Goal: Task Accomplishment & Management: Manage account settings

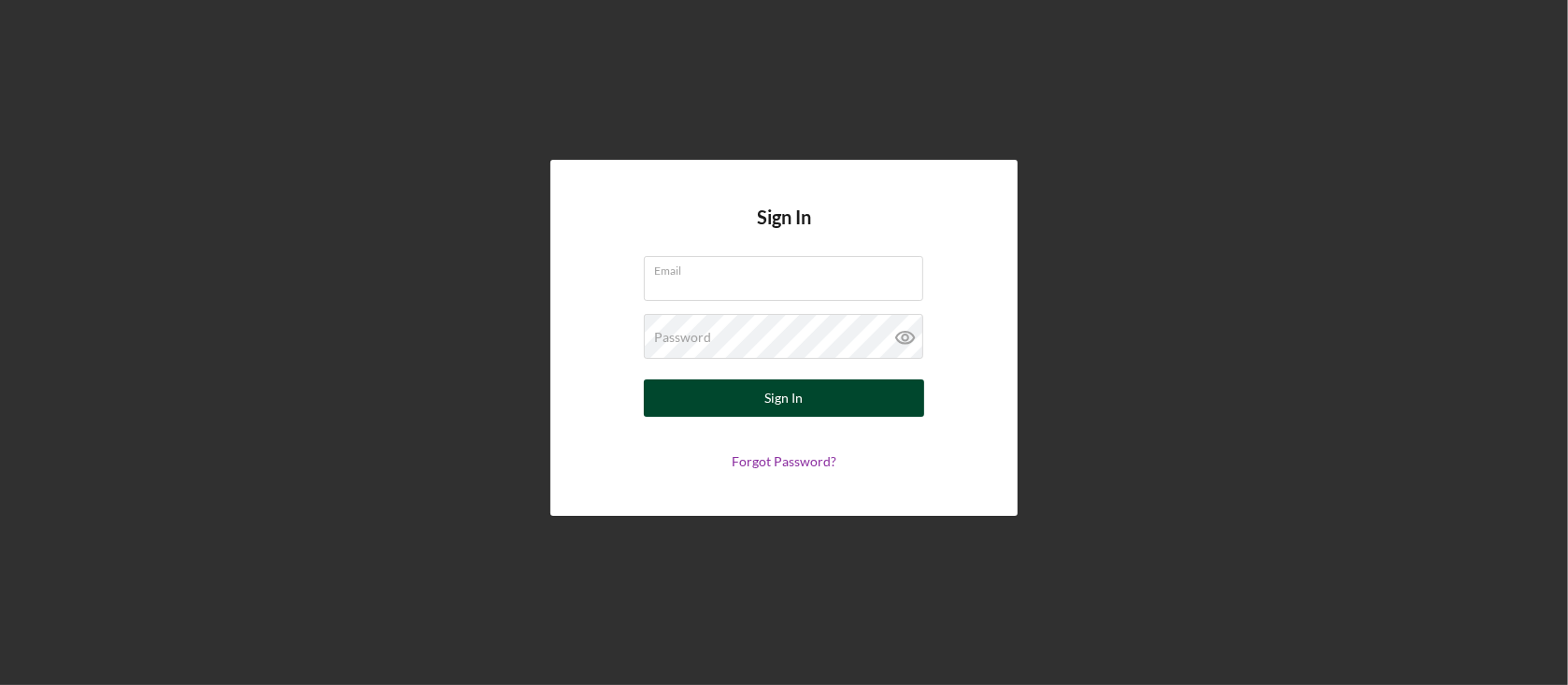
type input "[EMAIL_ADDRESS][DOMAIN_NAME]"
click at [731, 398] on button "Sign In" at bounding box center [784, 398] width 281 height 37
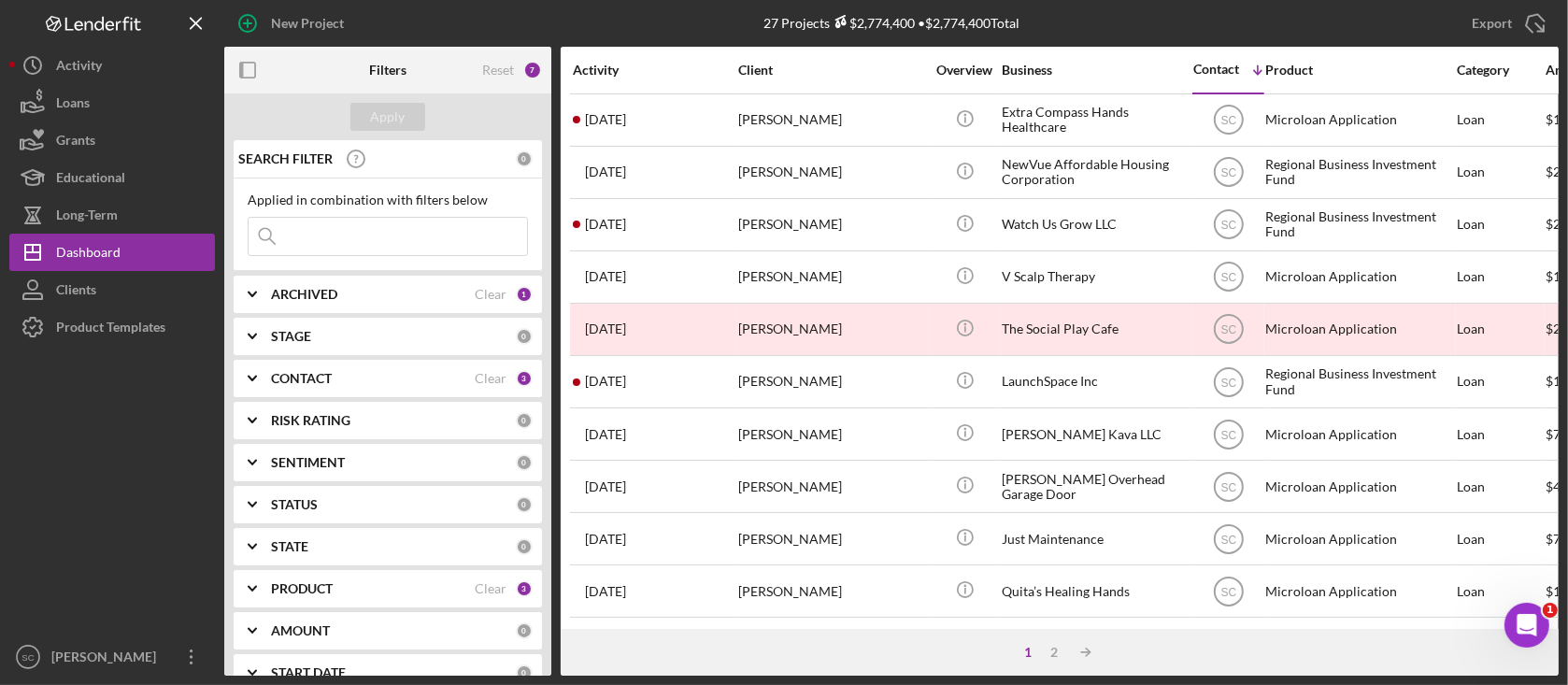
click at [330, 235] on input at bounding box center [387, 236] width 279 height 37
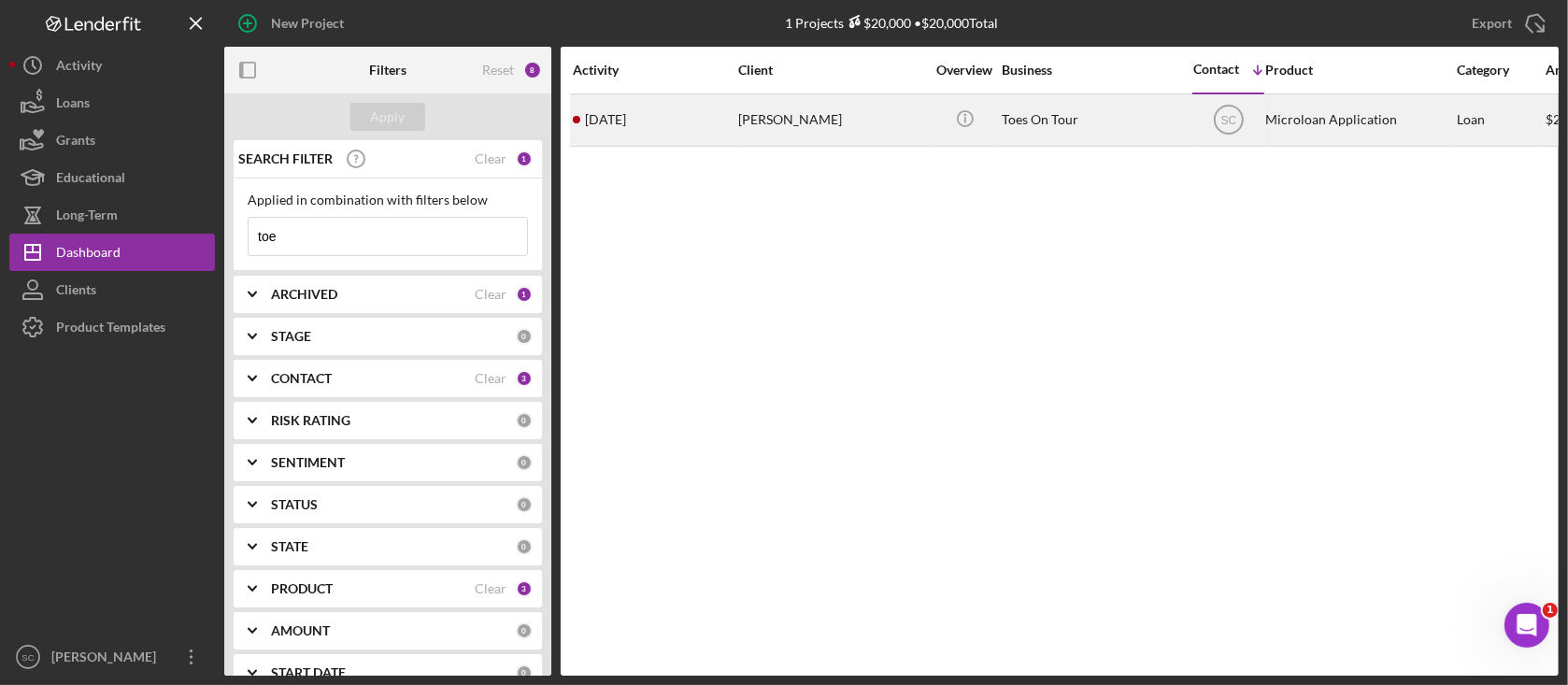
type input "toe"
click at [795, 118] on div "[PERSON_NAME]" at bounding box center [832, 120] width 186 height 49
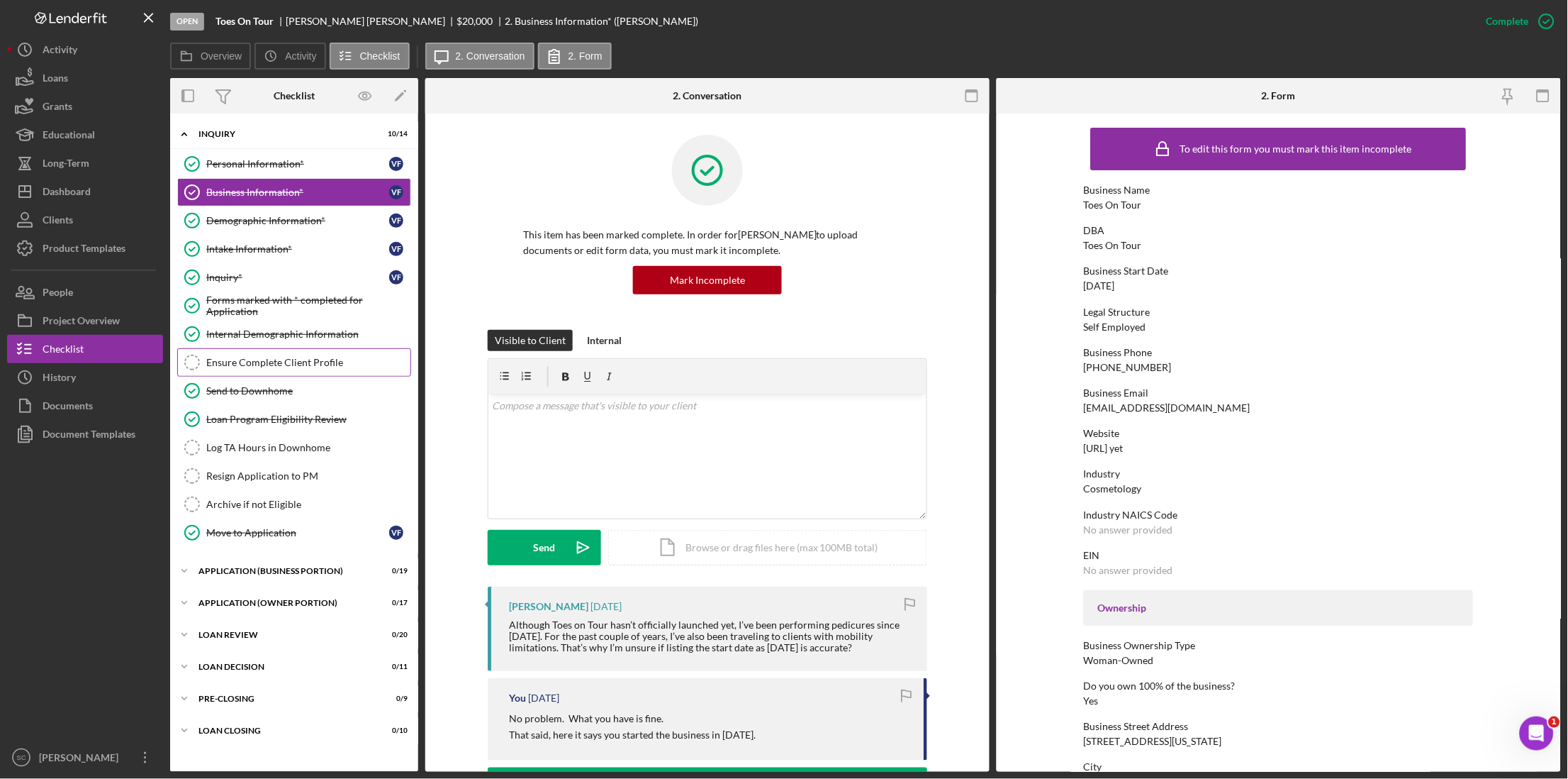
click at [260, 362] on div "Ensure Complete Client Profile" at bounding box center [308, 362] width 204 height 12
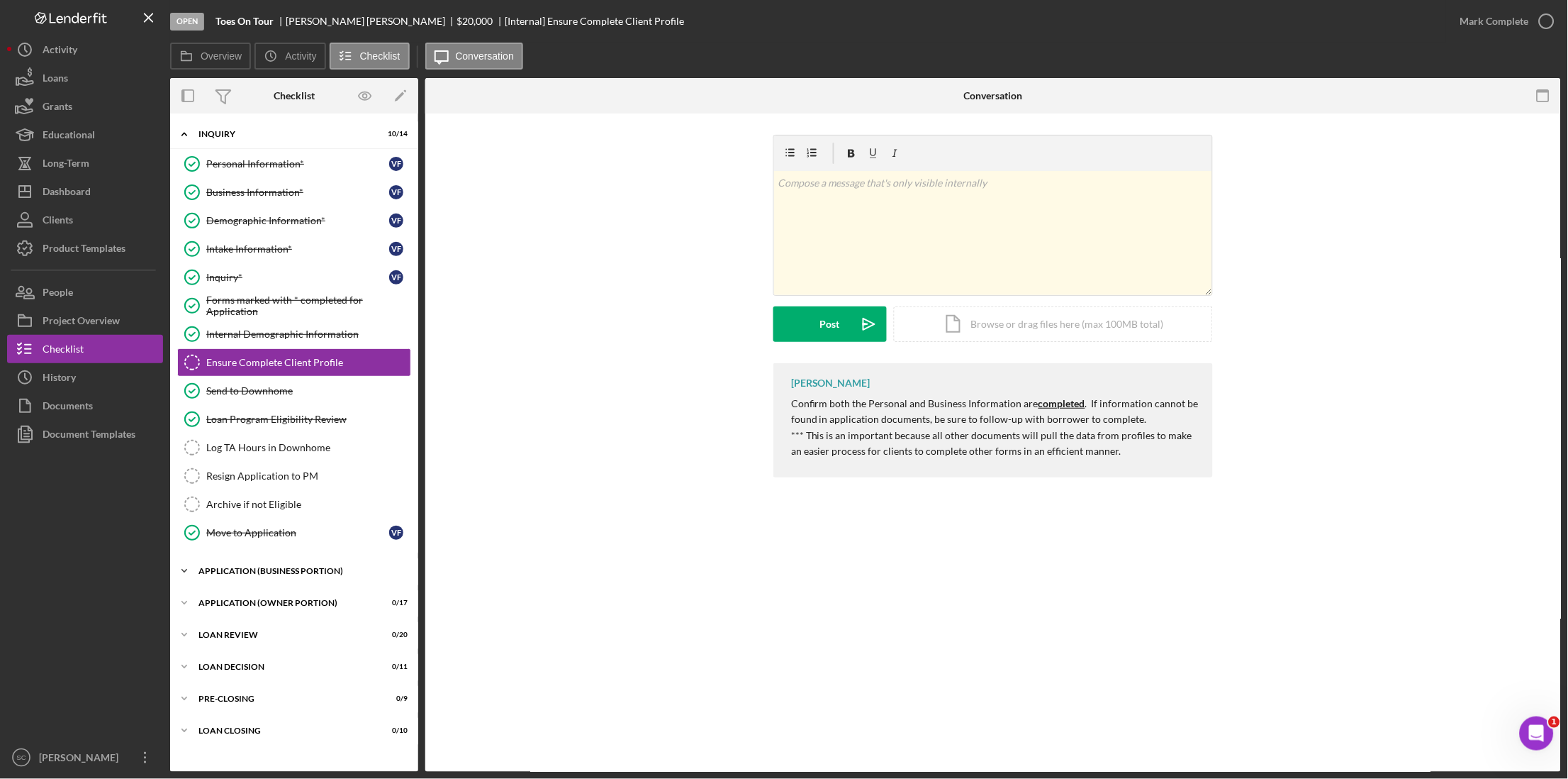
click at [248, 519] on div "Icon/Expander APPLICATION (BUSINESS PORTION) 0 / 19" at bounding box center [294, 570] width 248 height 28
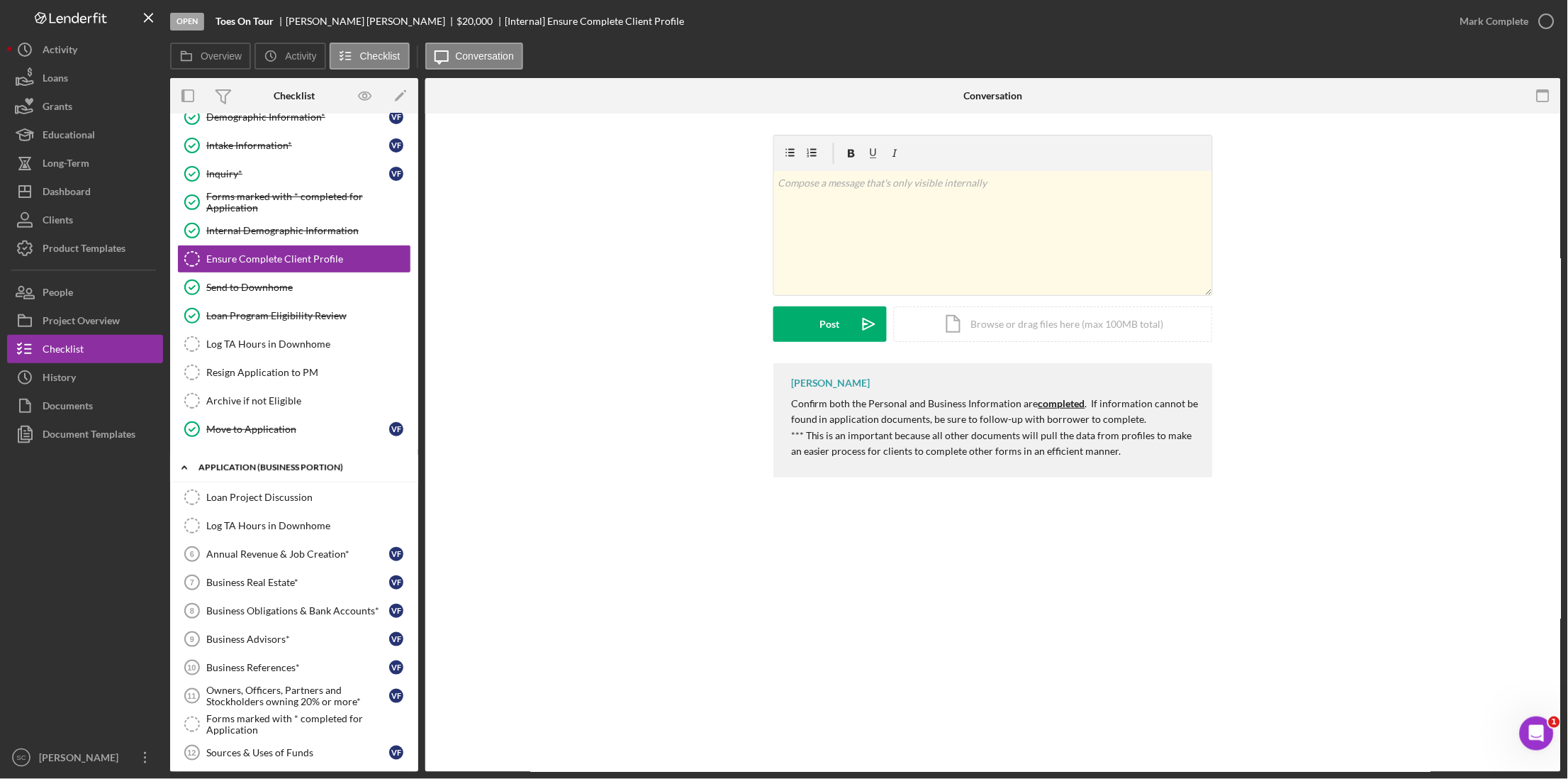
scroll to position [89, 0]
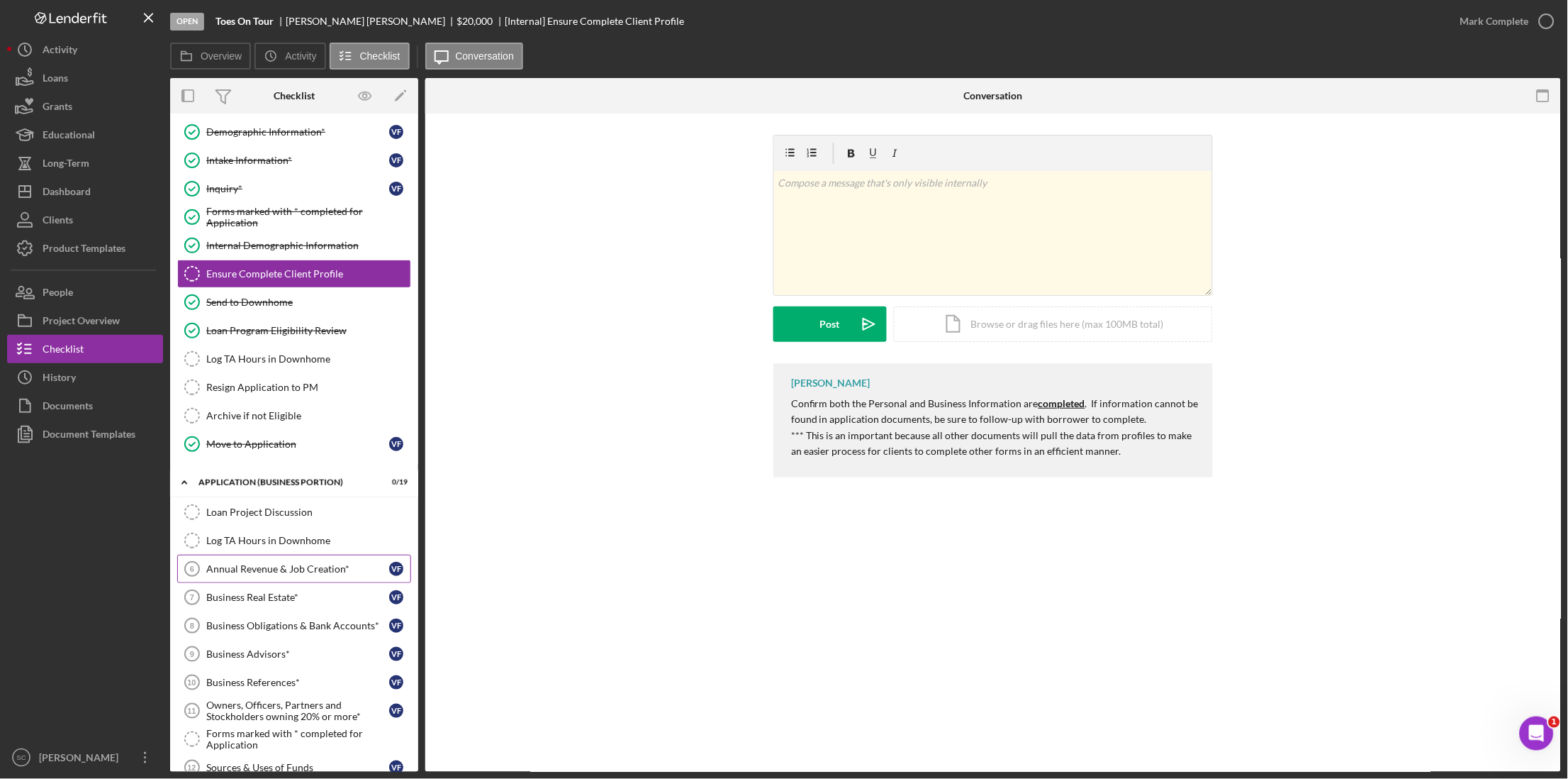
click at [258, 519] on div "Annual Revenue & Job Creation*" at bounding box center [297, 569] width 183 height 12
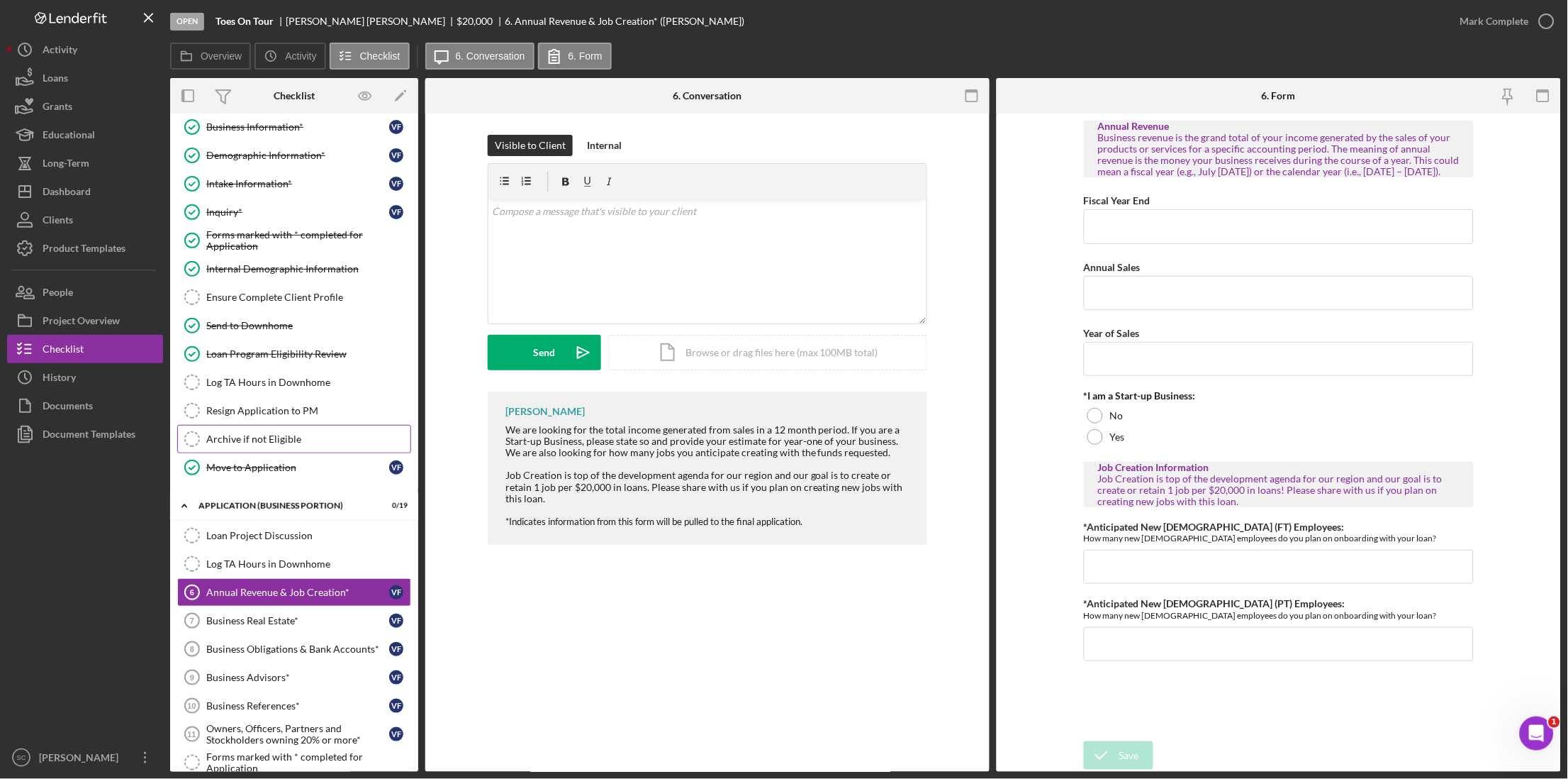
scroll to position [3, 0]
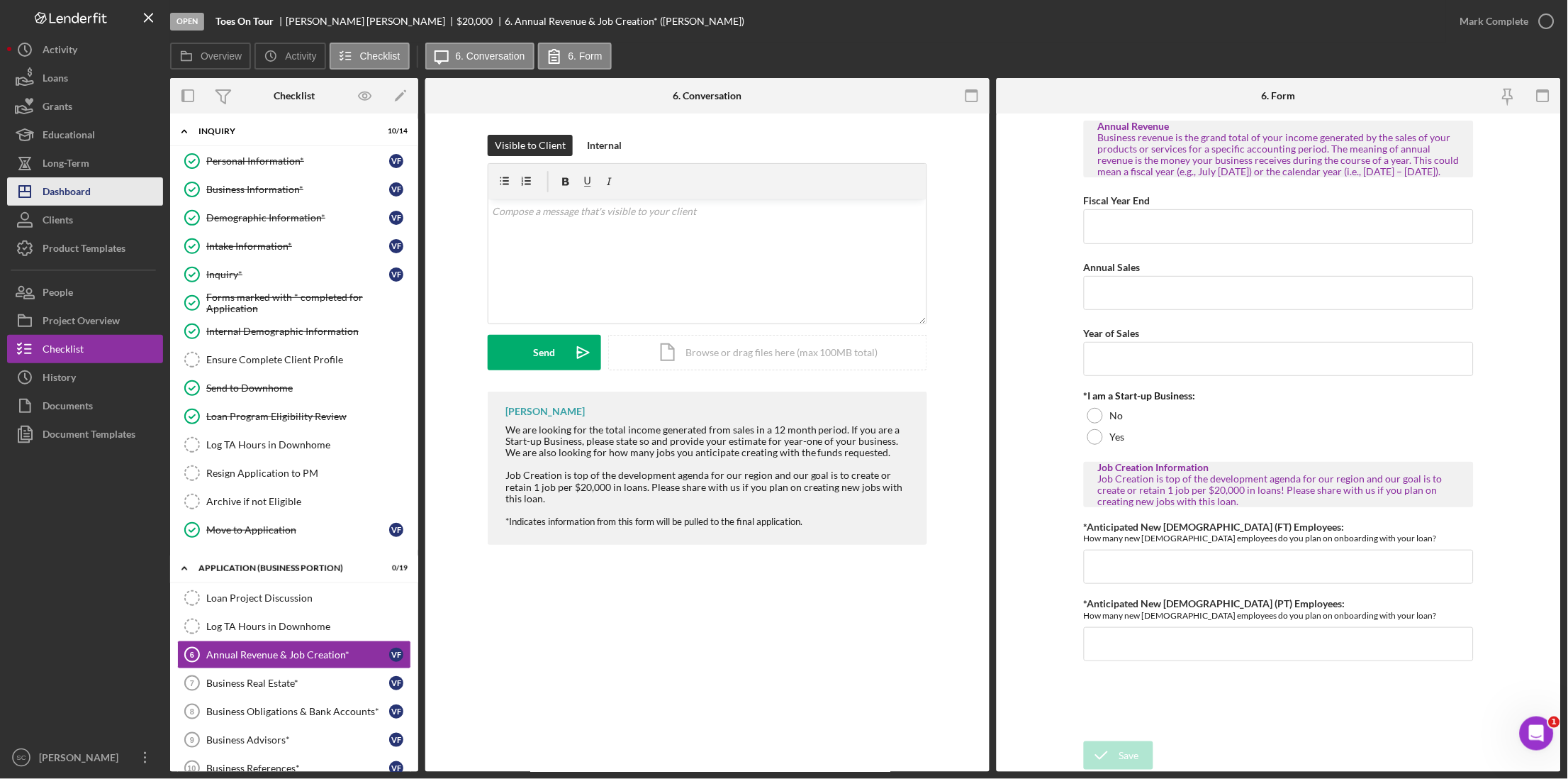
click at [78, 190] on div "Dashboard" at bounding box center [66, 193] width 48 height 32
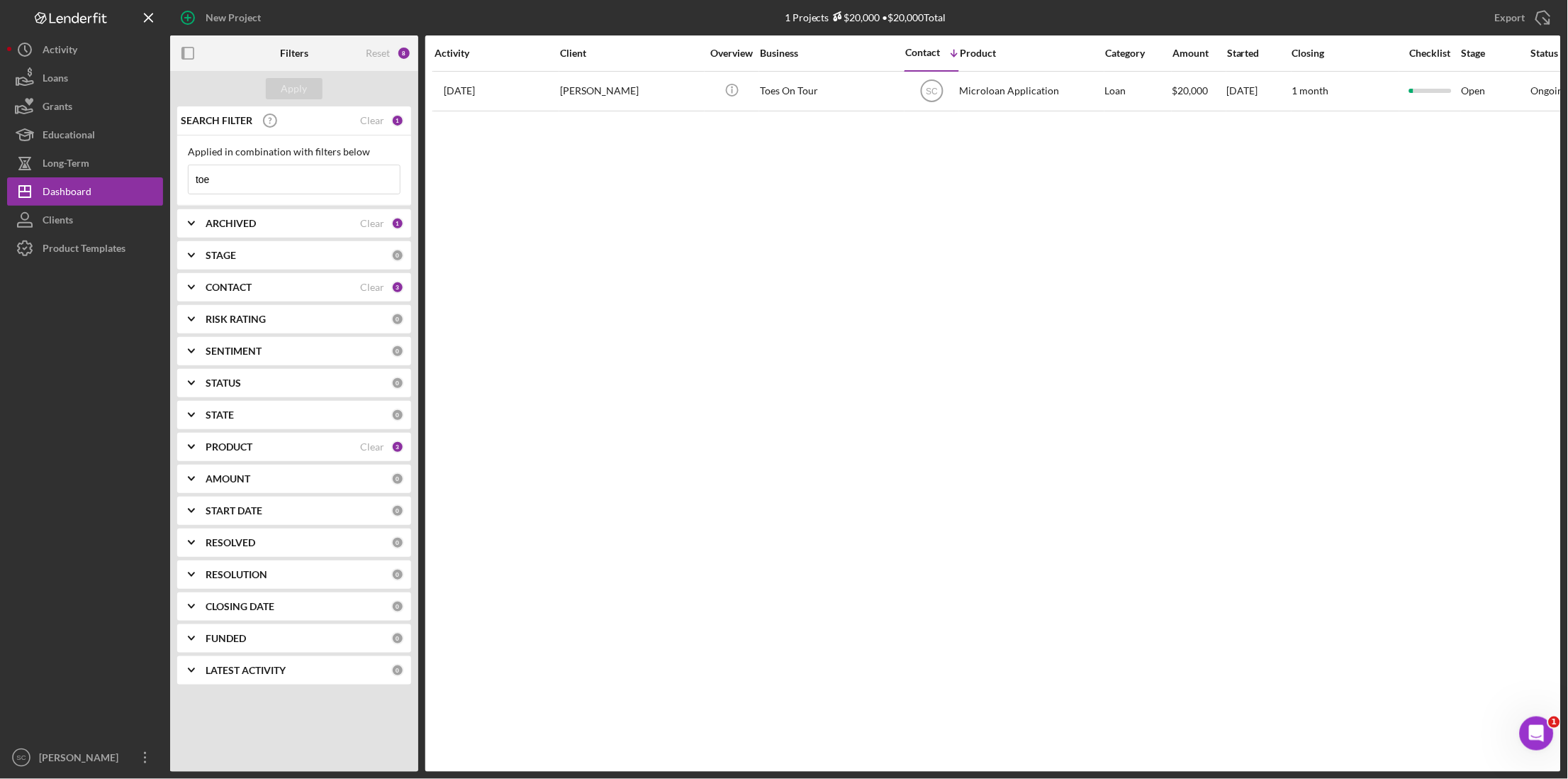
click at [327, 182] on input "toe" at bounding box center [294, 179] width 211 height 28
click at [377, 118] on div "Clear" at bounding box center [372, 121] width 24 height 12
click at [300, 95] on div "Apply" at bounding box center [294, 88] width 26 height 21
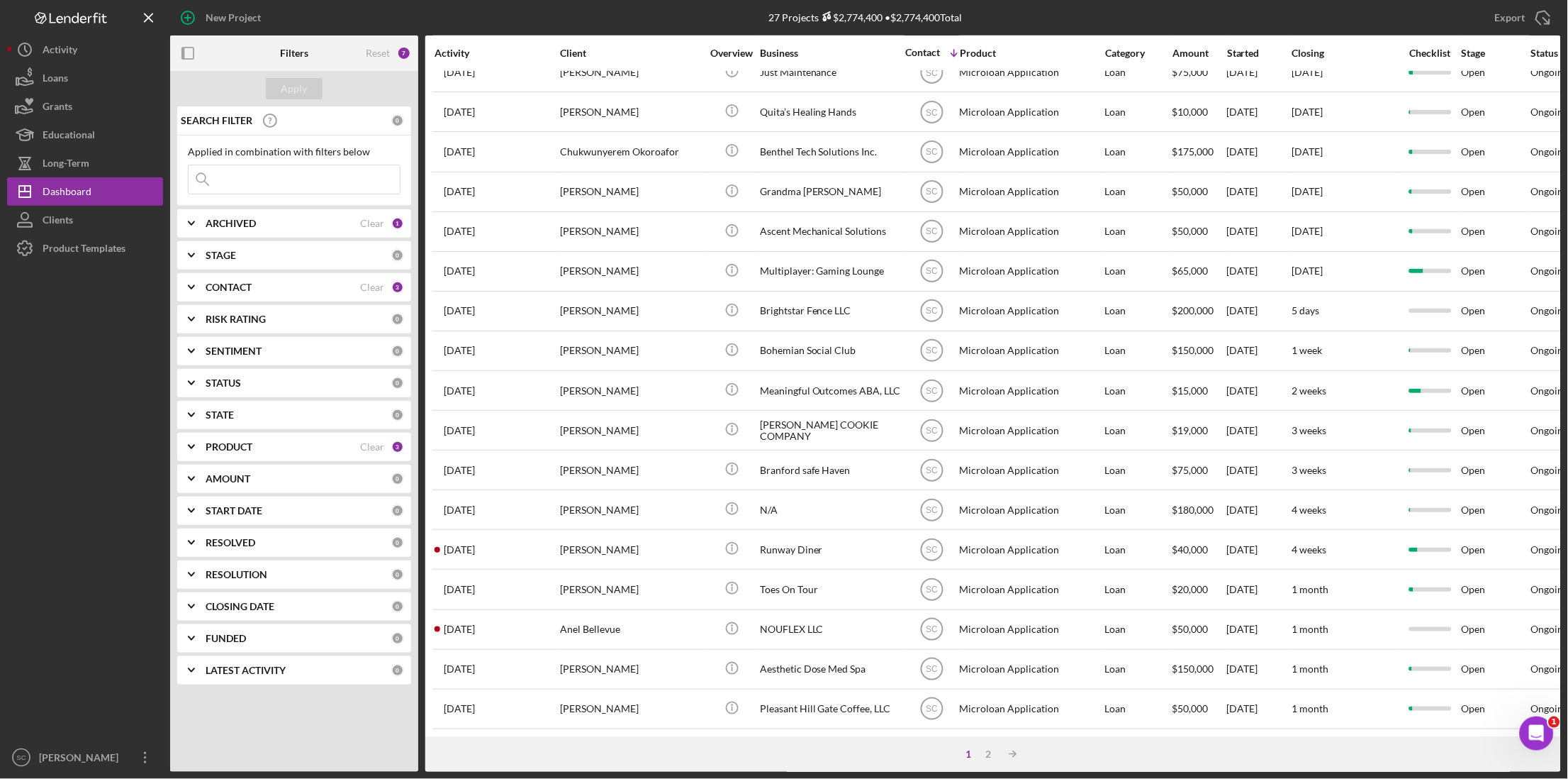
scroll to position [357, 0]
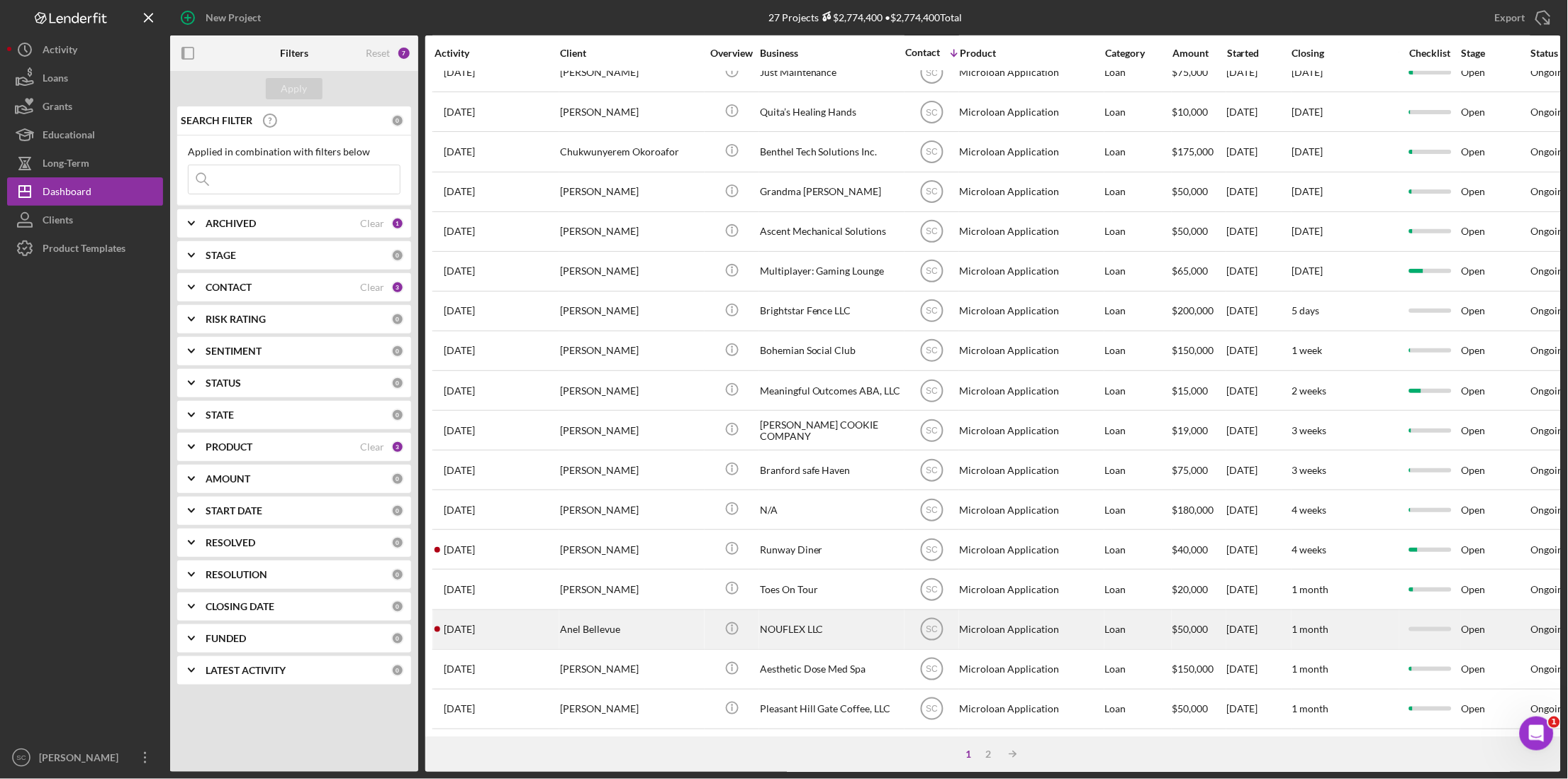
click at [630, 519] on div "Anel Bellevue" at bounding box center [631, 630] width 141 height 38
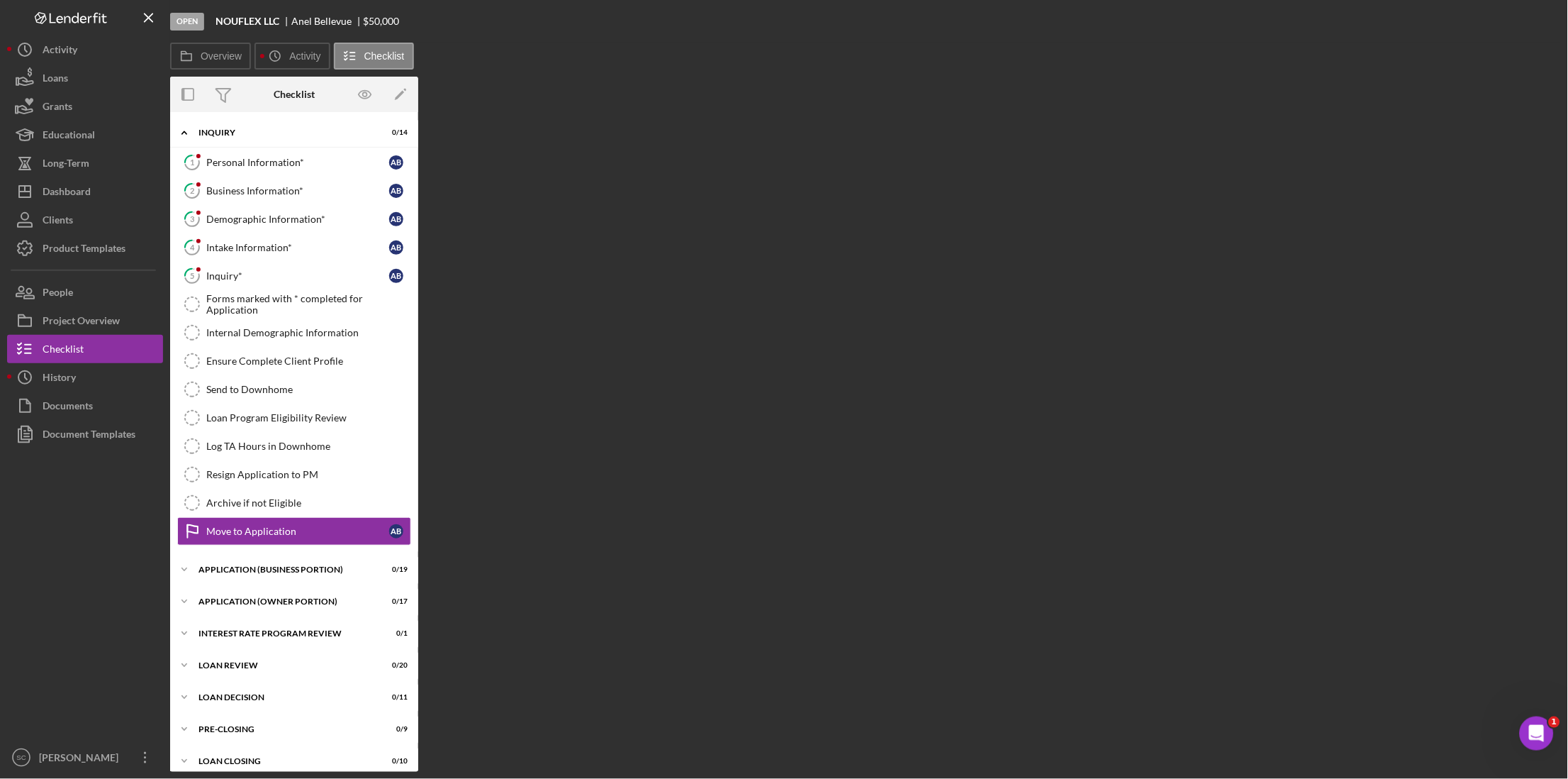
scroll to position [14, 0]
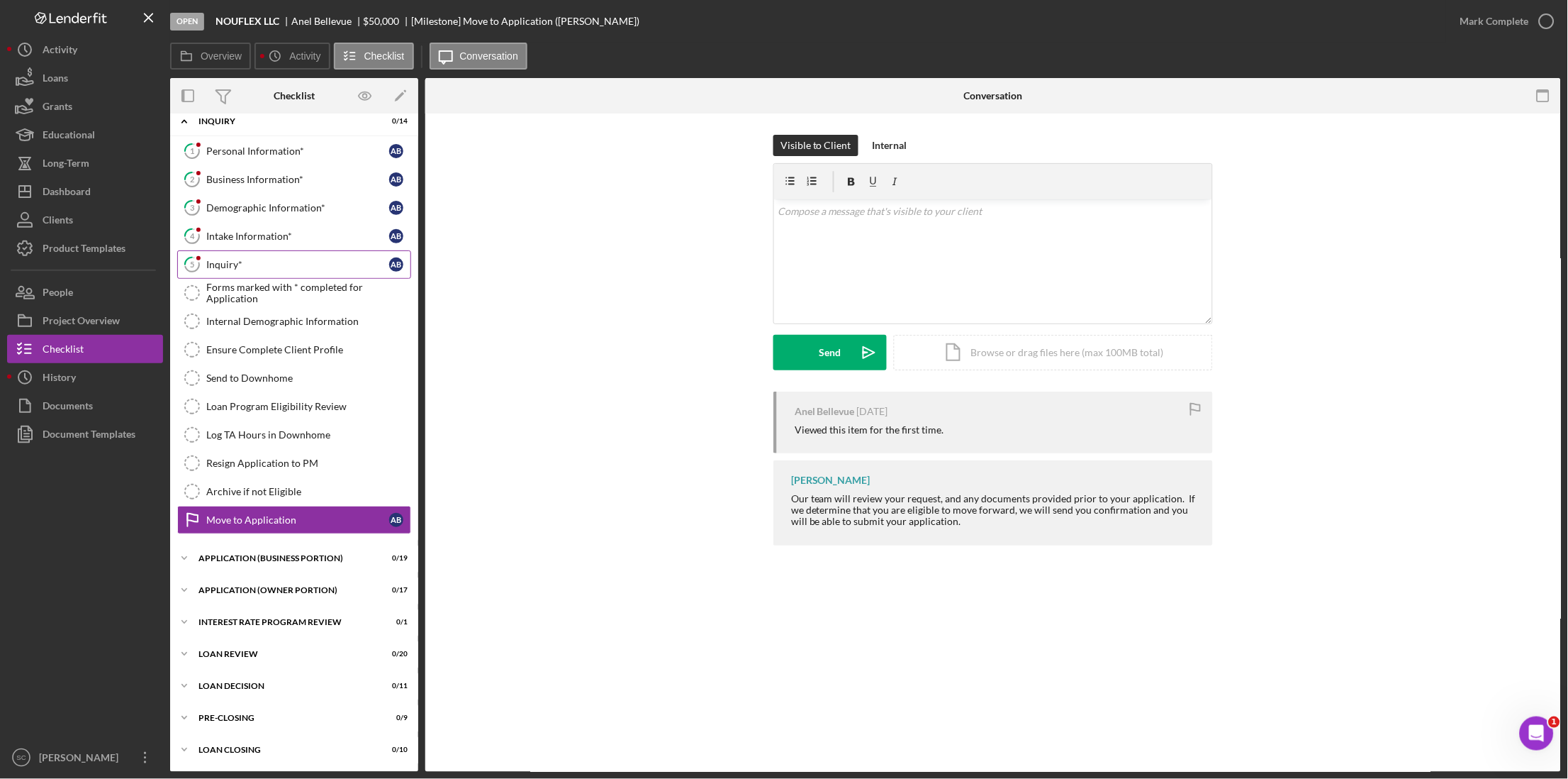
click at [227, 254] on link "5 Inquiry* A B" at bounding box center [294, 264] width 234 height 28
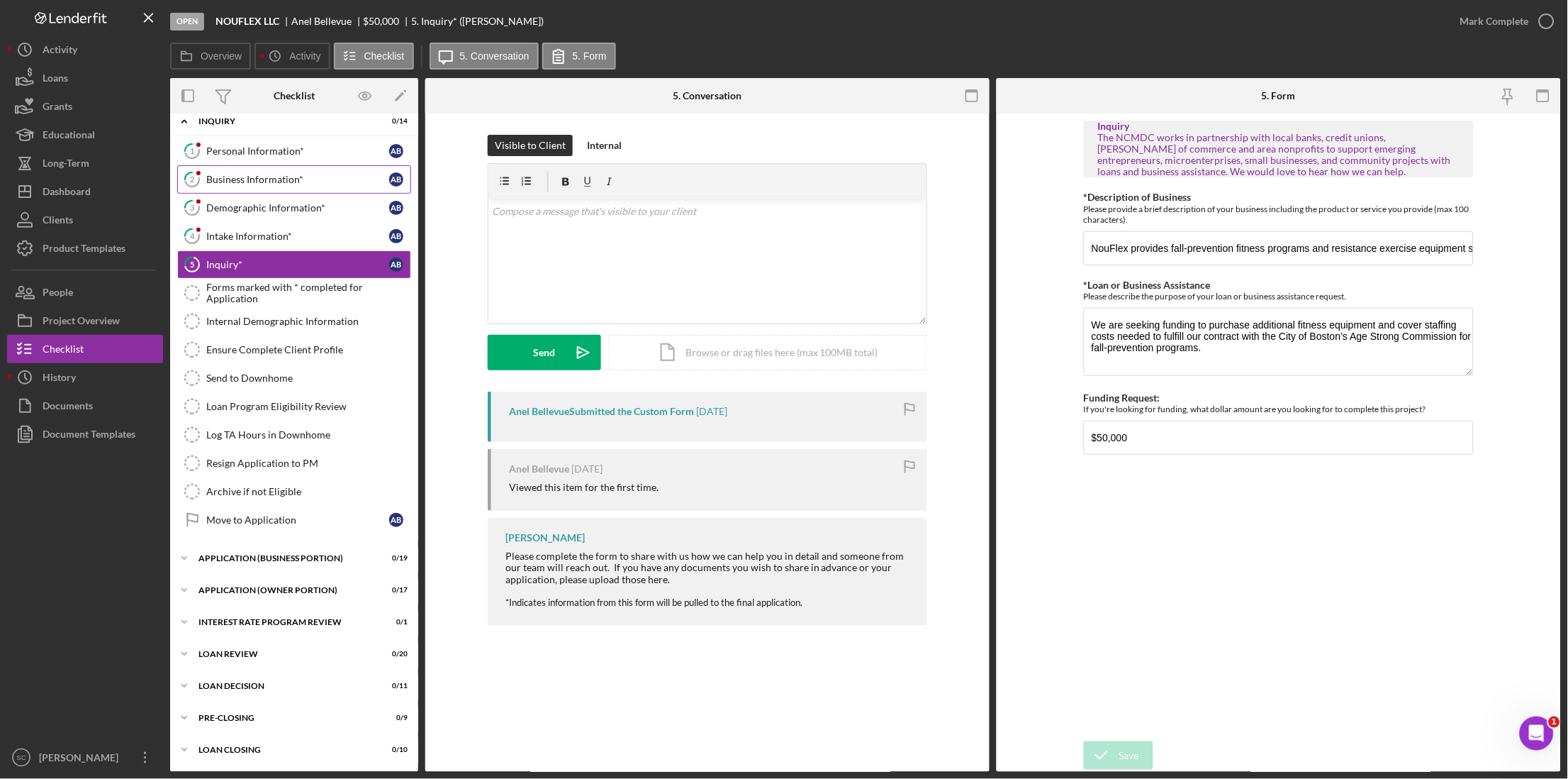
click at [242, 175] on div "Business Information*" at bounding box center [297, 180] width 183 height 12
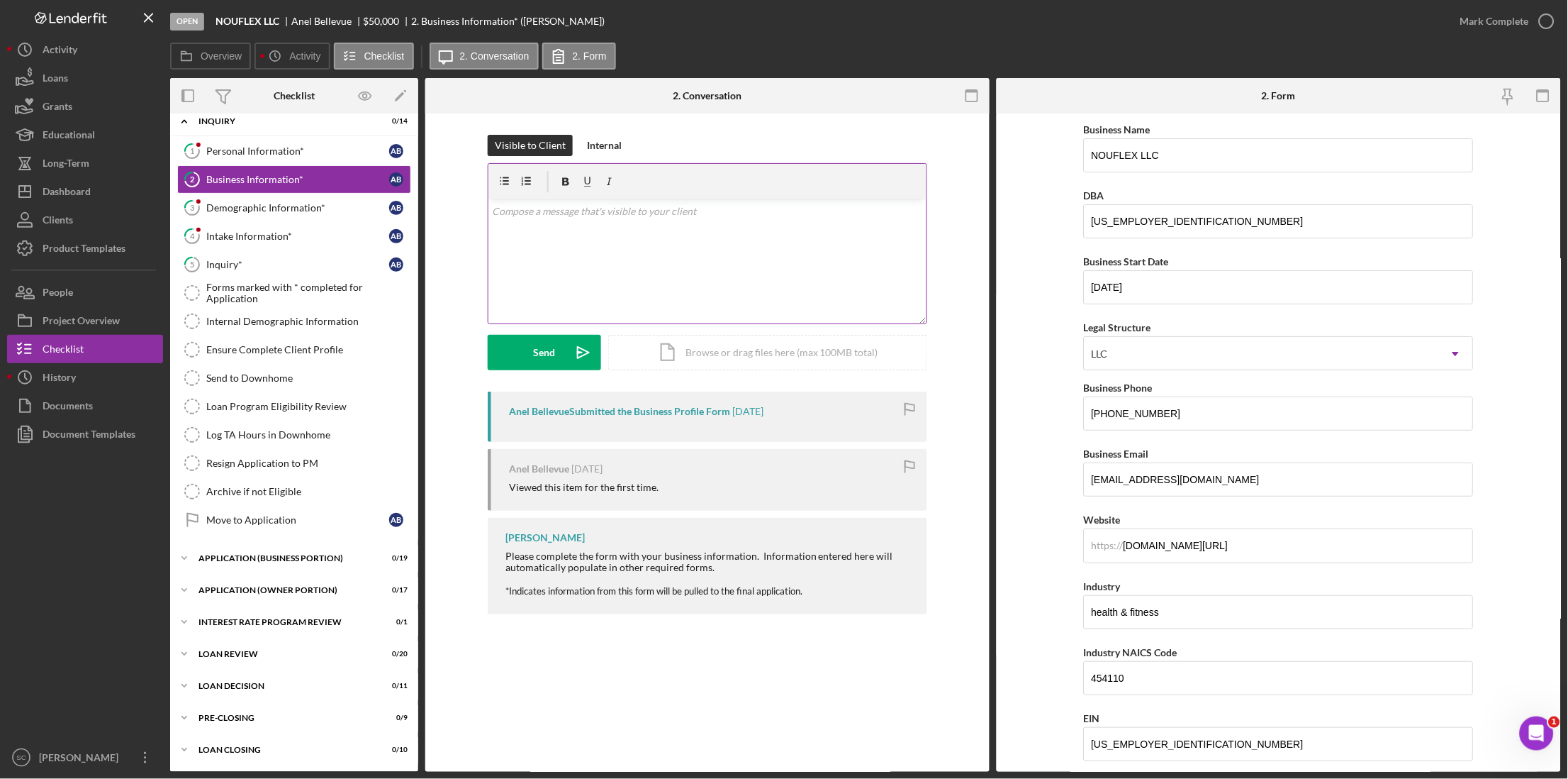
click at [530, 204] on p at bounding box center [708, 212] width 430 height 16
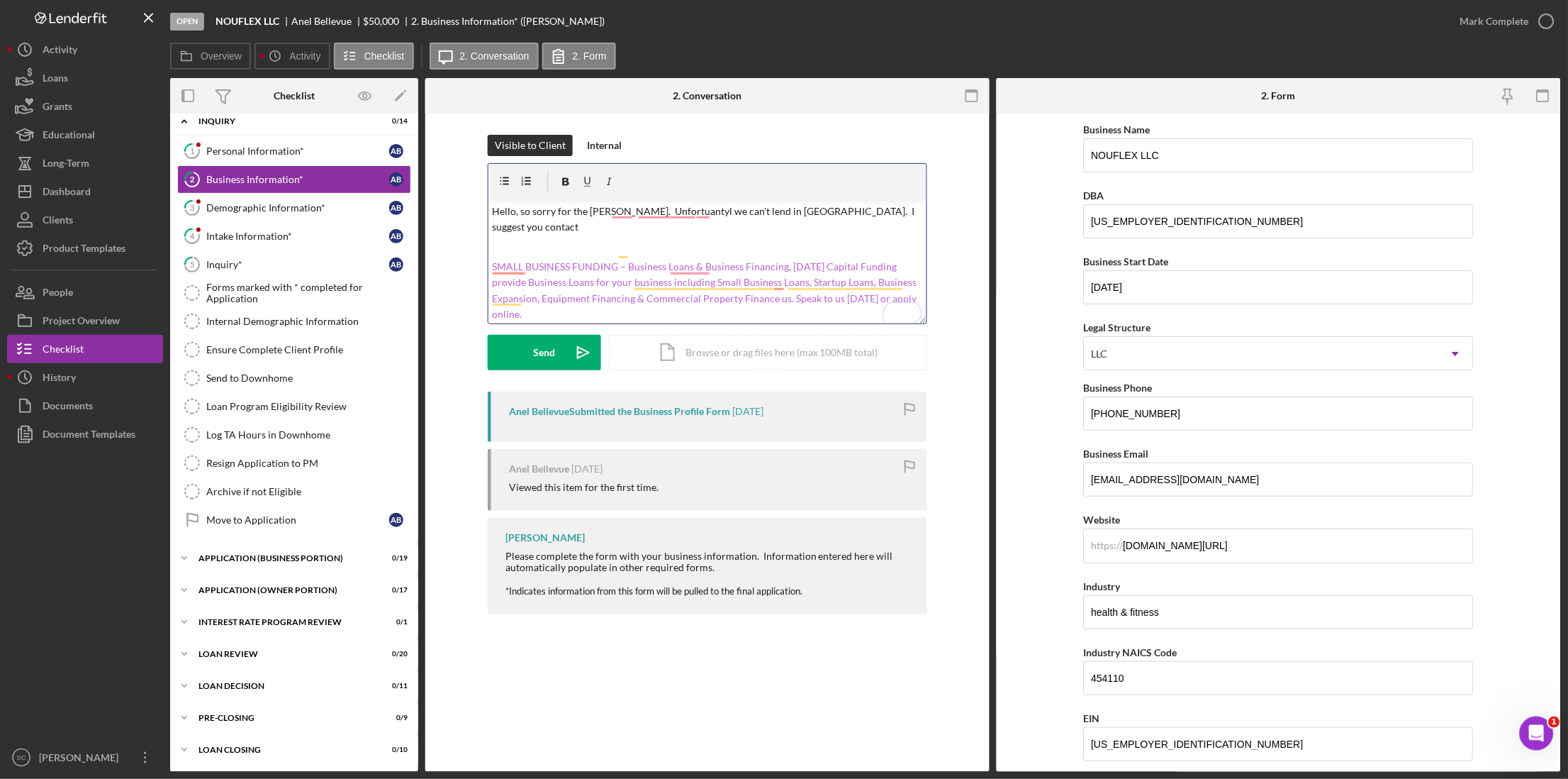
click at [808, 261] on link "SMALL BUSINESS FUNDING – Business Loans & Business Financing, [DATE] Capital Fu…" at bounding box center [706, 290] width 426 height 60
drag, startPoint x: 489, startPoint y: 251, endPoint x: 561, endPoint y: 248, distance: 72.1
click at [561, 248] on div "v Color teal Color pink Remove color Add row above Add row below Add column bef…" at bounding box center [707, 261] width 438 height 124
click at [506, 239] on p "To enrich screen reader interactions, please activate Accessibility in Grammarl…" at bounding box center [708, 247] width 430 height 16
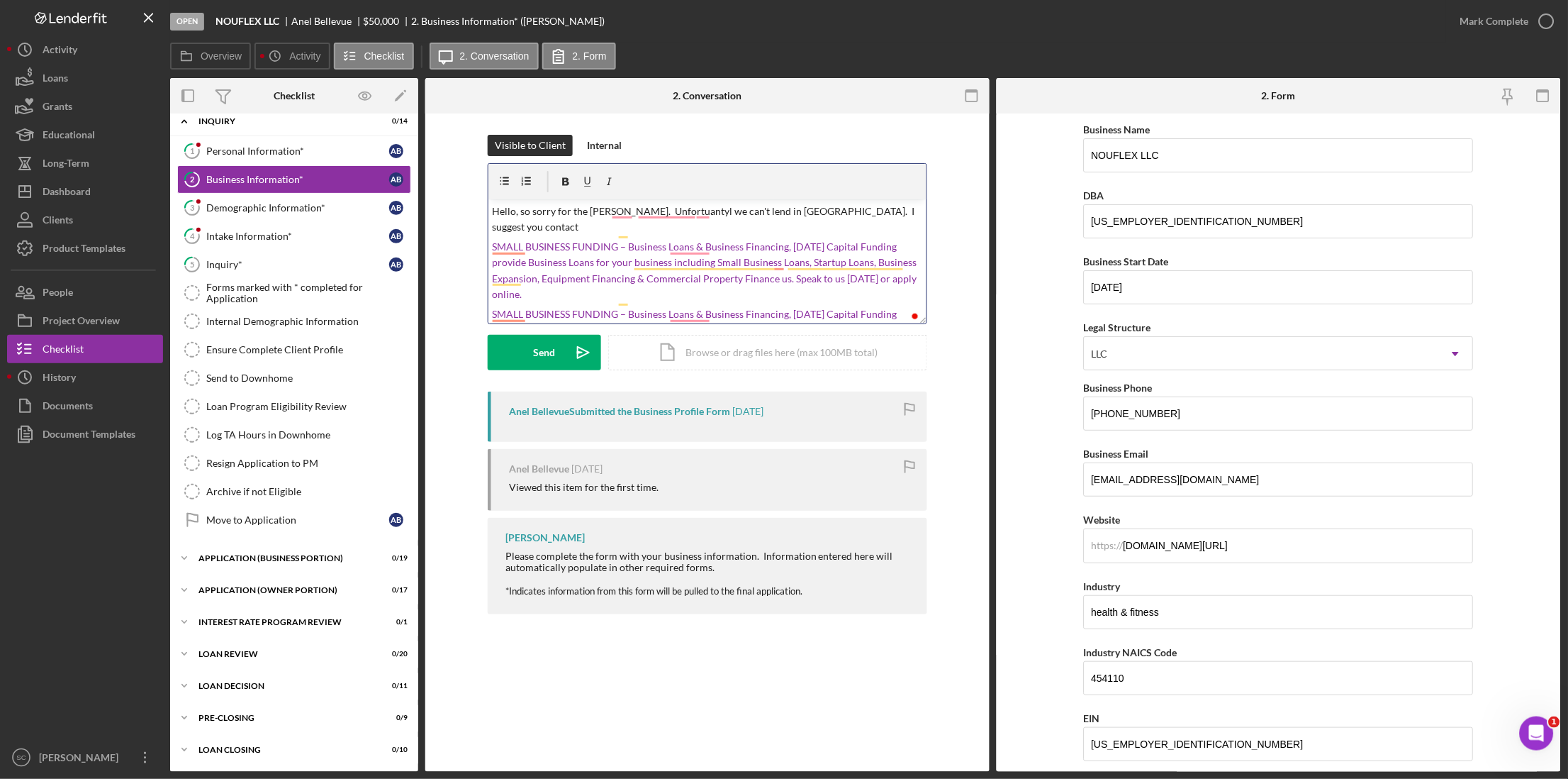
click at [907, 207] on p "Hello, so sorry for the [PERSON_NAME]. Unfortuantyl we can't lend in [GEOGRAPHI…" at bounding box center [708, 219] width 430 height 32
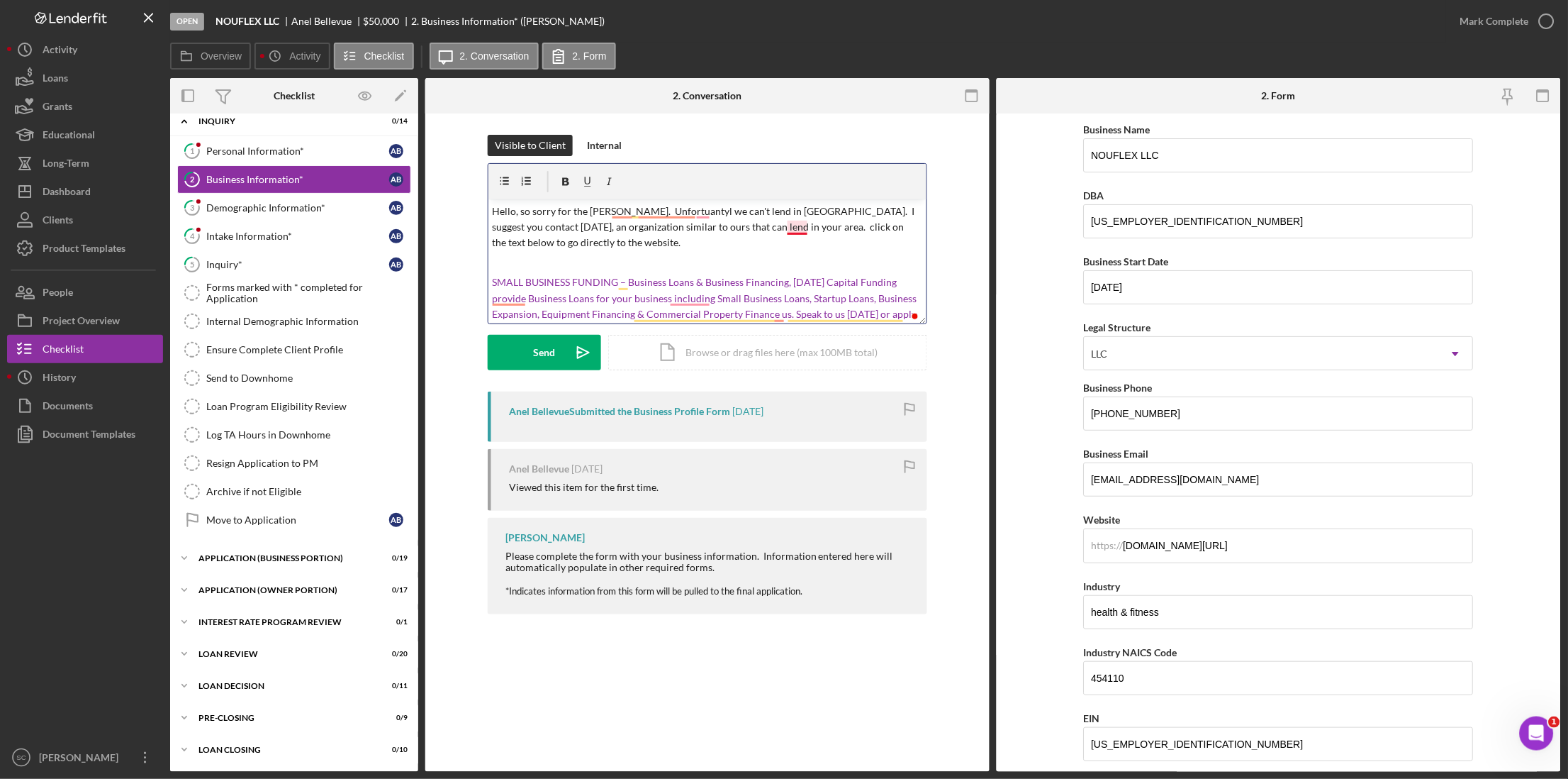
click at [796, 227] on p "Hello, so sorry for the [PERSON_NAME]. Unfortuantyl we can't lend in [GEOGRAPHI…" at bounding box center [708, 227] width 430 height 48
click at [826, 230] on p "Hello, so sorry for the [PERSON_NAME]. Unfortuantyl we can't lend in [GEOGRAPHI…" at bounding box center [708, 227] width 430 height 48
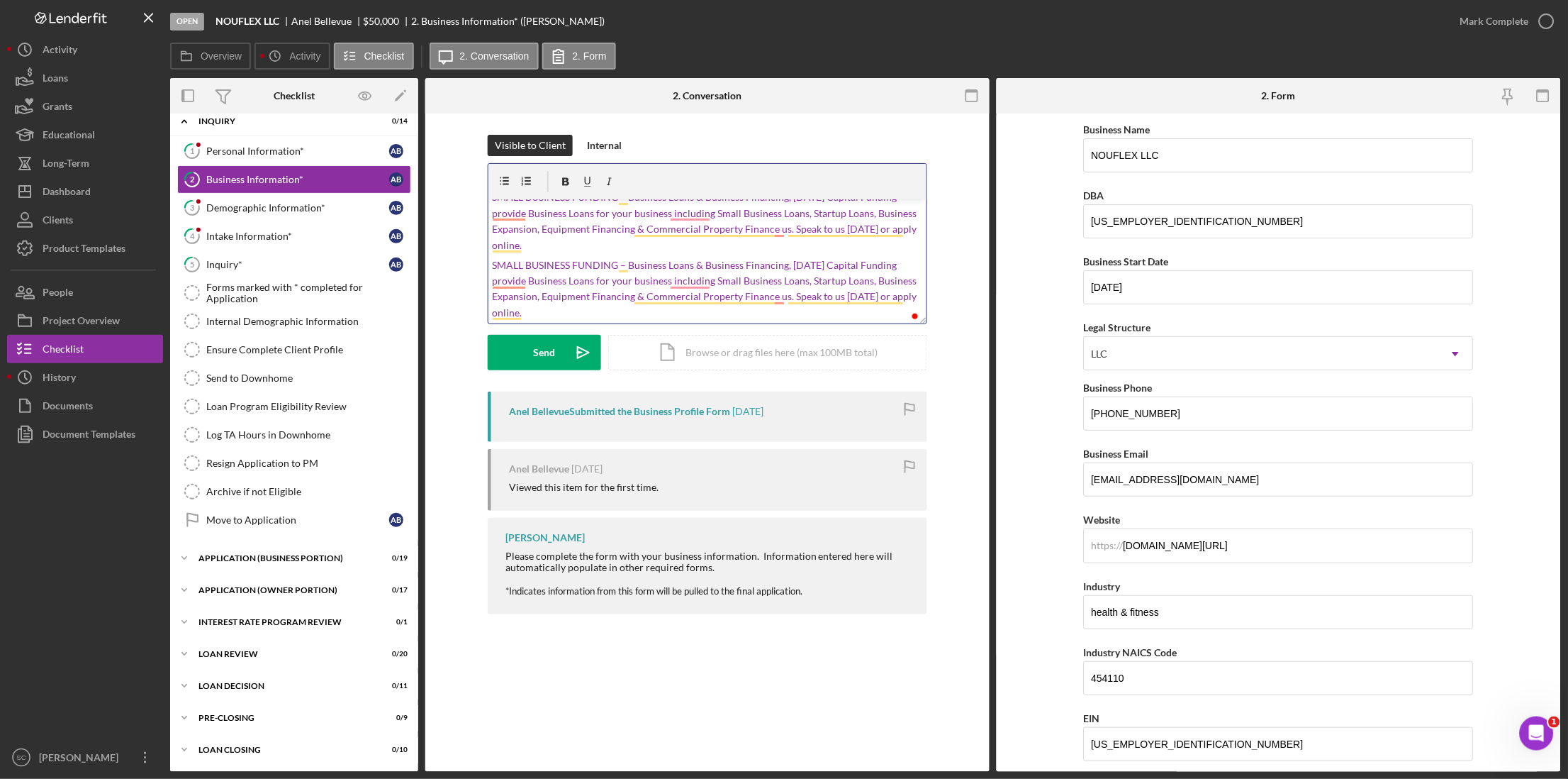
scroll to position [86, 0]
click at [530, 353] on button "Send Icon/icon-invite-send" at bounding box center [544, 352] width 113 height 35
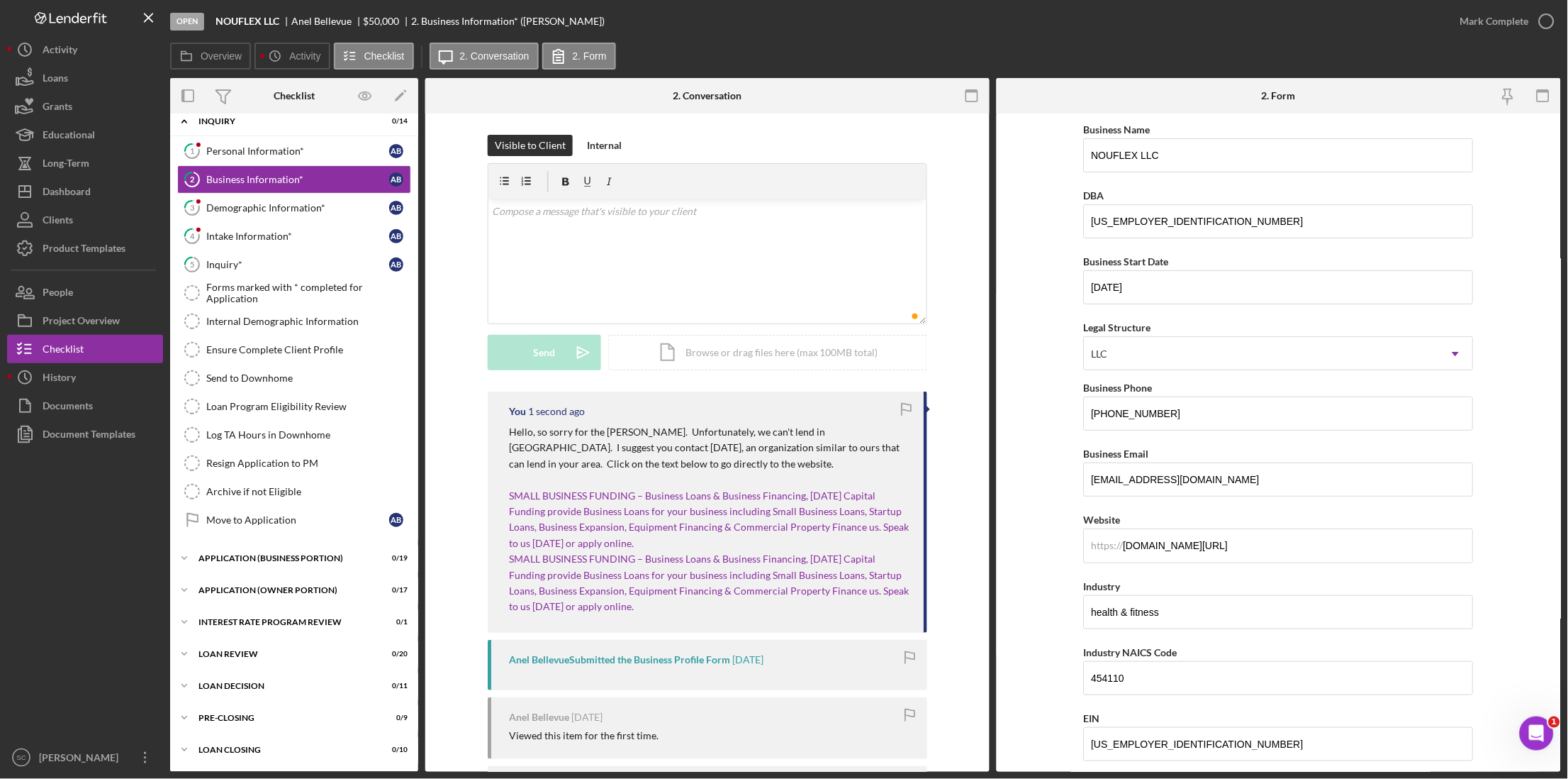
scroll to position [0, 0]
click at [271, 160] on link "1 Personal Information* A B" at bounding box center [294, 151] width 234 height 28
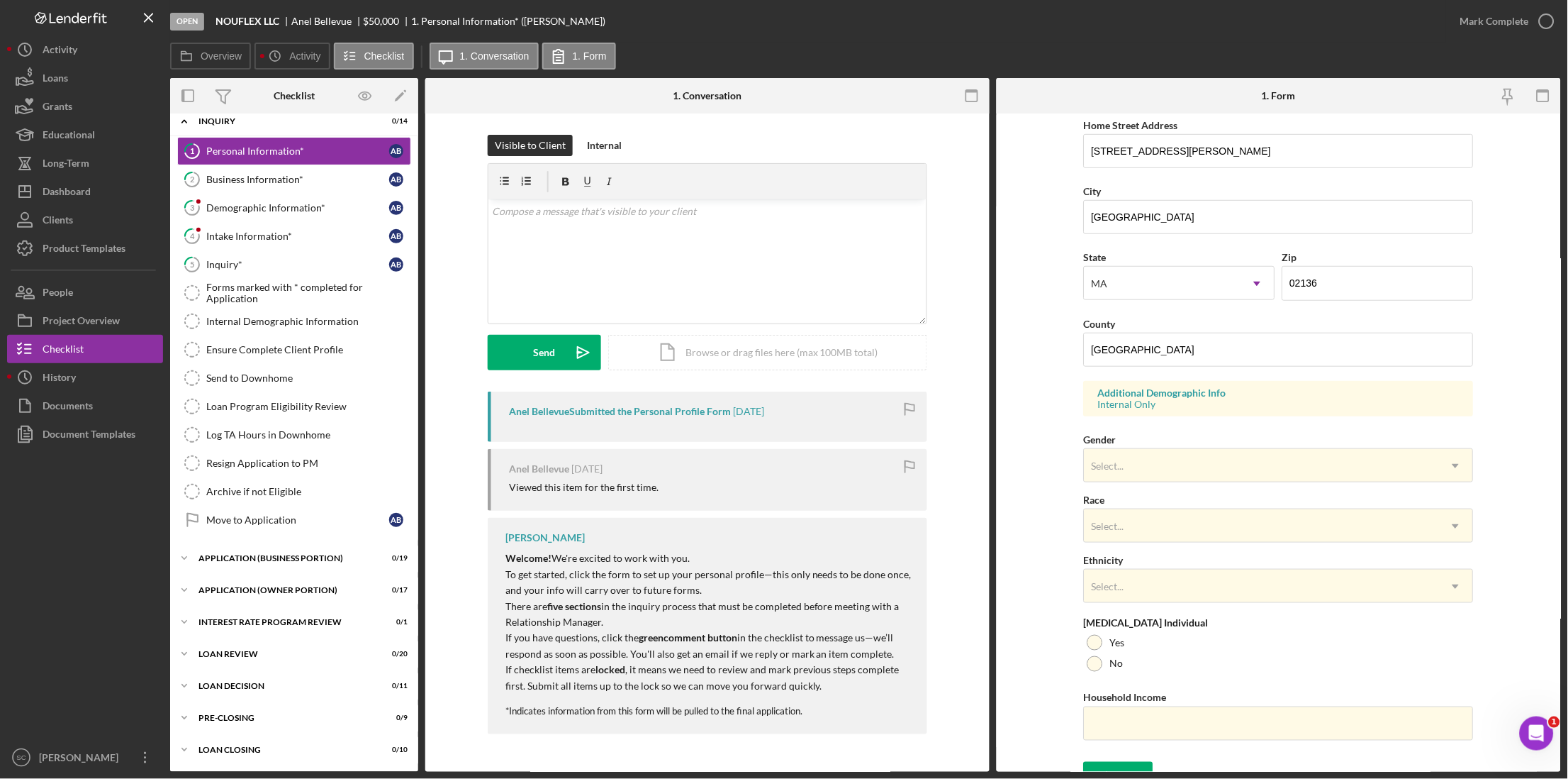
scroll to position [290, 0]
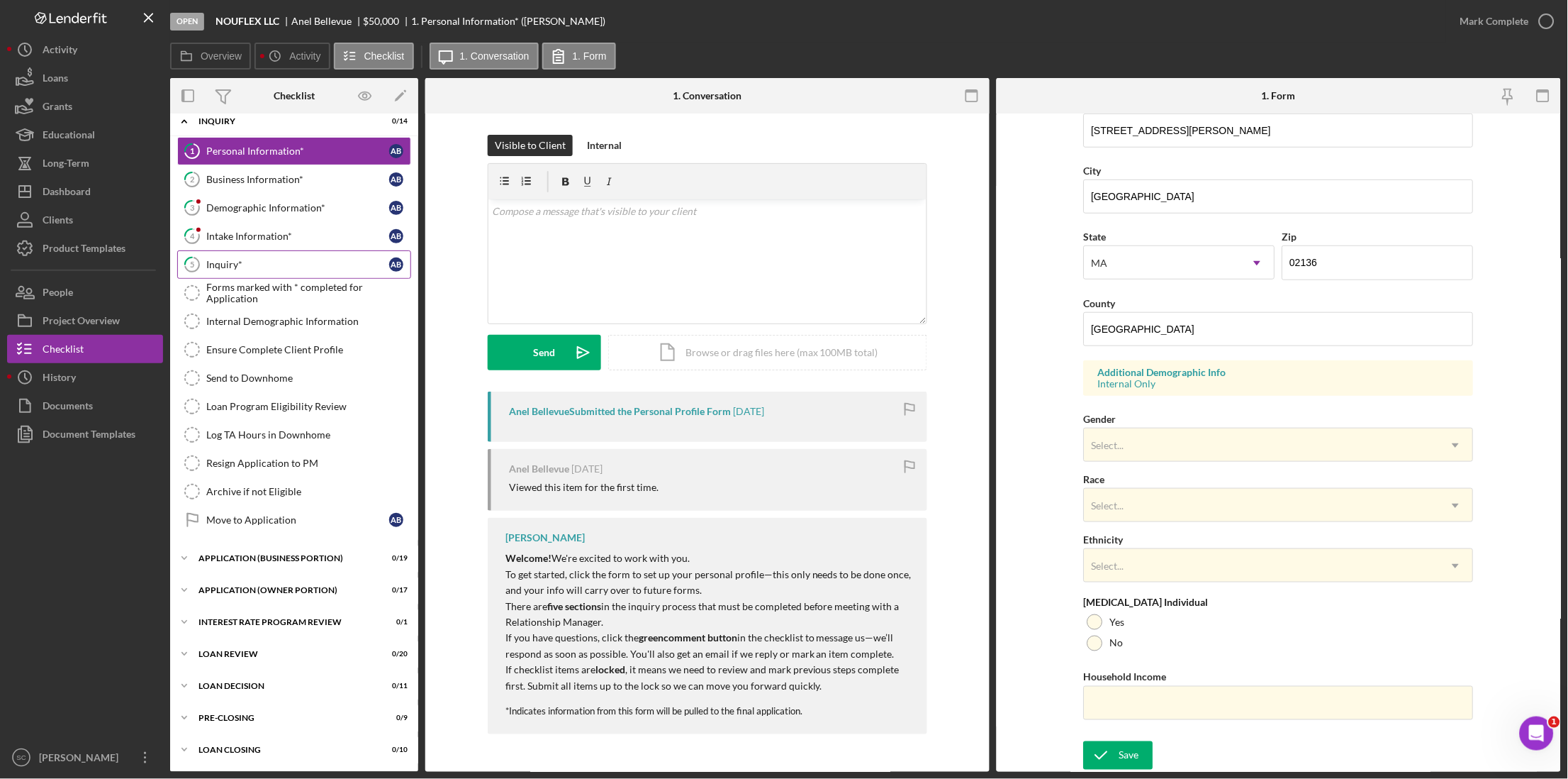
click at [256, 259] on div "Inquiry*" at bounding box center [297, 265] width 183 height 12
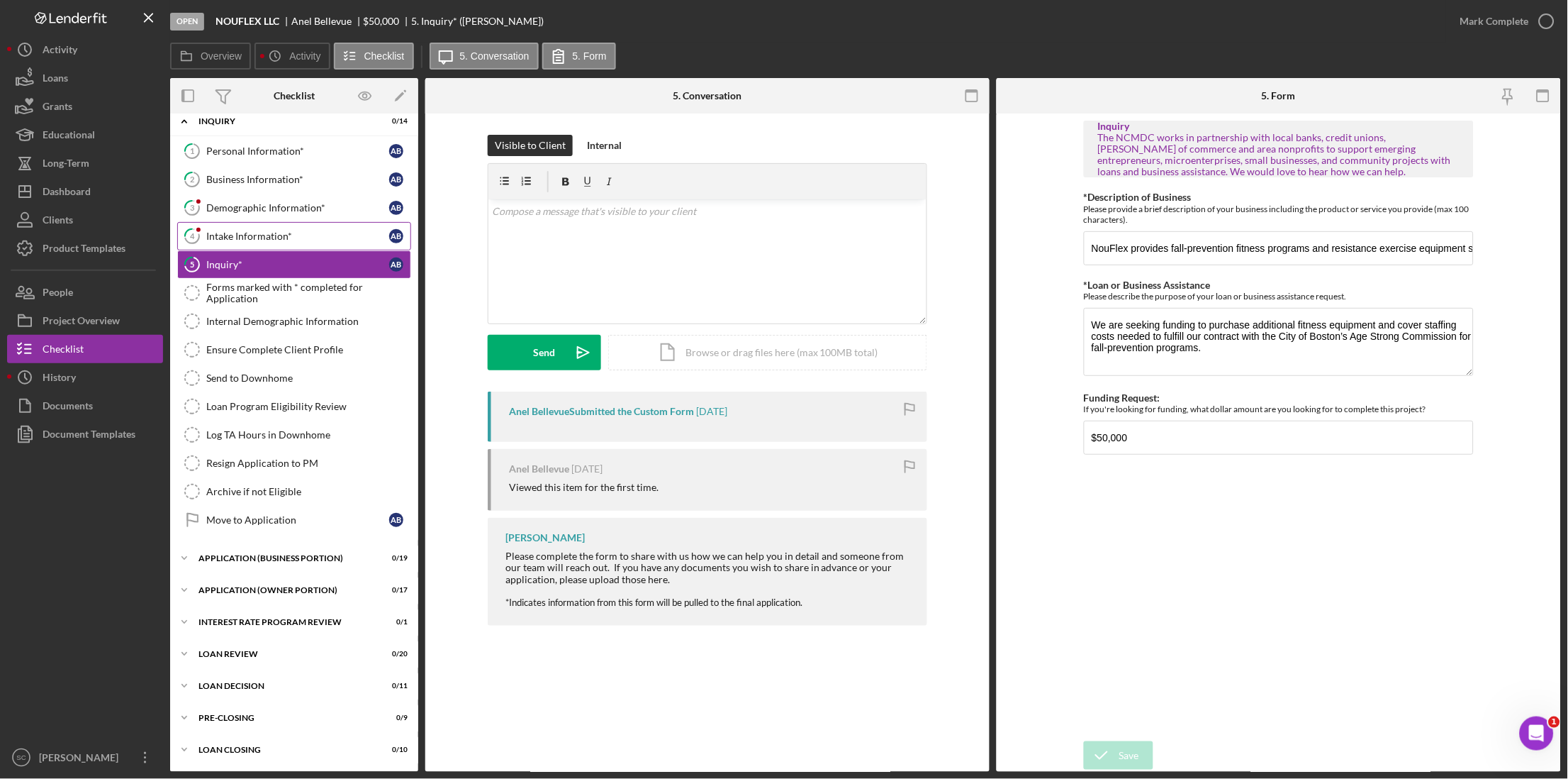
click at [268, 232] on div "Intake Information*" at bounding box center [297, 236] width 183 height 12
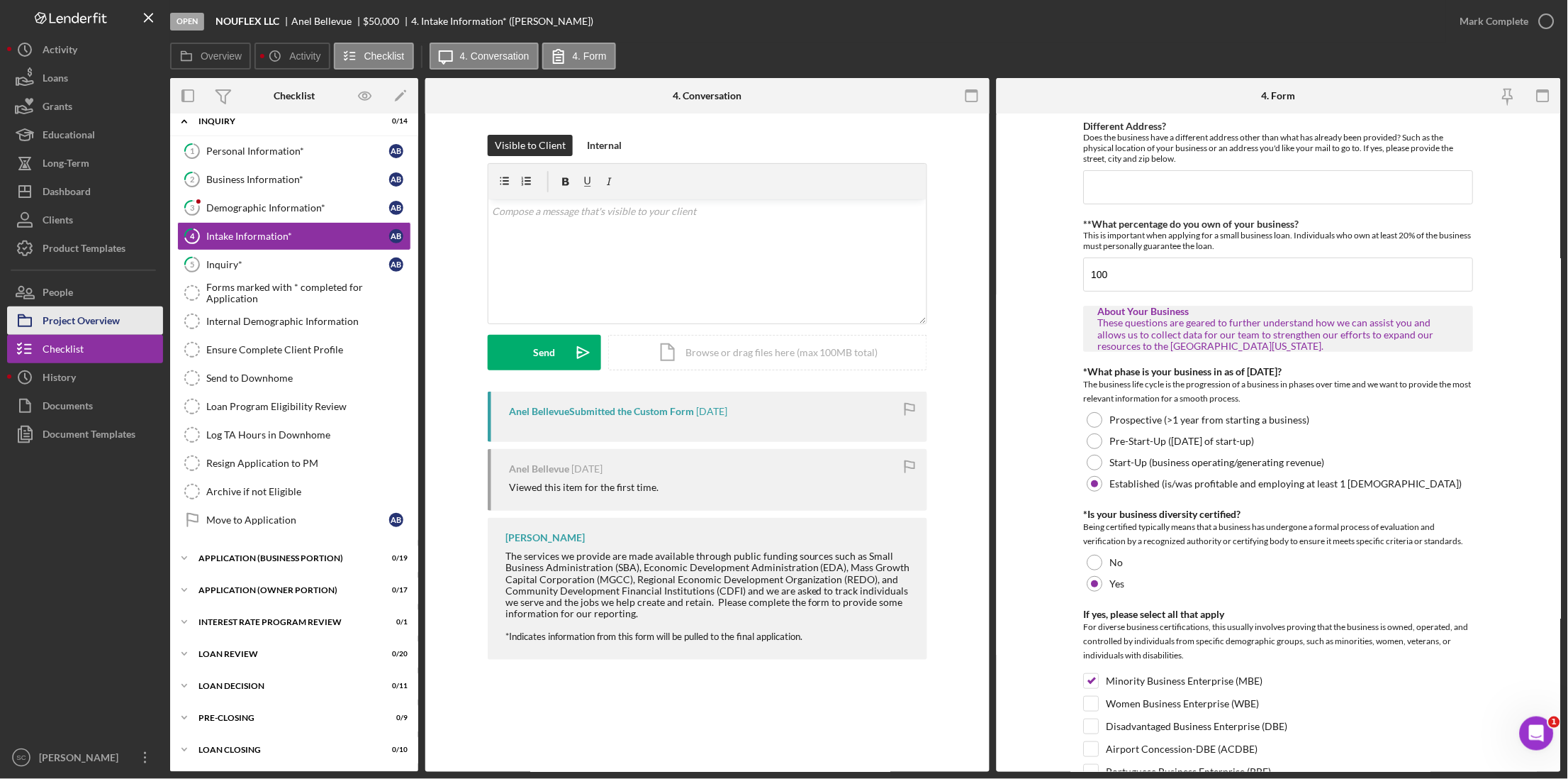
click at [93, 318] on div "Project Overview" at bounding box center [81, 322] width 77 height 32
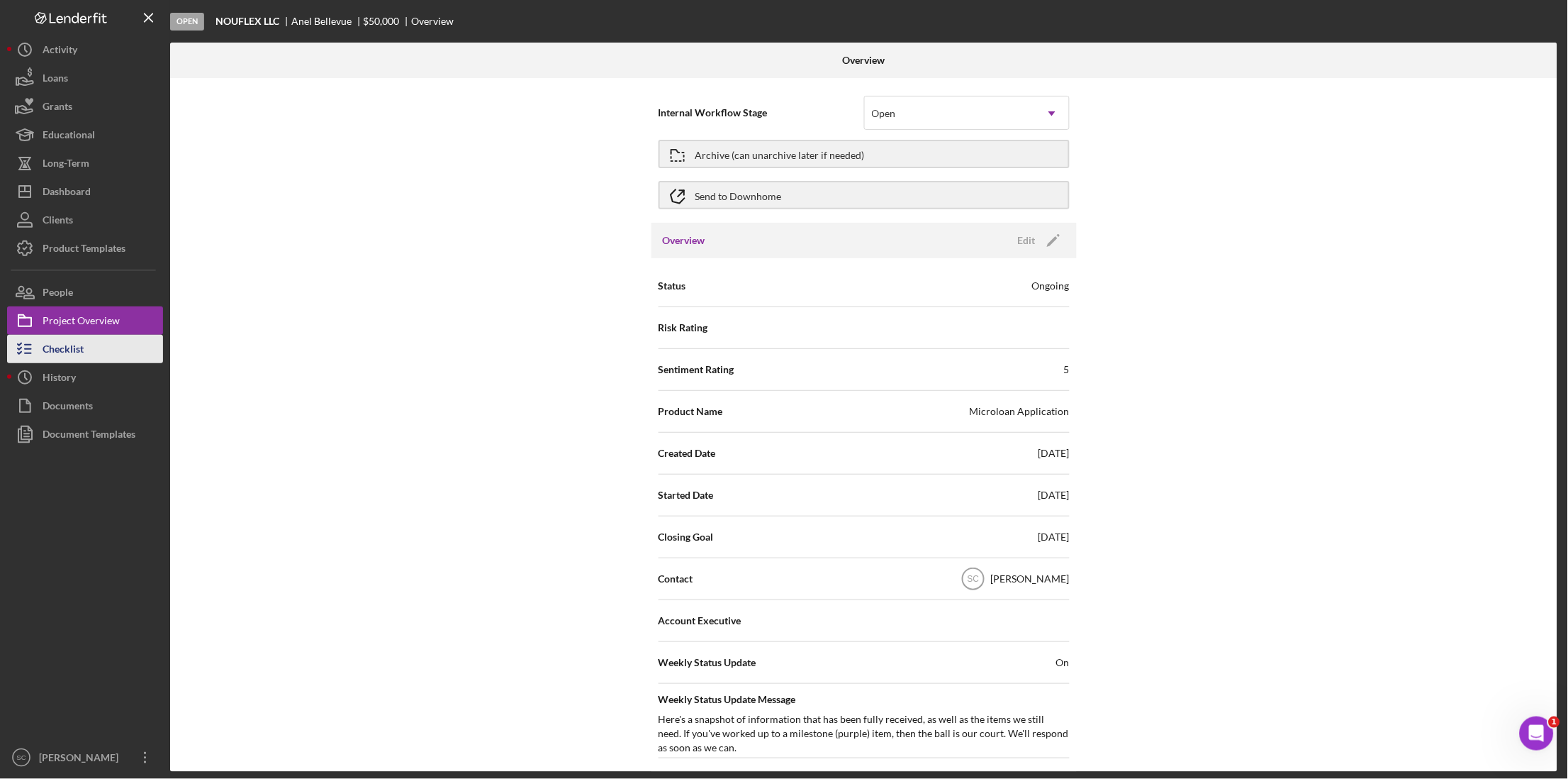
click at [76, 346] on div "Checklist" at bounding box center [63, 351] width 41 height 32
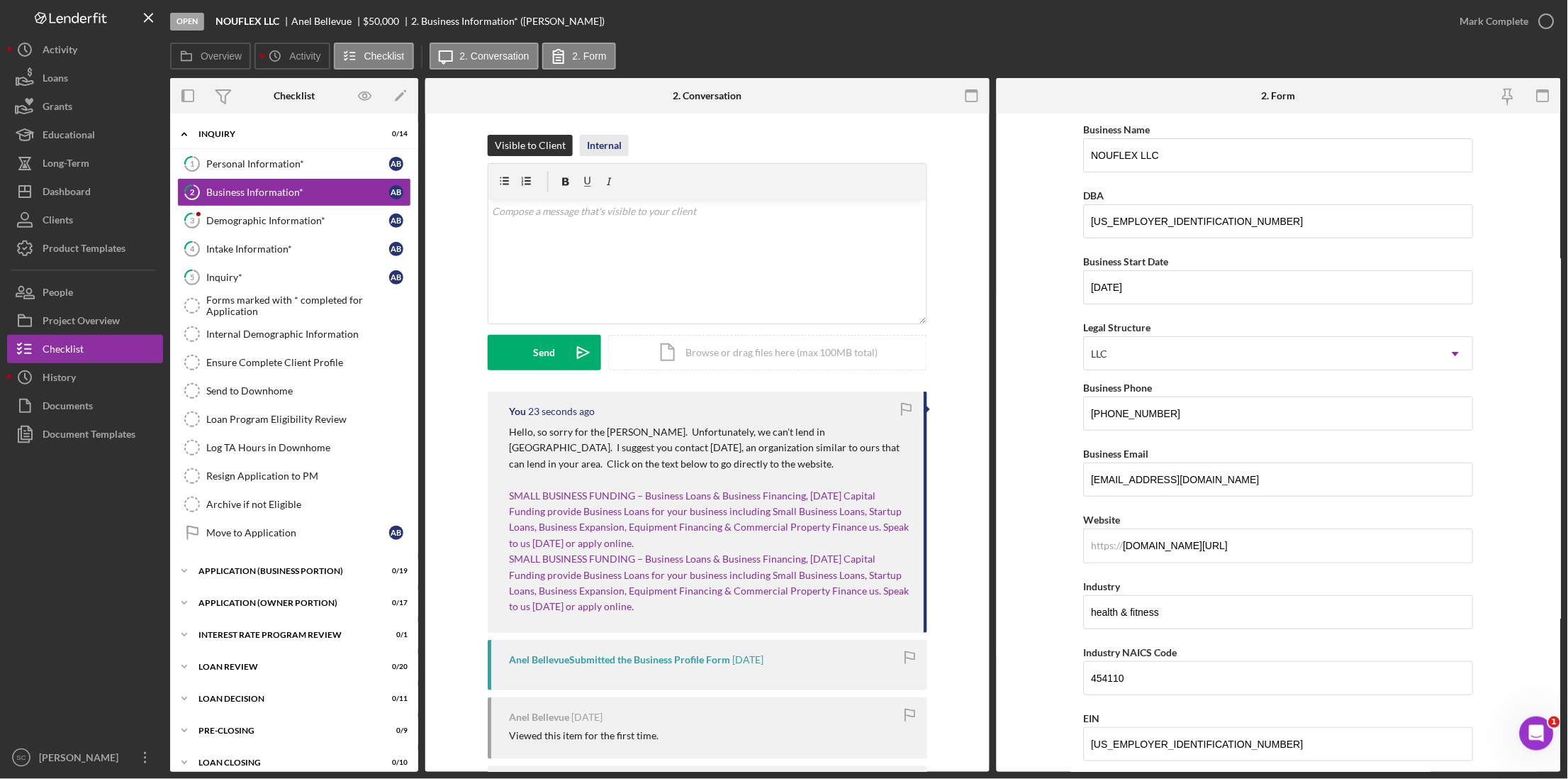
click at [596, 144] on div "Internal" at bounding box center [604, 145] width 35 height 21
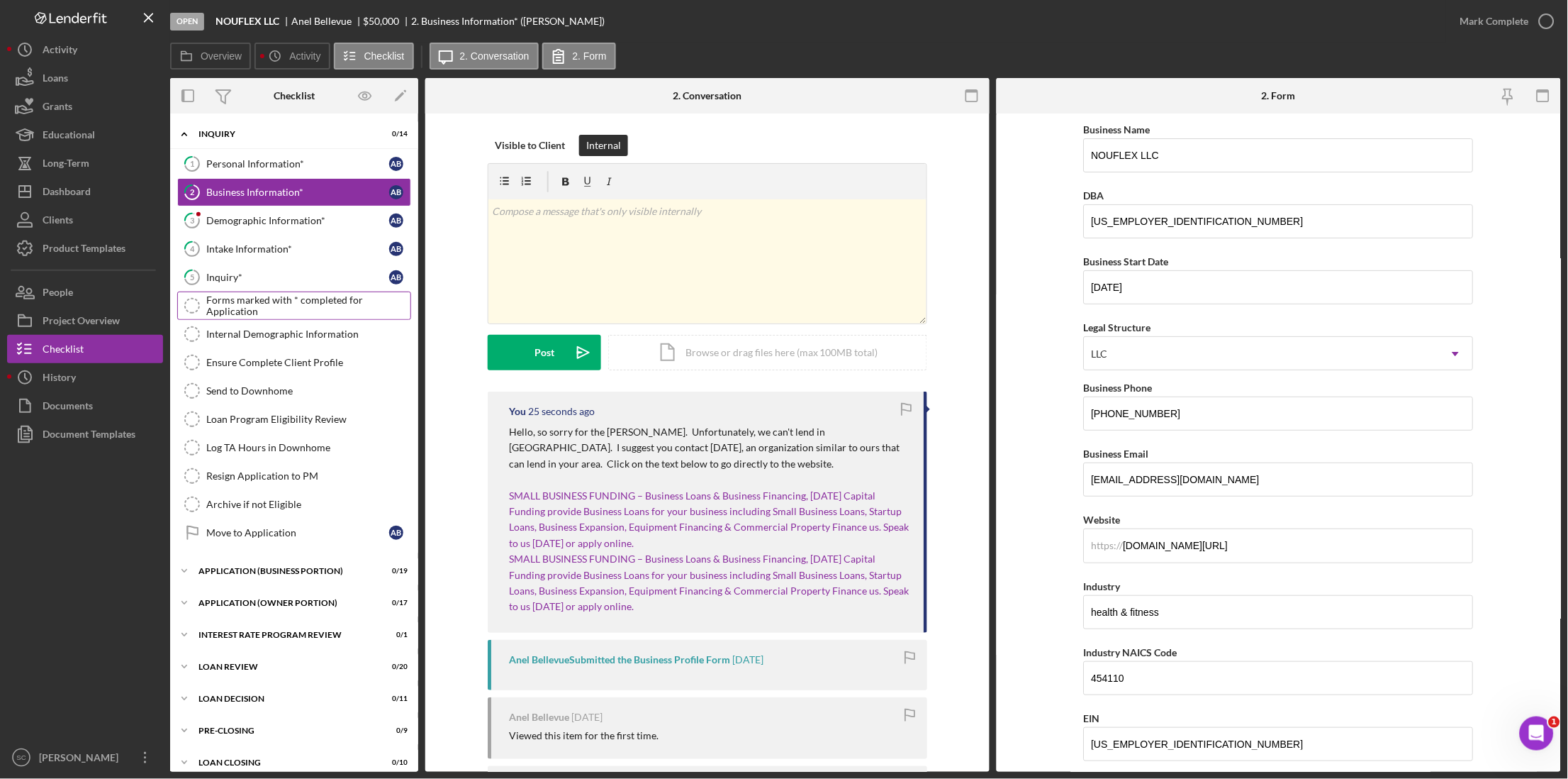
click at [305, 304] on div "Forms marked with * completed for Application" at bounding box center [308, 305] width 204 height 22
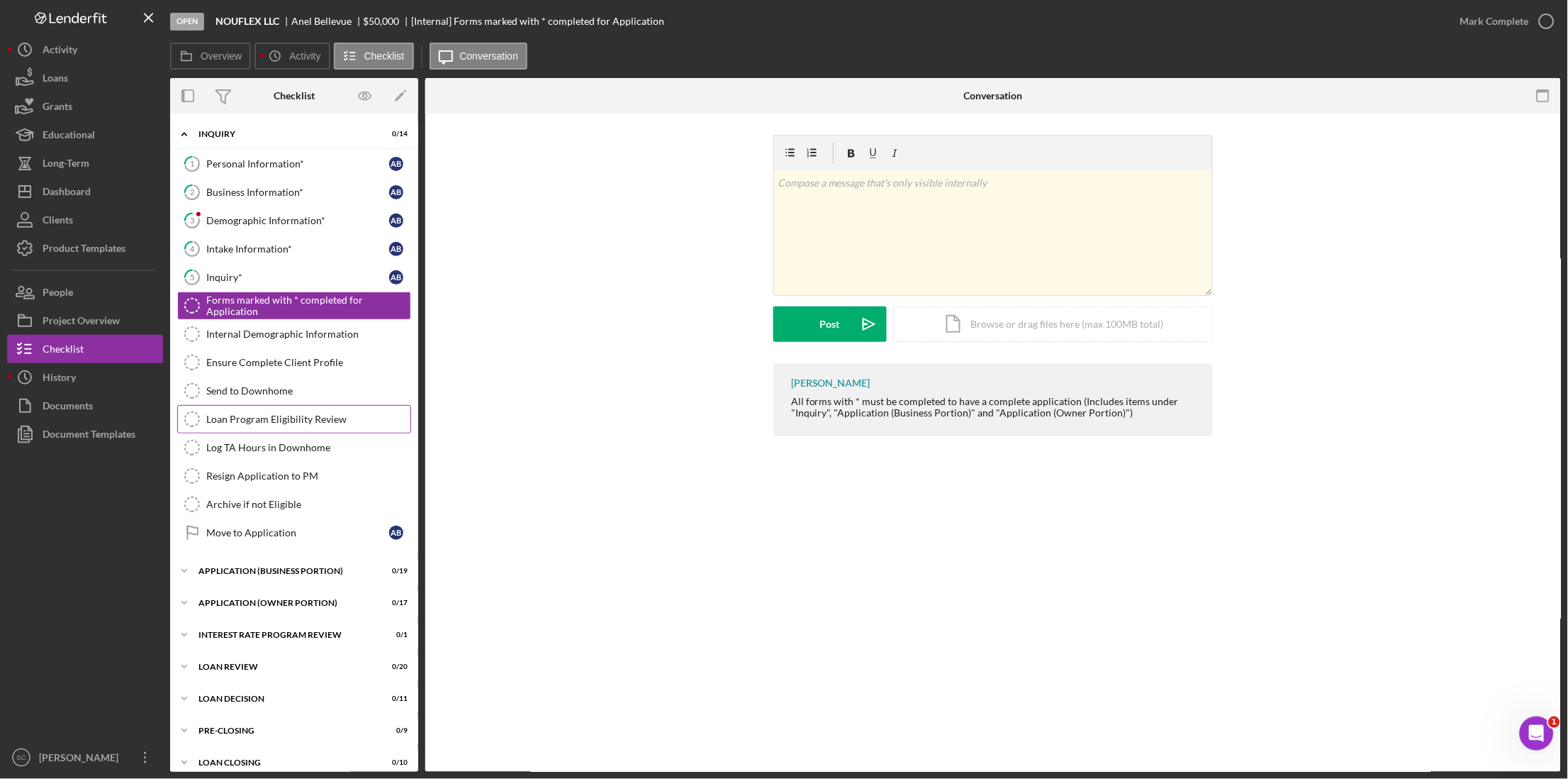
click at [305, 428] on link "Loan Program Eligibility Review Loan Program Eligibility Review" at bounding box center [294, 419] width 234 height 28
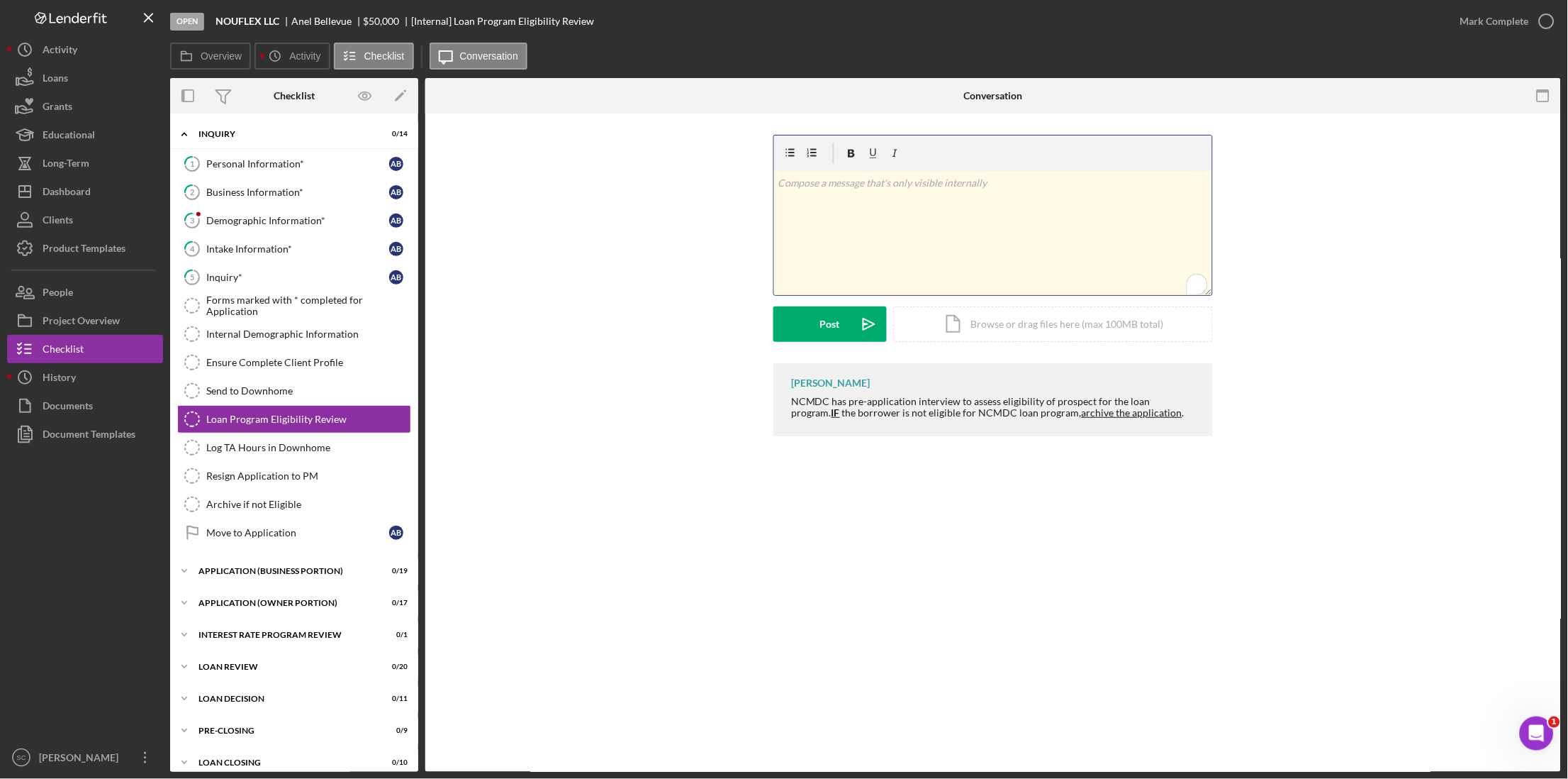
click at [848, 173] on div "v Color teal Color pink Remove color Add row above Add row below Add column bef…" at bounding box center [993, 233] width 438 height 124
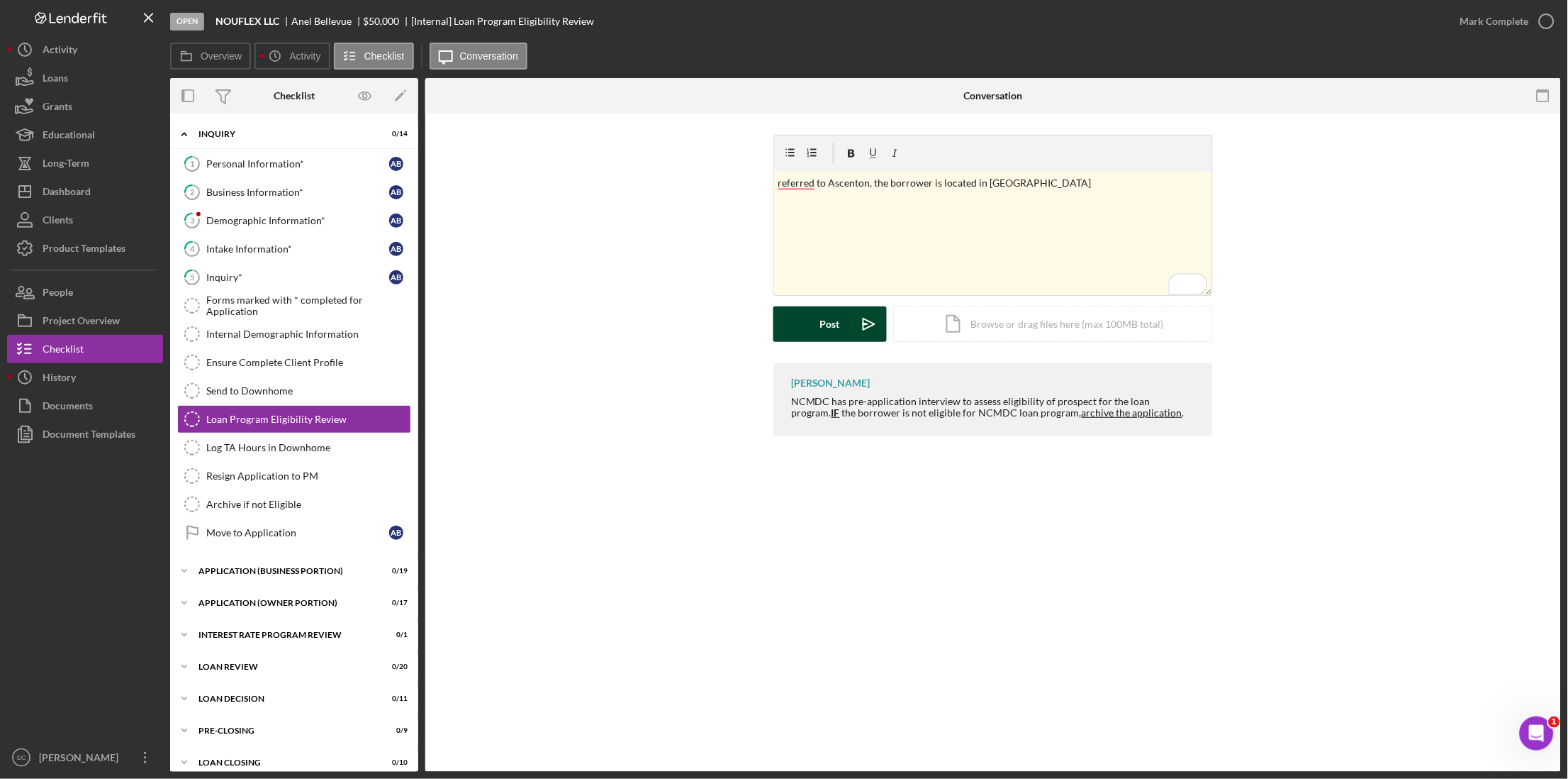
click at [819, 316] on button "Post Icon/icon-invite-send" at bounding box center [830, 323] width 113 height 35
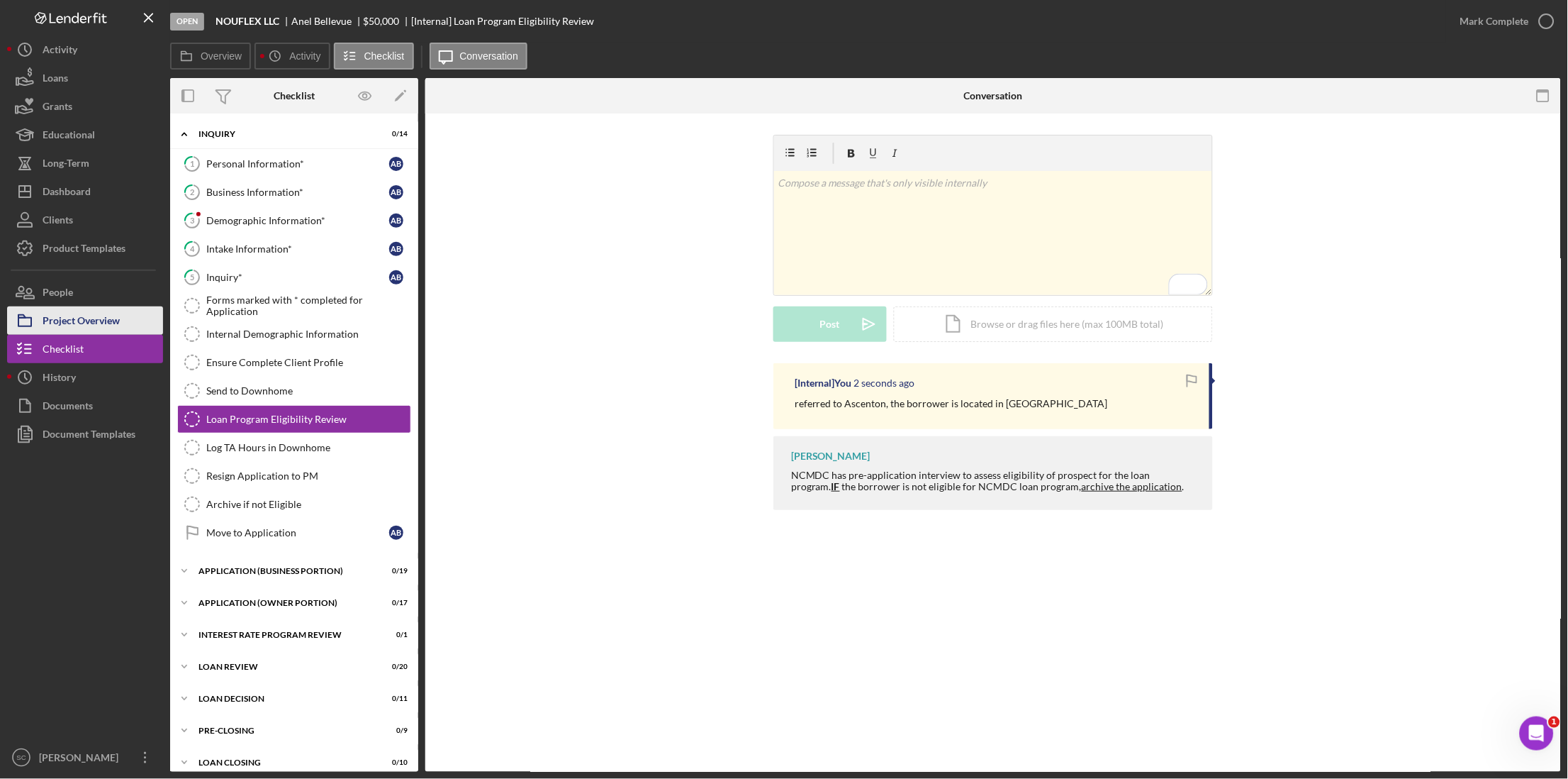
click at [100, 329] on div "Project Overview" at bounding box center [81, 322] width 77 height 32
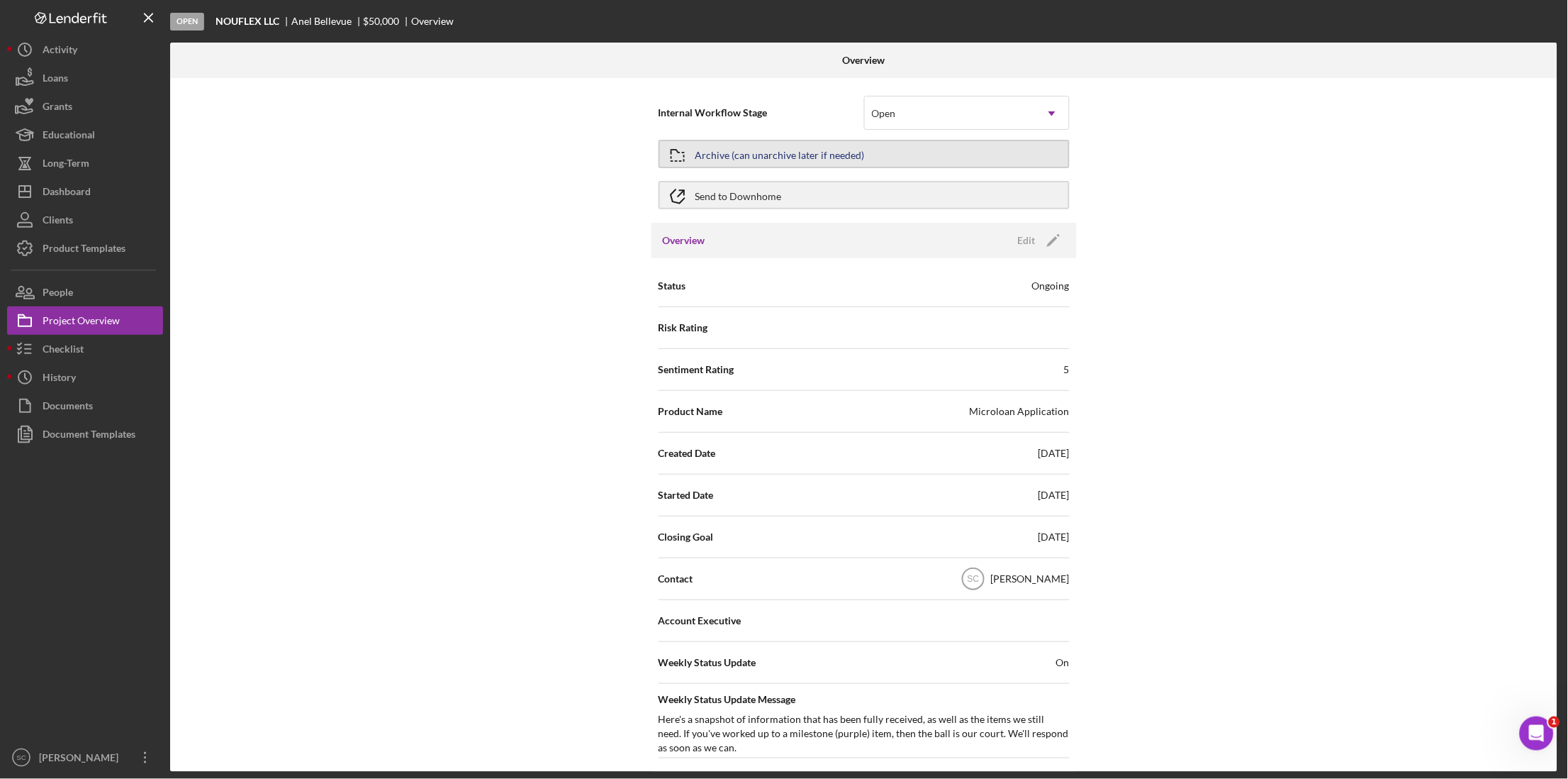
click at [755, 158] on div "Archive (can unarchive later if needed)" at bounding box center [780, 153] width 170 height 25
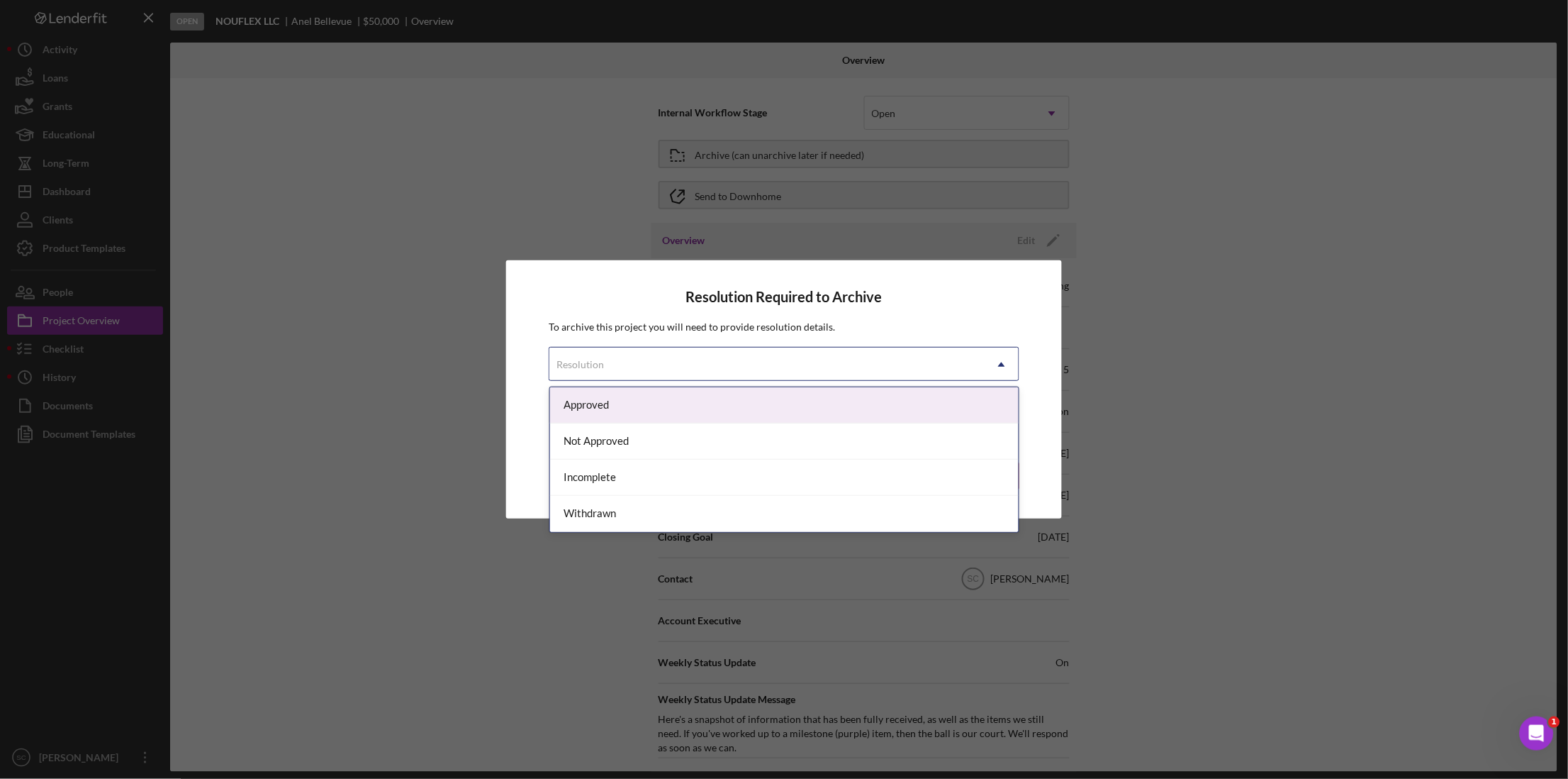
click at [654, 373] on div "Resolution" at bounding box center [766, 364] width 435 height 32
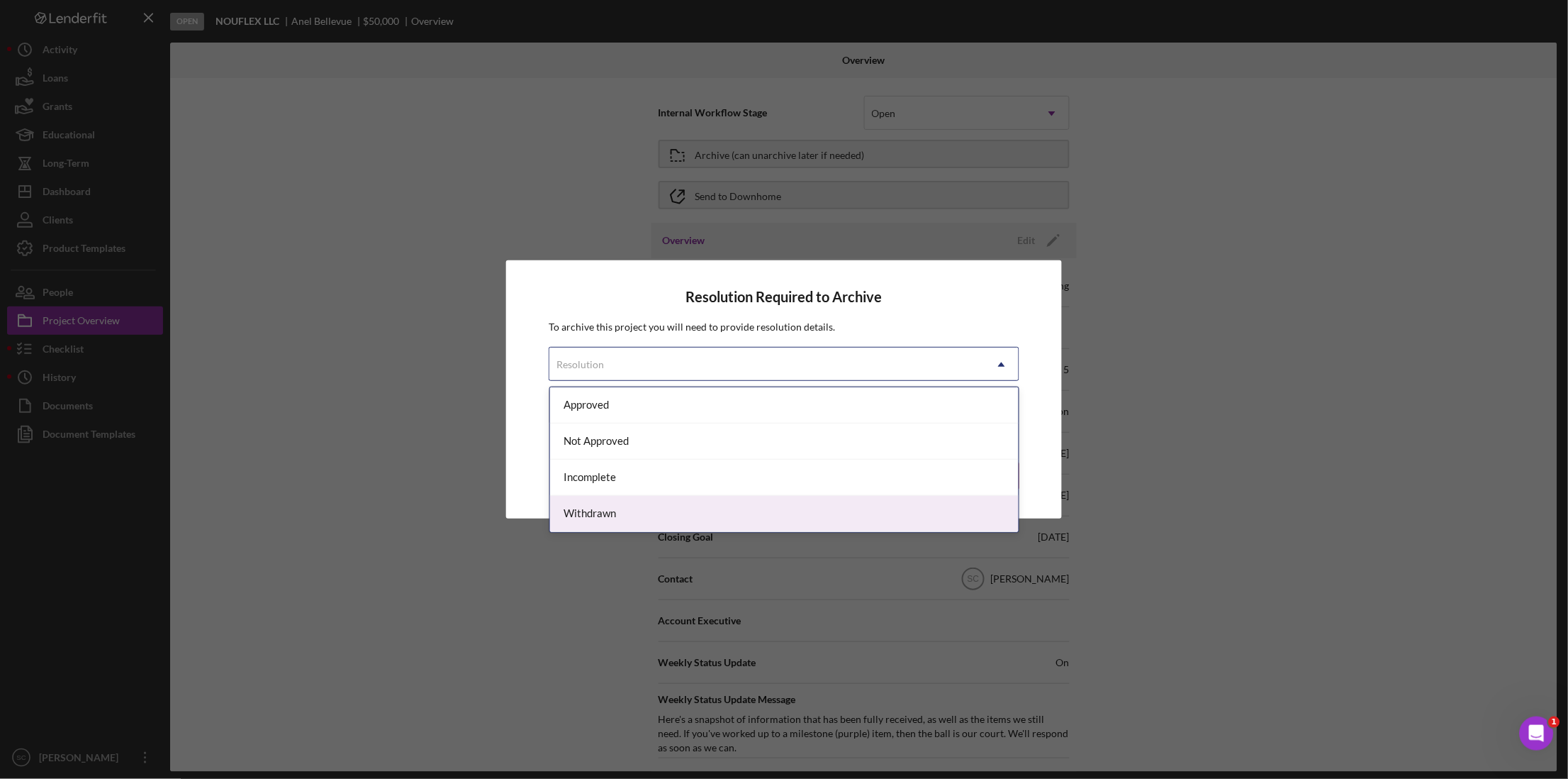
drag, startPoint x: 631, startPoint y: 476, endPoint x: 629, endPoint y: 510, distance: 34.1
click at [629, 510] on div "Approved Not Approved Incomplete Withdrawn" at bounding box center [784, 459] width 469 height 144
click at [629, 510] on div "Withdrawn" at bounding box center [784, 514] width 469 height 36
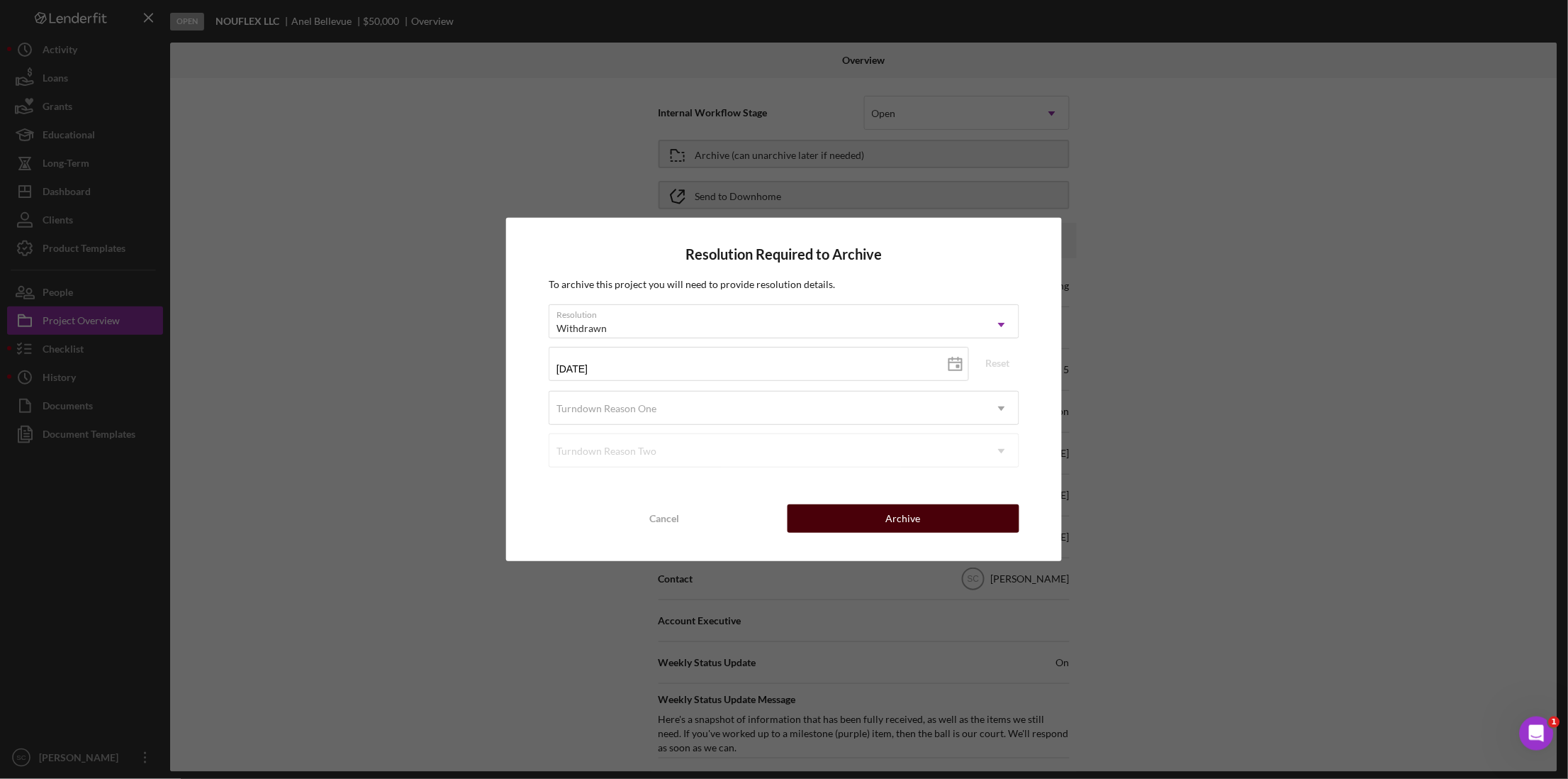
click at [867, 519] on button "Archive" at bounding box center [903, 518] width 232 height 28
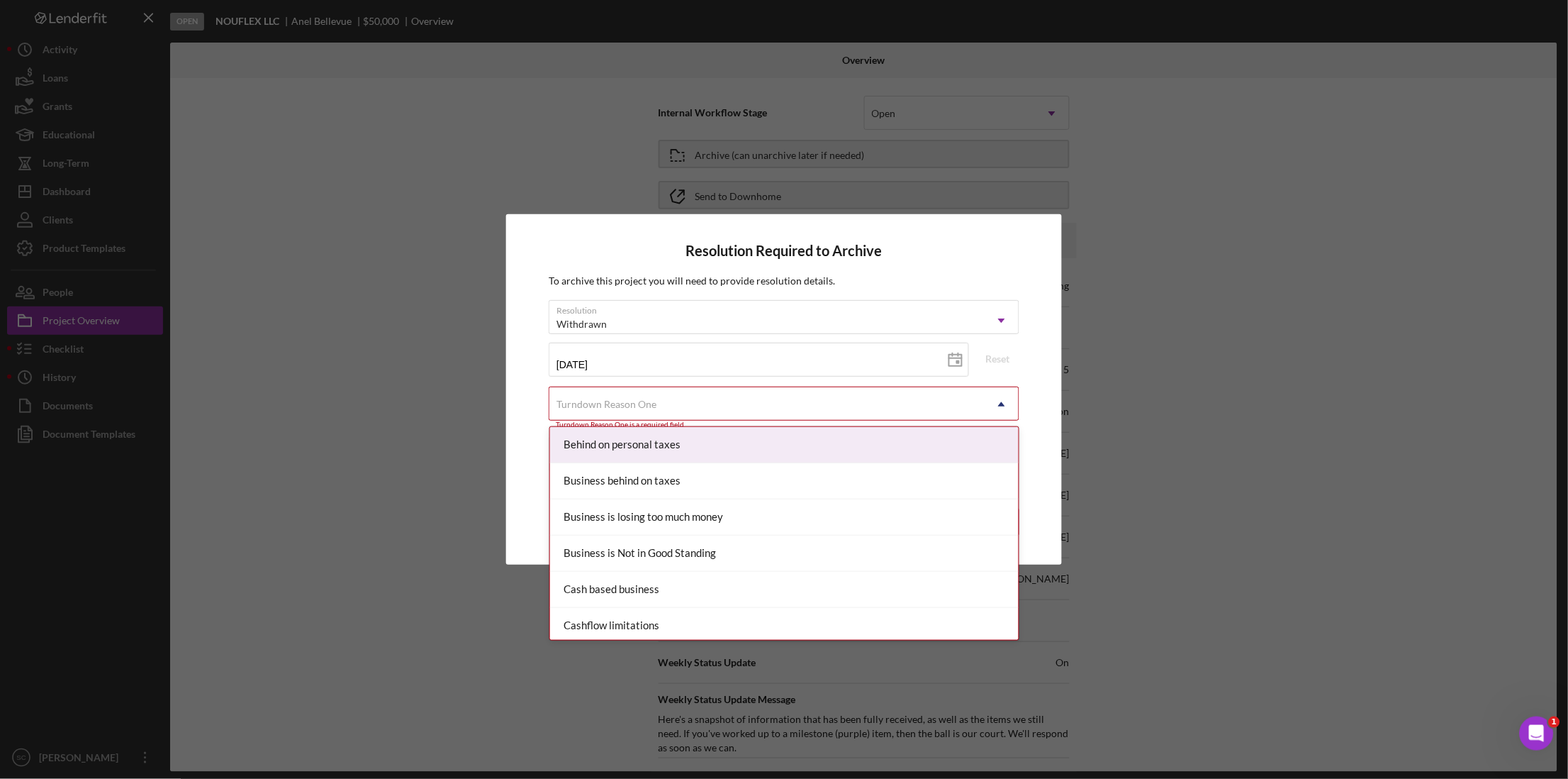
click at [651, 404] on div "Turndown Reason One" at bounding box center [606, 404] width 100 height 12
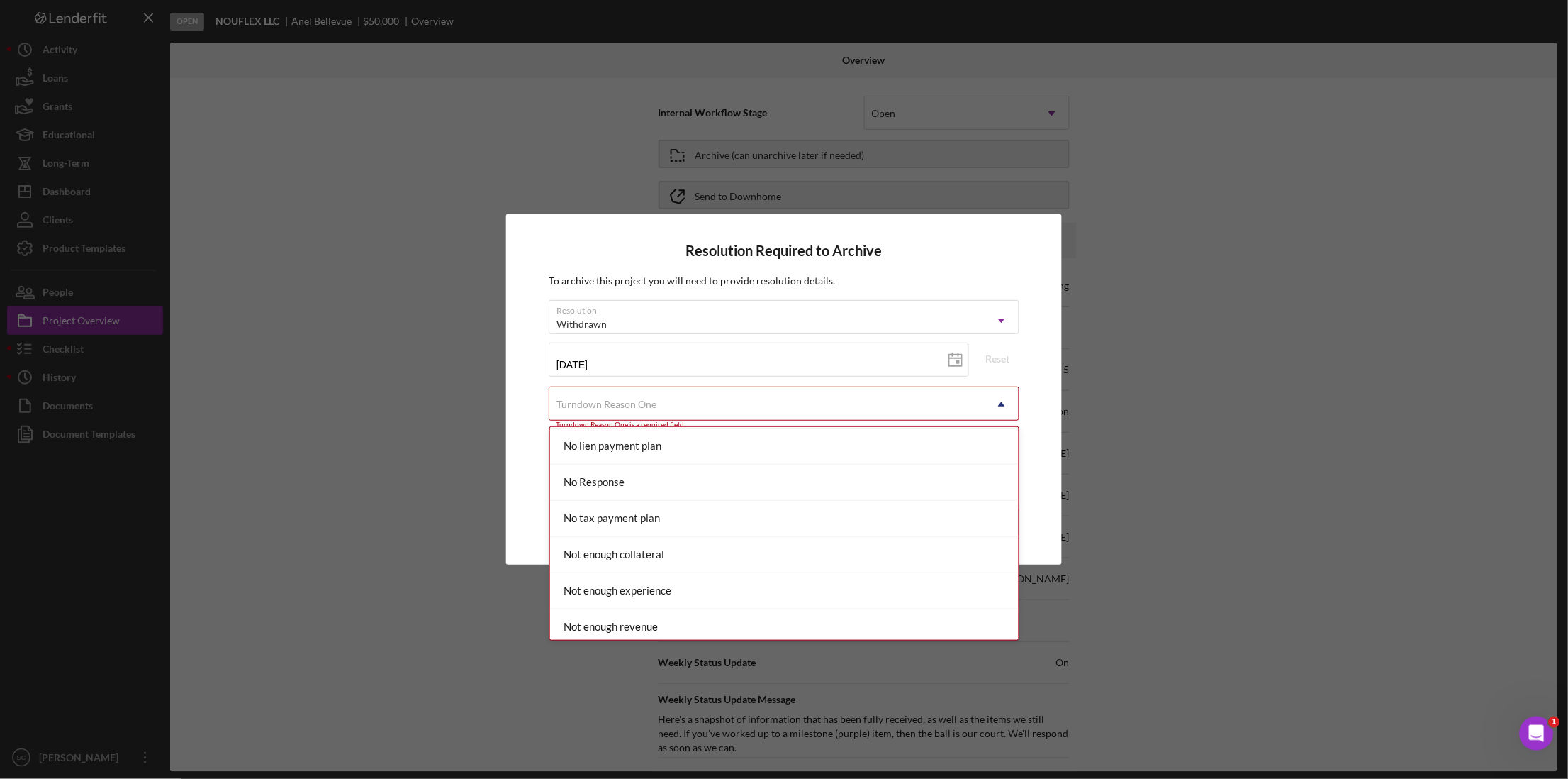
scroll to position [1564, 0]
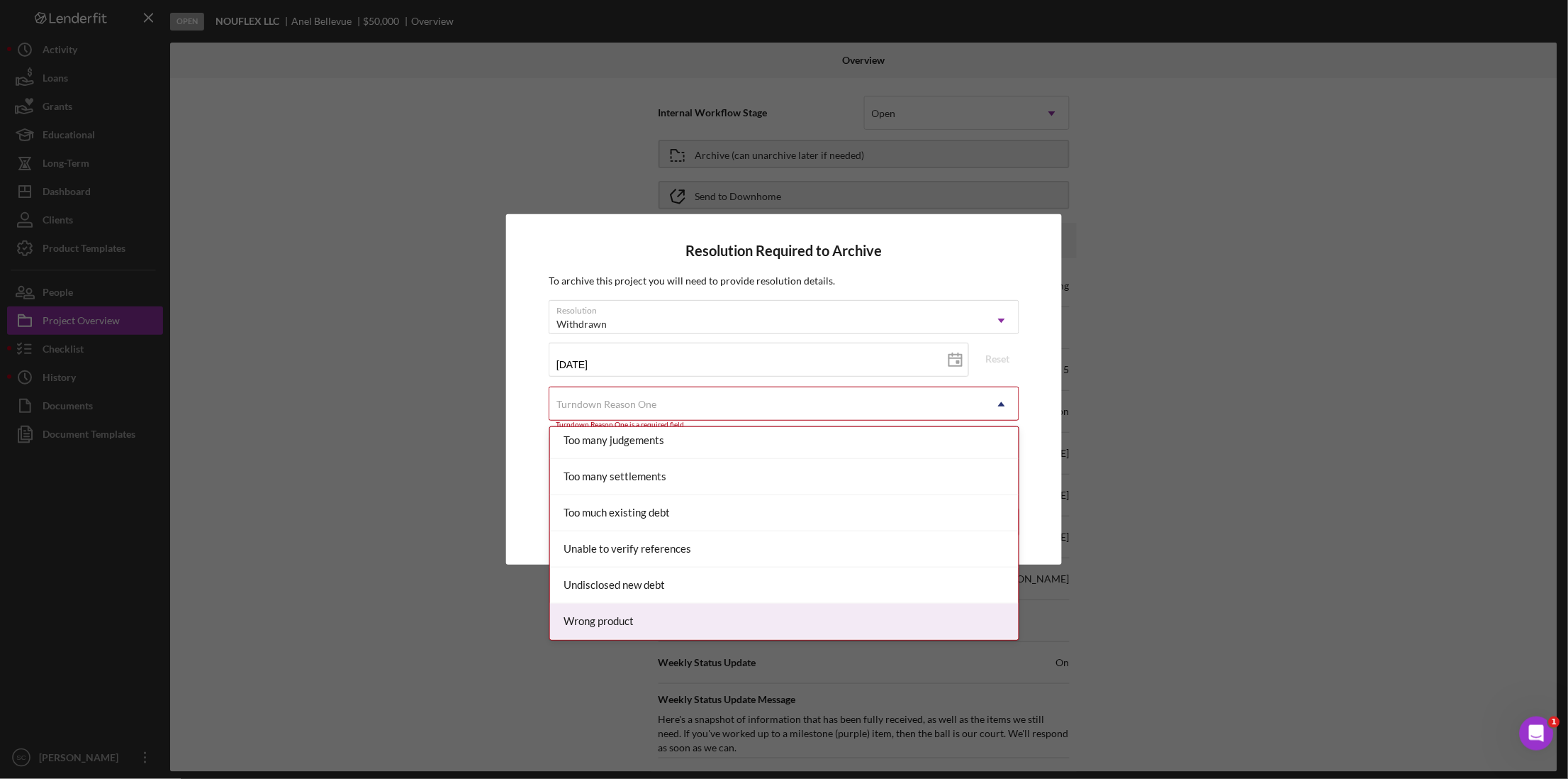
click at [597, 519] on div "Wrong product" at bounding box center [784, 622] width 469 height 36
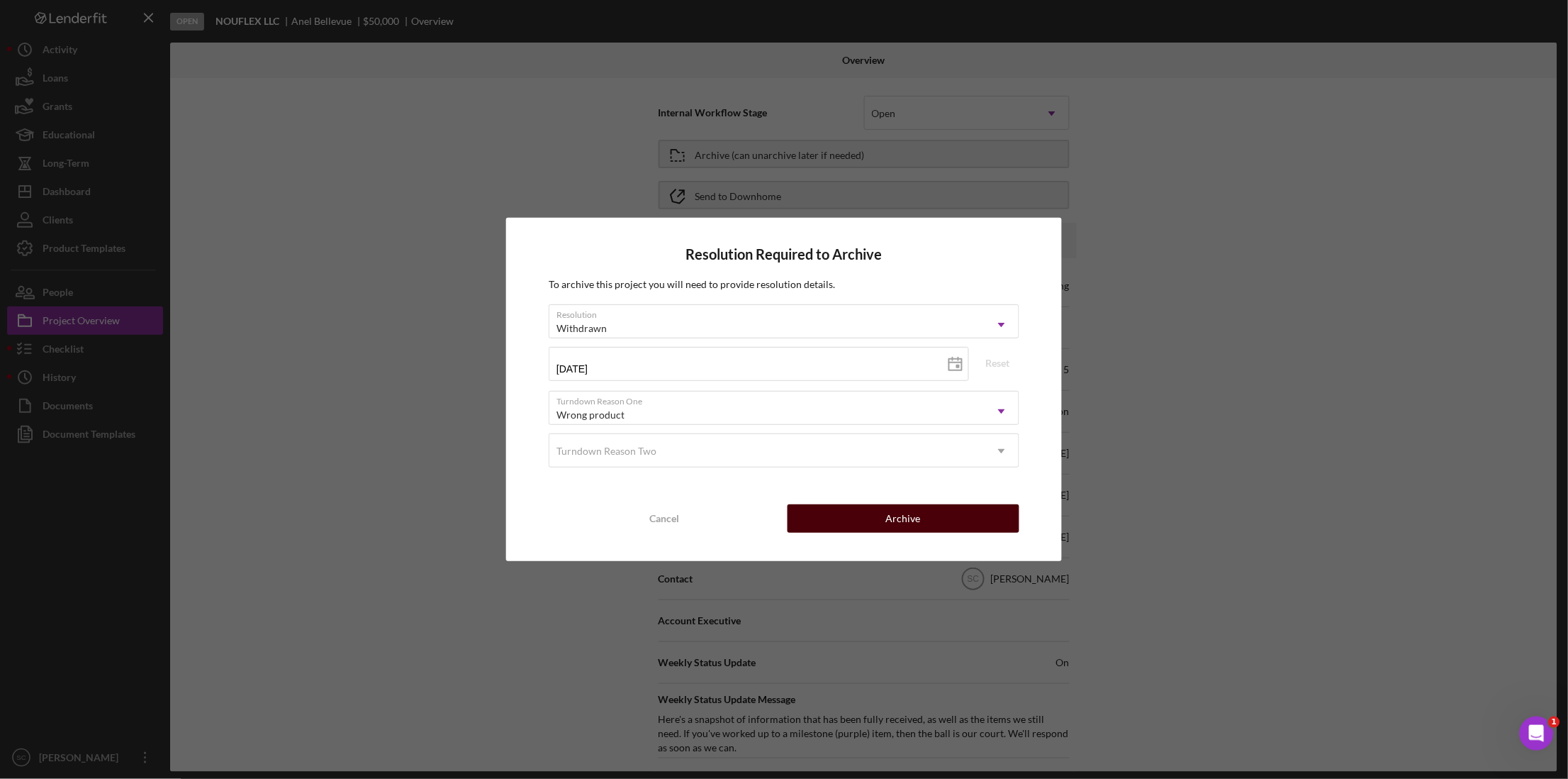
click at [900, 514] on div "Archive" at bounding box center [903, 518] width 35 height 28
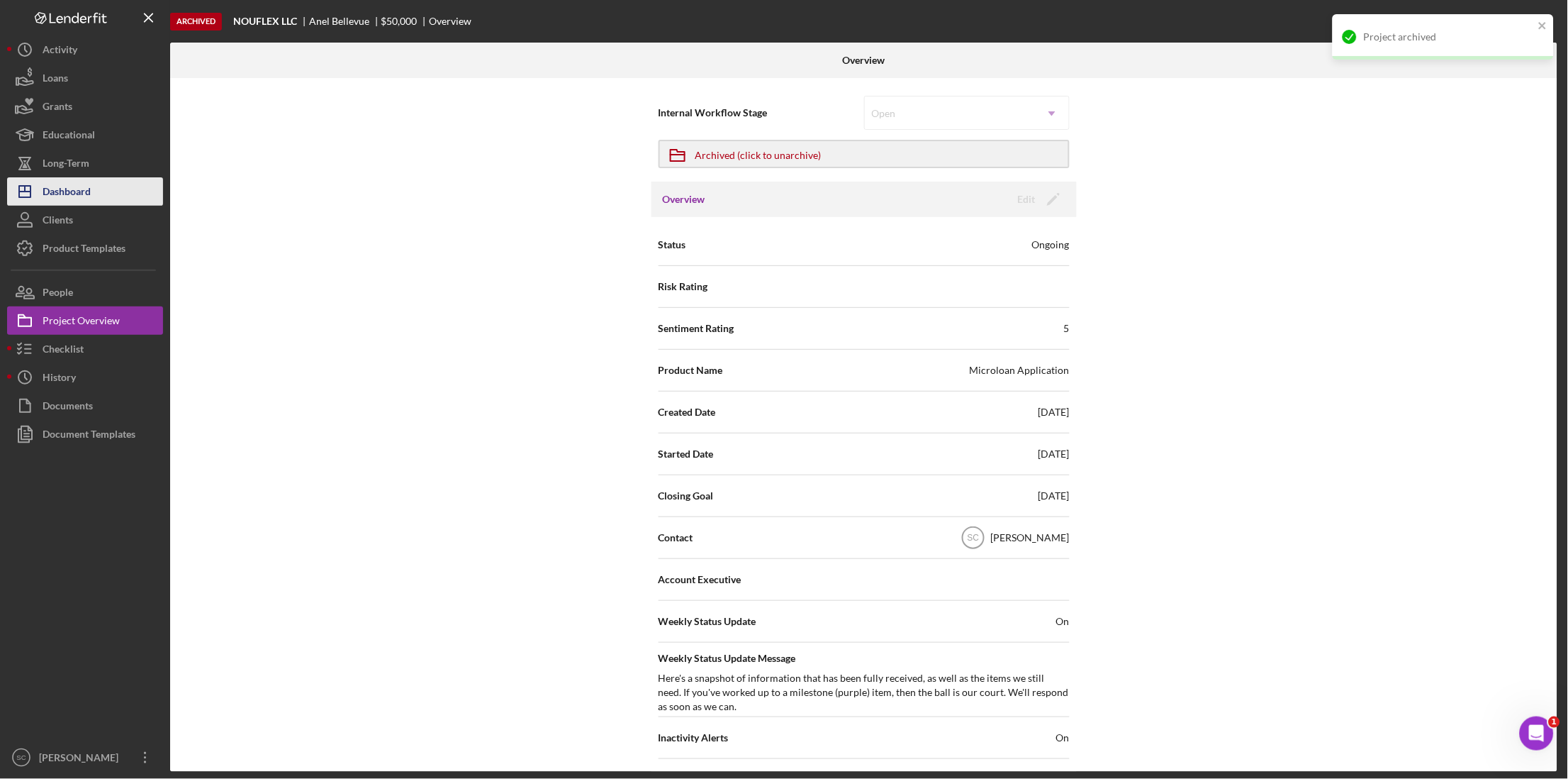
click at [88, 183] on div "Dashboard" at bounding box center [66, 193] width 48 height 32
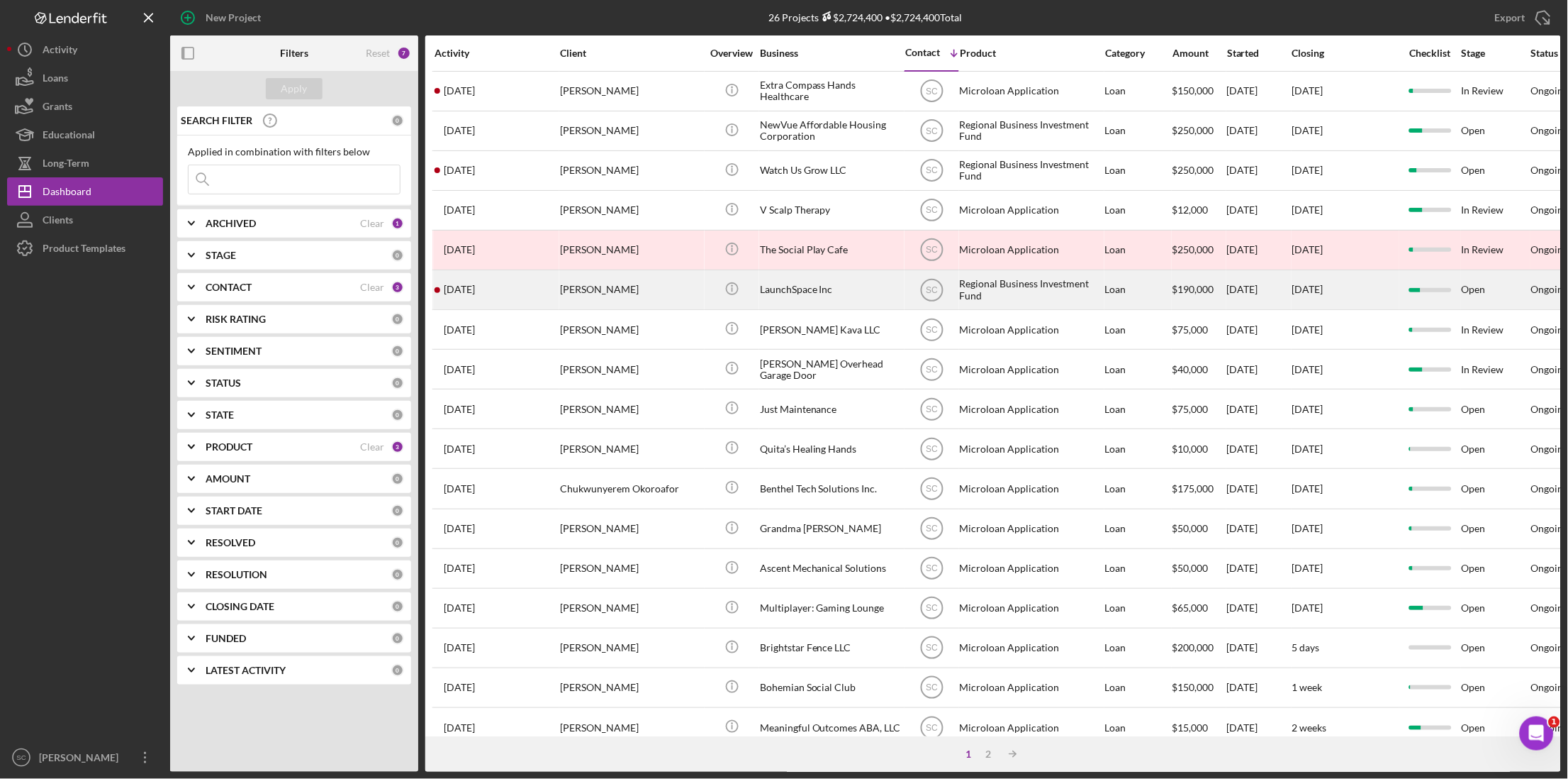
click at [614, 289] on div "[PERSON_NAME]" at bounding box center [631, 290] width 141 height 38
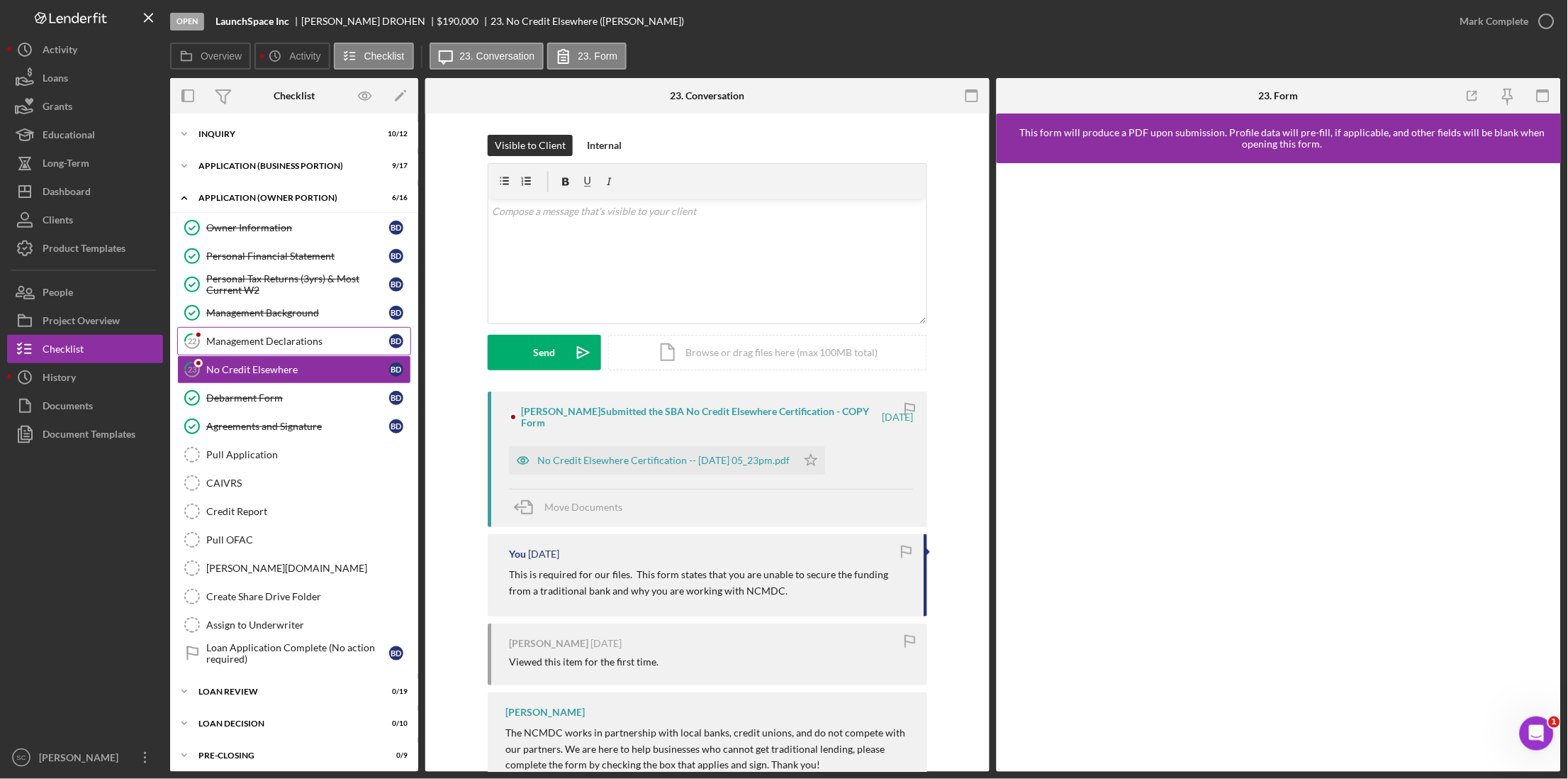
click at [231, 336] on div "Management Declarations" at bounding box center [297, 341] width 183 height 12
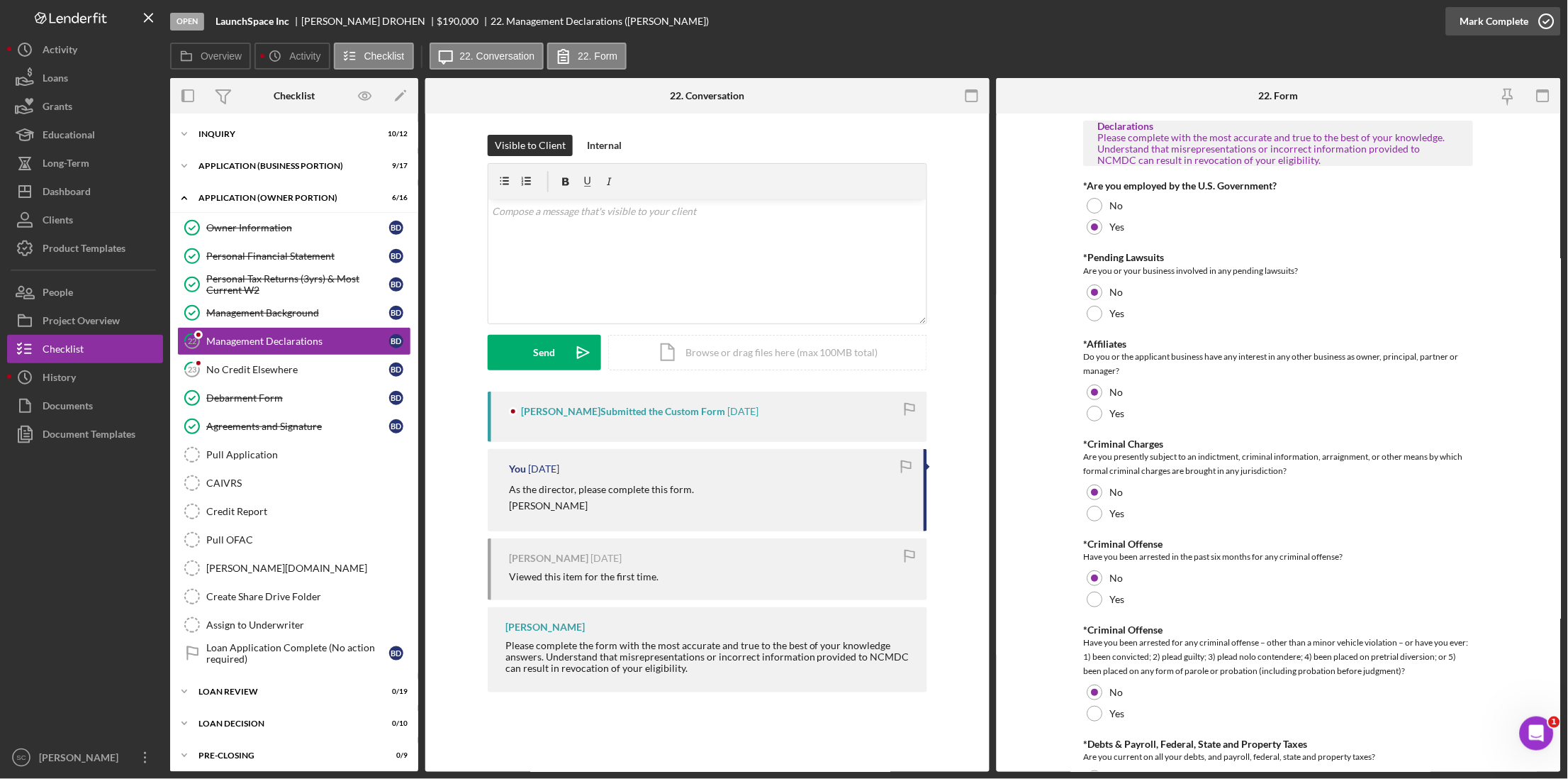
click at [1188, 21] on icon "button" at bounding box center [1546, 21] width 35 height 35
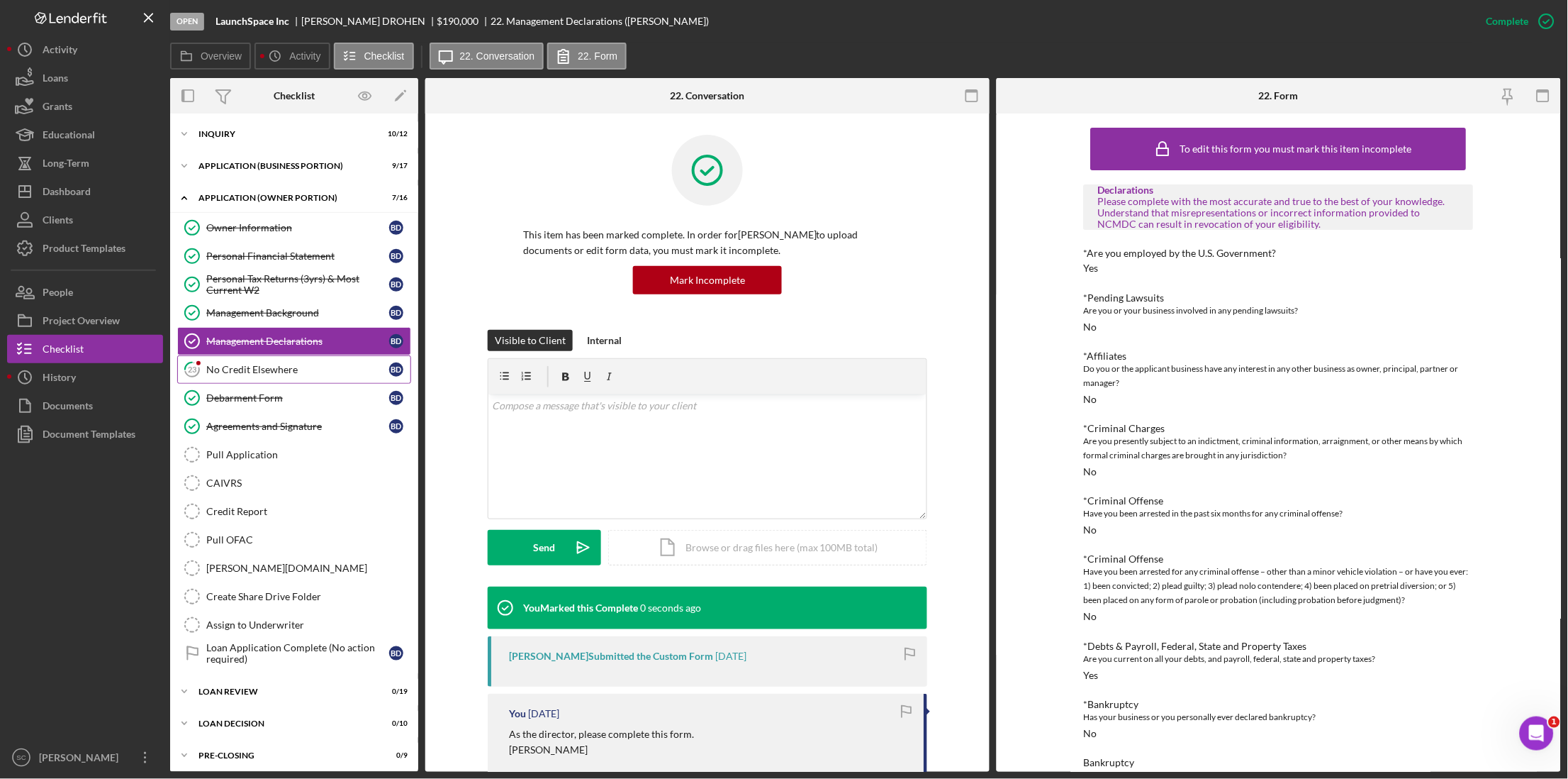
click at [244, 373] on div "No Credit Elsewhere" at bounding box center [297, 370] width 183 height 12
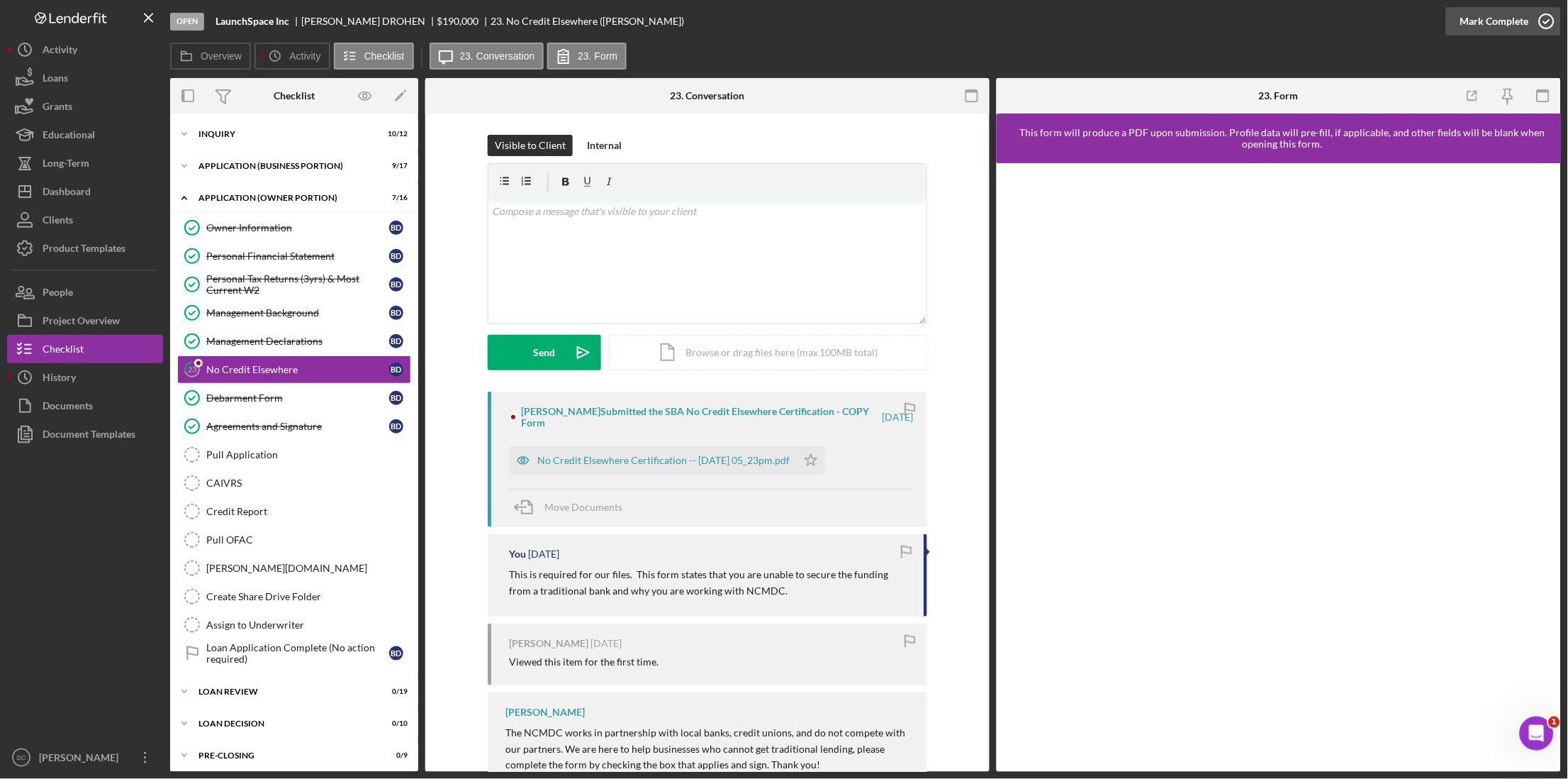
click at [1188, 17] on div "Mark Complete" at bounding box center [1494, 21] width 69 height 28
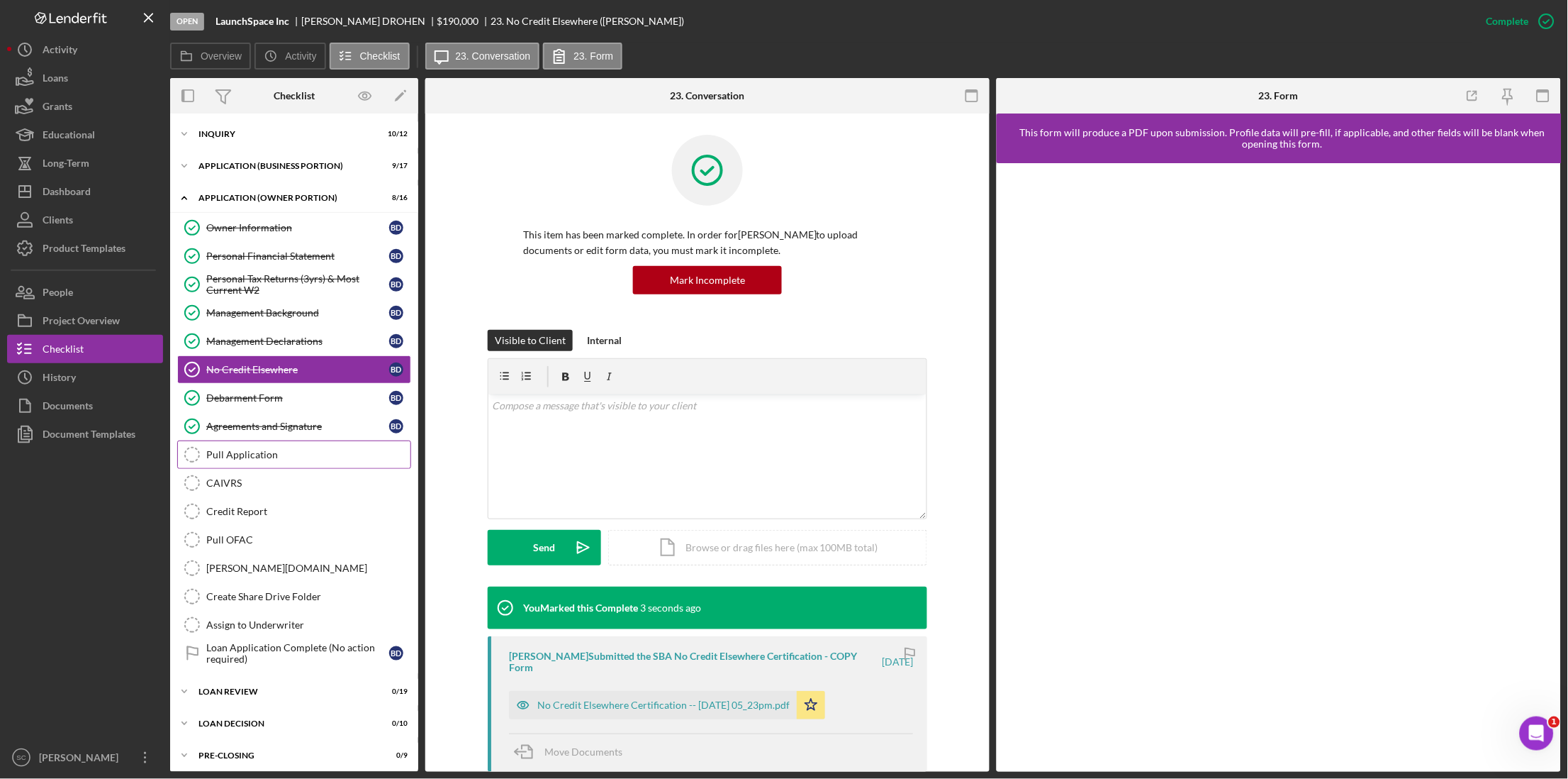
click at [256, 448] on link "Pull Application Pull Application" at bounding box center [294, 454] width 234 height 28
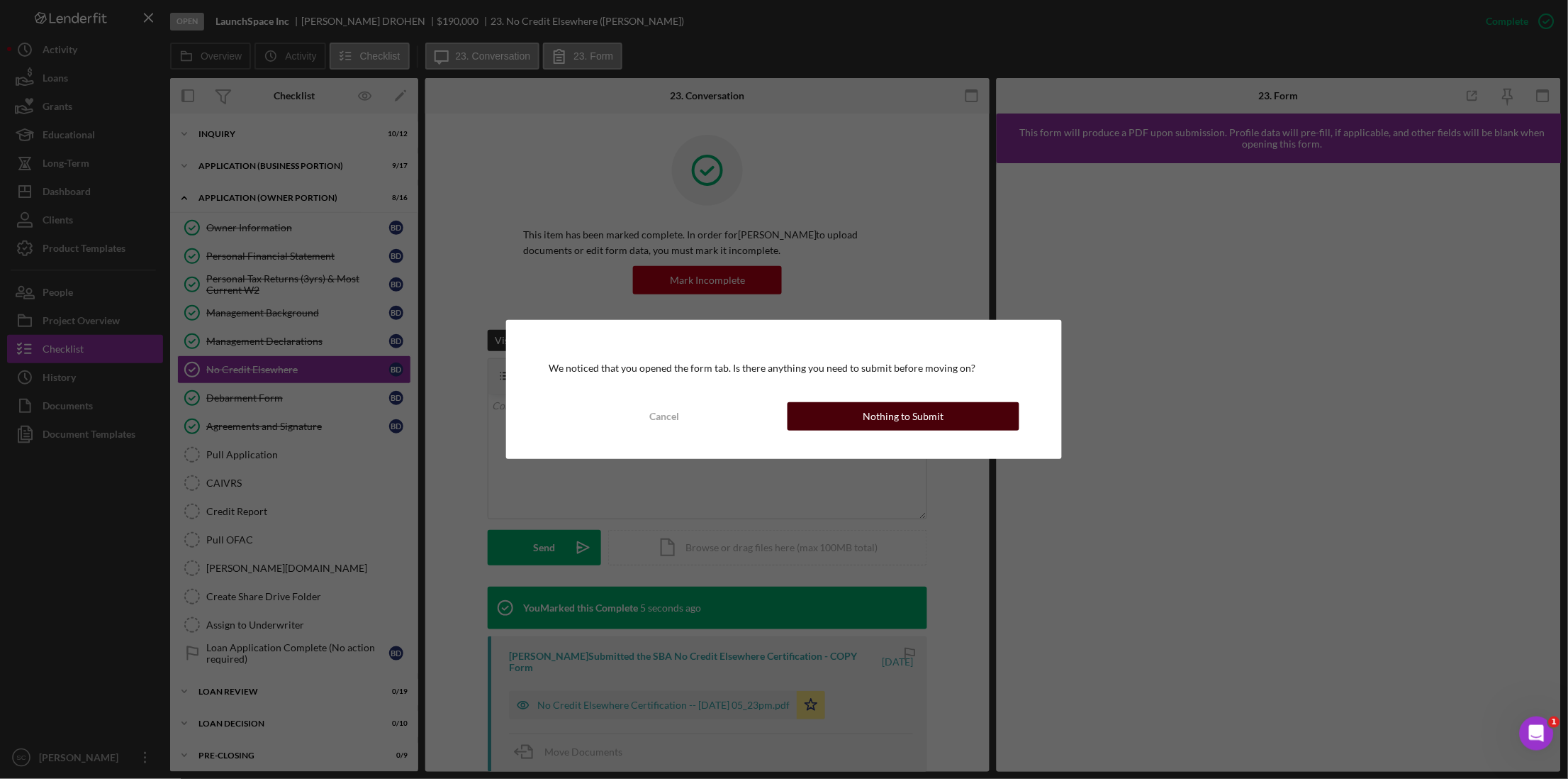
click at [957, 411] on button "Nothing to Submit" at bounding box center [903, 416] width 232 height 28
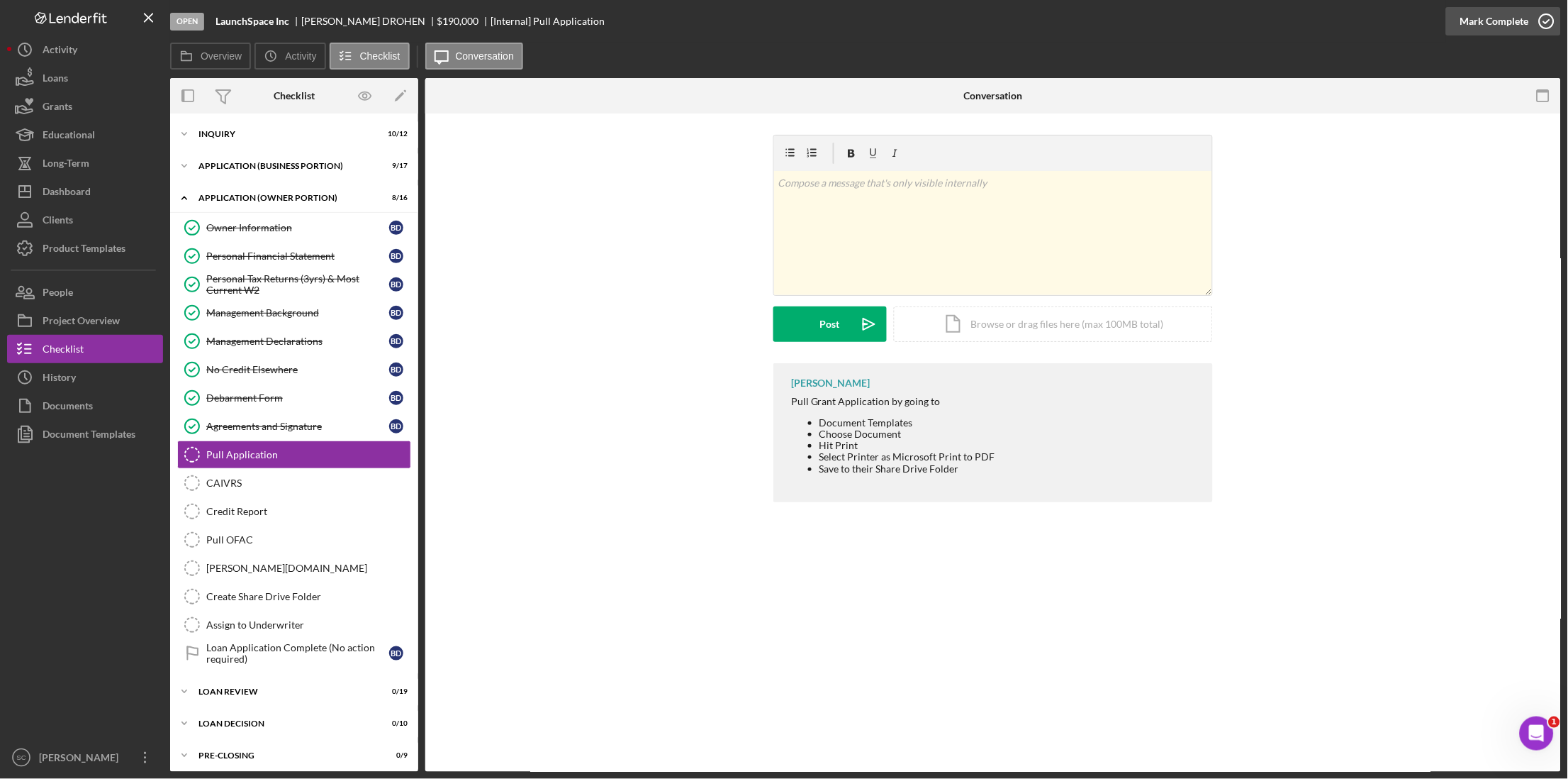
click at [1188, 25] on div "Mark Complete" at bounding box center [1494, 21] width 69 height 28
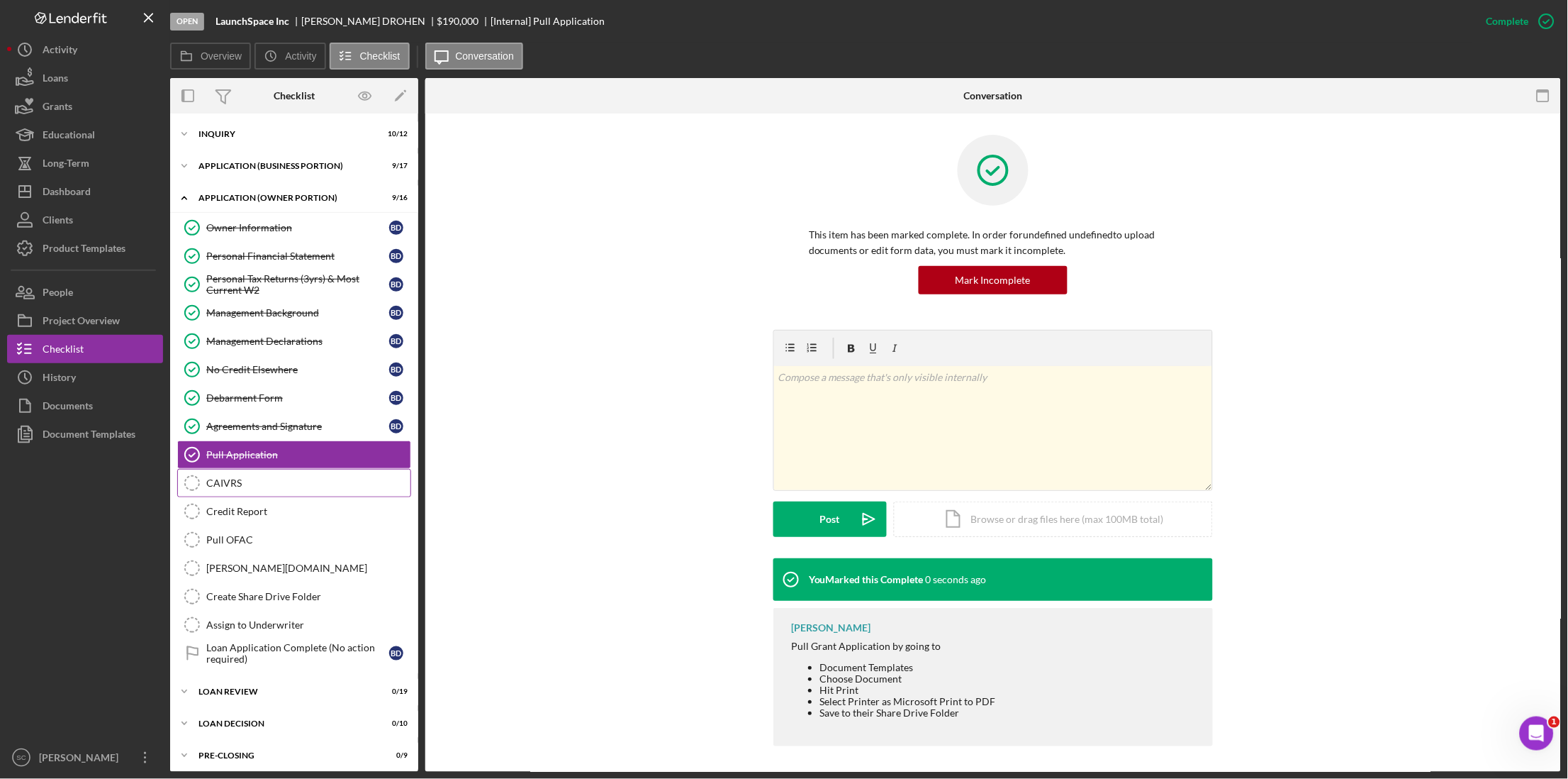
click at [276, 492] on link "CAIVRS CAIVRS" at bounding box center [294, 482] width 234 height 28
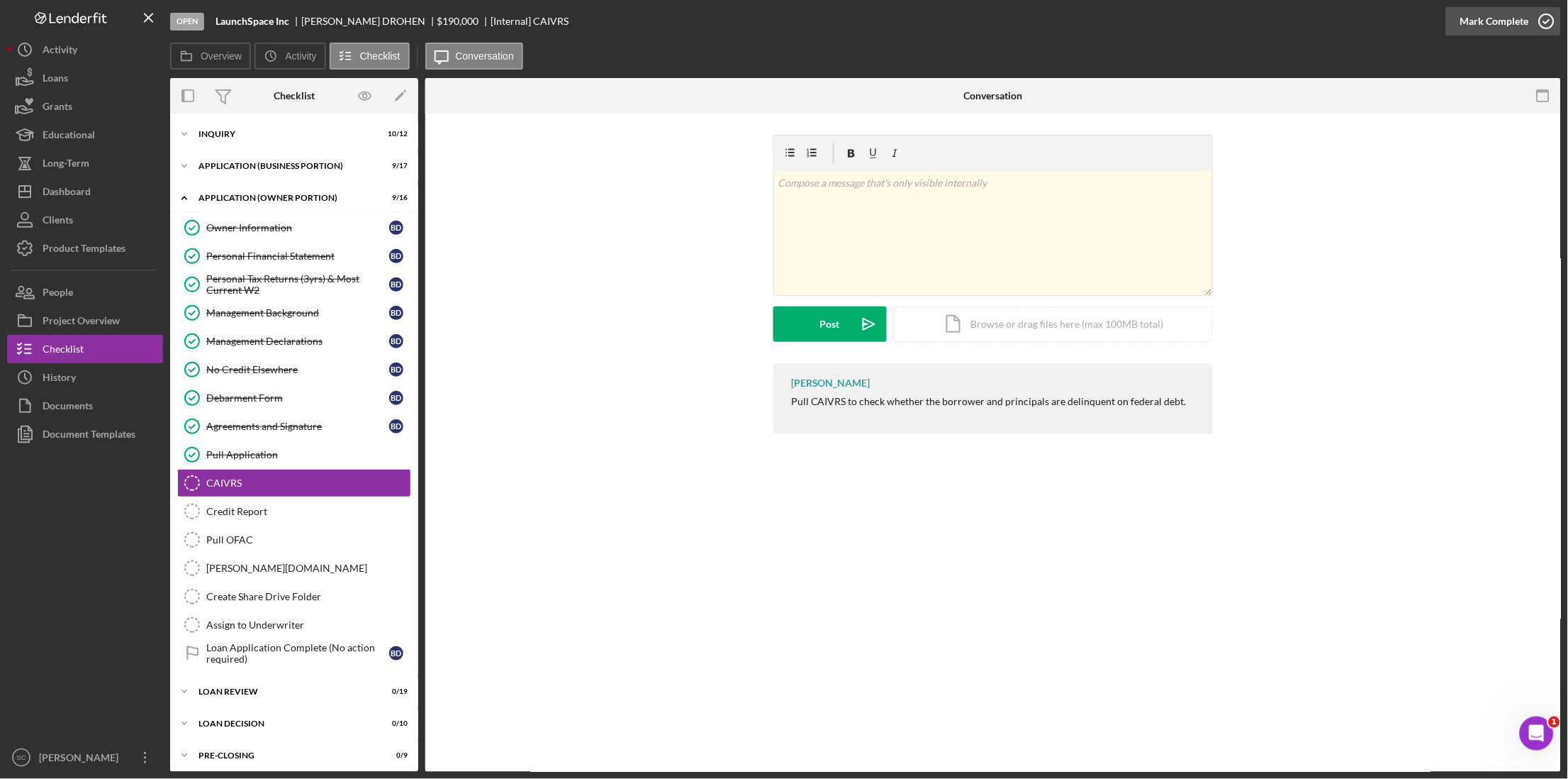
click at [1188, 17] on div "Mark Complete" at bounding box center [1494, 21] width 69 height 28
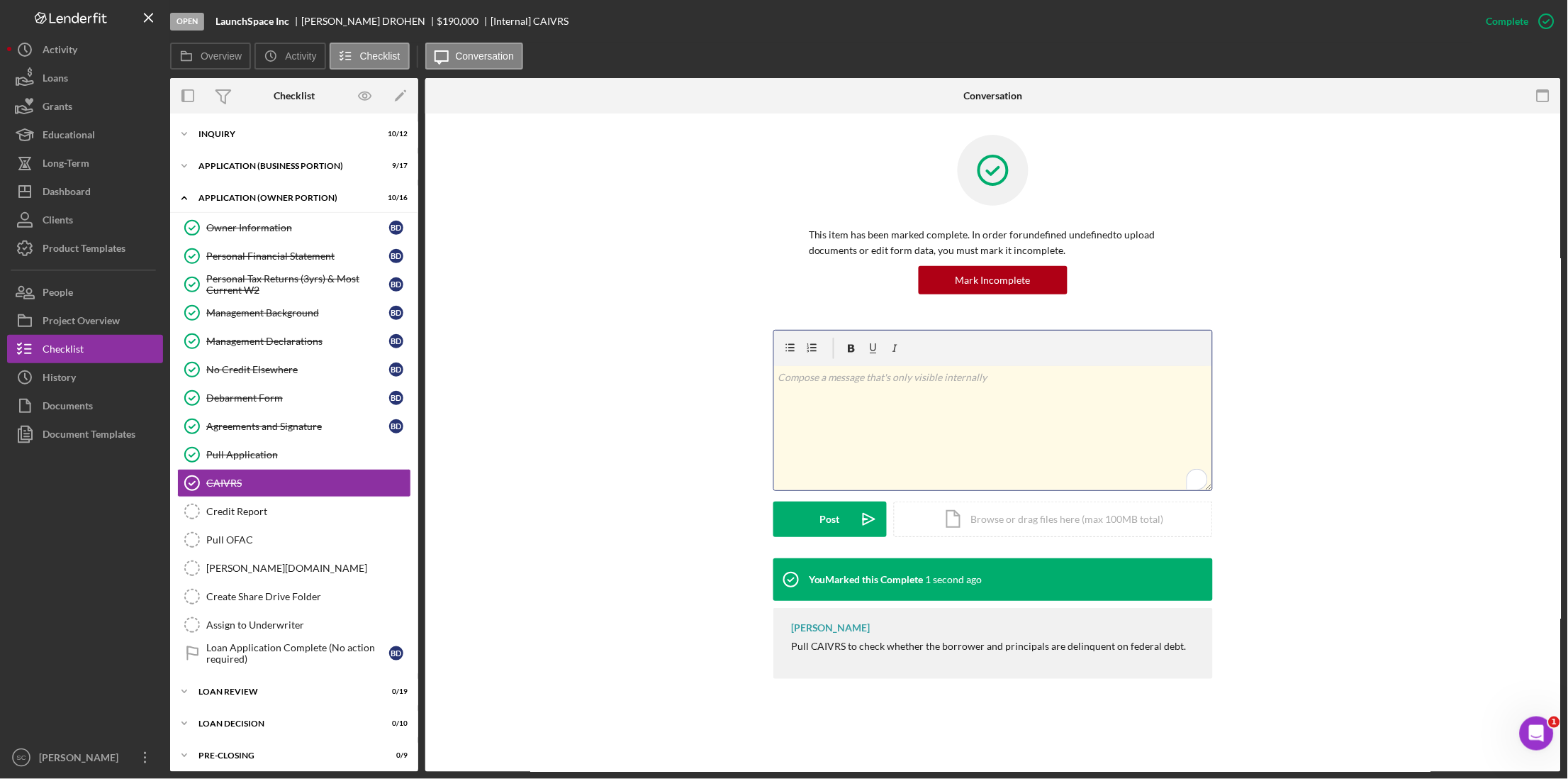
click at [836, 391] on div "v Color teal Color pink Remove color Add row above Add row below Add column bef…" at bounding box center [993, 428] width 438 height 124
click at [823, 519] on div "Post" at bounding box center [831, 519] width 20 height 35
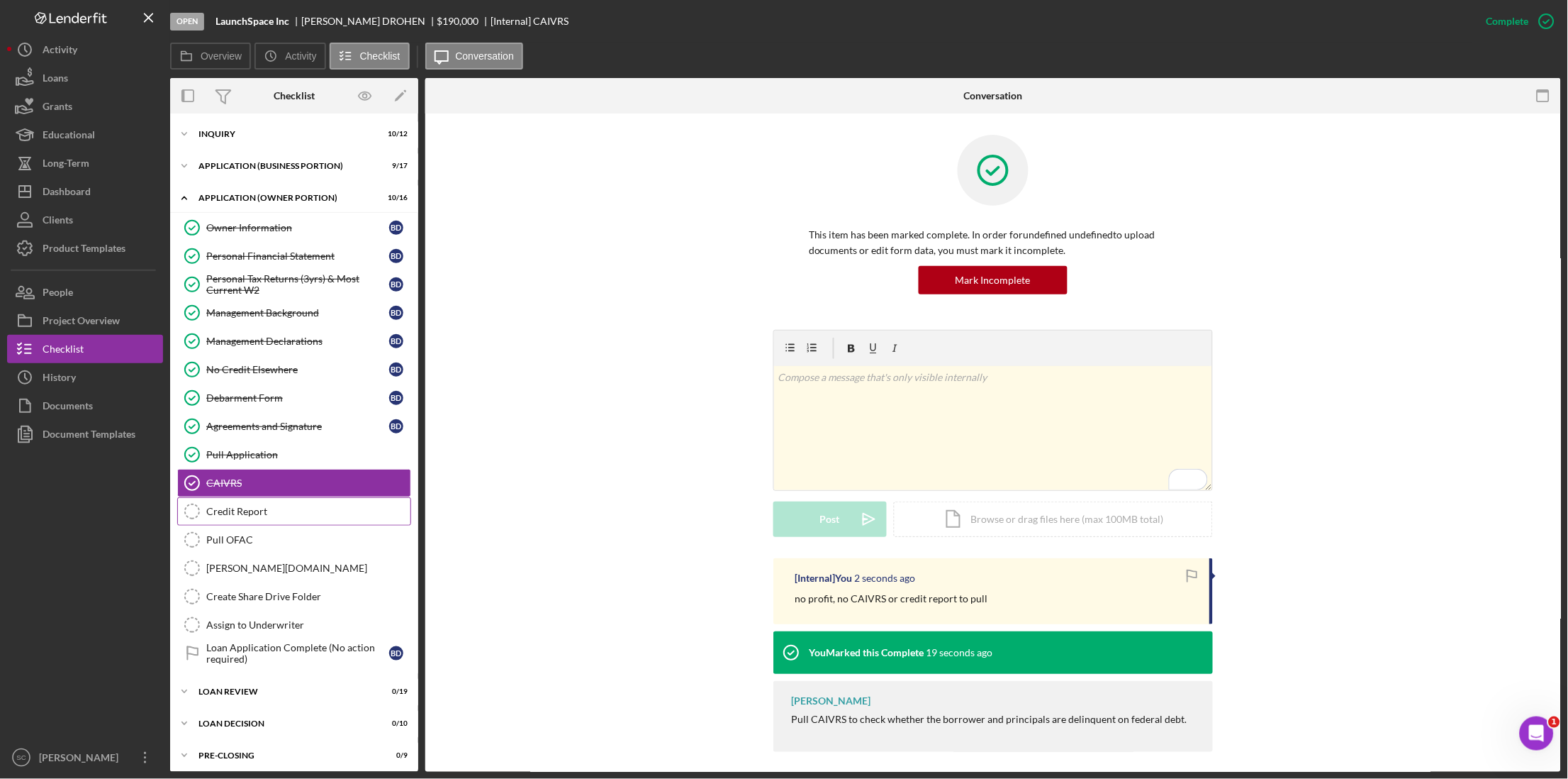
click at [307, 504] on link "Credit Report Credit Report" at bounding box center [294, 511] width 234 height 28
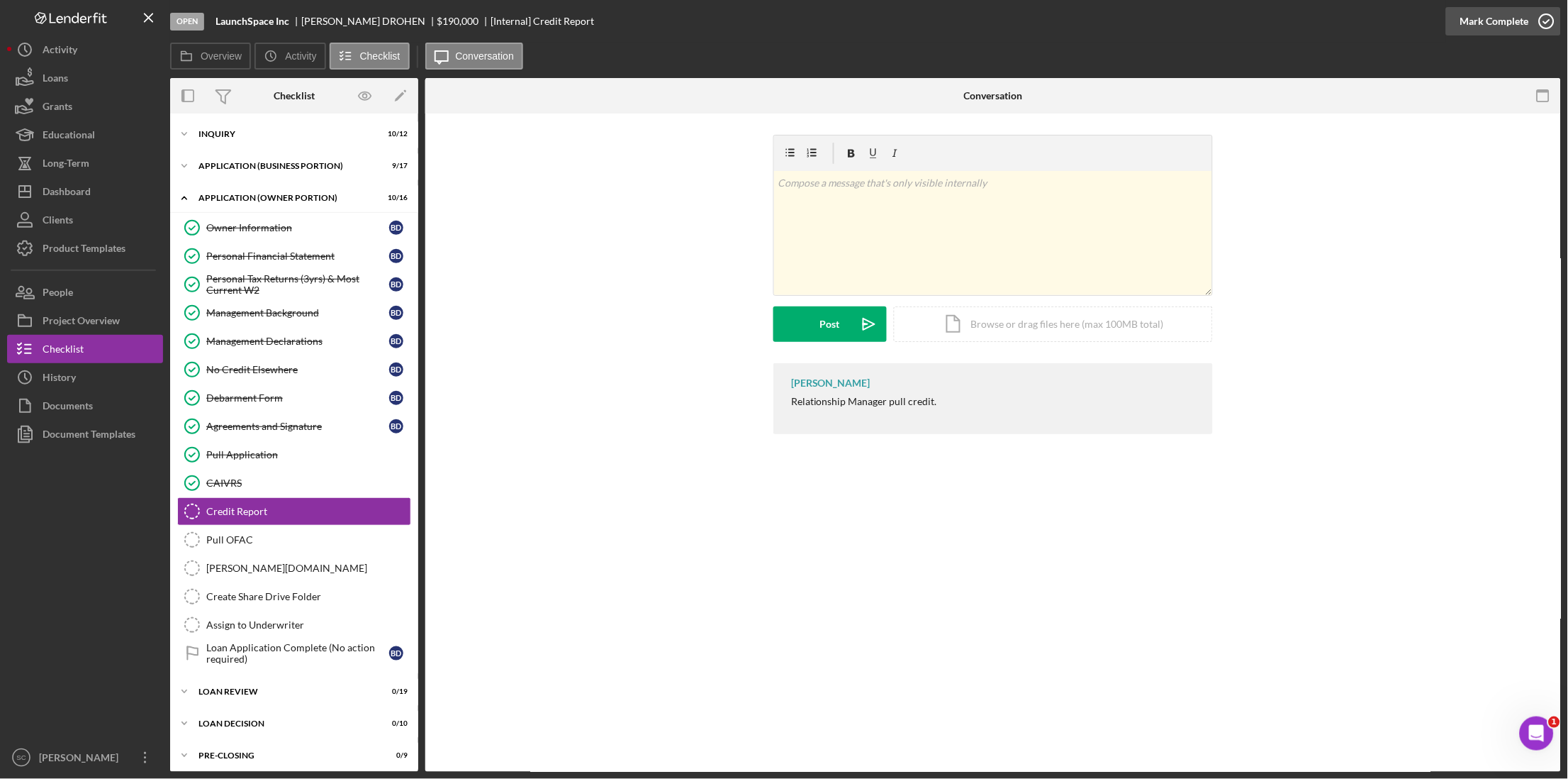
click at [1188, 23] on div "Mark Complete" at bounding box center [1494, 21] width 69 height 28
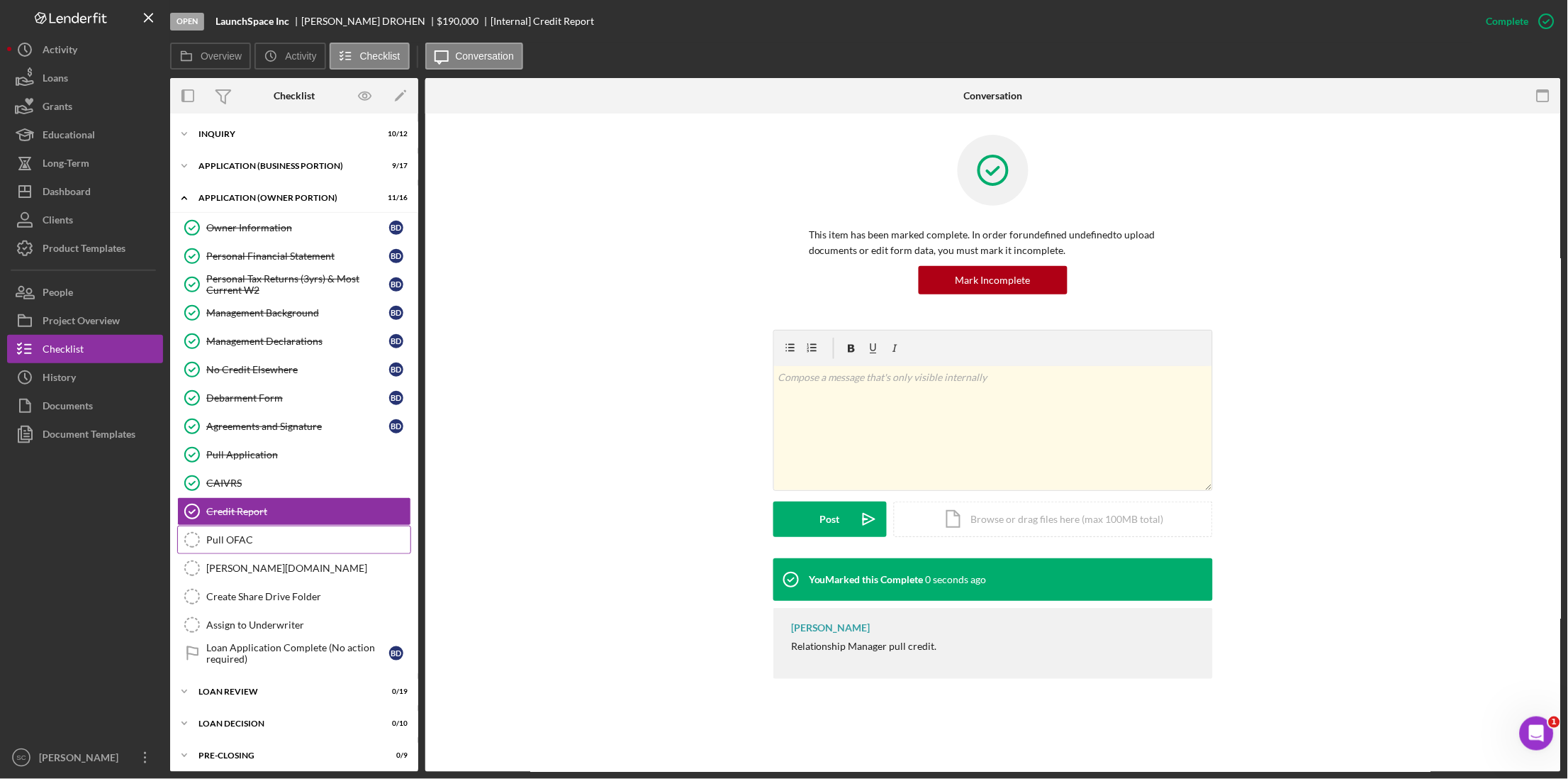
click at [237, 519] on link "Pull OFAC Pull OFAC" at bounding box center [294, 539] width 234 height 28
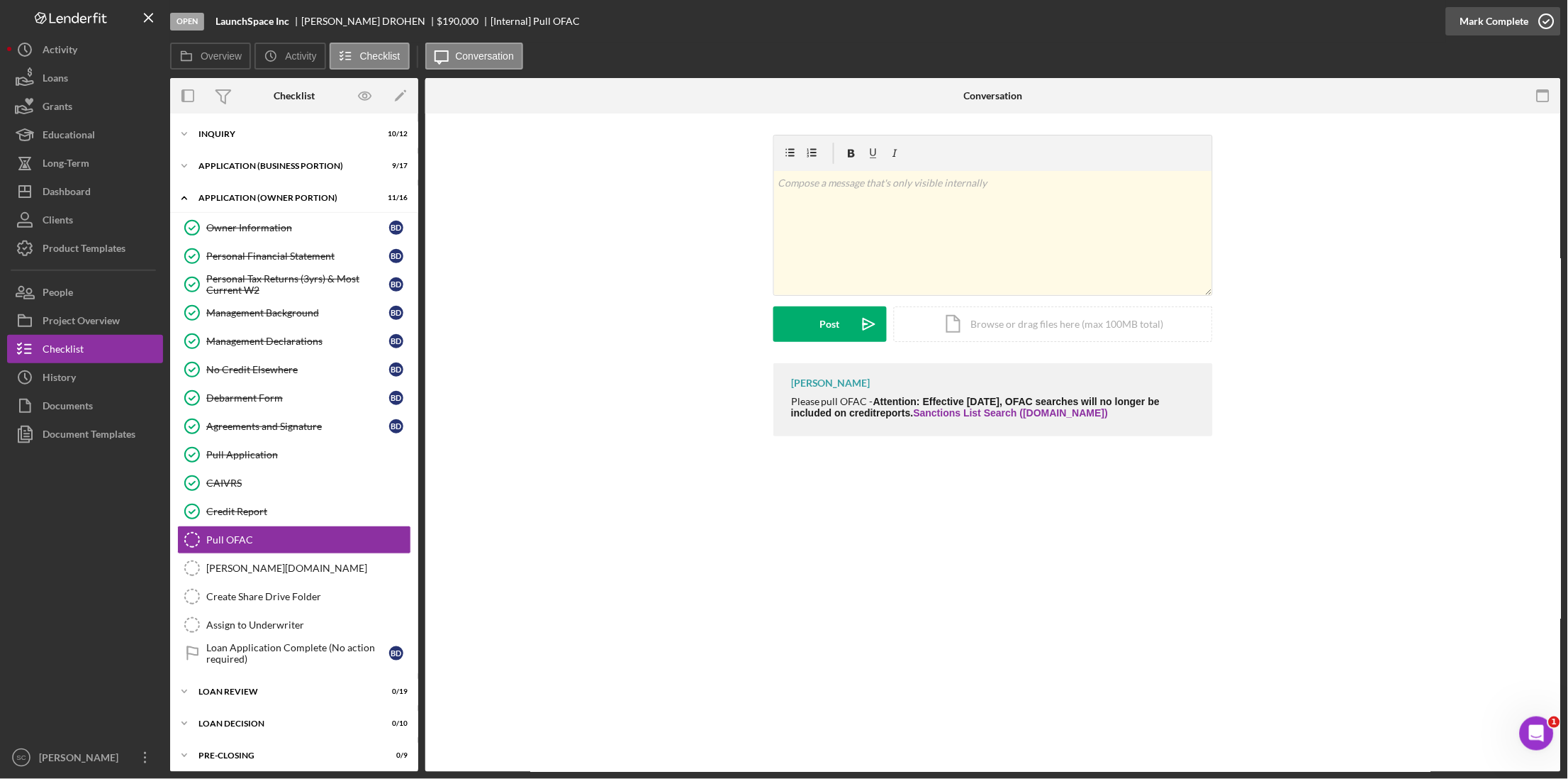
click at [1188, 32] on div "Mark Complete" at bounding box center [1494, 21] width 69 height 28
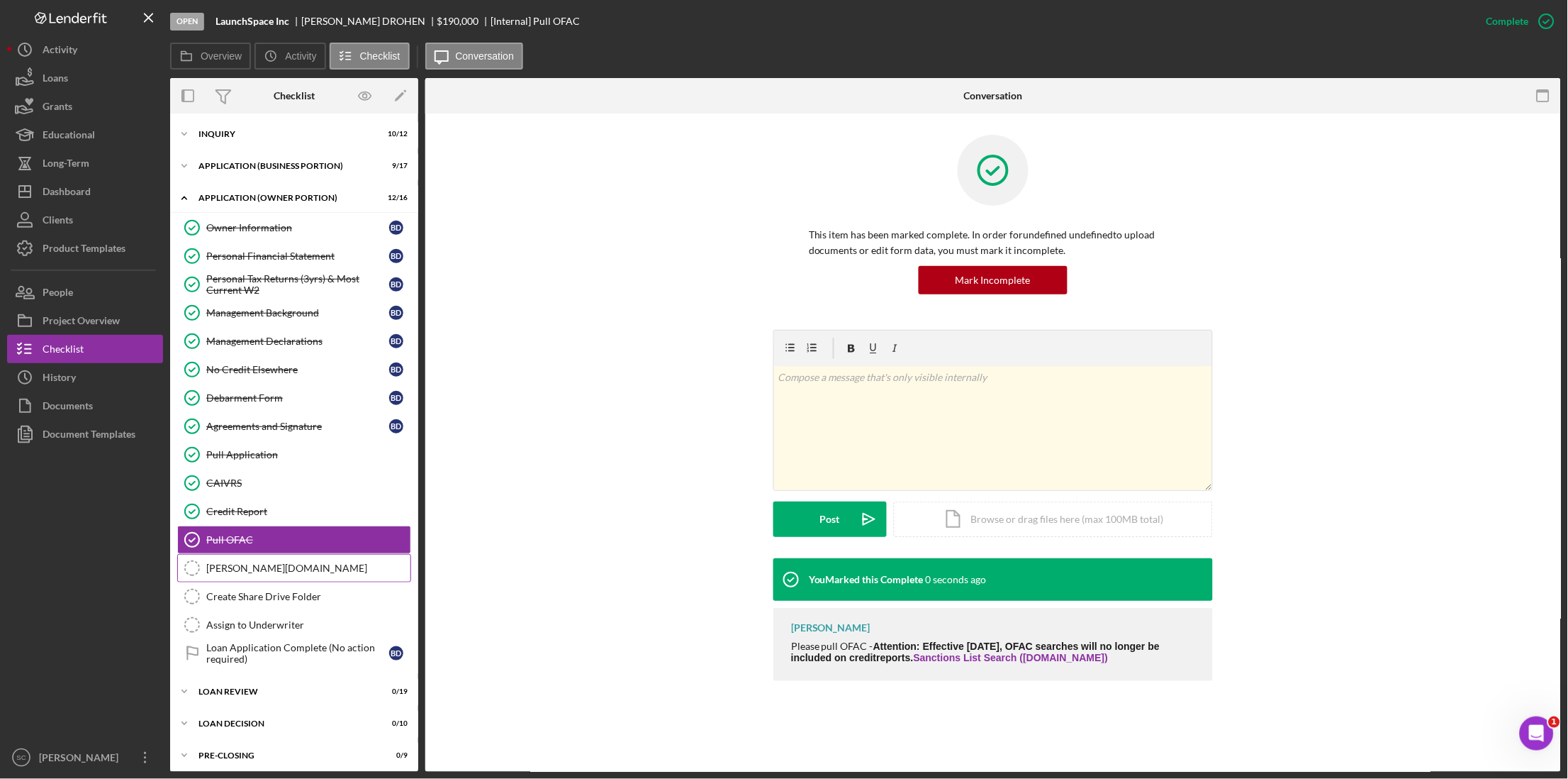
click at [254, 519] on div "[PERSON_NAME][DOMAIN_NAME]" at bounding box center [308, 568] width 204 height 12
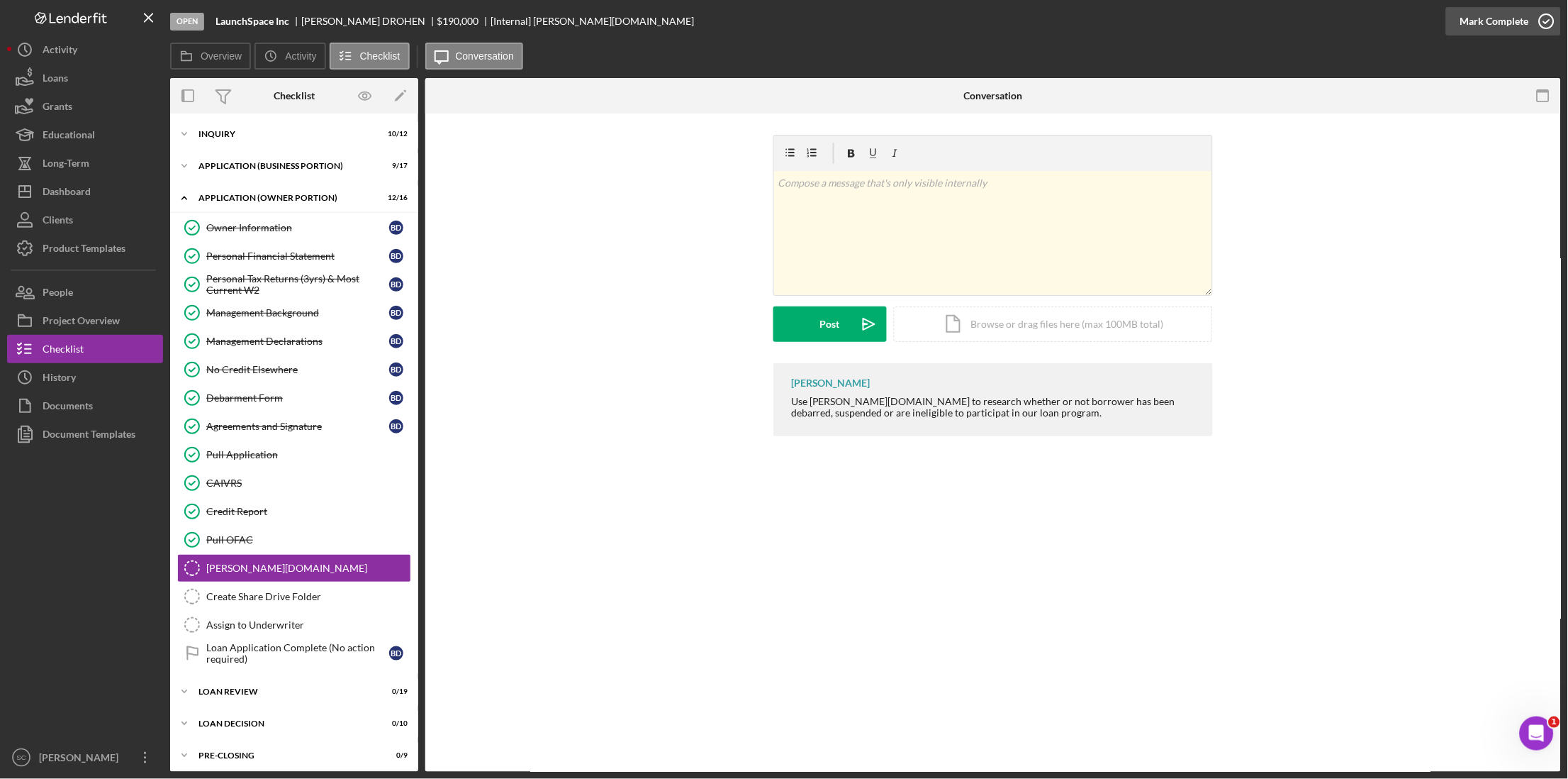
click at [1188, 31] on div "Mark Complete" at bounding box center [1494, 21] width 69 height 28
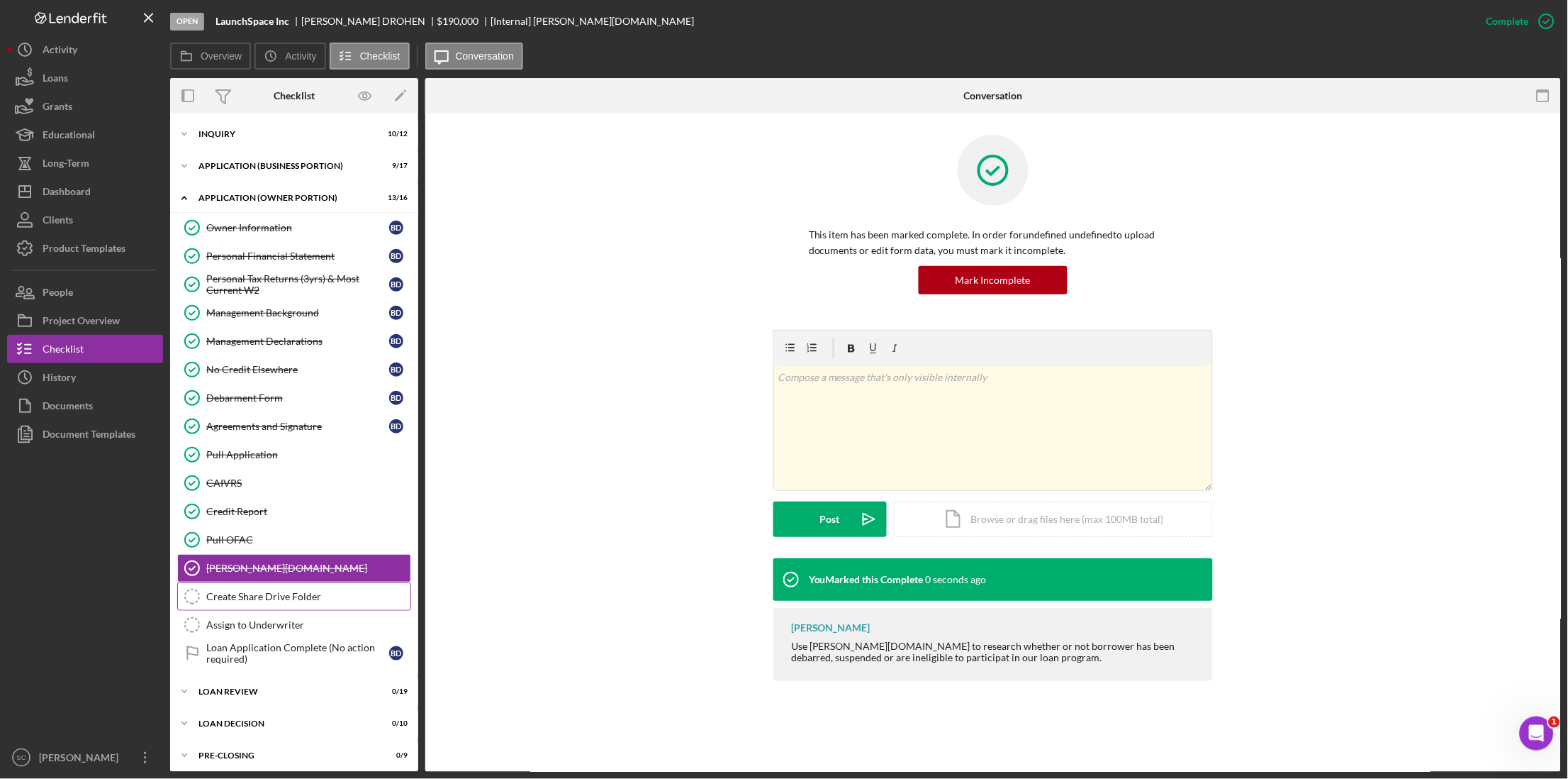
drag, startPoint x: 273, startPoint y: 597, endPoint x: 582, endPoint y: 538, distance: 314.6
click at [281, 519] on div "Create Share Drive Folder" at bounding box center [308, 596] width 204 height 12
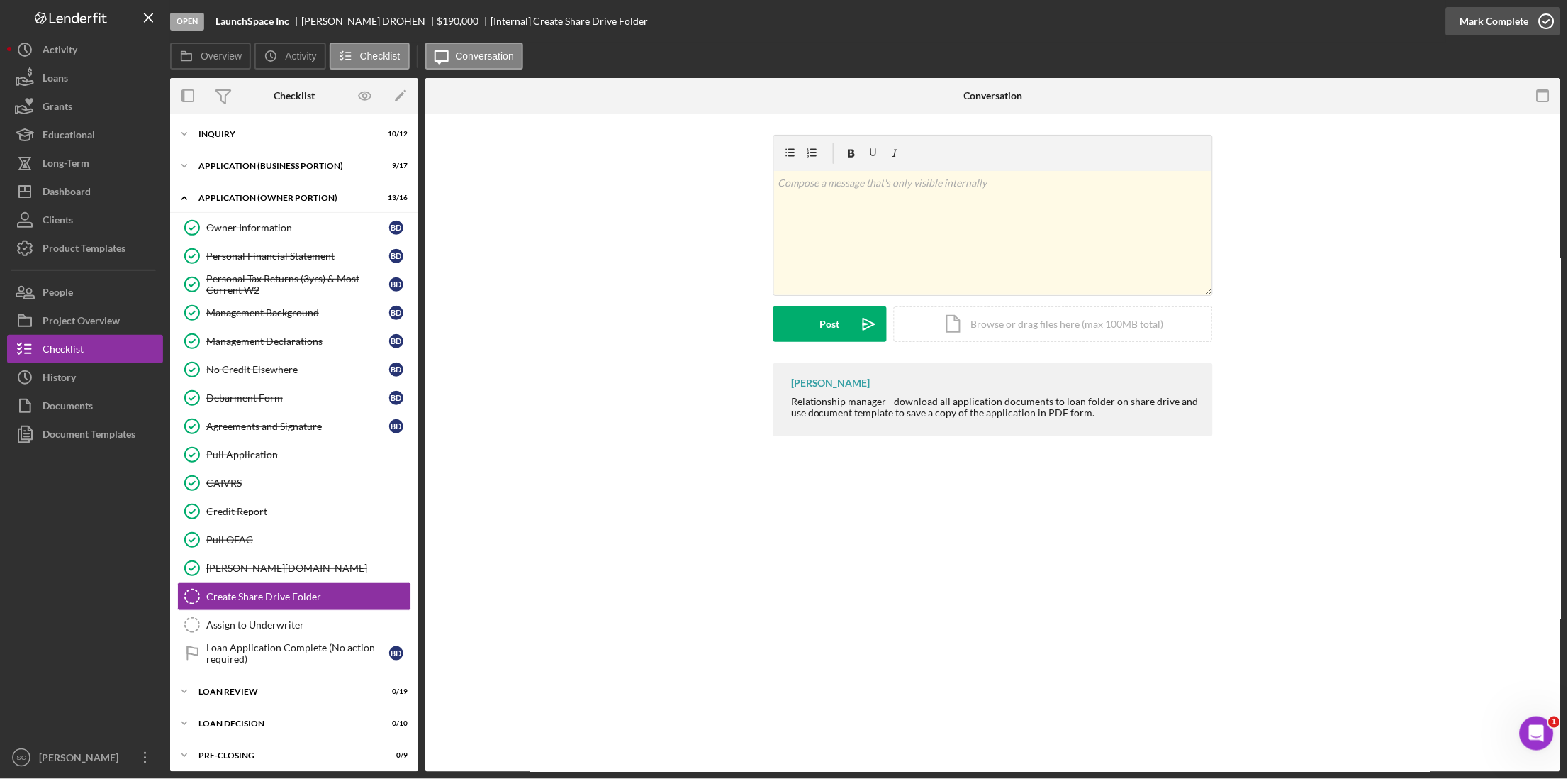
click at [1188, 18] on div "Mark Complete" at bounding box center [1494, 21] width 69 height 28
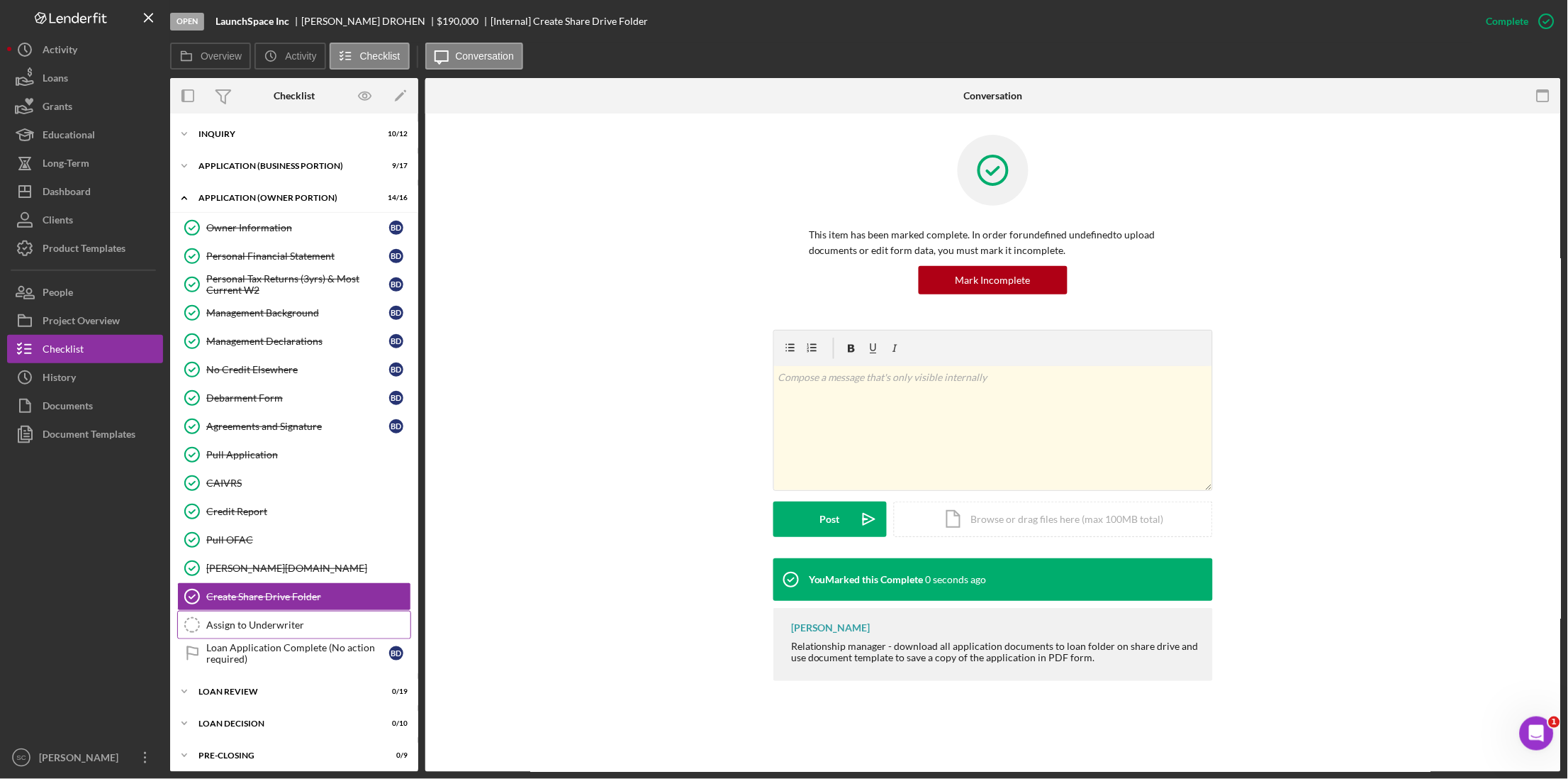
click at [250, 519] on div "Assign to Underwriter" at bounding box center [308, 625] width 204 height 12
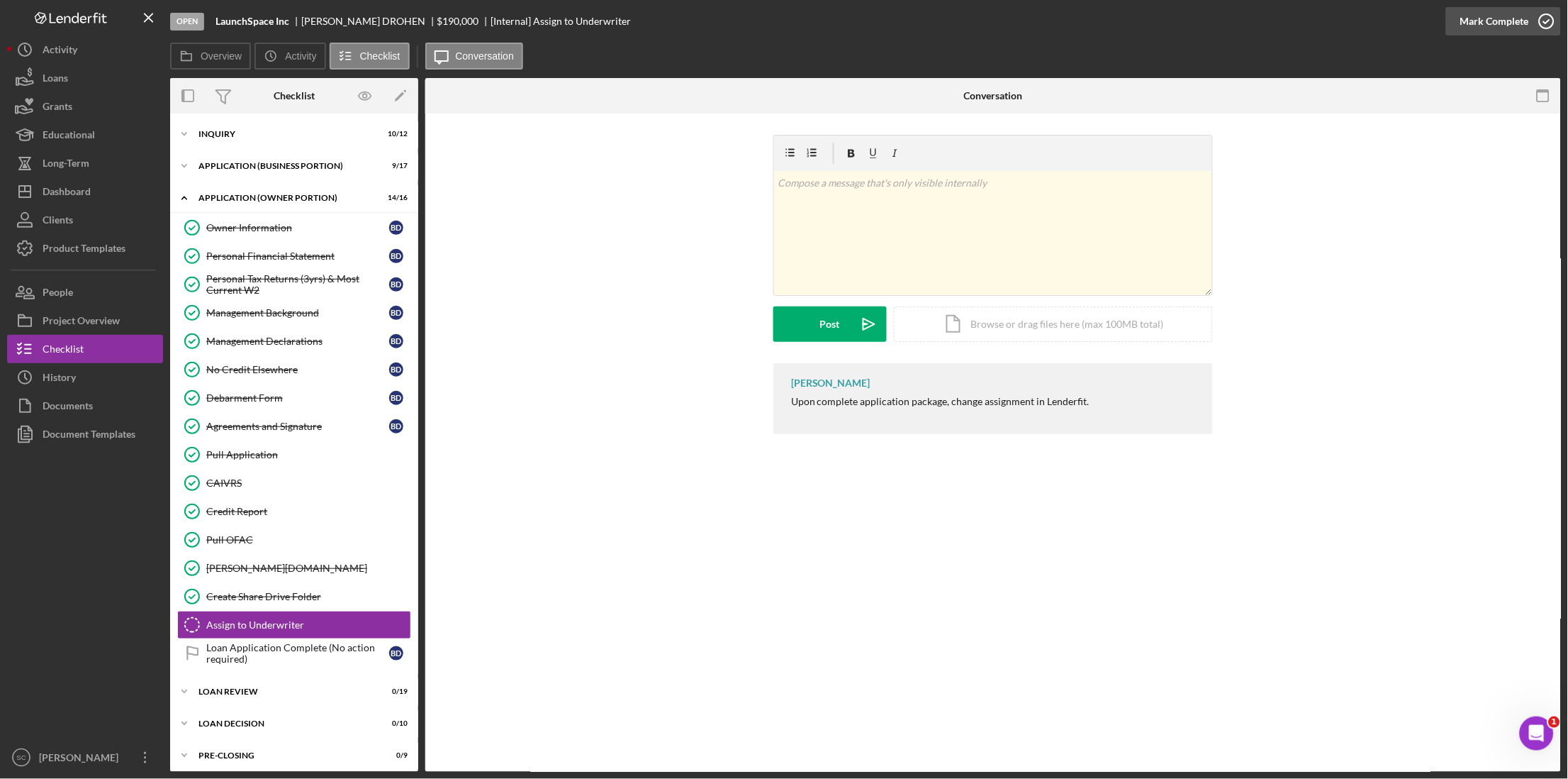
click at [1188, 11] on div "Mark Complete" at bounding box center [1494, 21] width 69 height 28
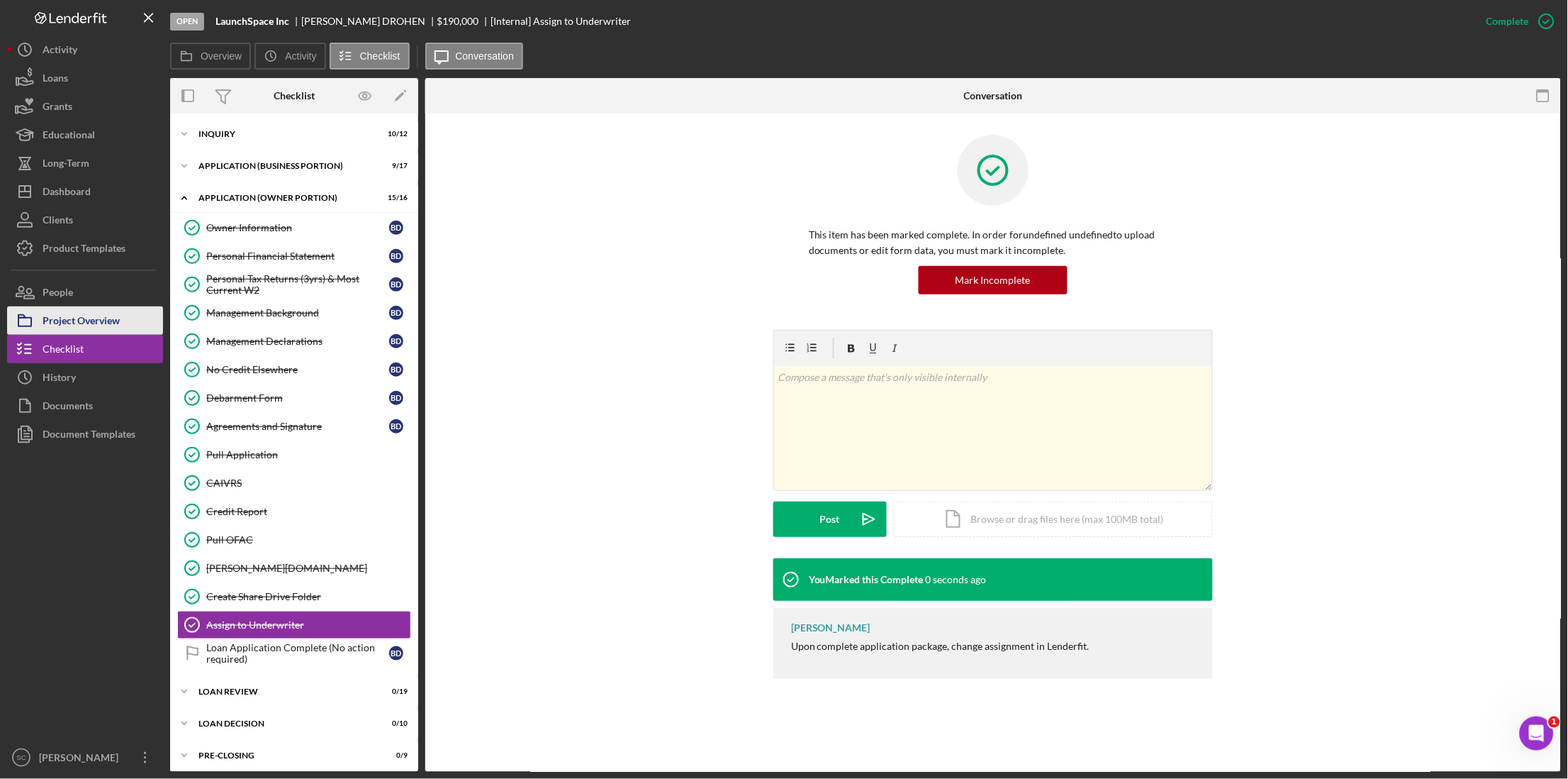
click at [105, 326] on div "Project Overview" at bounding box center [81, 322] width 77 height 32
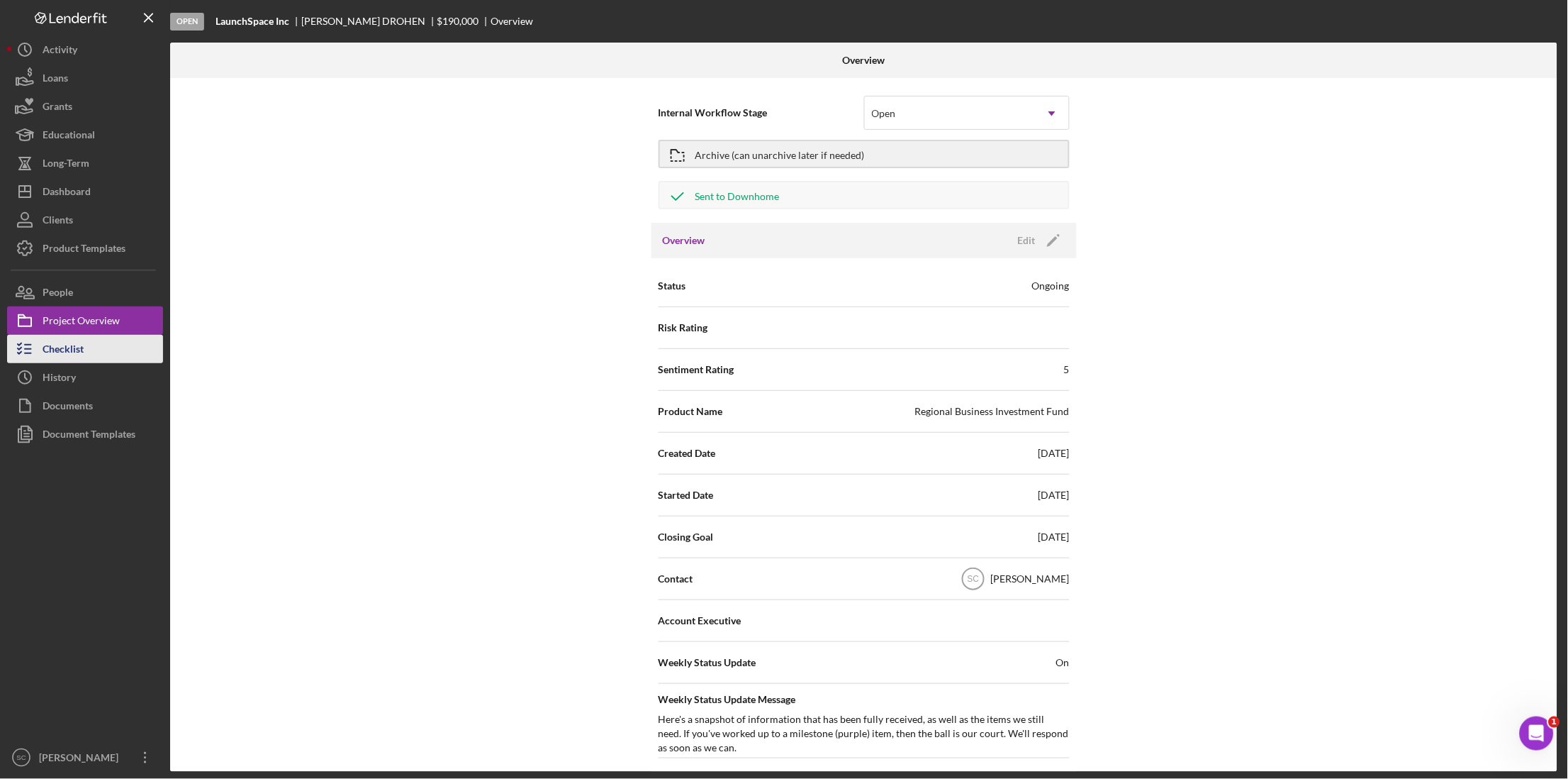
click at [93, 342] on button "Checklist" at bounding box center [85, 349] width 156 height 28
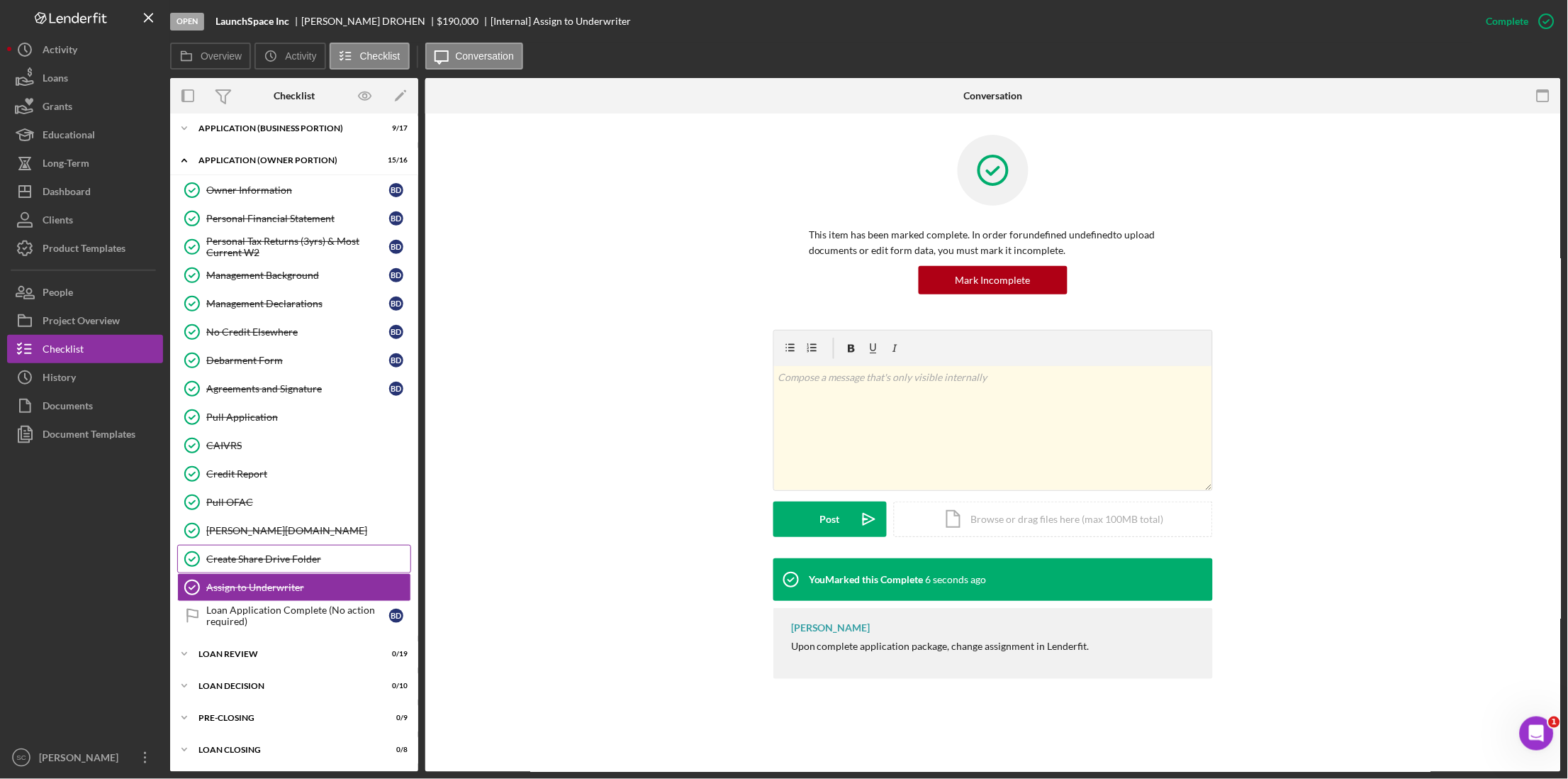
scroll to position [40, 0]
click at [242, 519] on div "LOAN REVIEW" at bounding box center [299, 654] width 202 height 9
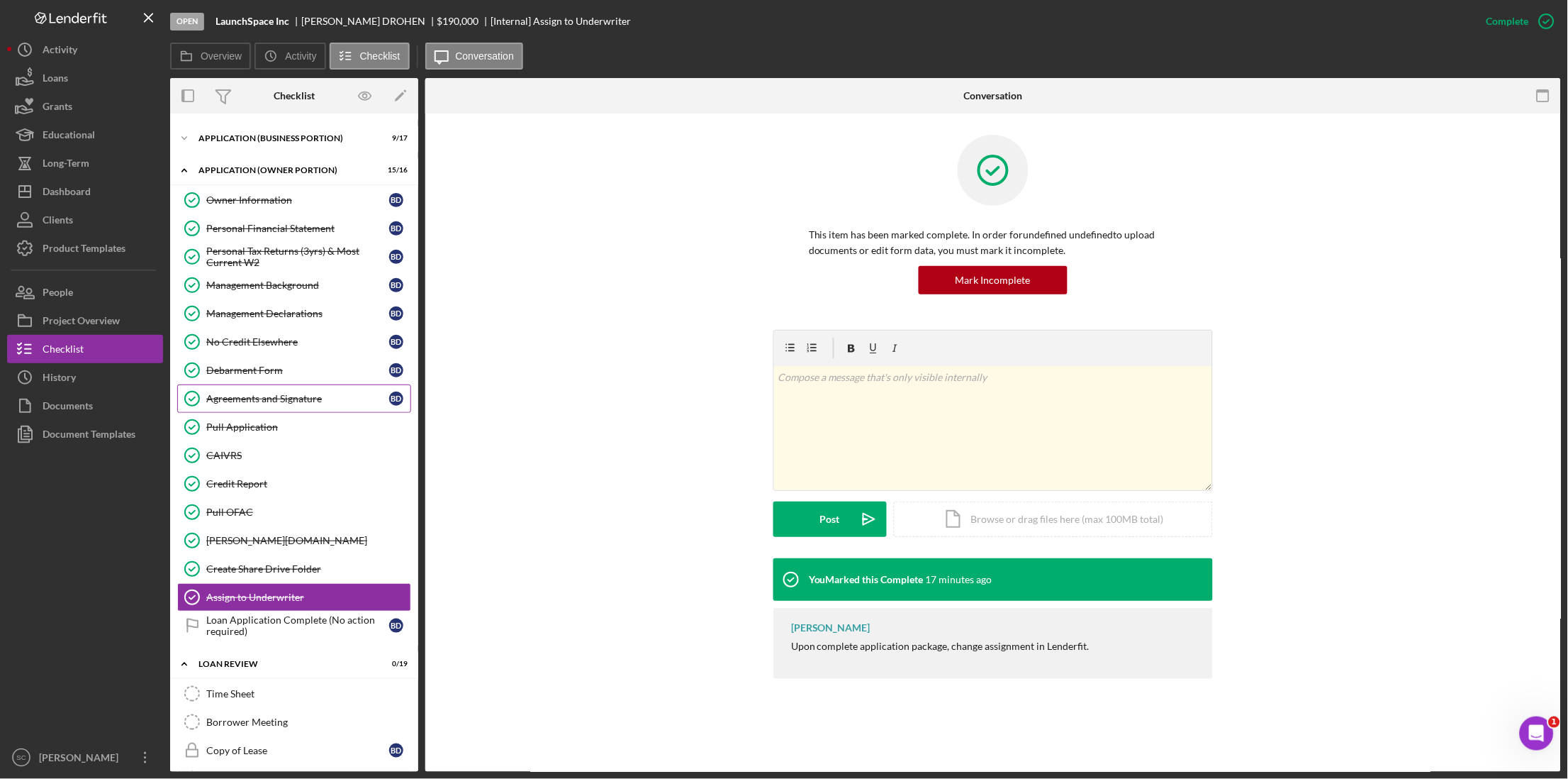
scroll to position [0, 0]
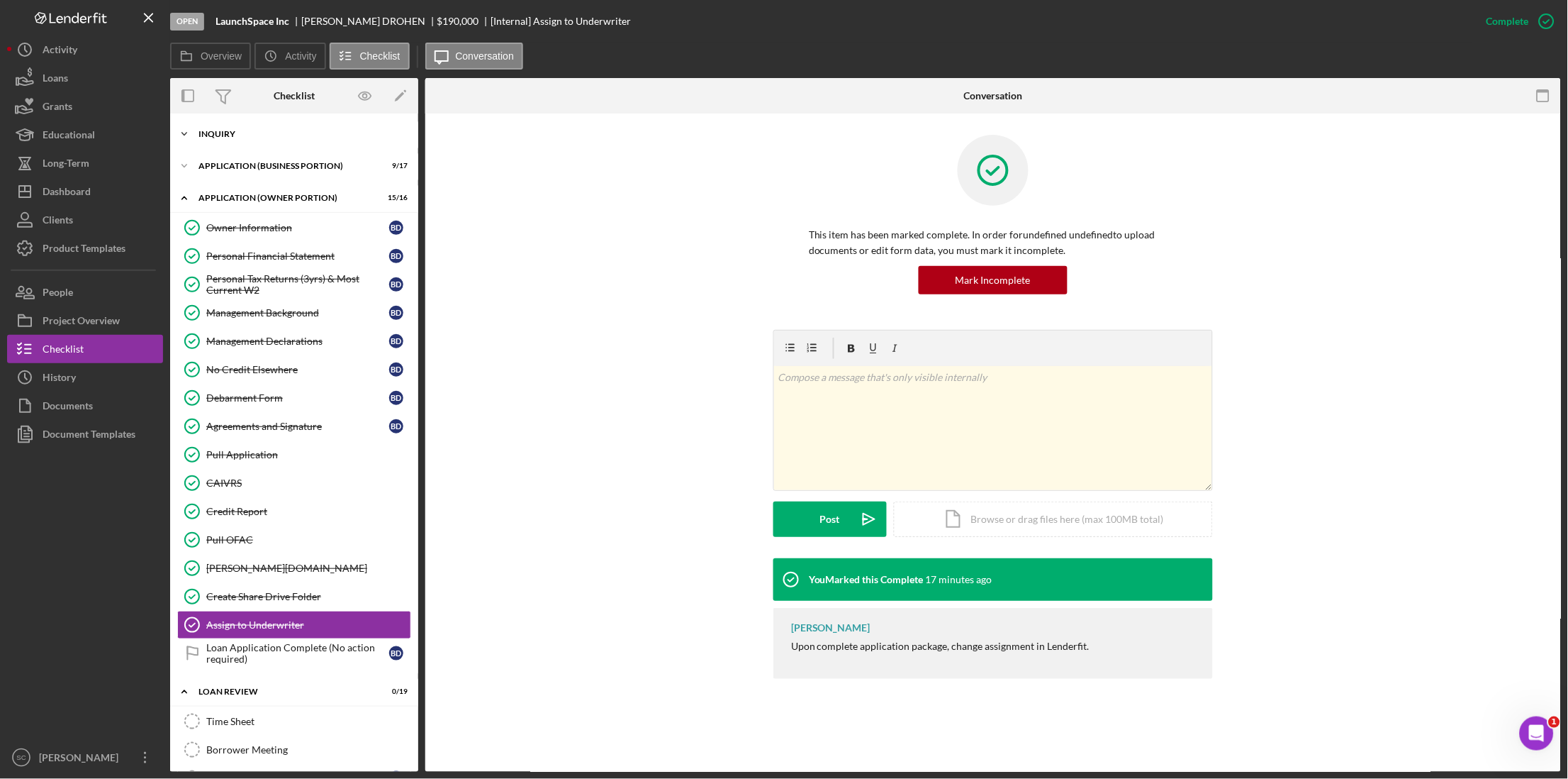
click at [221, 131] on div "INQUIRY" at bounding box center [299, 134] width 202 height 9
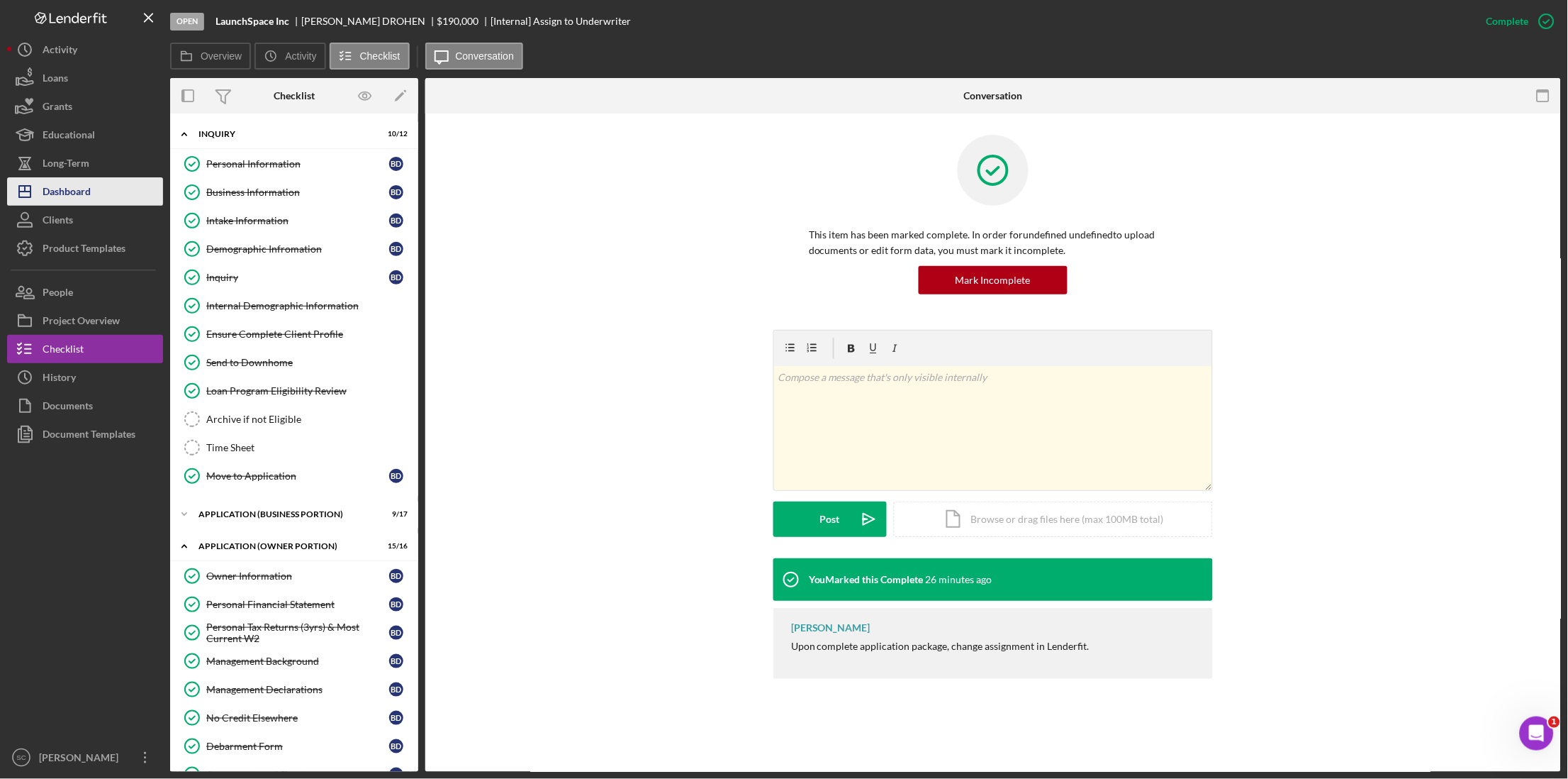
click at [107, 193] on button "Icon/Dashboard Dashboard" at bounding box center [85, 191] width 156 height 28
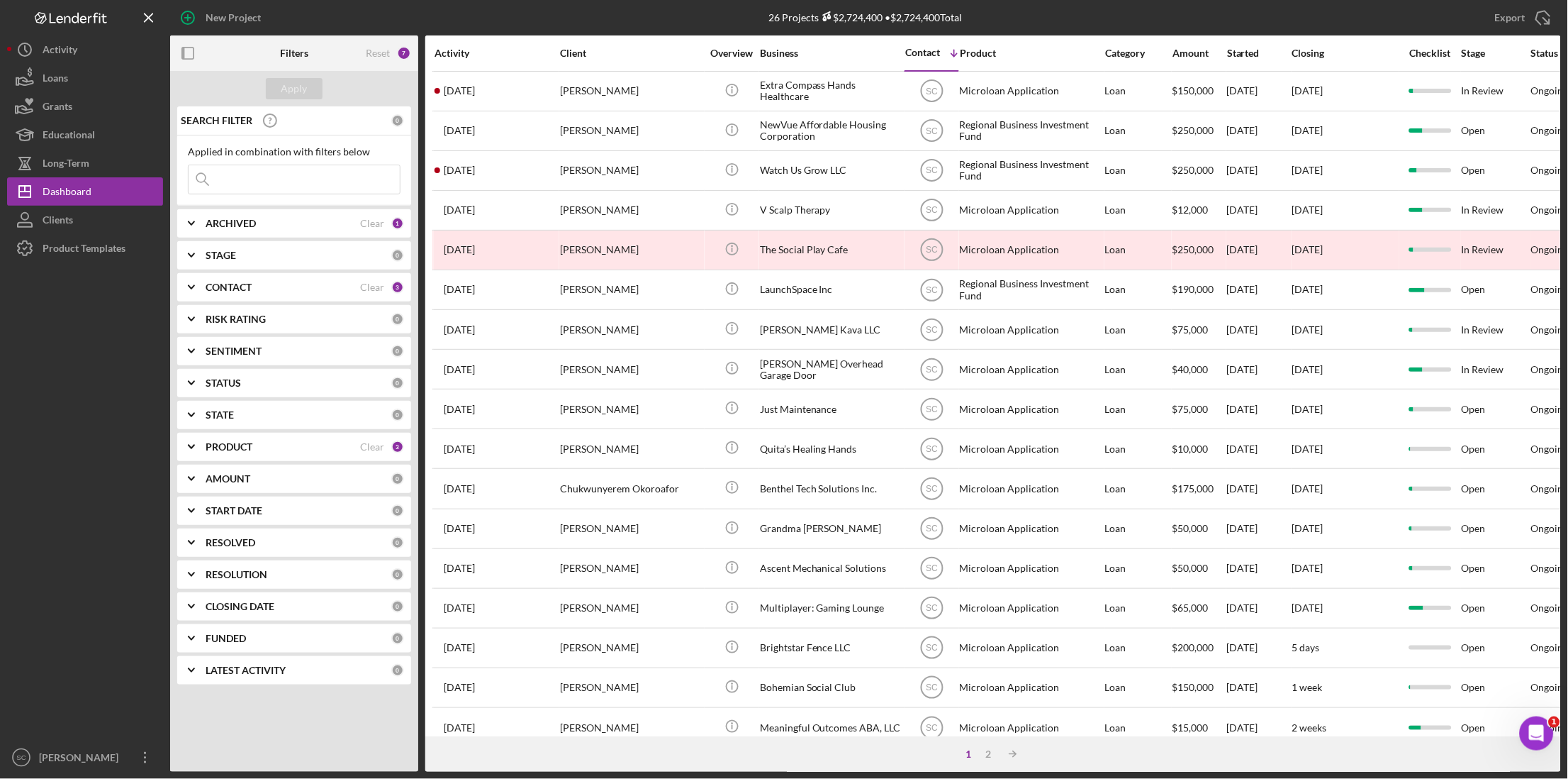
click at [248, 180] on input at bounding box center [294, 179] width 211 height 28
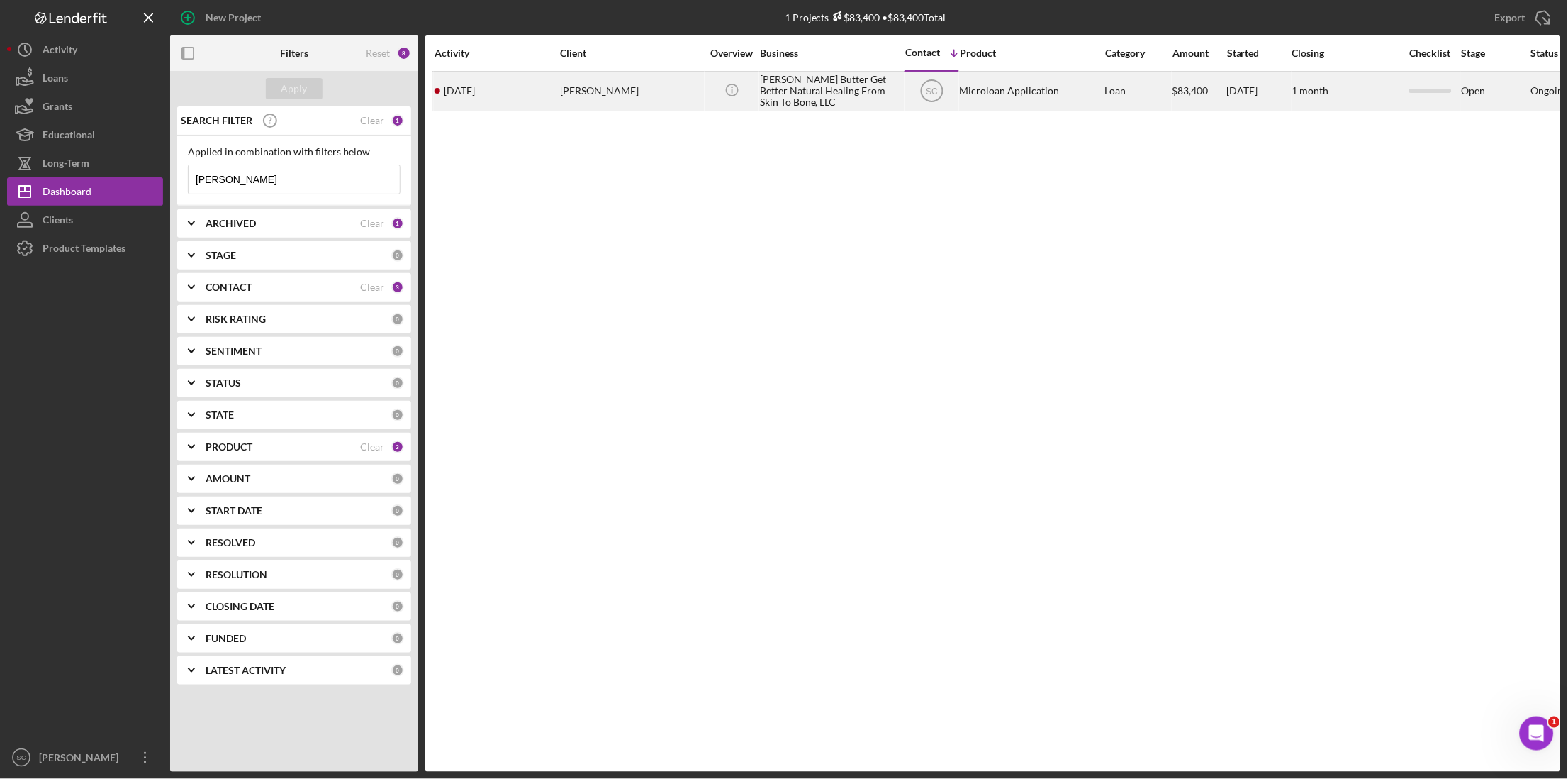
type input "[PERSON_NAME]"
click at [785, 97] on div "[PERSON_NAME] Butter Get Better Natural Healing From Skin To Bone, LLC" at bounding box center [831, 91] width 141 height 38
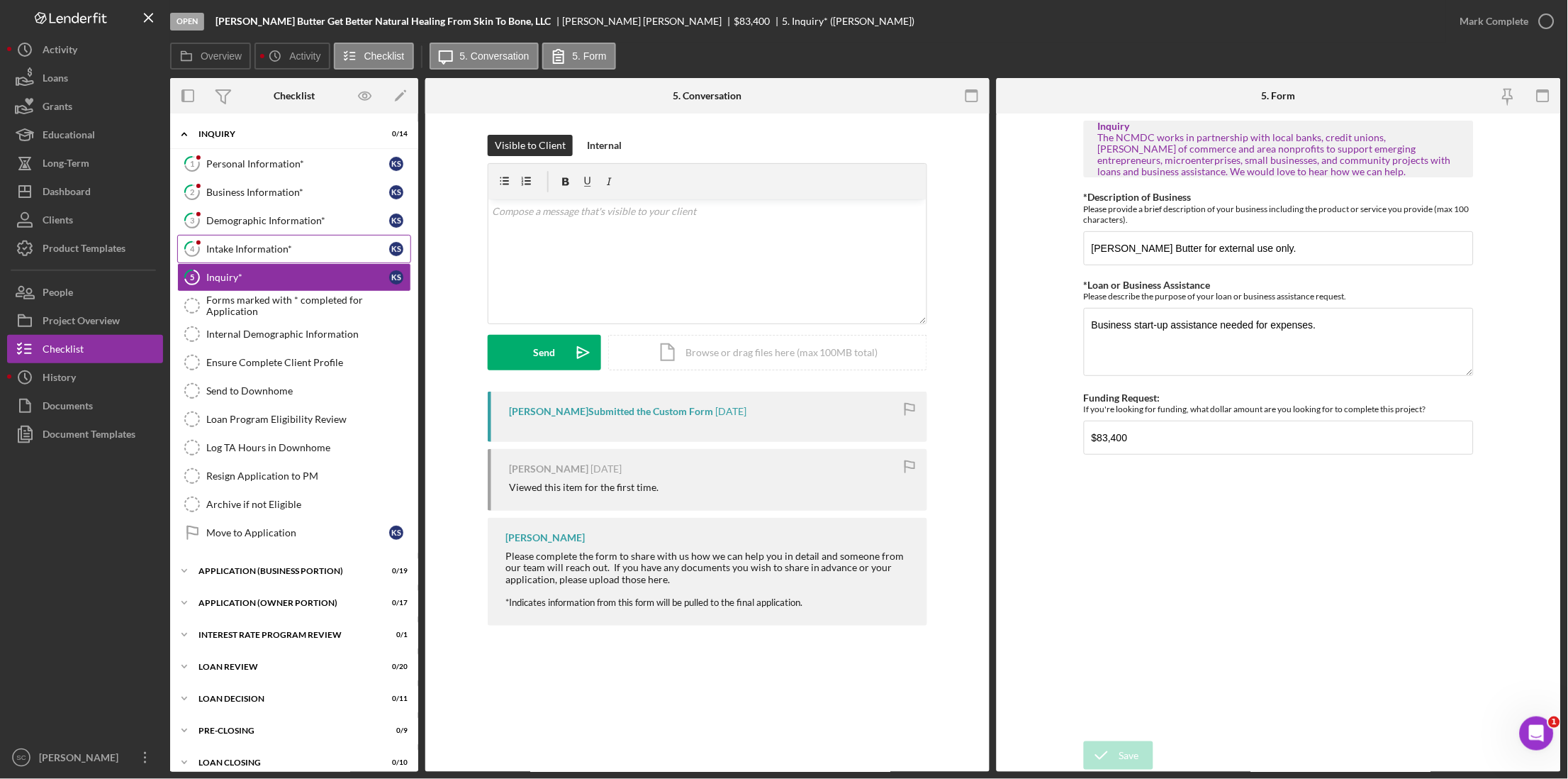
click at [286, 236] on link "4 Intake Information* K S" at bounding box center [294, 248] width 234 height 28
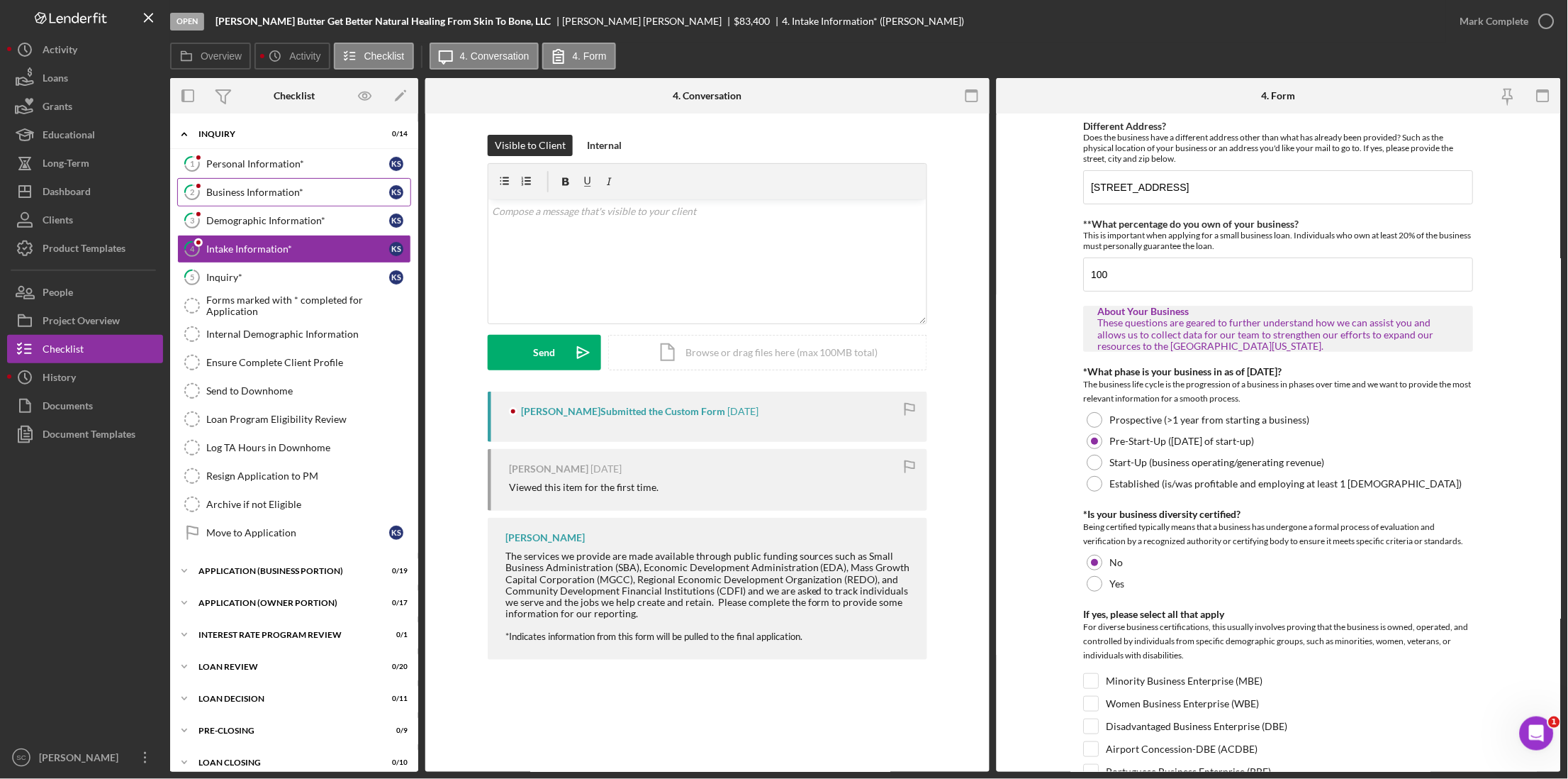
click at [264, 188] on div "Business Information*" at bounding box center [297, 192] width 183 height 12
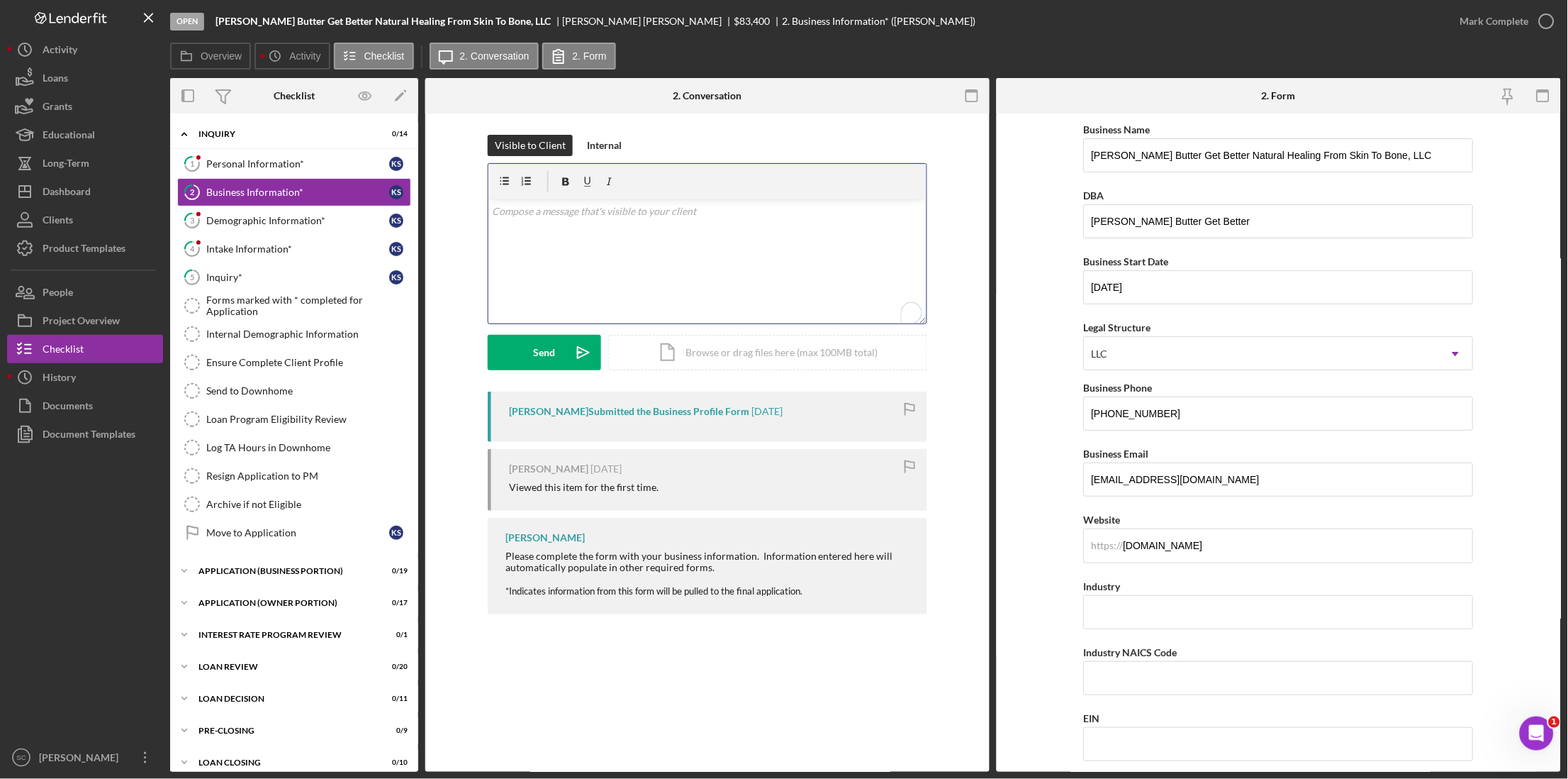
click at [552, 218] on p "To enrich screen reader interactions, please activate Accessibility in Grammarl…" at bounding box center [708, 212] width 430 height 16
click at [250, 227] on link "3 Demographic Information* K S" at bounding box center [294, 220] width 234 height 28
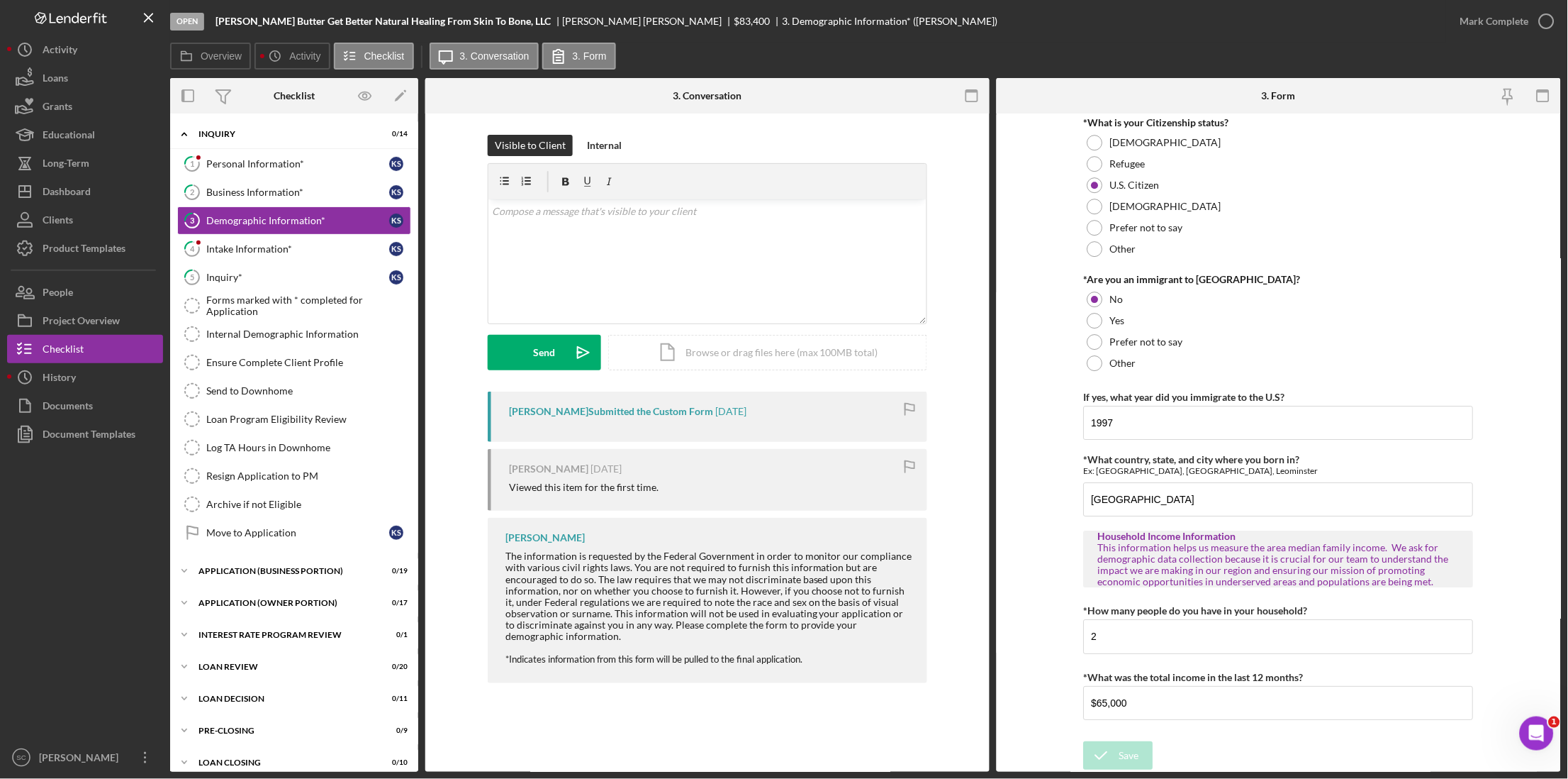
scroll to position [289, 0]
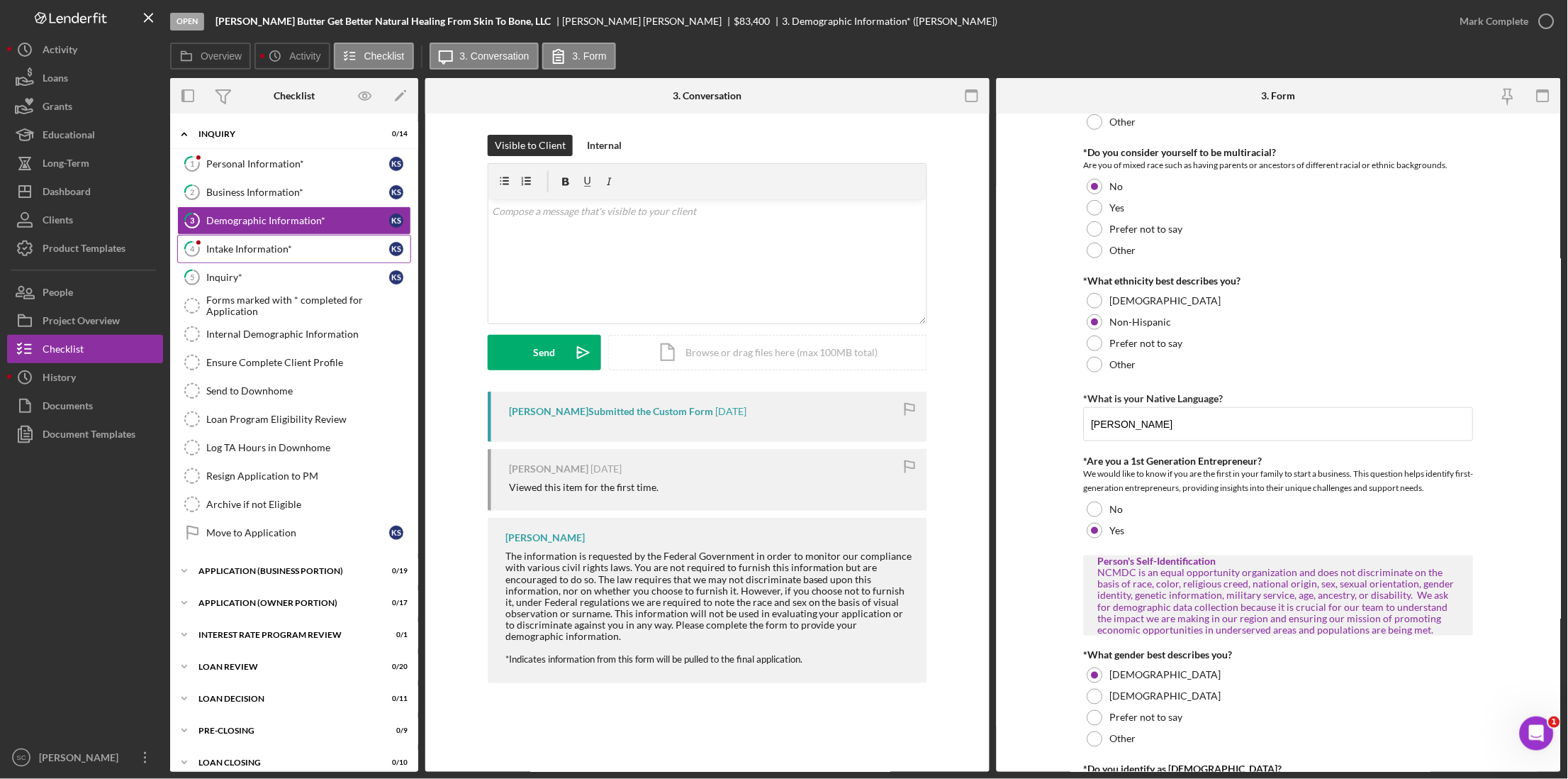
click at [266, 255] on div "Intake Information*" at bounding box center [297, 249] width 183 height 12
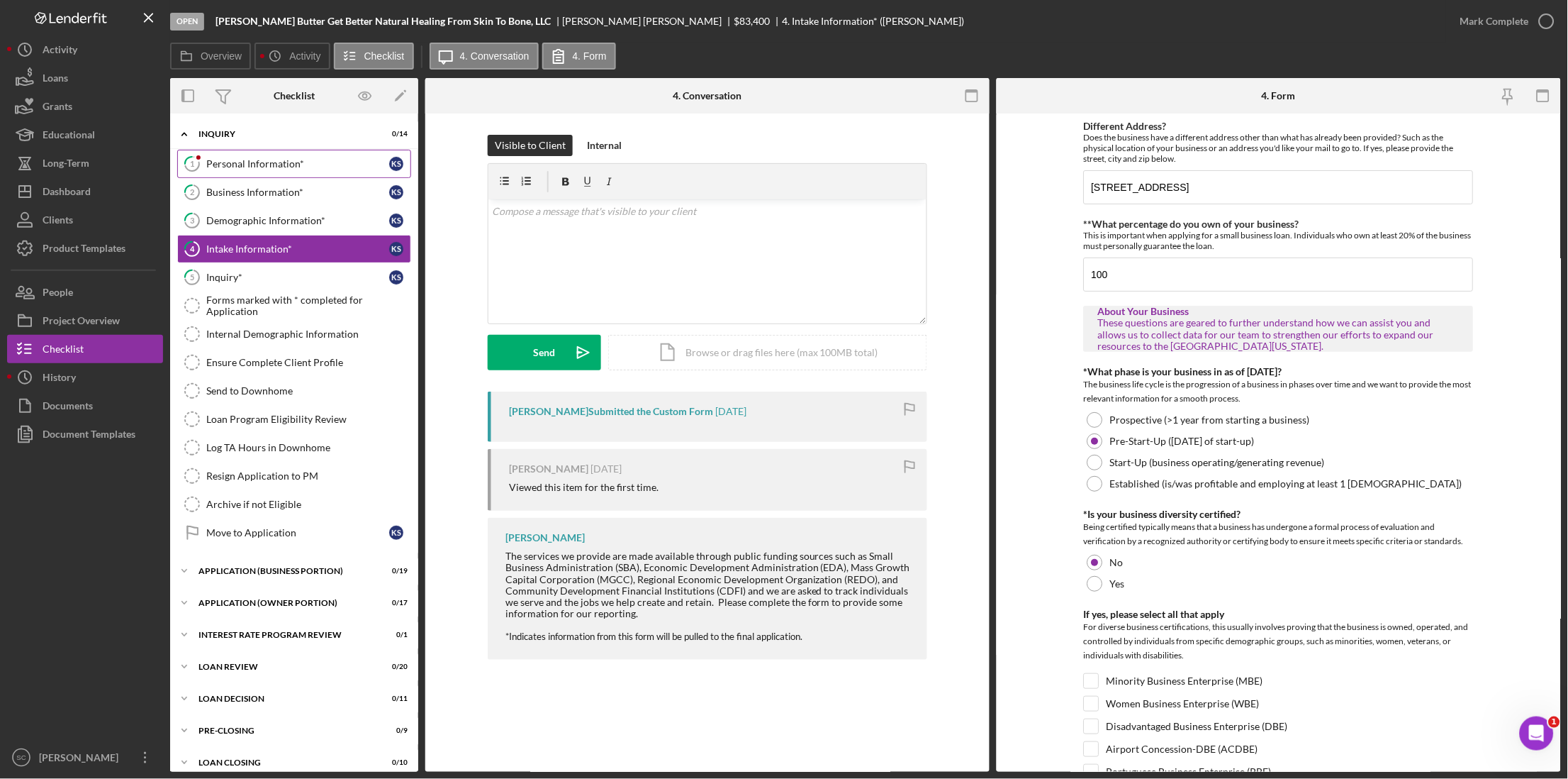
click at [224, 158] on div "Personal Information*" at bounding box center [297, 164] width 183 height 12
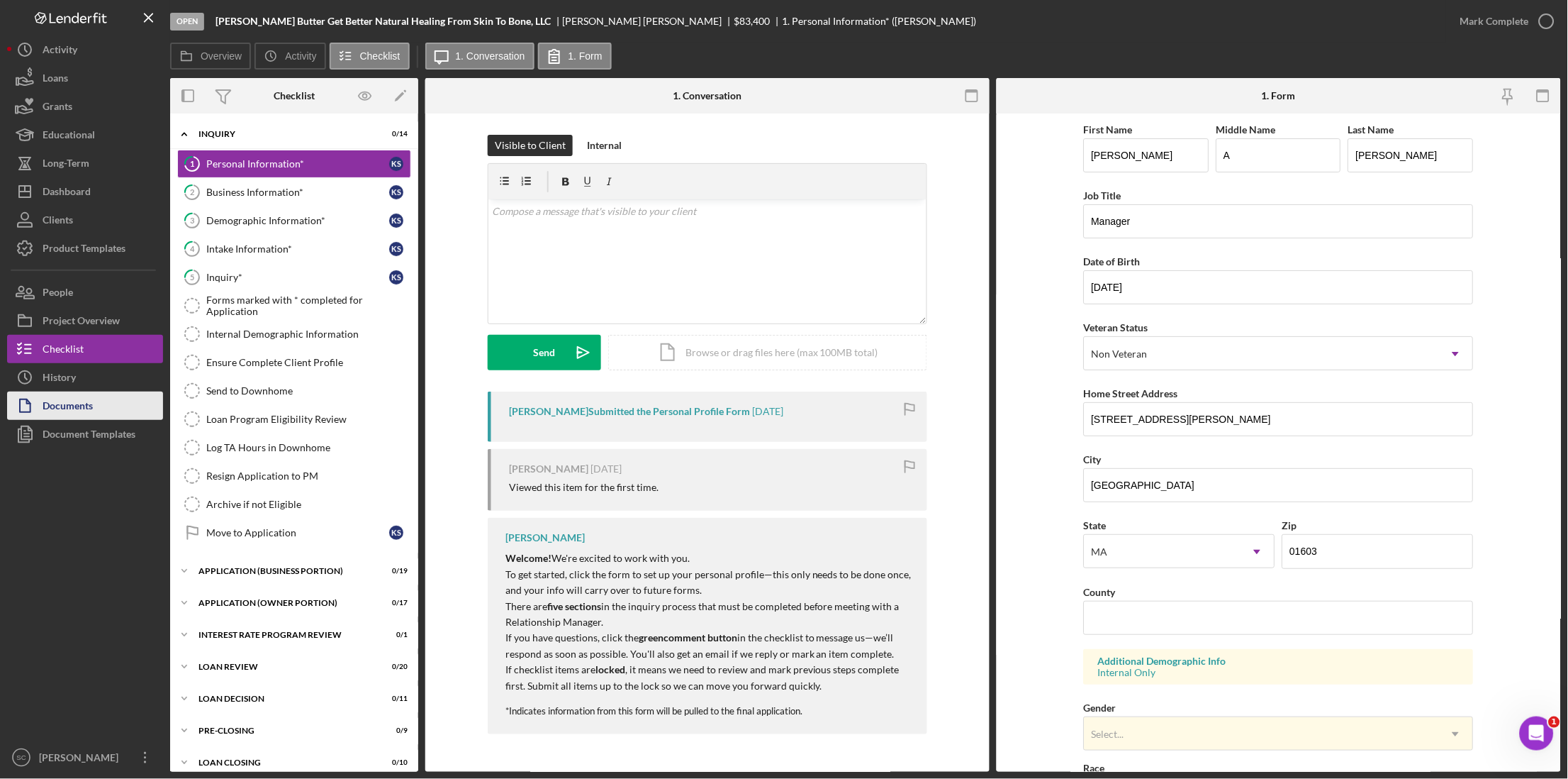
click at [102, 410] on button "Documents" at bounding box center [85, 405] width 156 height 28
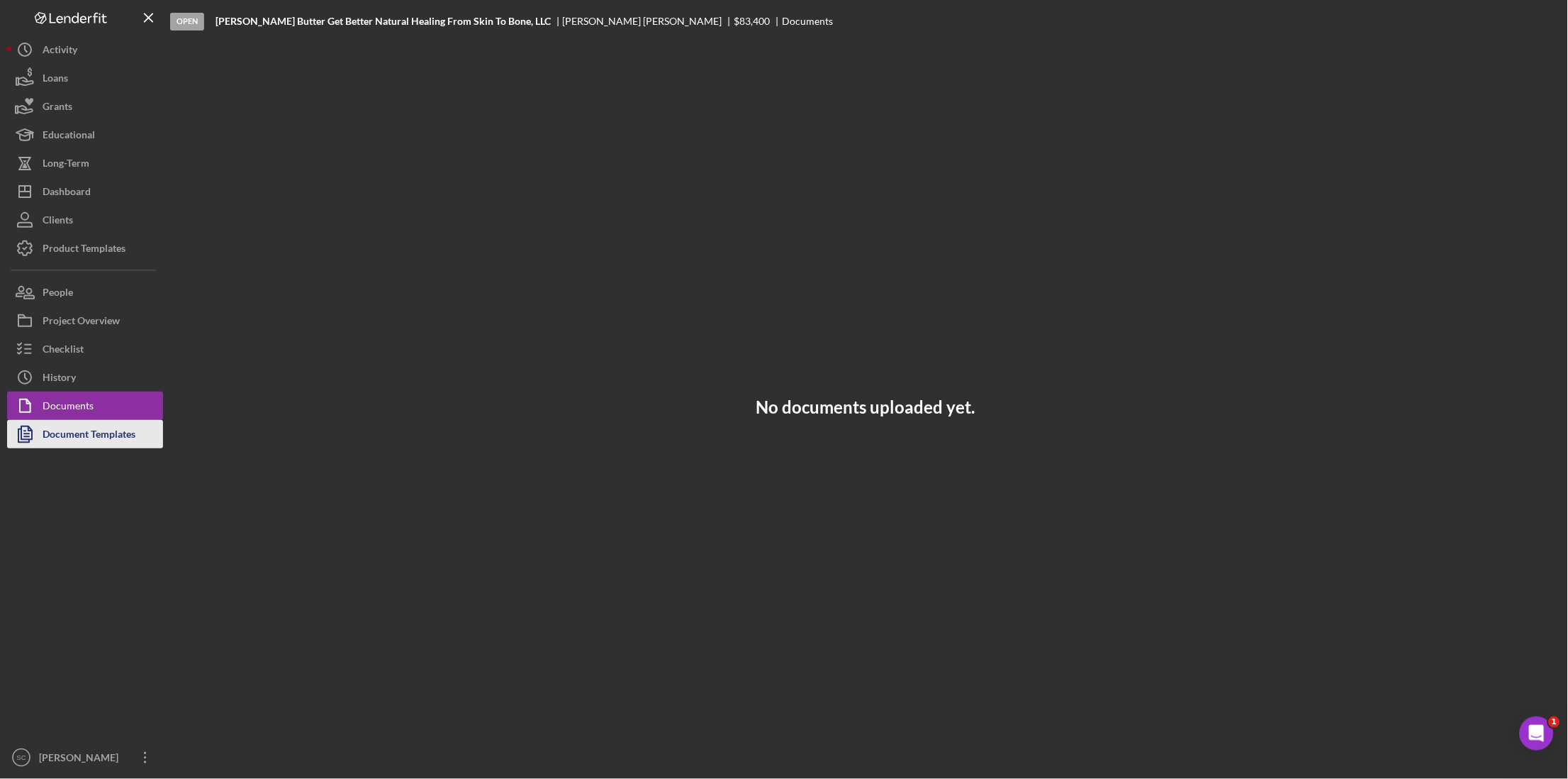
click at [99, 434] on div "Document Templates" at bounding box center [89, 436] width 93 height 32
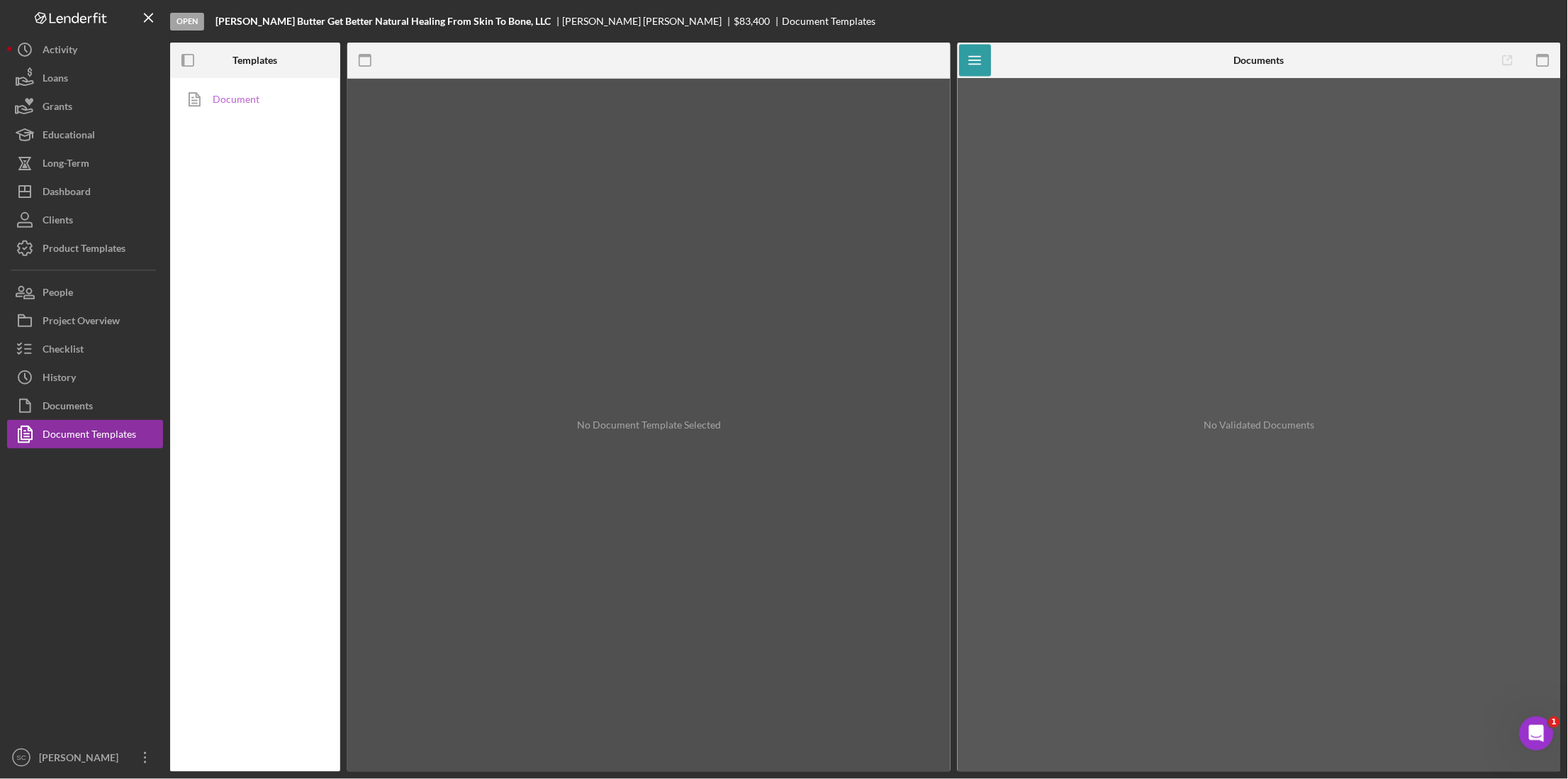
click at [232, 97] on link "Document" at bounding box center [252, 99] width 149 height 28
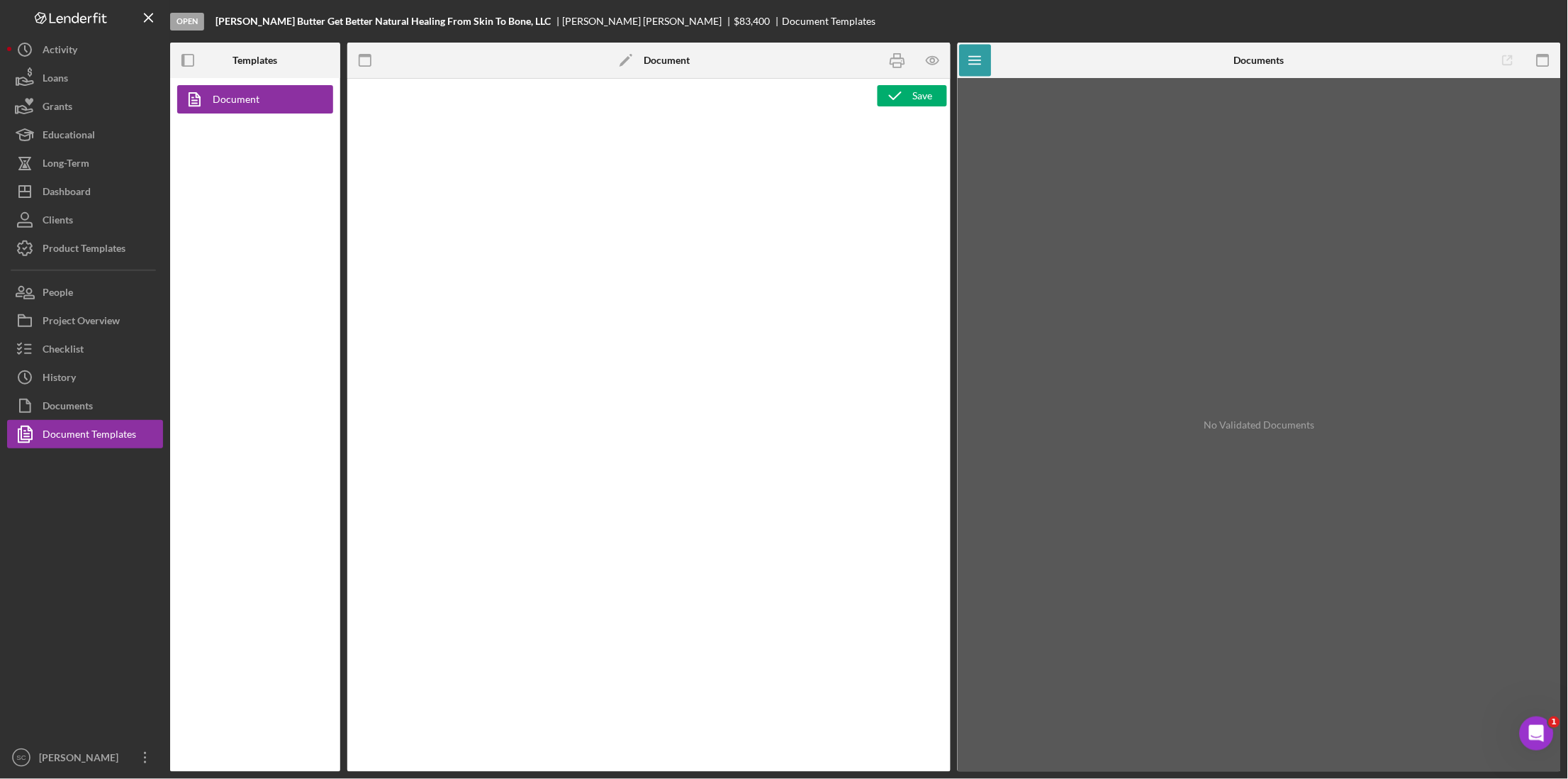
type textarea "<p style="text-align: center; line-height: normal; margin: 0 0 8pt; font-size: …"
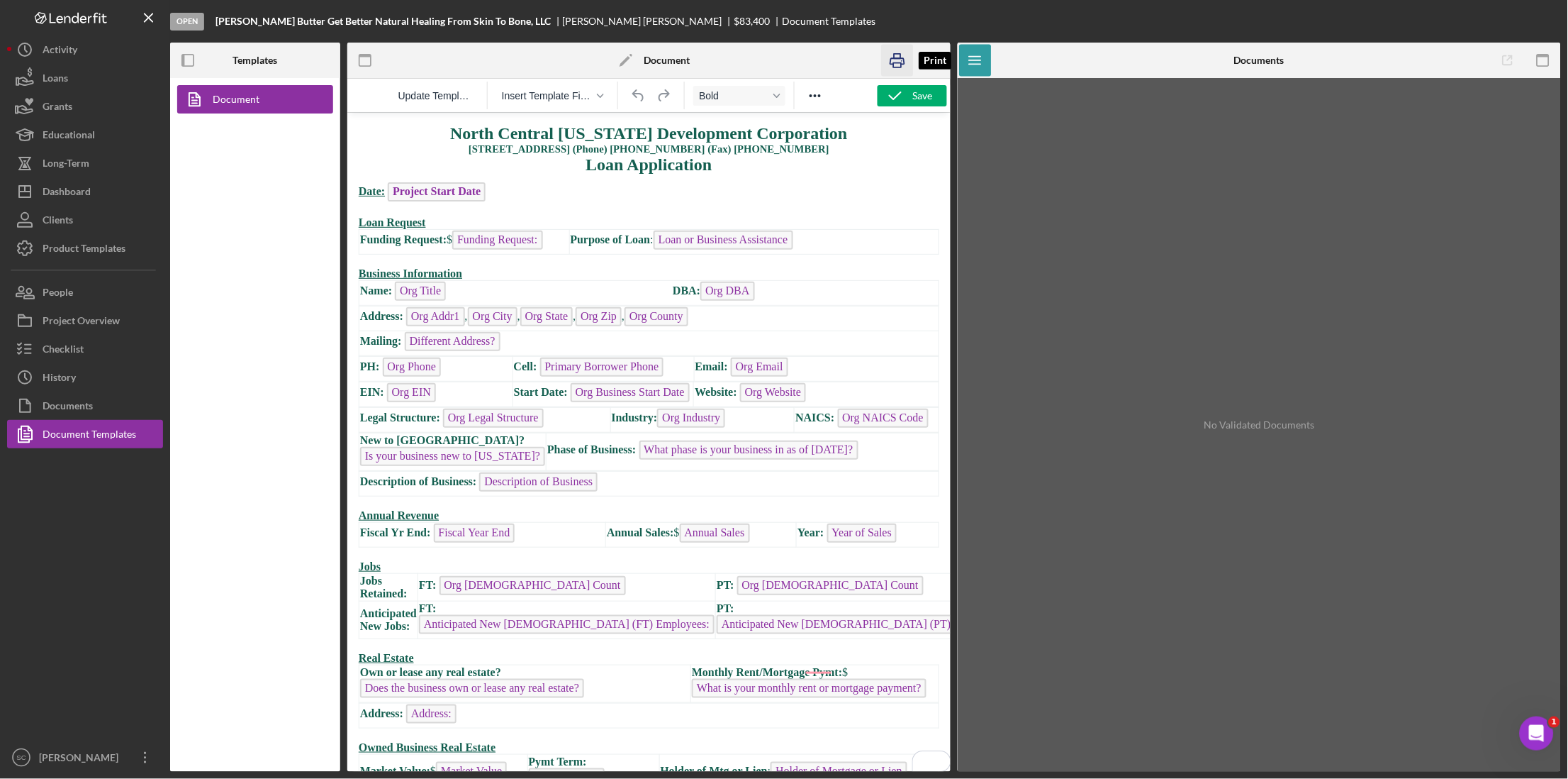
click at [892, 59] on icon "button" at bounding box center [898, 61] width 32 height 32
click at [87, 195] on div "Dashboard" at bounding box center [66, 193] width 48 height 32
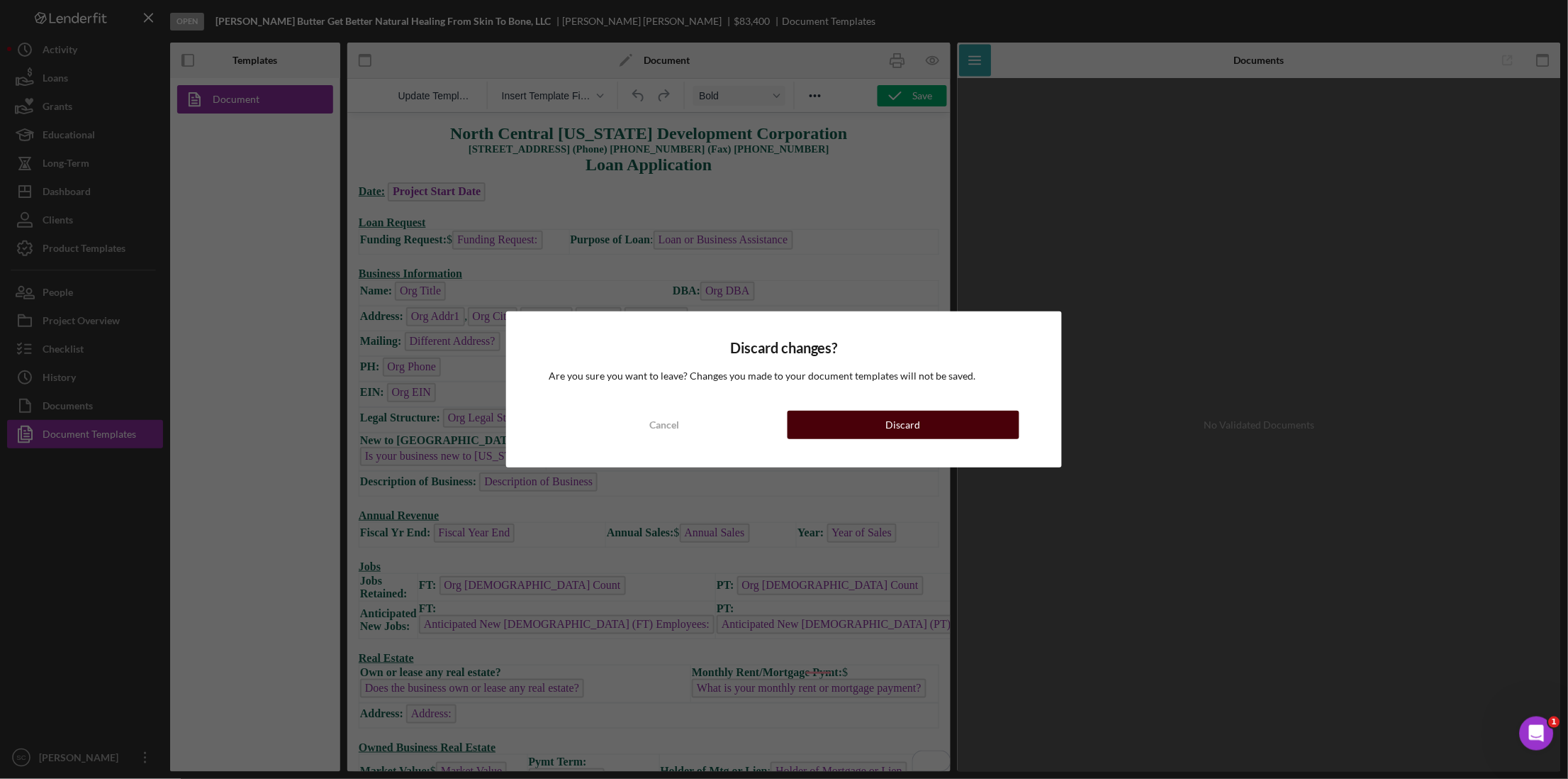
click at [863, 435] on button "Discard" at bounding box center [903, 425] width 232 height 28
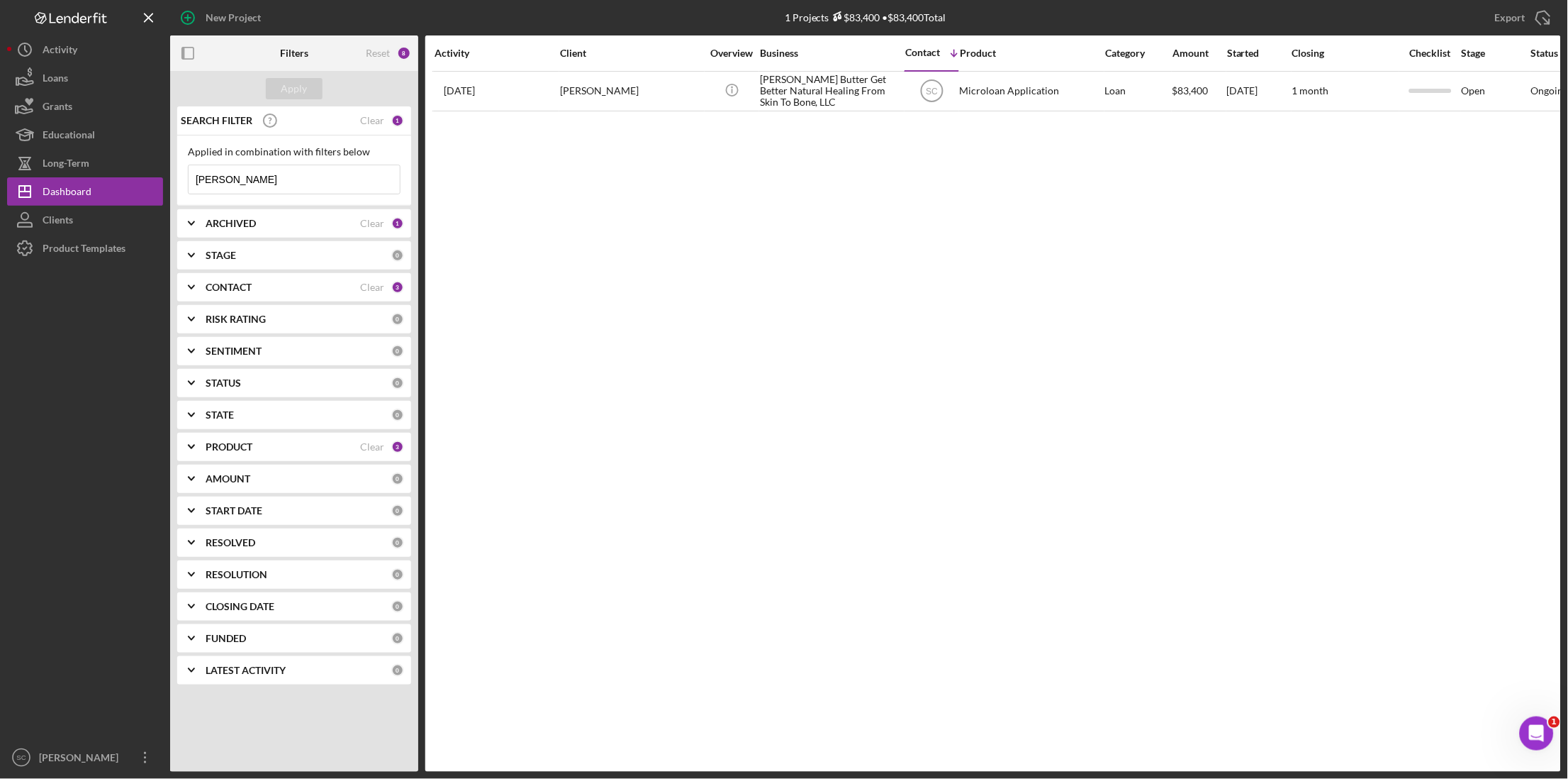
click at [388, 122] on div "SEARCH FILTER Clear 1" at bounding box center [291, 120] width 227 height 35
click at [367, 123] on div "Clear" at bounding box center [372, 121] width 24 height 12
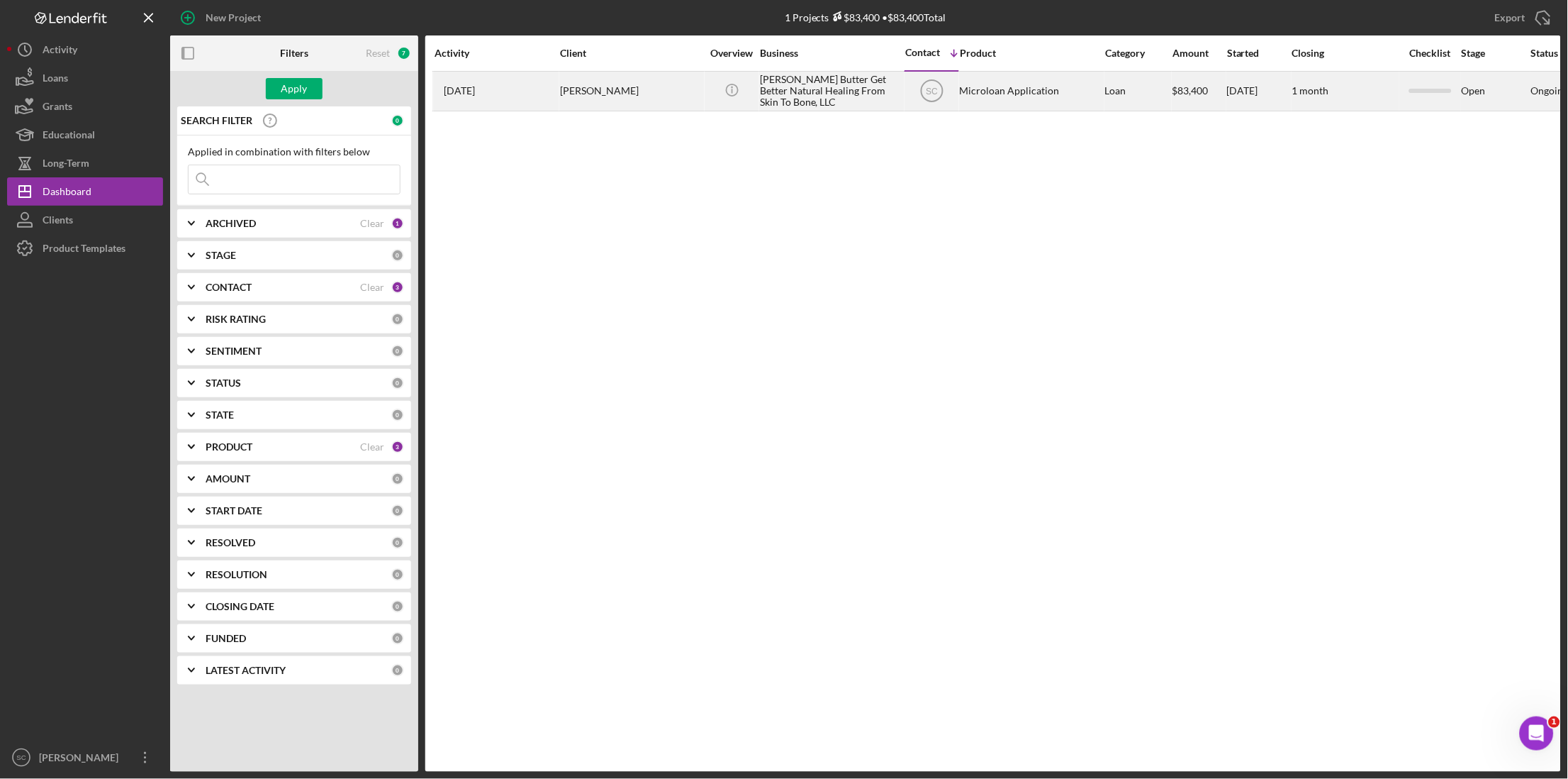
click at [818, 101] on div "[PERSON_NAME] Butter Get Better Natural Healing From Skin To Bone, LLC" at bounding box center [831, 91] width 141 height 38
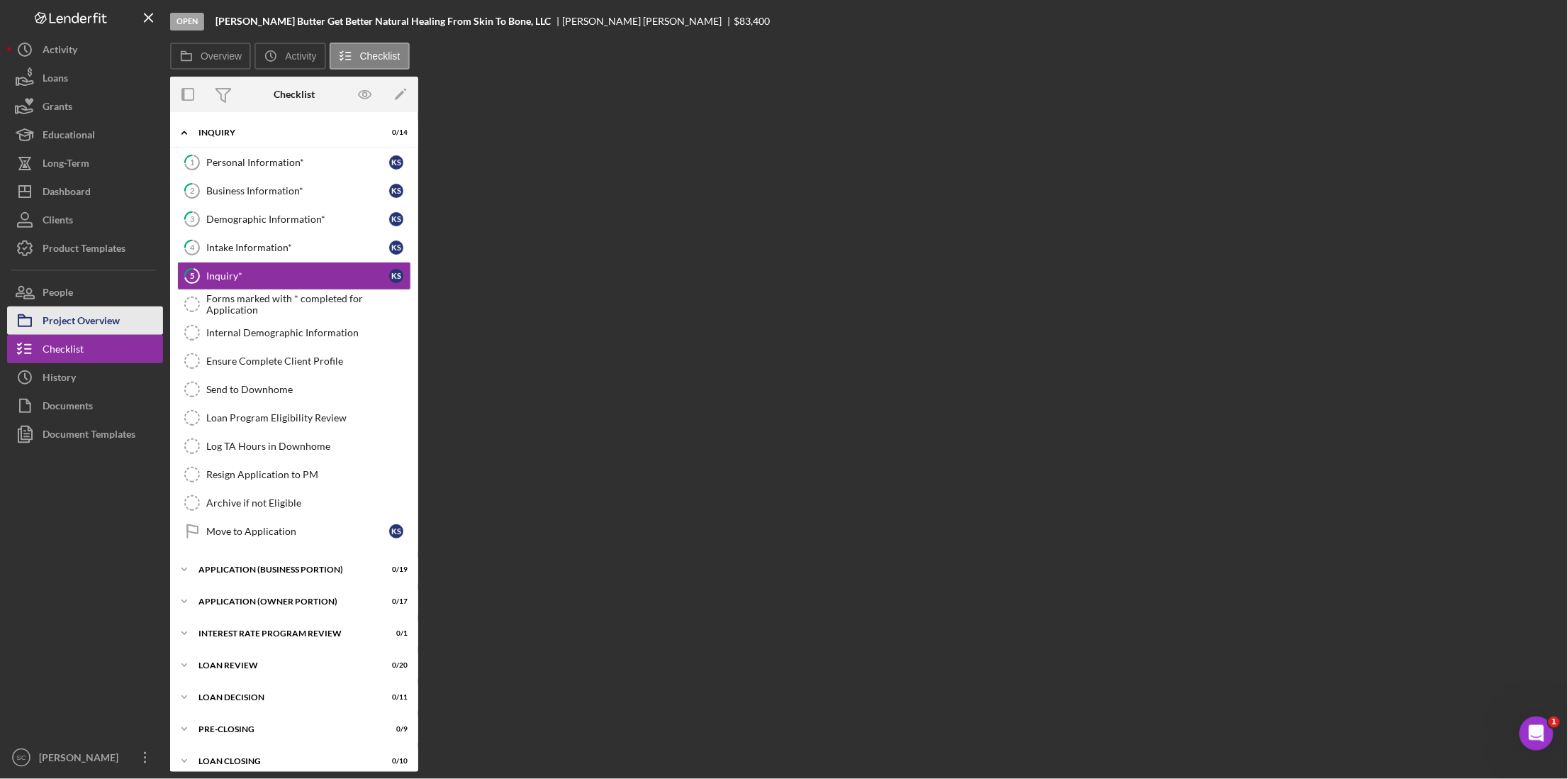
click at [92, 309] on div "Project Overview" at bounding box center [81, 322] width 77 height 32
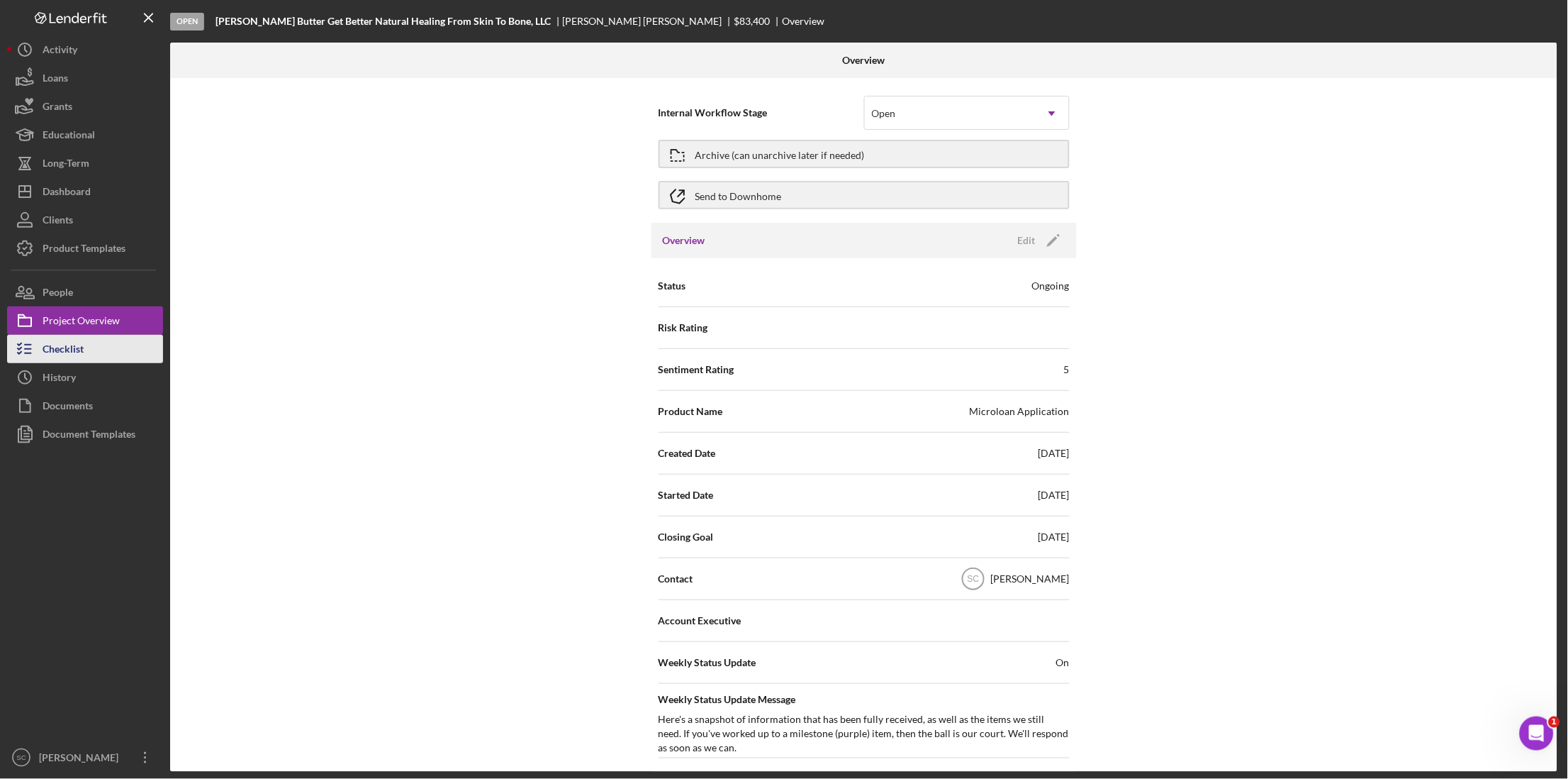
click at [83, 342] on div "Checklist" at bounding box center [63, 351] width 41 height 32
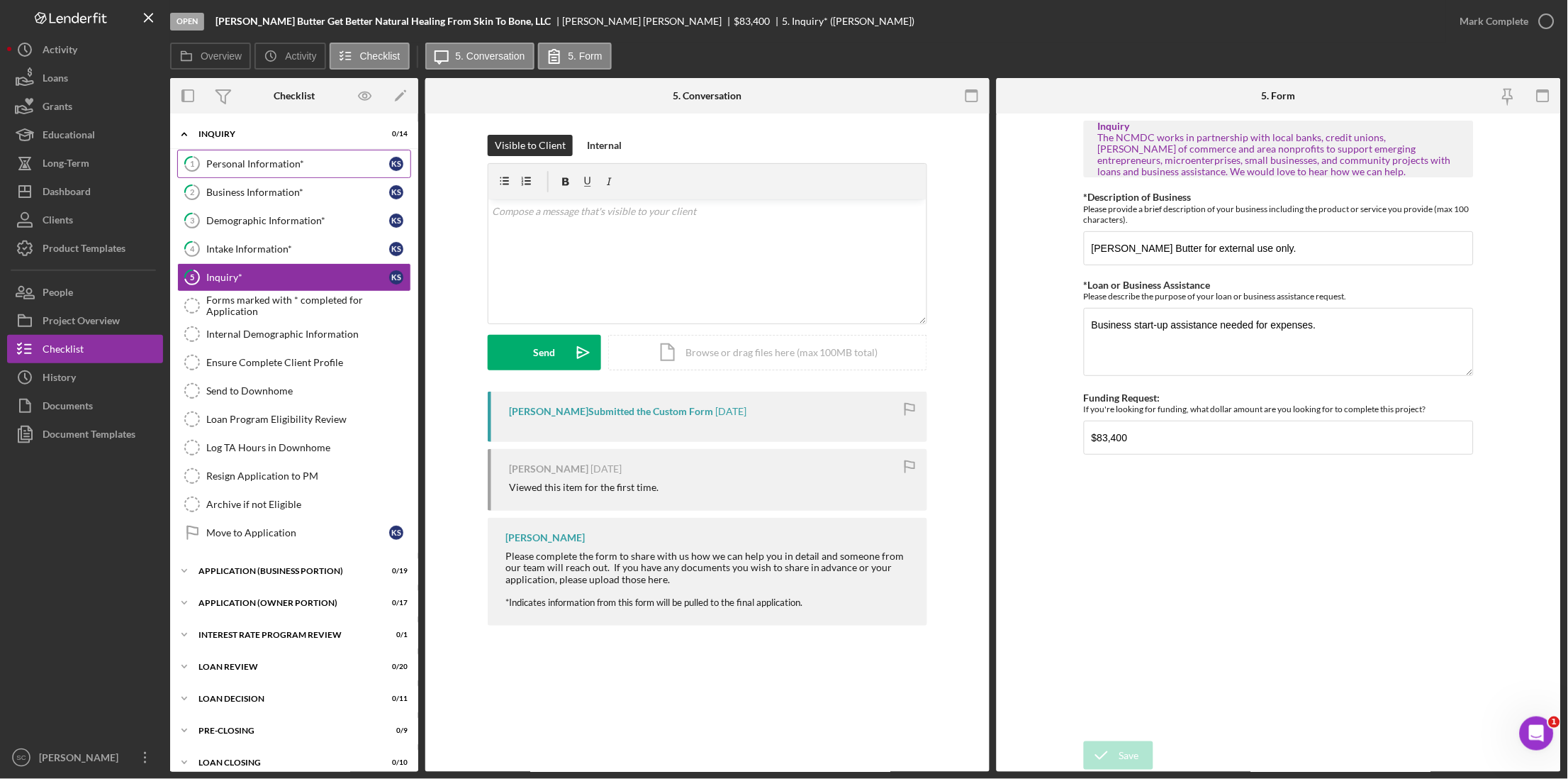
click at [255, 159] on div "Personal Information*" at bounding box center [297, 164] width 183 height 12
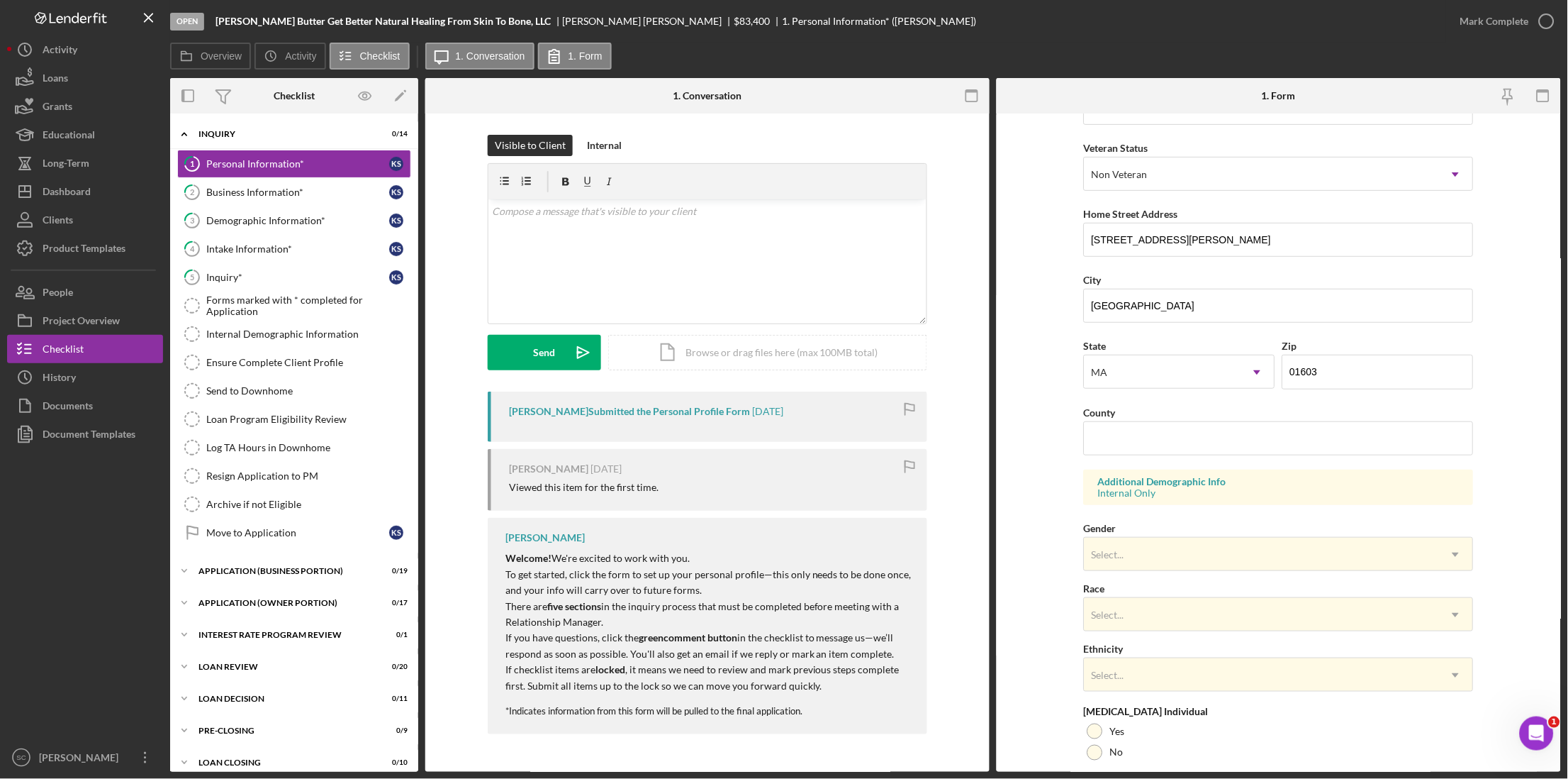
scroll to position [290, 0]
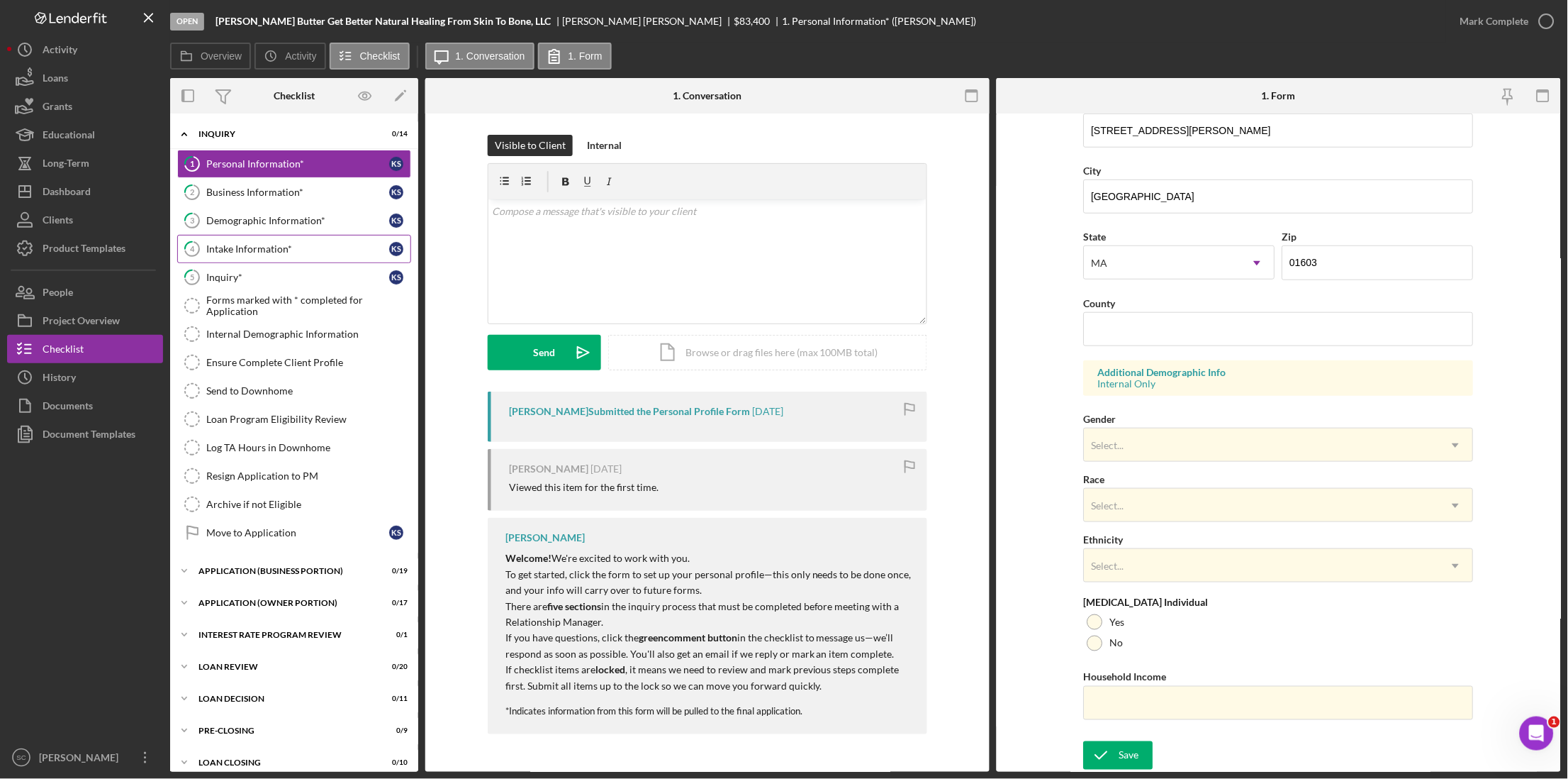
click at [213, 253] on div "Intake Information*" at bounding box center [297, 249] width 183 height 12
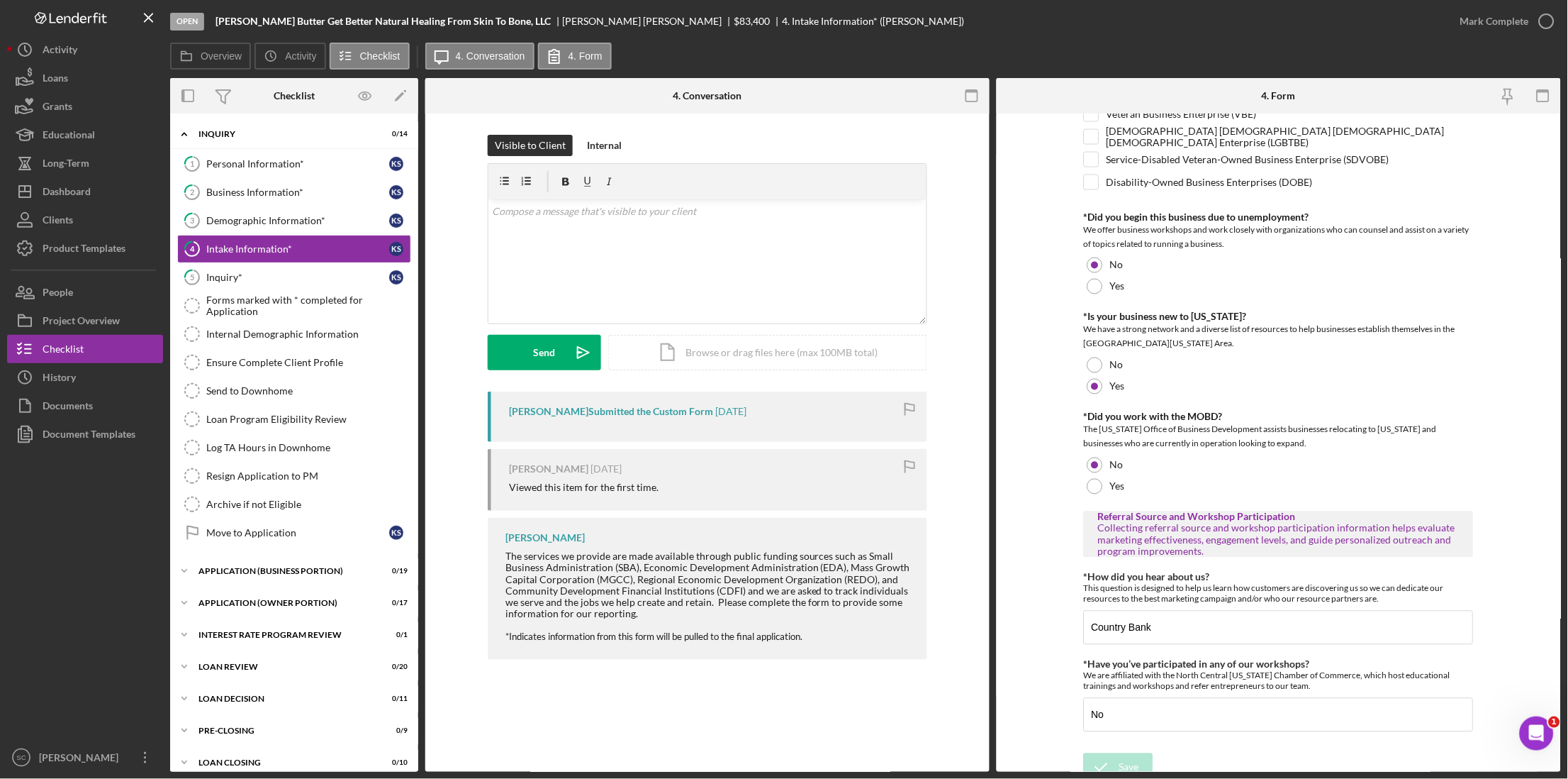
scroll to position [695, 0]
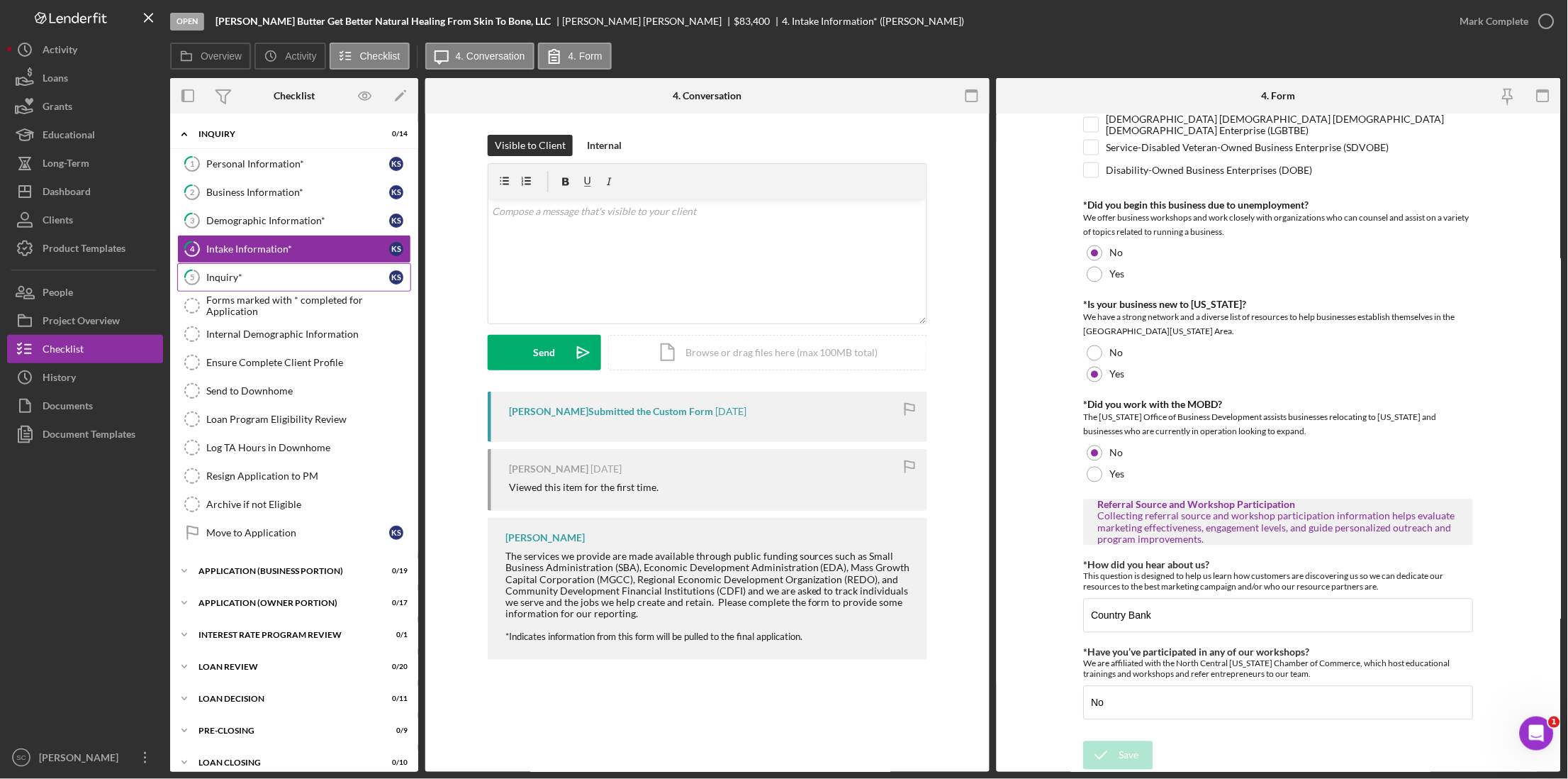
click at [222, 282] on div "Inquiry*" at bounding box center [297, 277] width 183 height 12
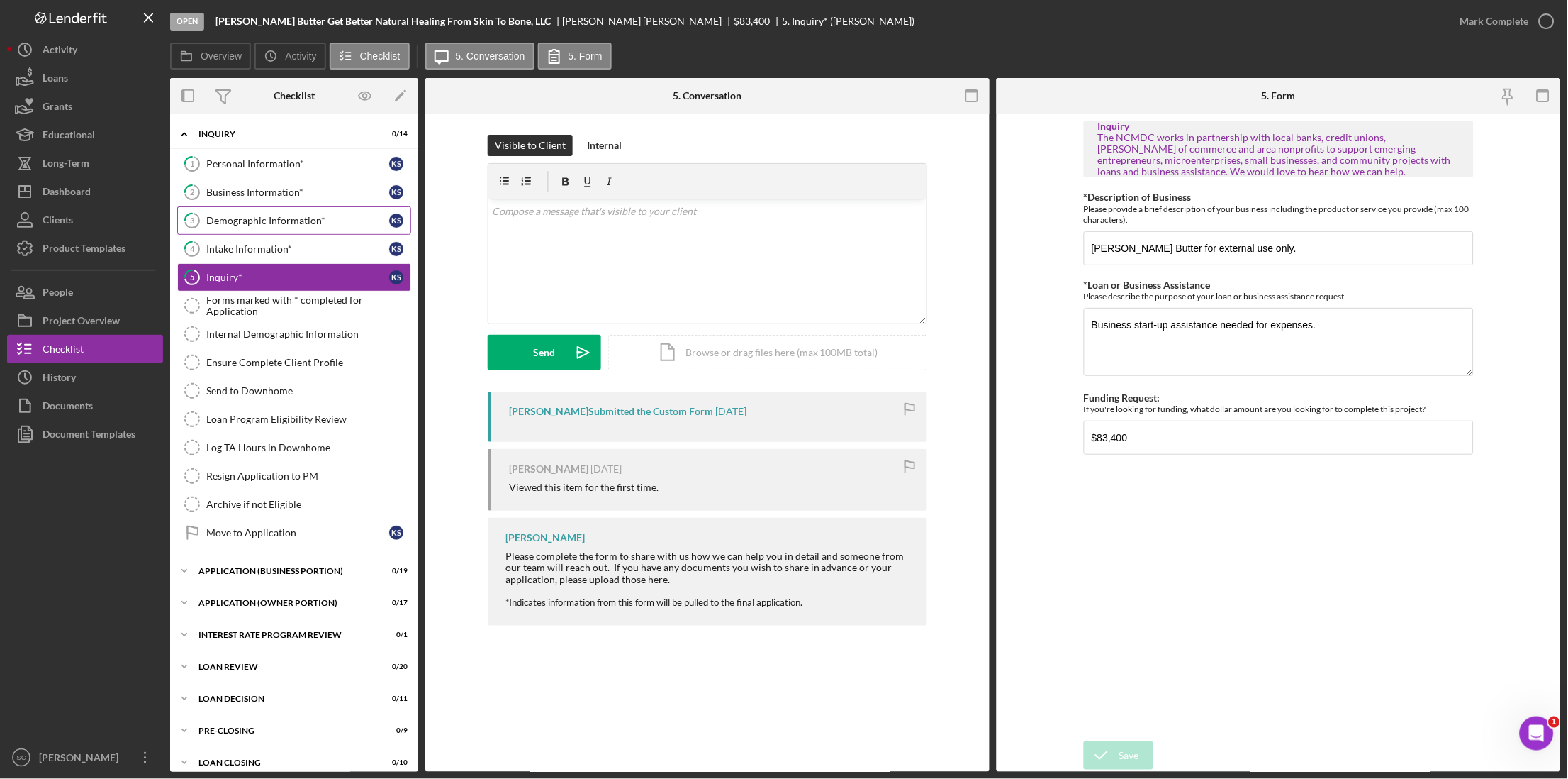
click at [282, 212] on link "3 Demographic Information* K S" at bounding box center [294, 220] width 234 height 28
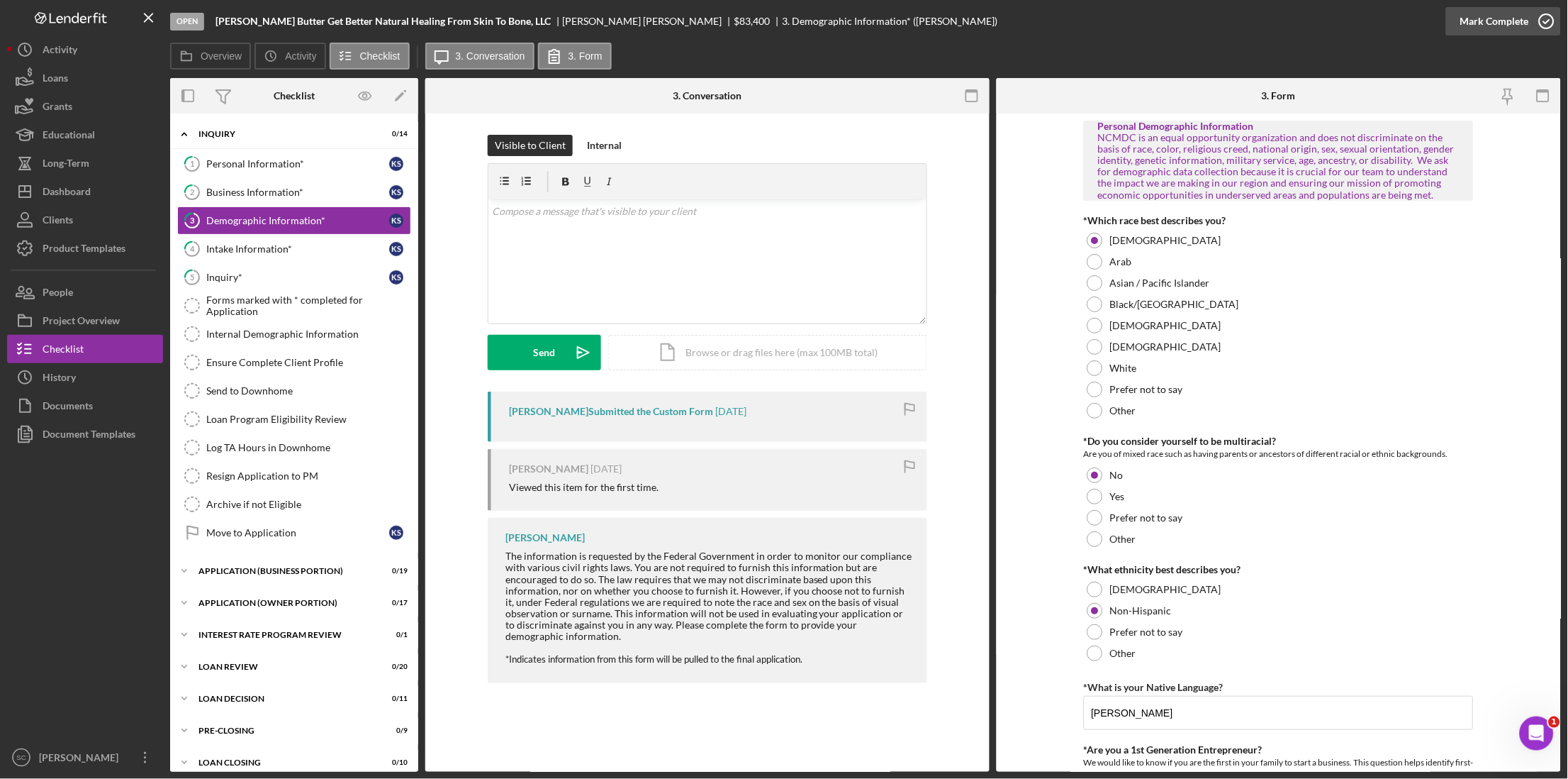
click at [1188, 24] on div "Mark Complete" at bounding box center [1494, 21] width 69 height 28
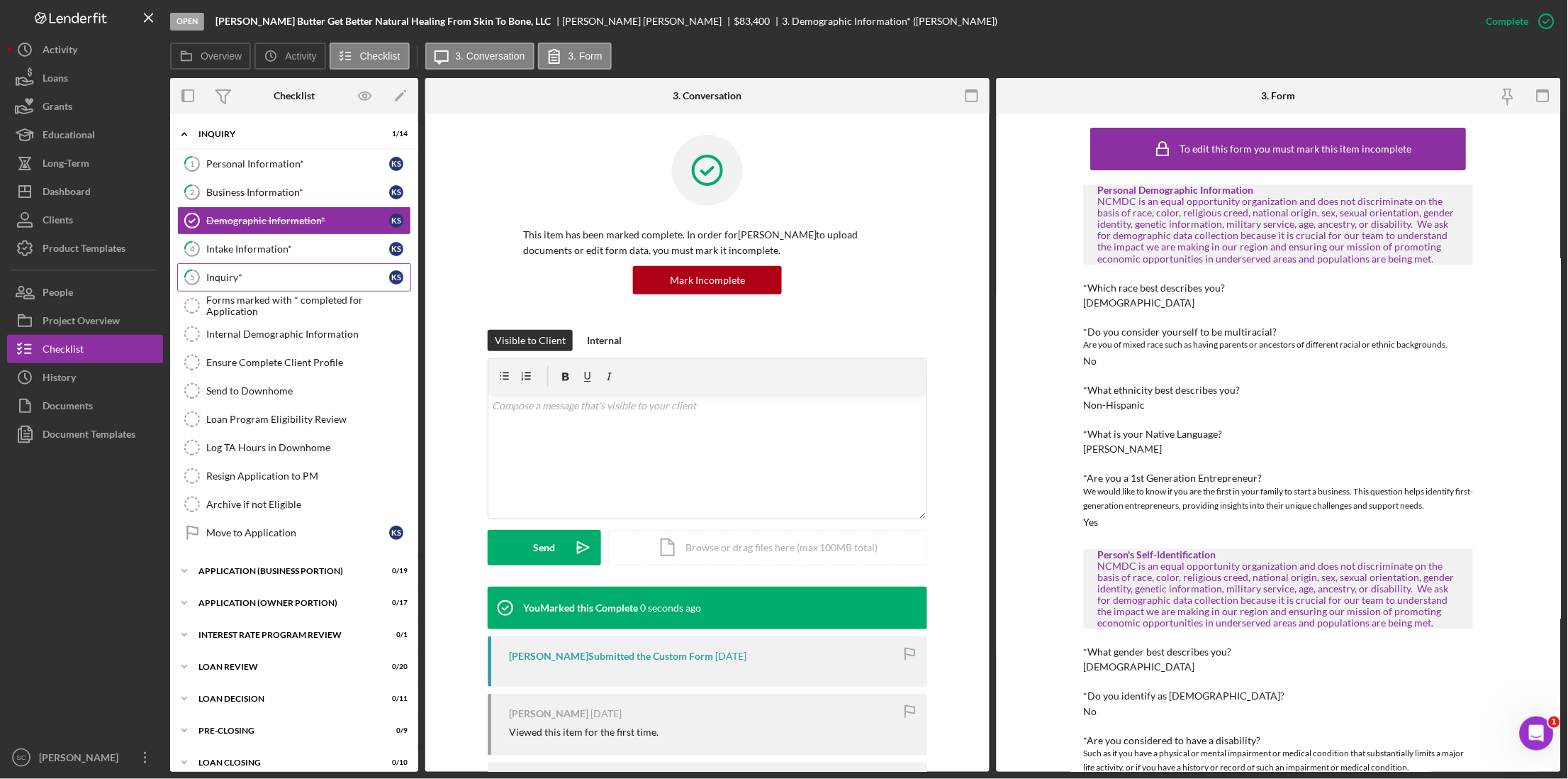
click at [240, 274] on div "Inquiry*" at bounding box center [297, 277] width 183 height 12
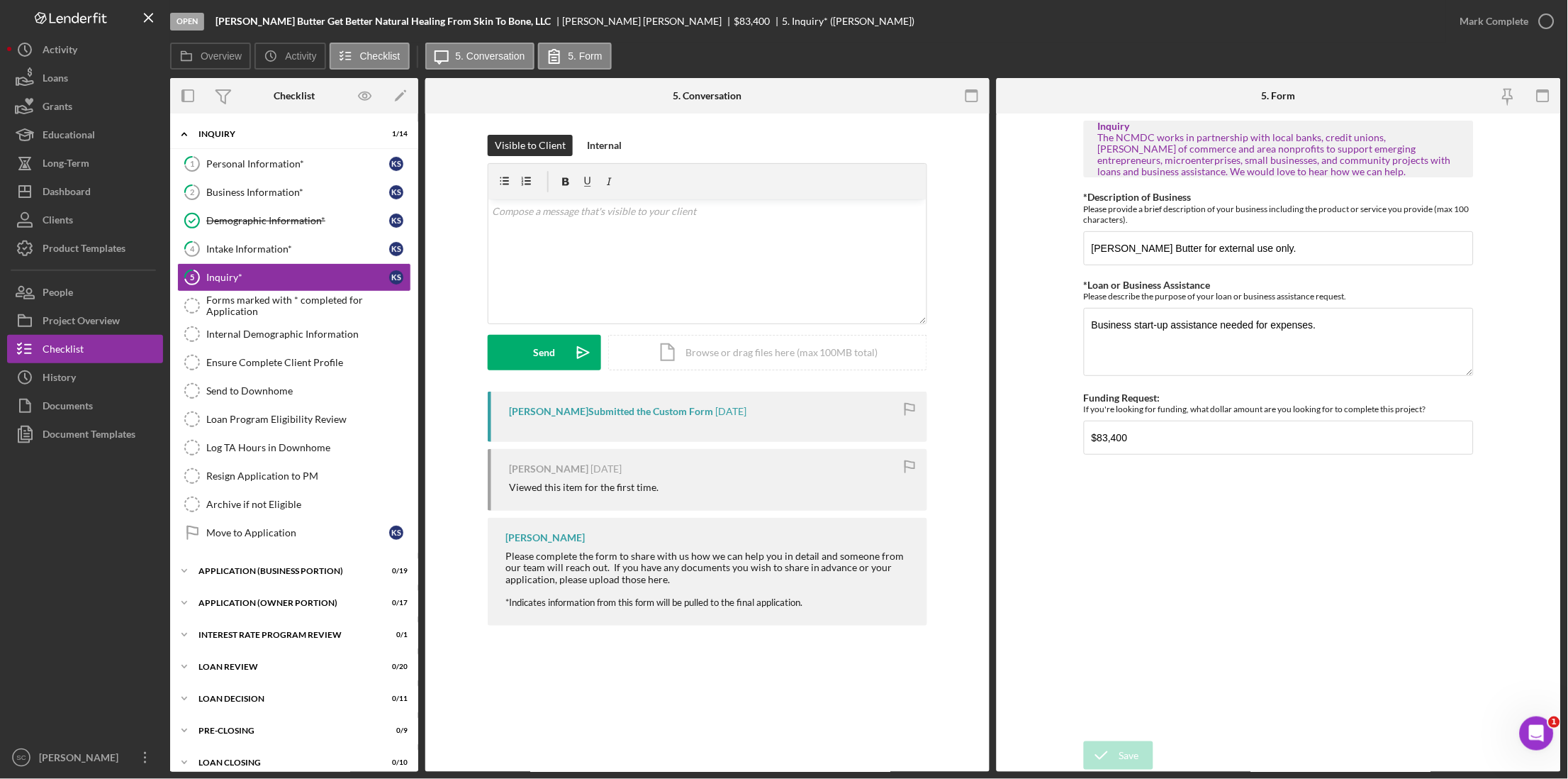
drag, startPoint x: 1512, startPoint y: 21, endPoint x: 1488, endPoint y: 36, distance: 28.3
click at [1188, 28] on div "Mark Complete" at bounding box center [1494, 21] width 69 height 28
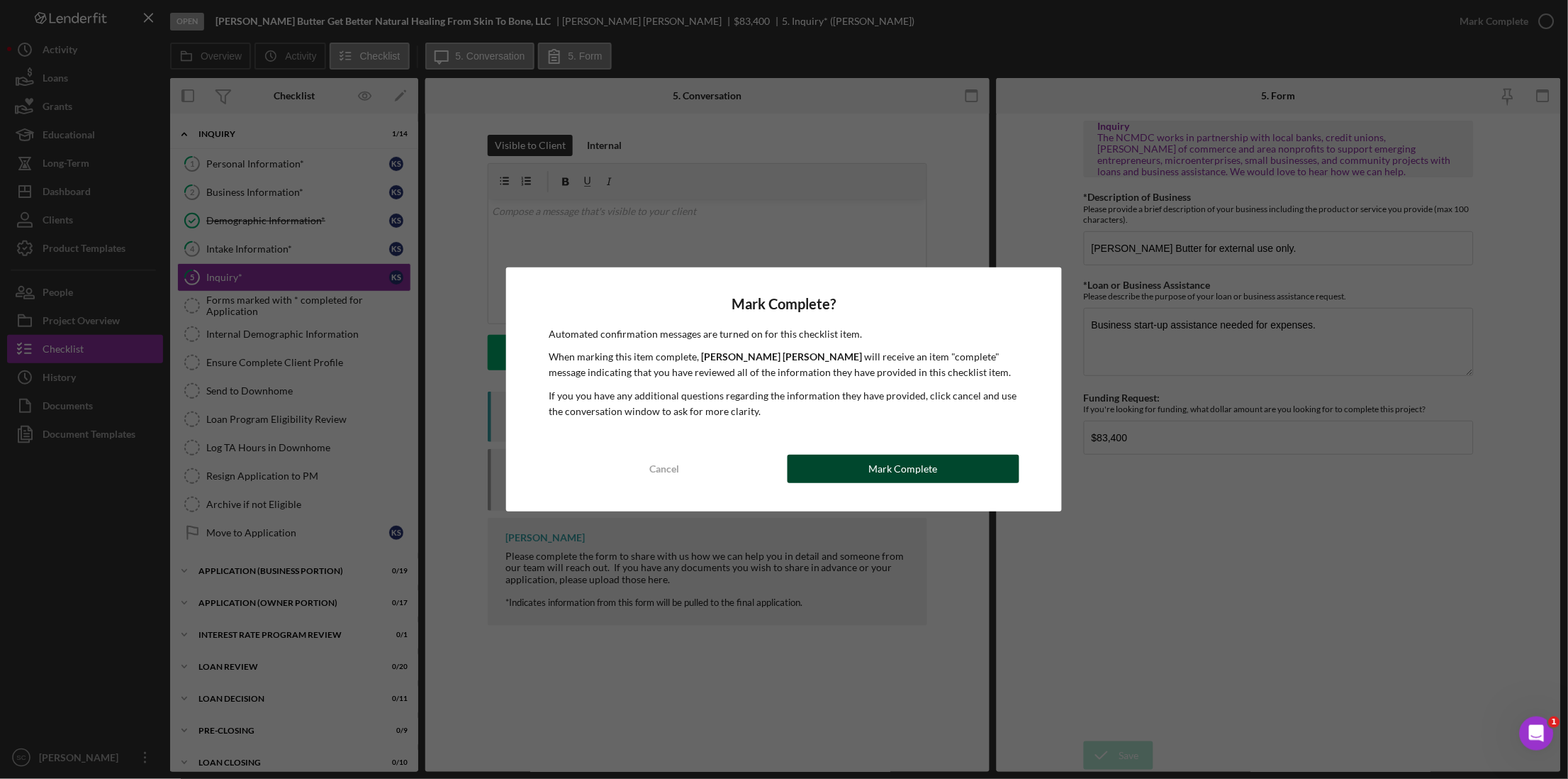
drag, startPoint x: 840, startPoint y: 471, endPoint x: 524, endPoint y: 417, distance: 320.6
click at [839, 471] on button "Mark Complete" at bounding box center [903, 469] width 232 height 28
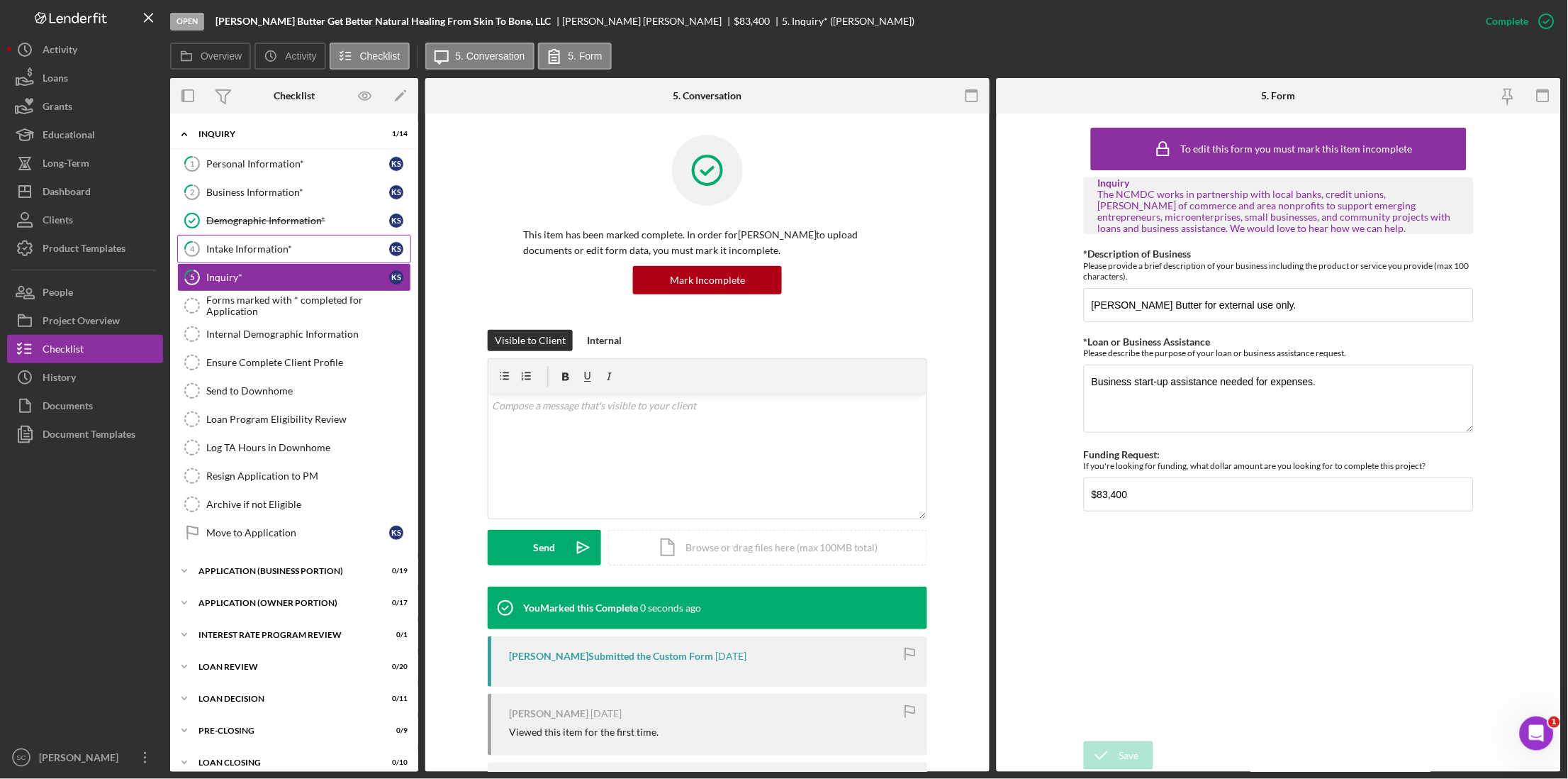
click at [237, 252] on div "Intake Information*" at bounding box center [297, 249] width 183 height 12
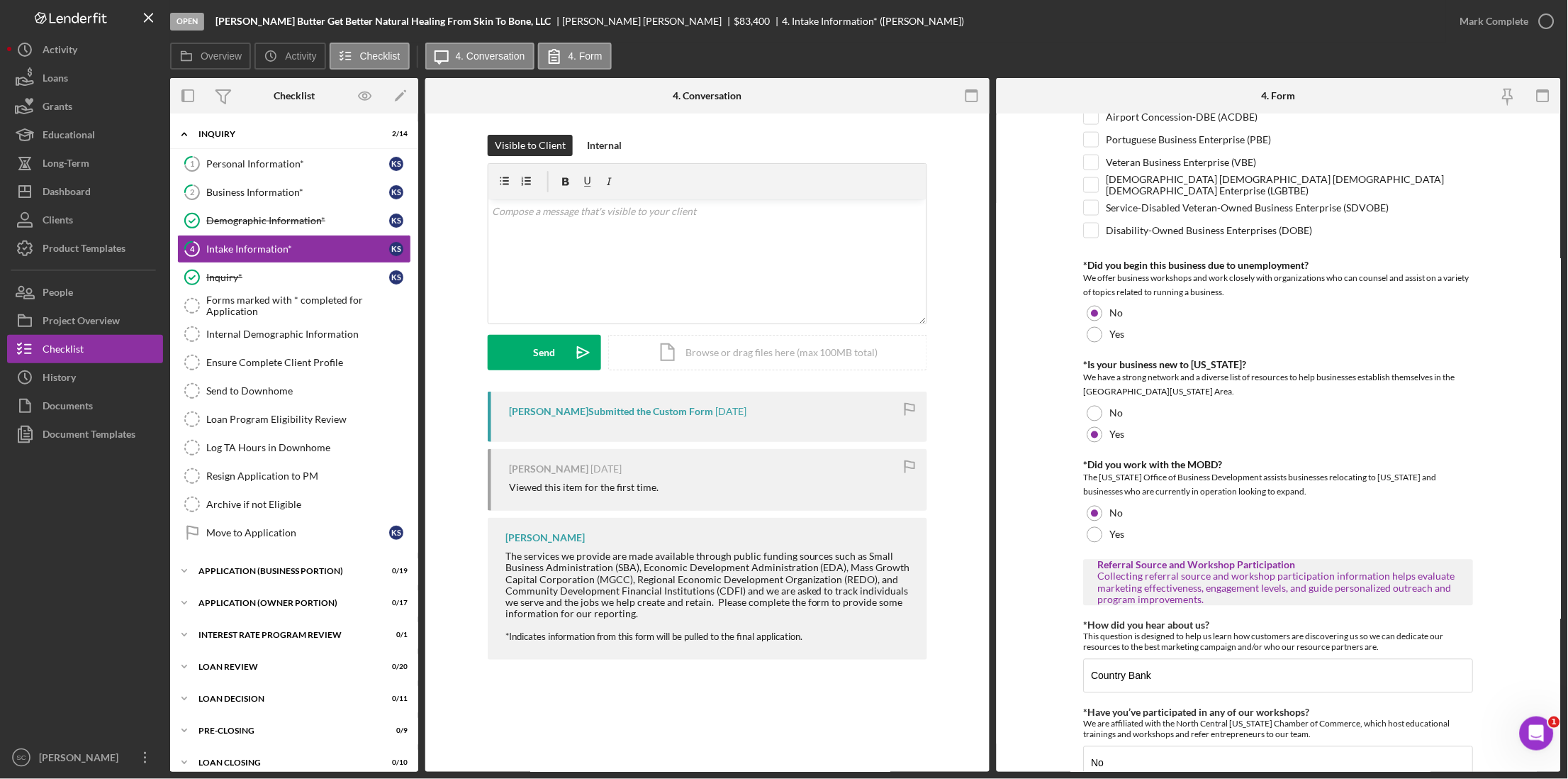
scroll to position [695, 0]
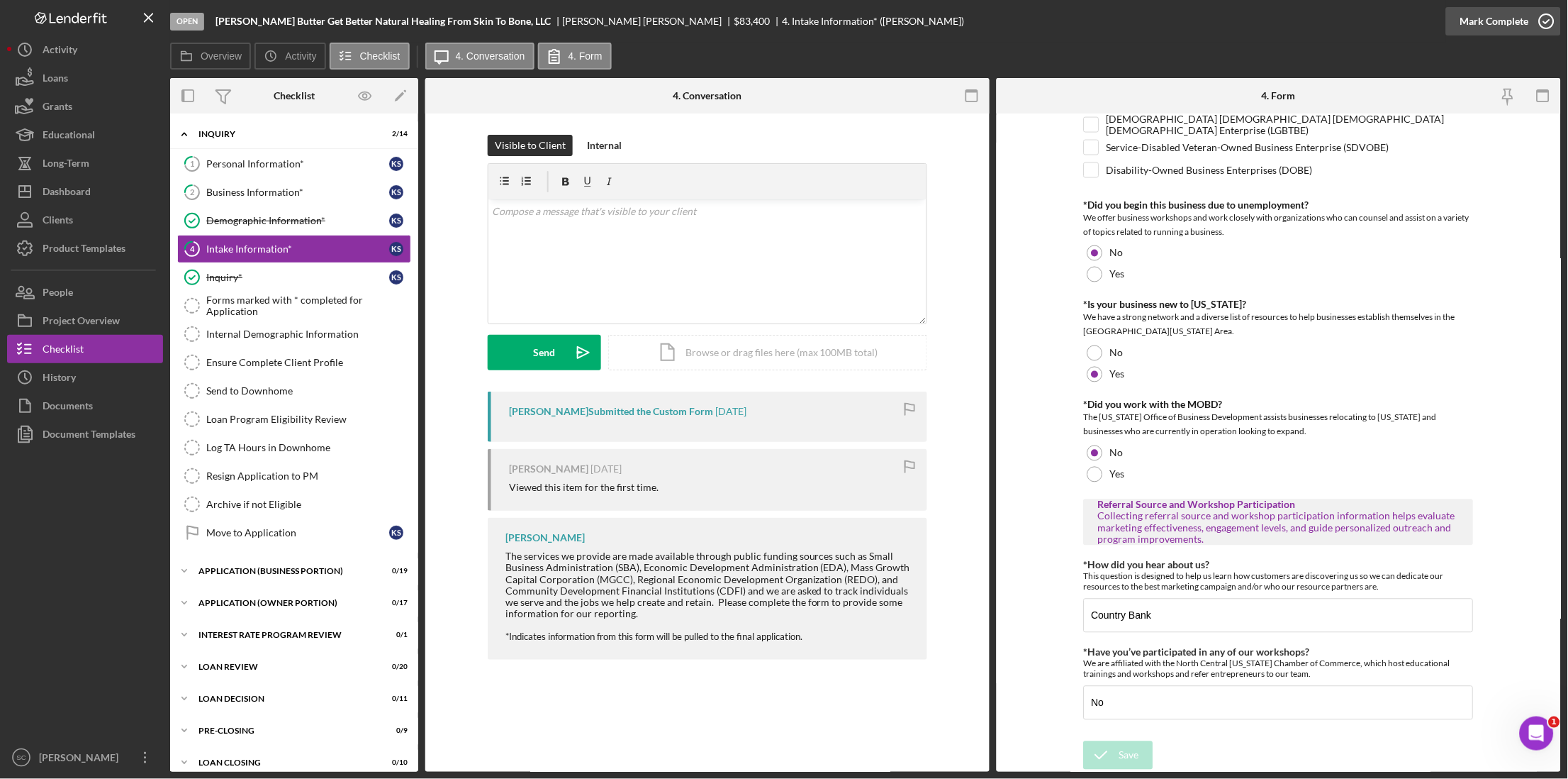
click at [1188, 18] on div "Mark Complete" at bounding box center [1494, 21] width 69 height 28
click at [232, 193] on div "Business Information*" at bounding box center [297, 192] width 183 height 12
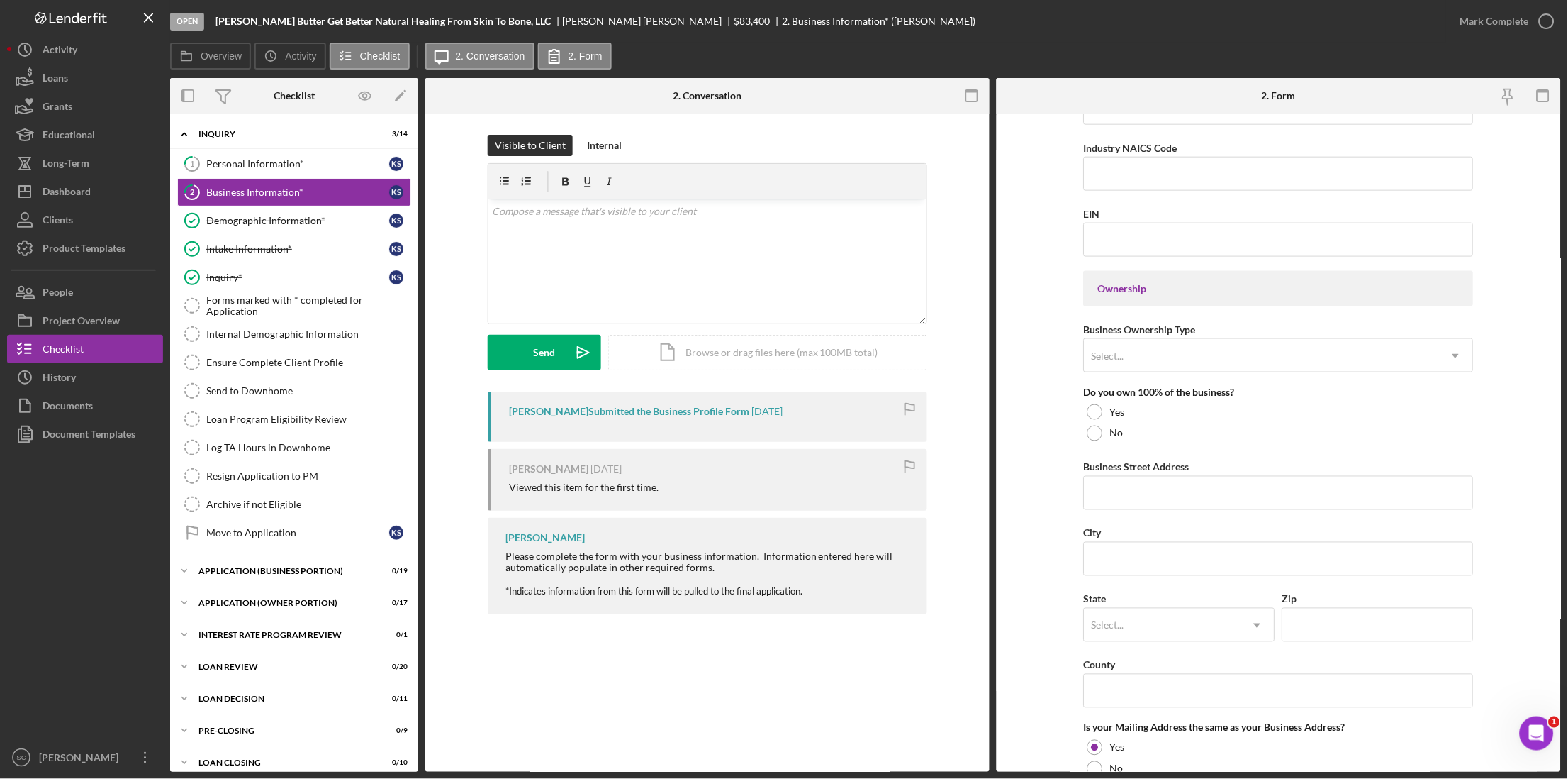
scroll to position [532, 0]
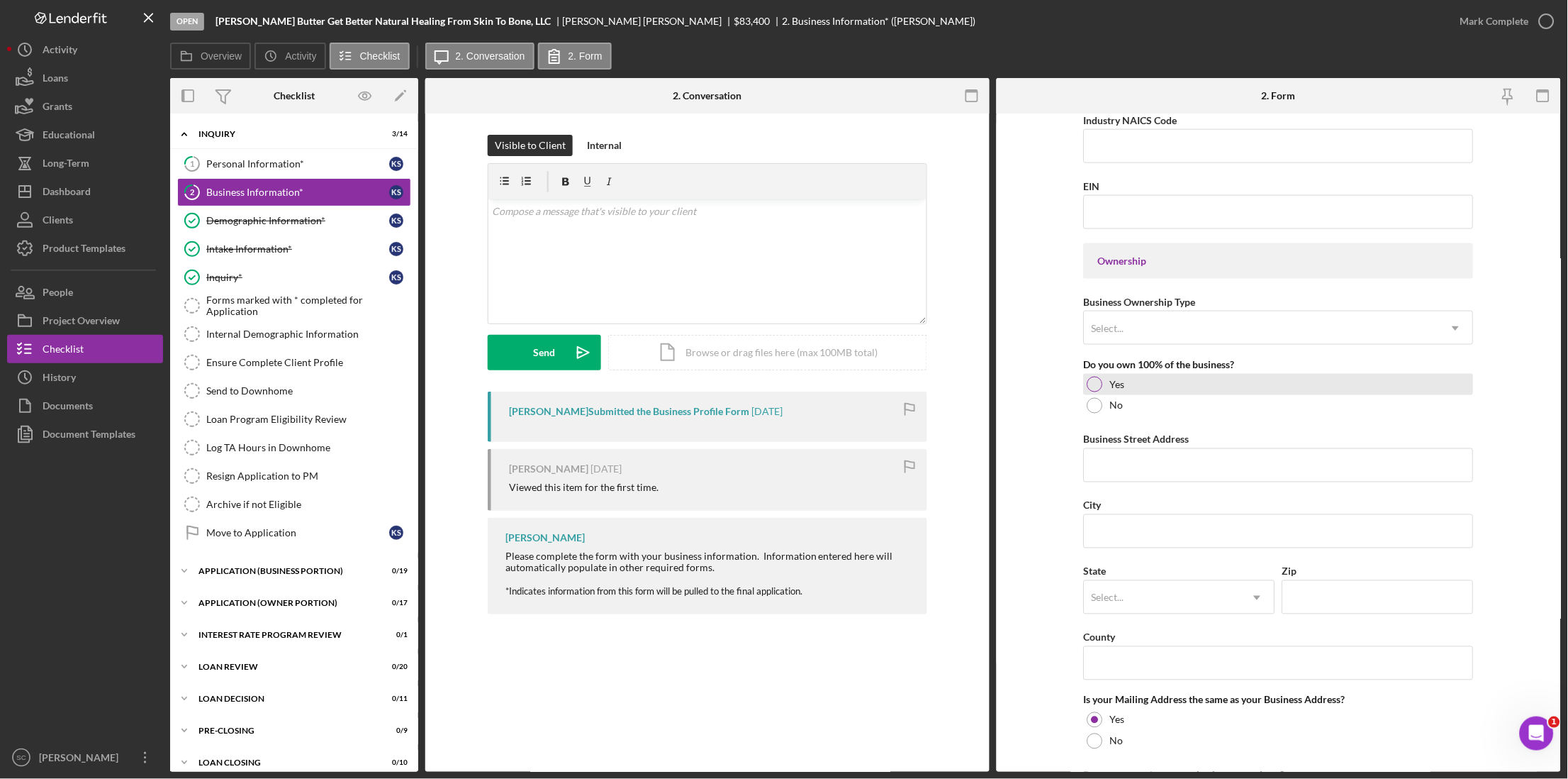
click at [1119, 388] on label "Yes" at bounding box center [1117, 385] width 15 height 12
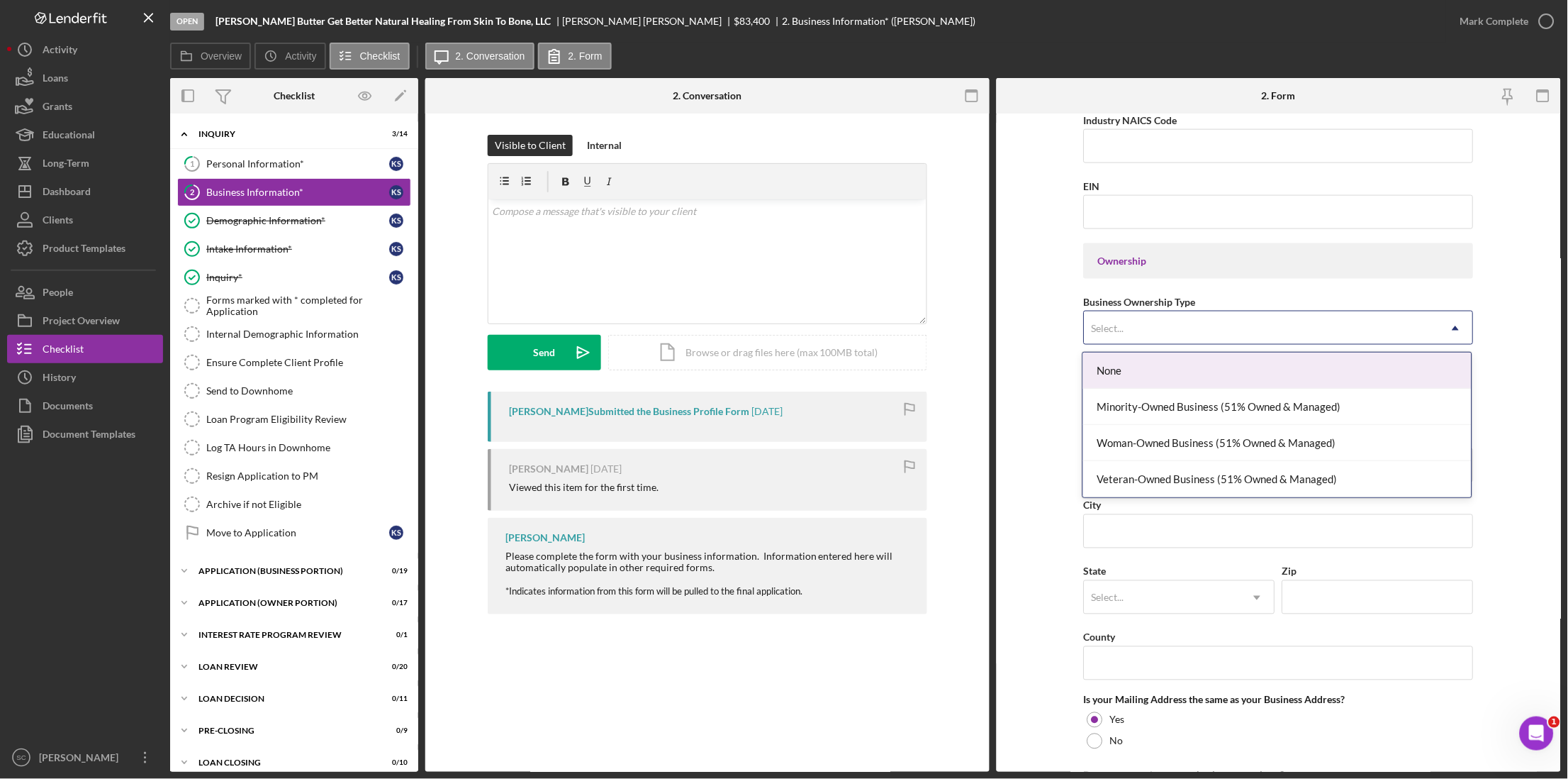
click at [1124, 339] on div "Select..." at bounding box center [1261, 328] width 354 height 32
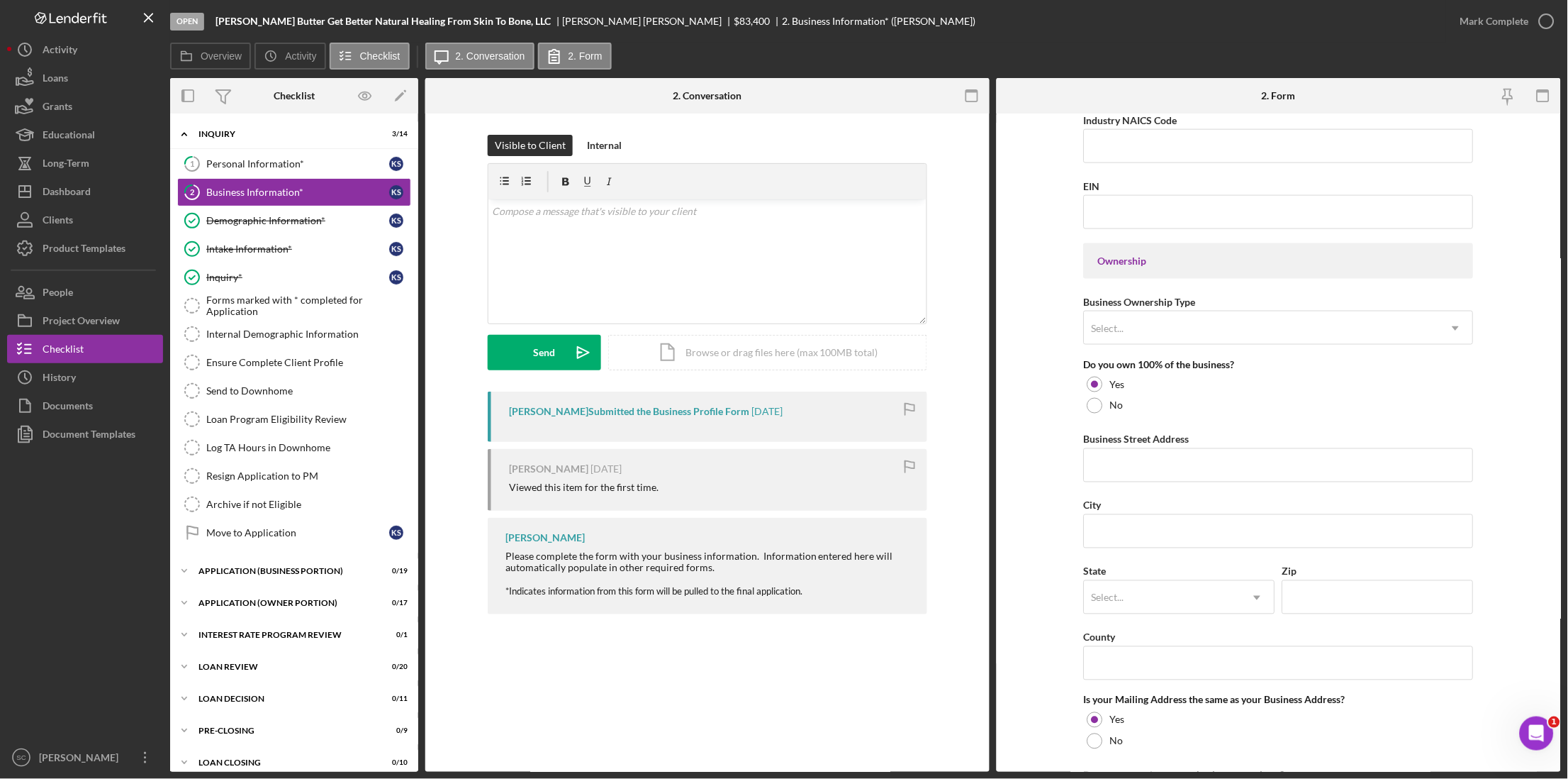
click at [1031, 375] on form "Business Name [PERSON_NAME] Butter Get Better Natural Healing From Skin To Bone…" at bounding box center [1279, 443] width 564 height 658
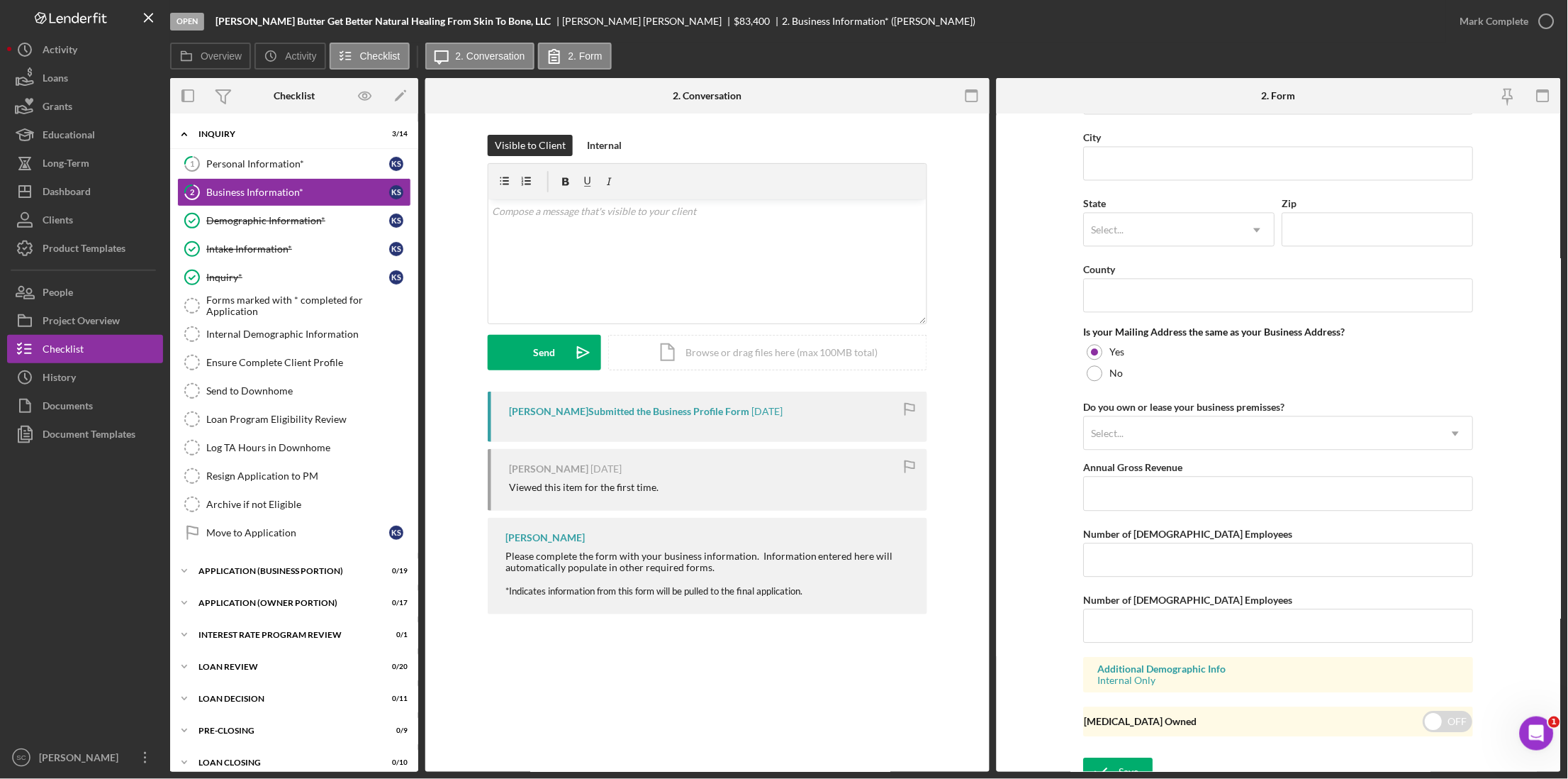
scroll to position [919, 0]
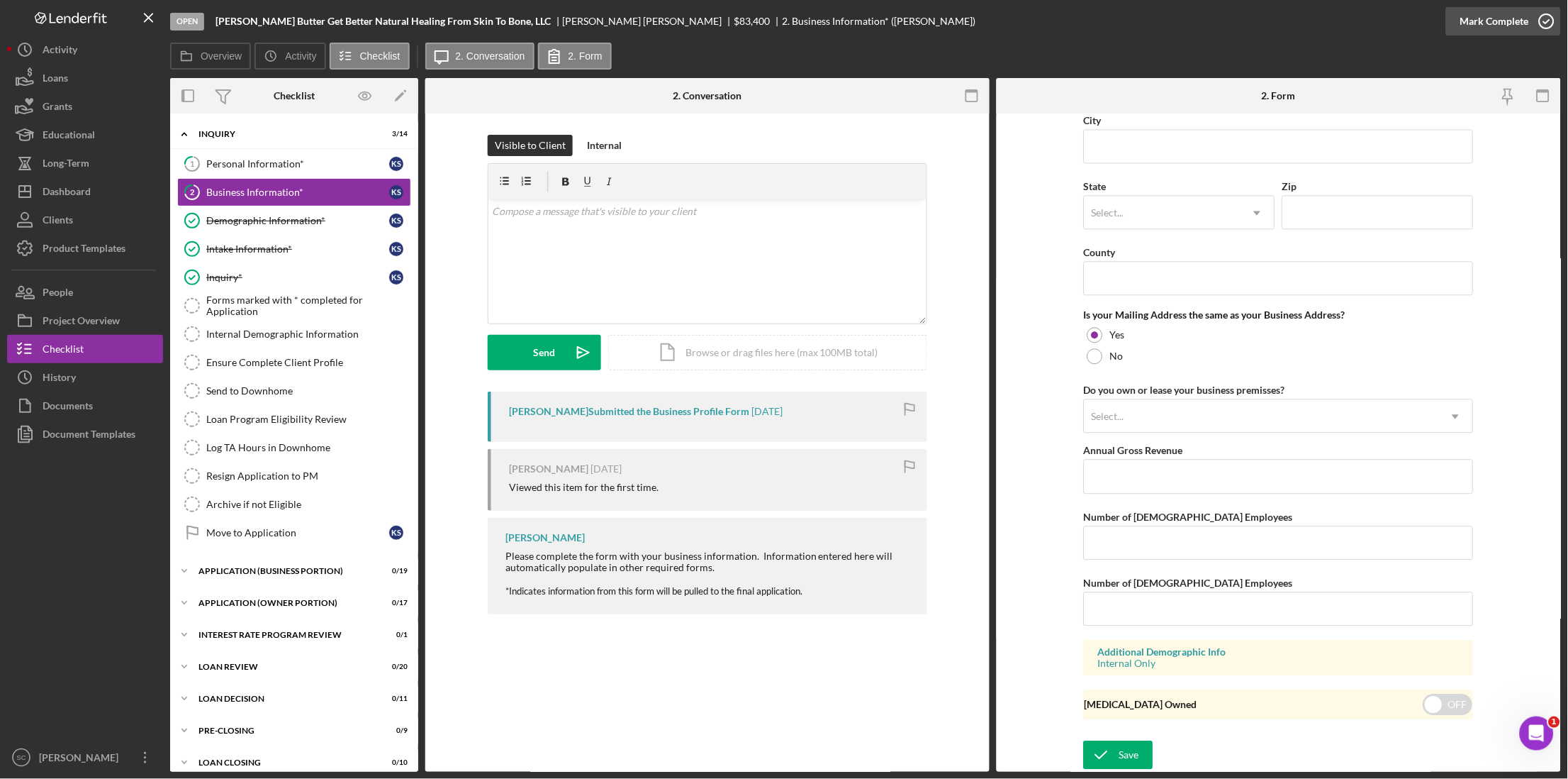
click at [1188, 20] on div "Mark Complete" at bounding box center [1494, 21] width 69 height 28
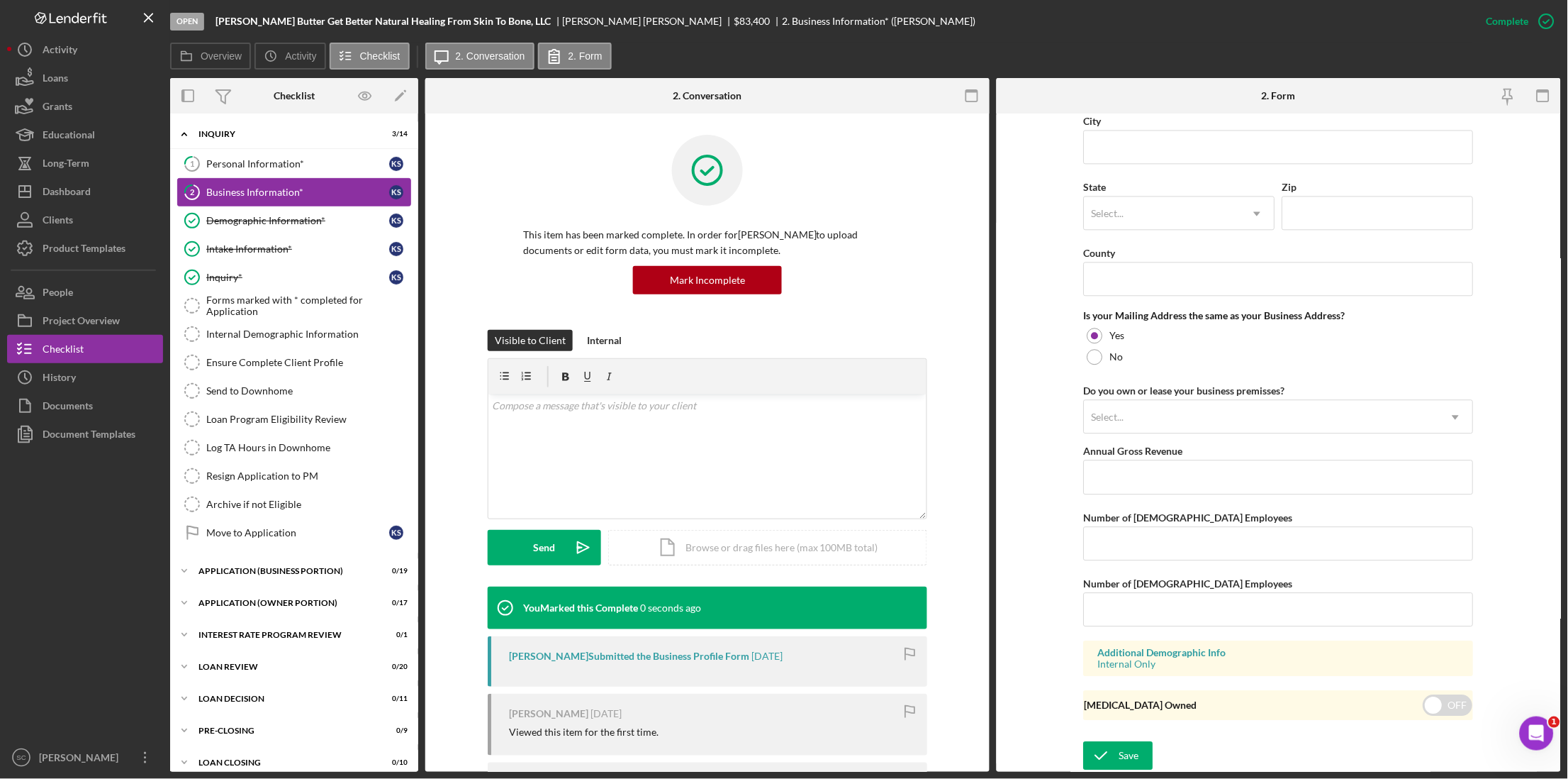
scroll to position [410, 0]
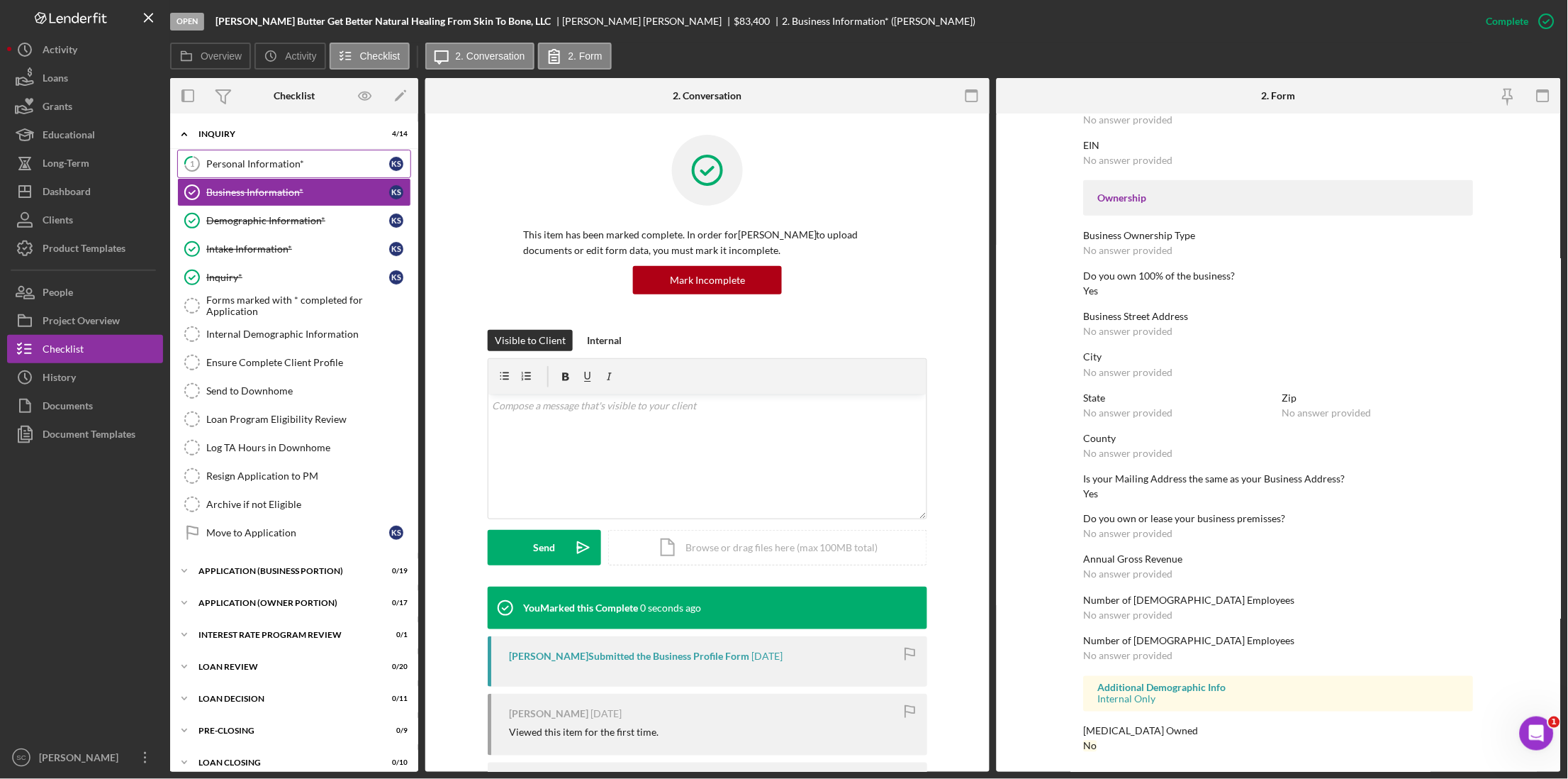
click at [264, 170] on link "1 Personal Information* K S" at bounding box center [294, 163] width 234 height 28
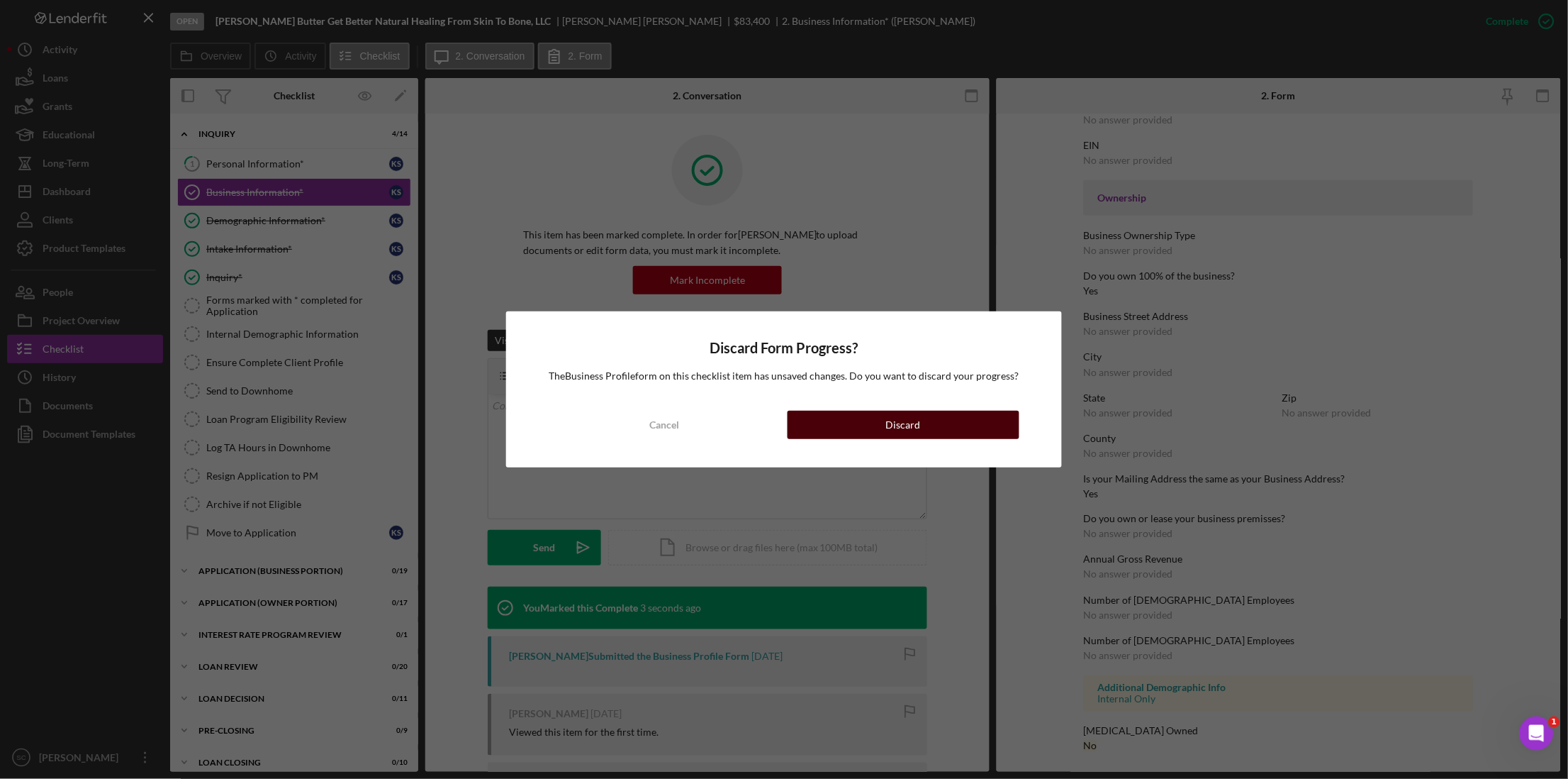
click at [949, 425] on button "Discard" at bounding box center [903, 425] width 232 height 28
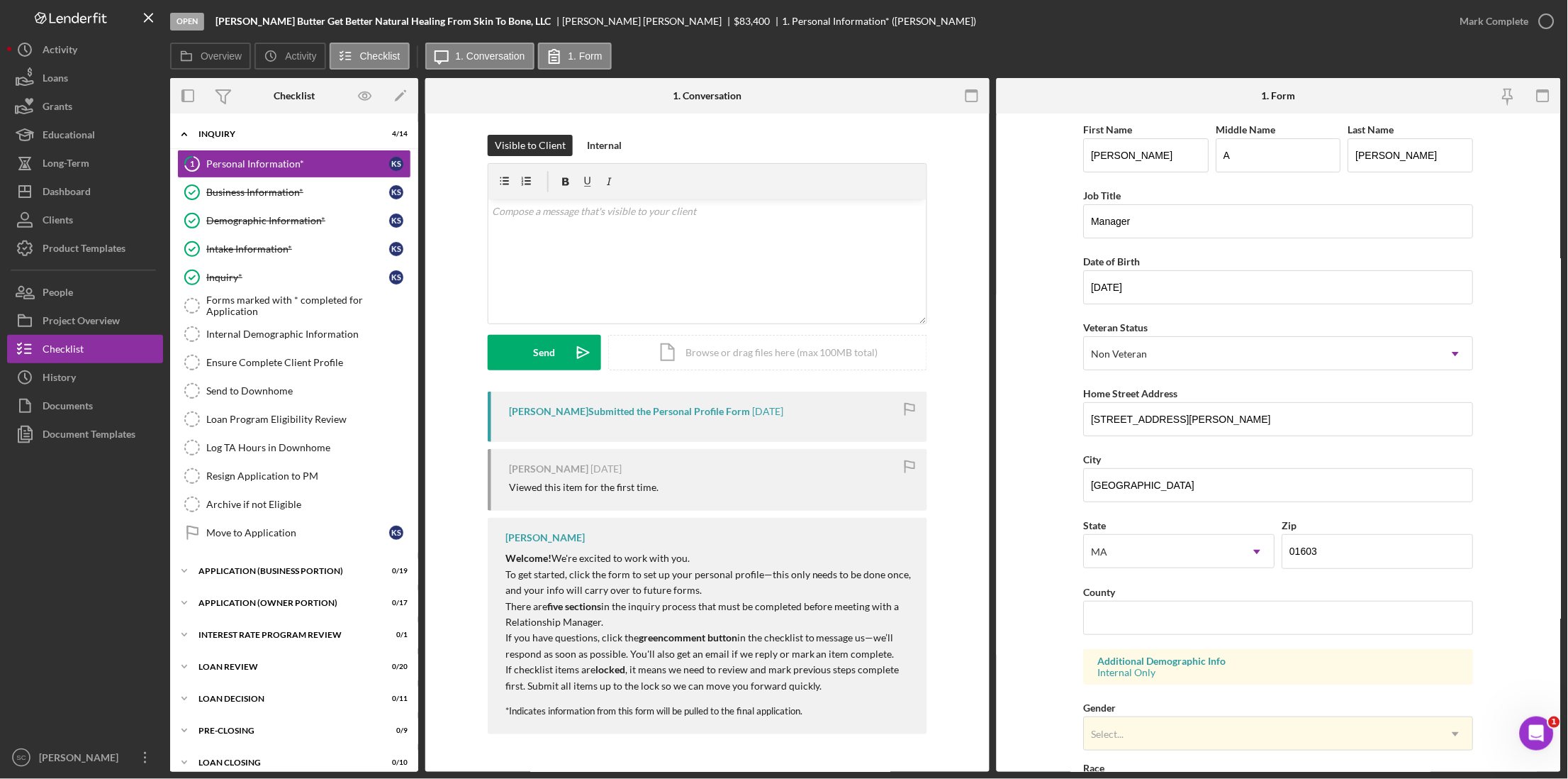
scroll to position [290, 0]
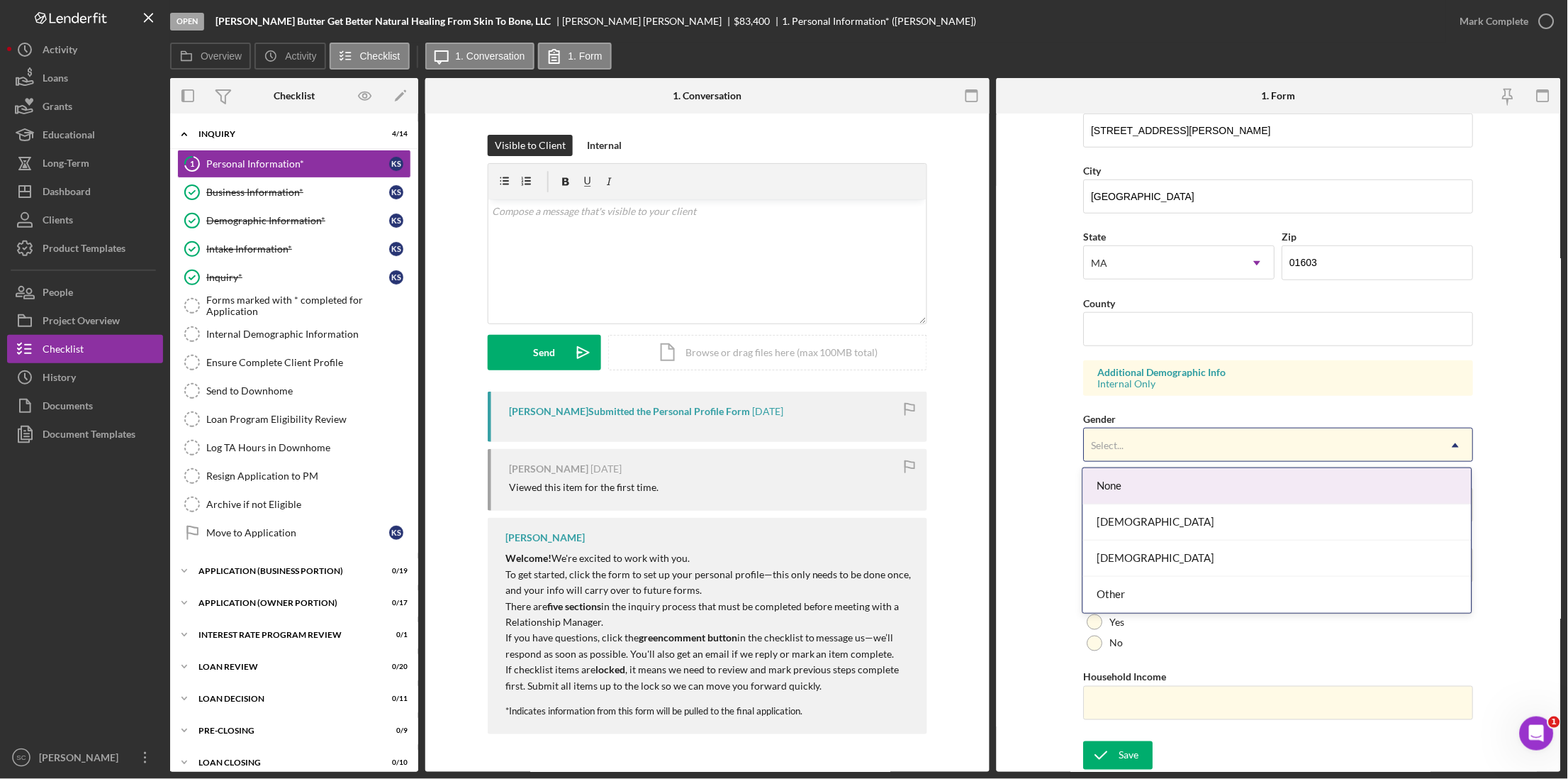
click at [1116, 445] on div "Select..." at bounding box center [1108, 445] width 32 height 12
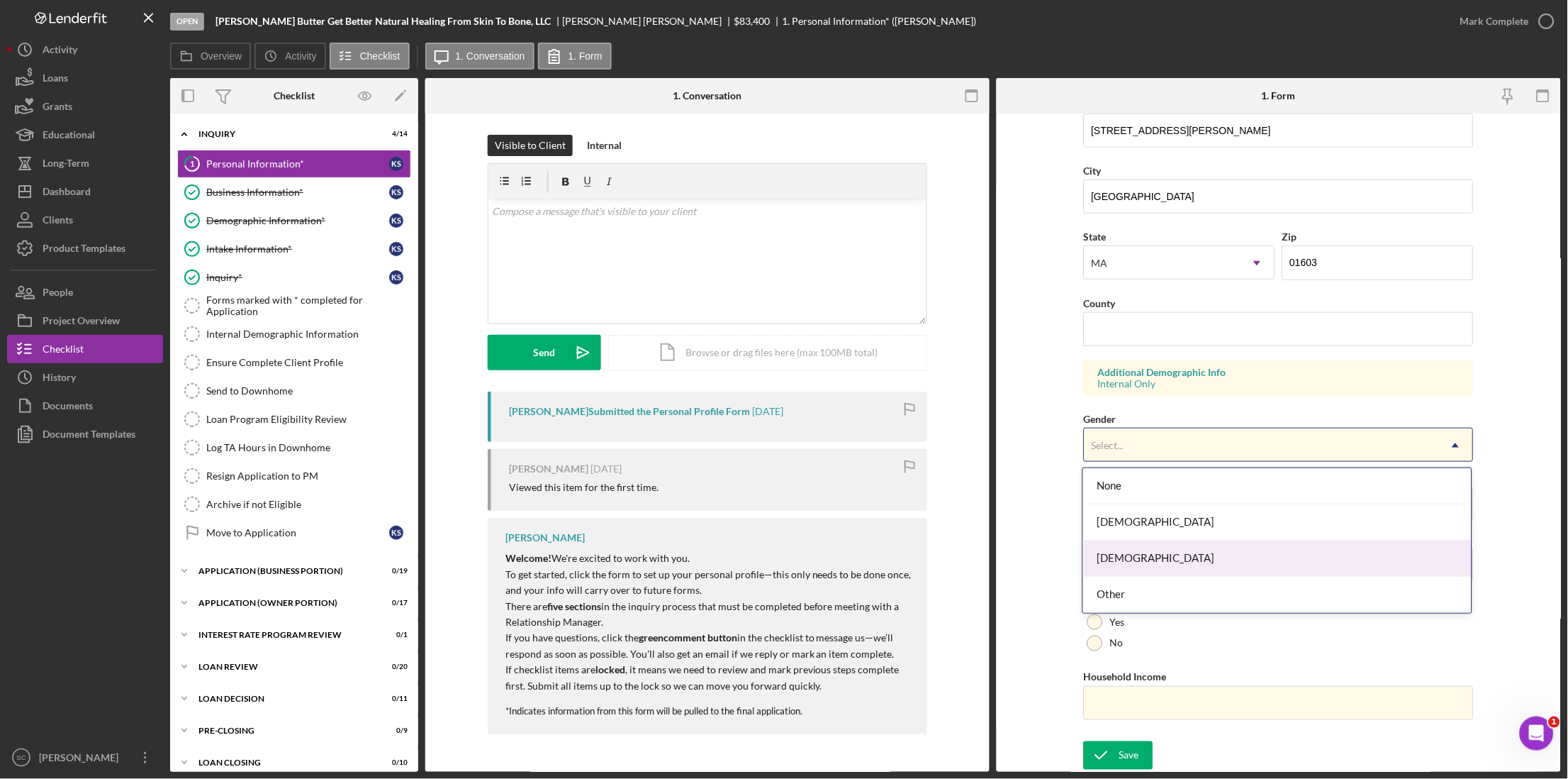
click at [1129, 519] on div "[DEMOGRAPHIC_DATA]" at bounding box center [1277, 559] width 388 height 36
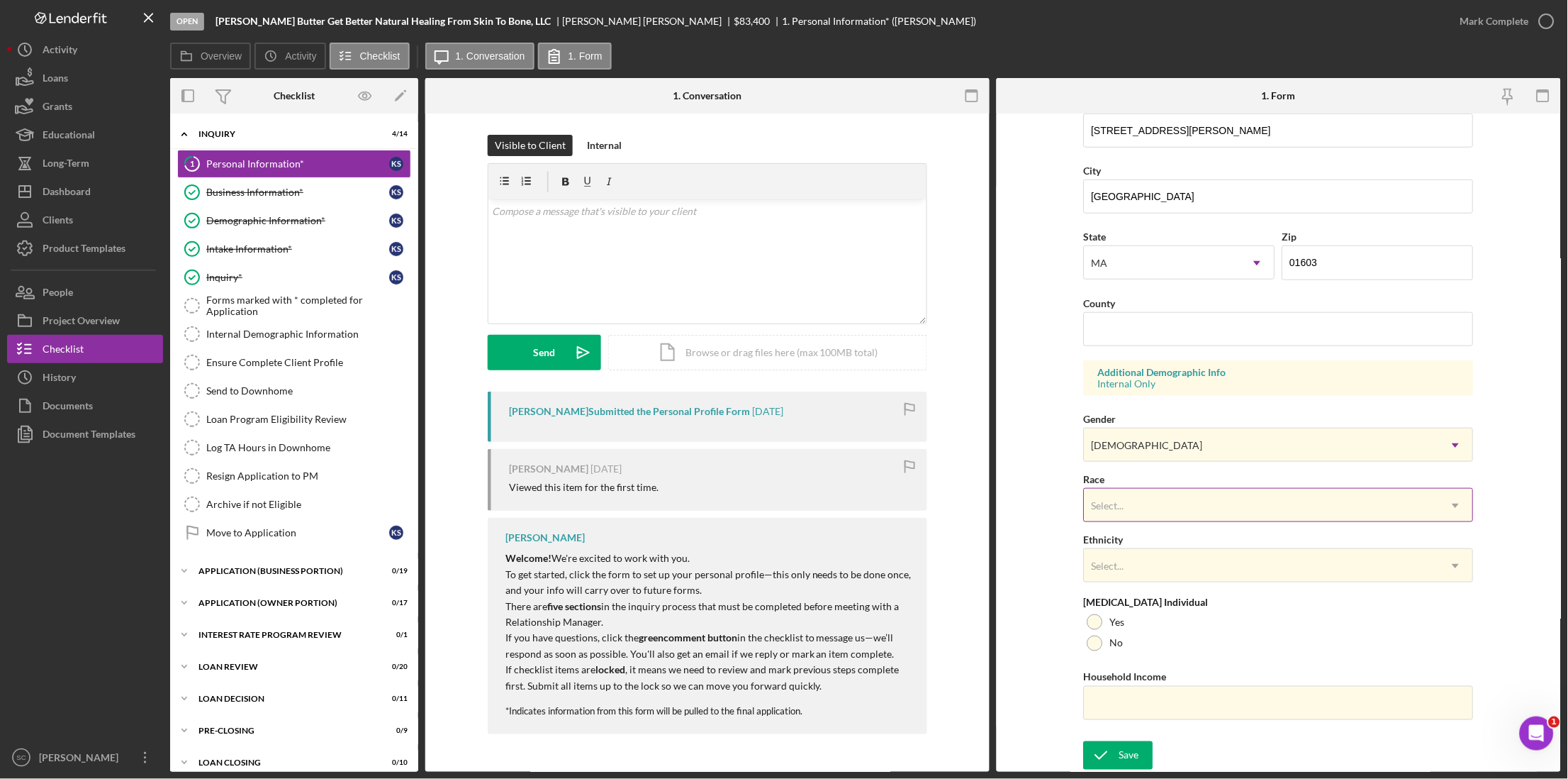
click at [1118, 500] on div "Select..." at bounding box center [1108, 506] width 32 height 12
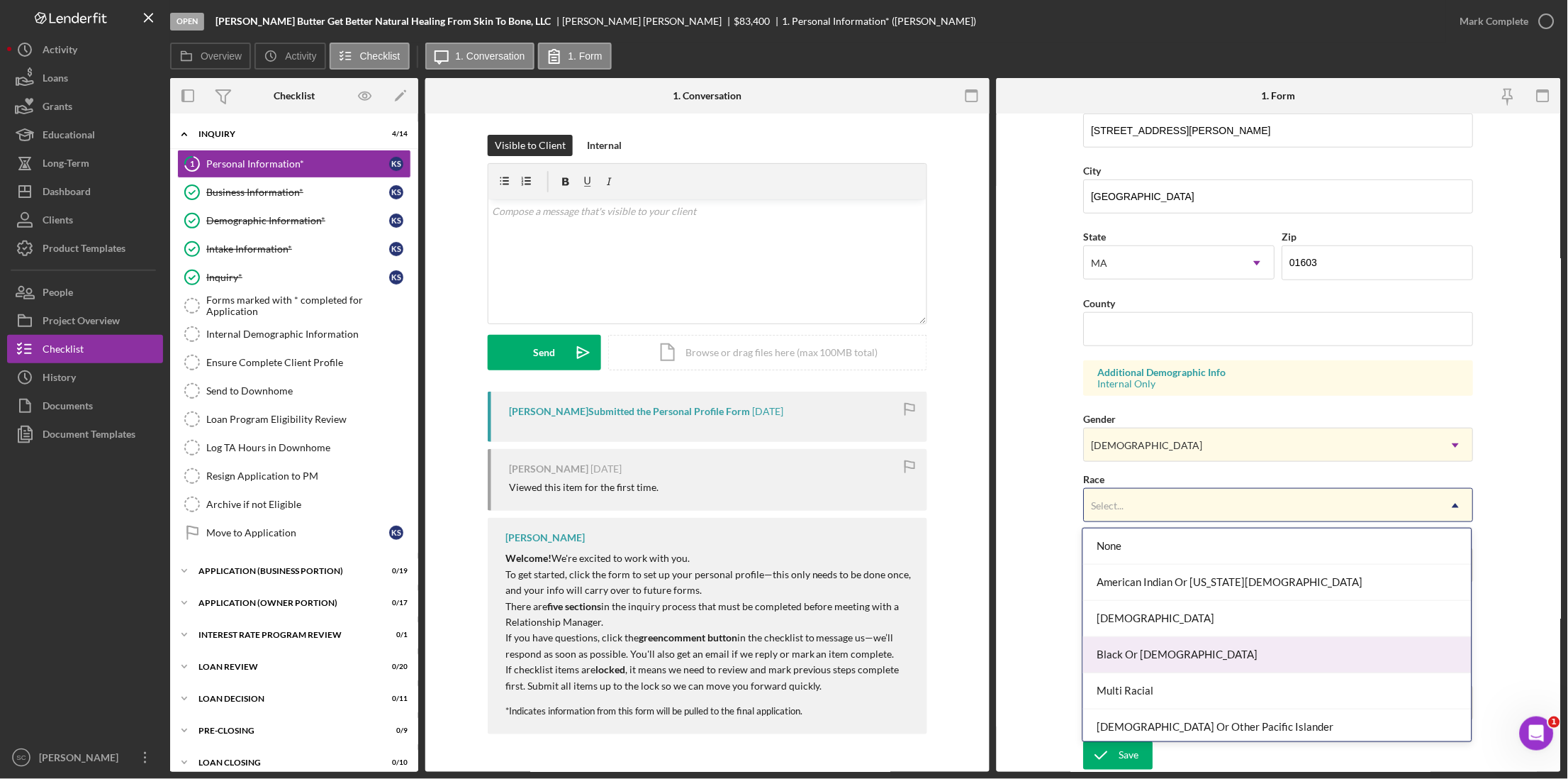
click at [1145, 519] on div "Black Or [DEMOGRAPHIC_DATA]" at bounding box center [1277, 655] width 388 height 36
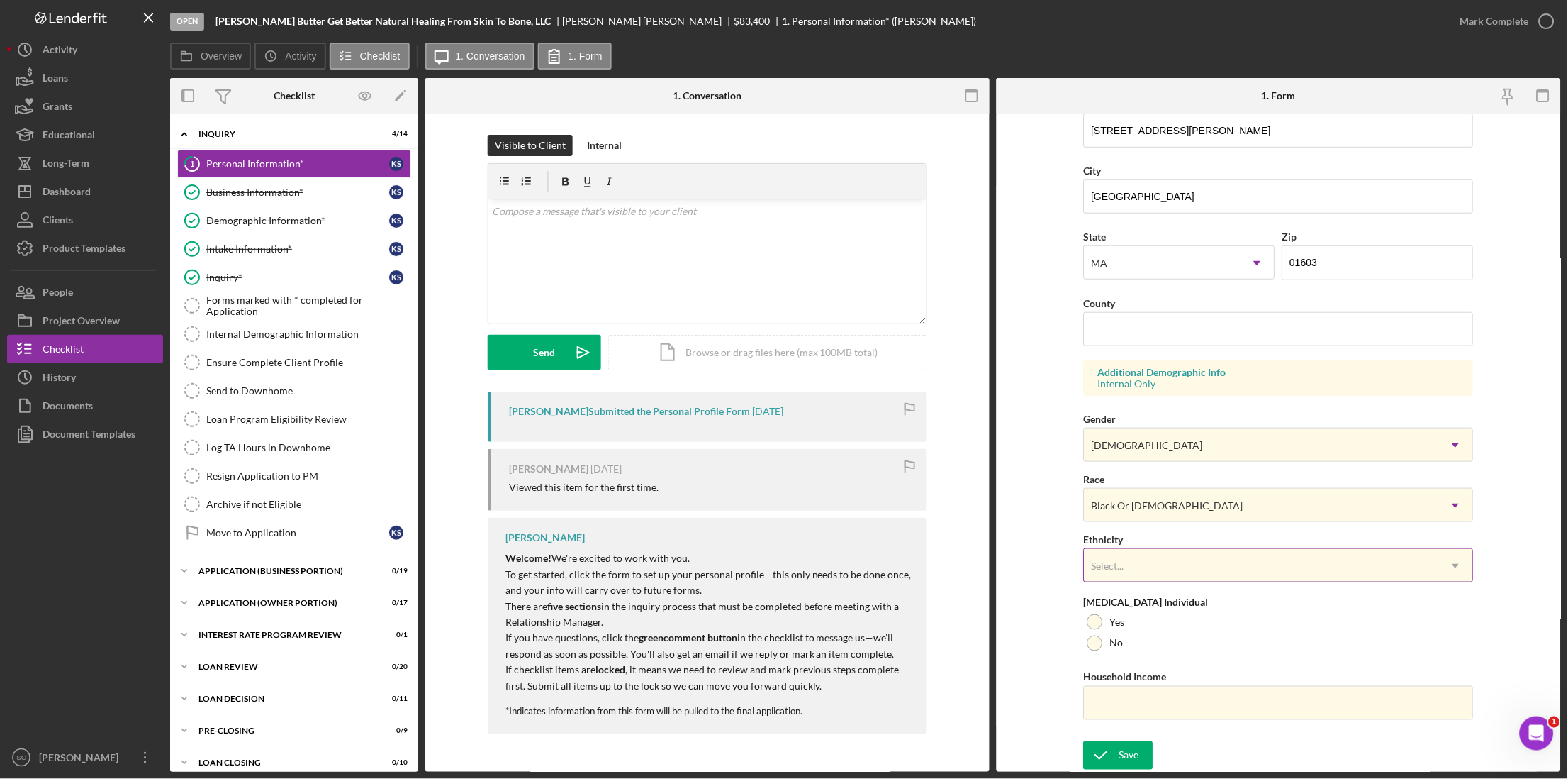
click at [1135, 519] on div "Select..." at bounding box center [1261, 565] width 354 height 32
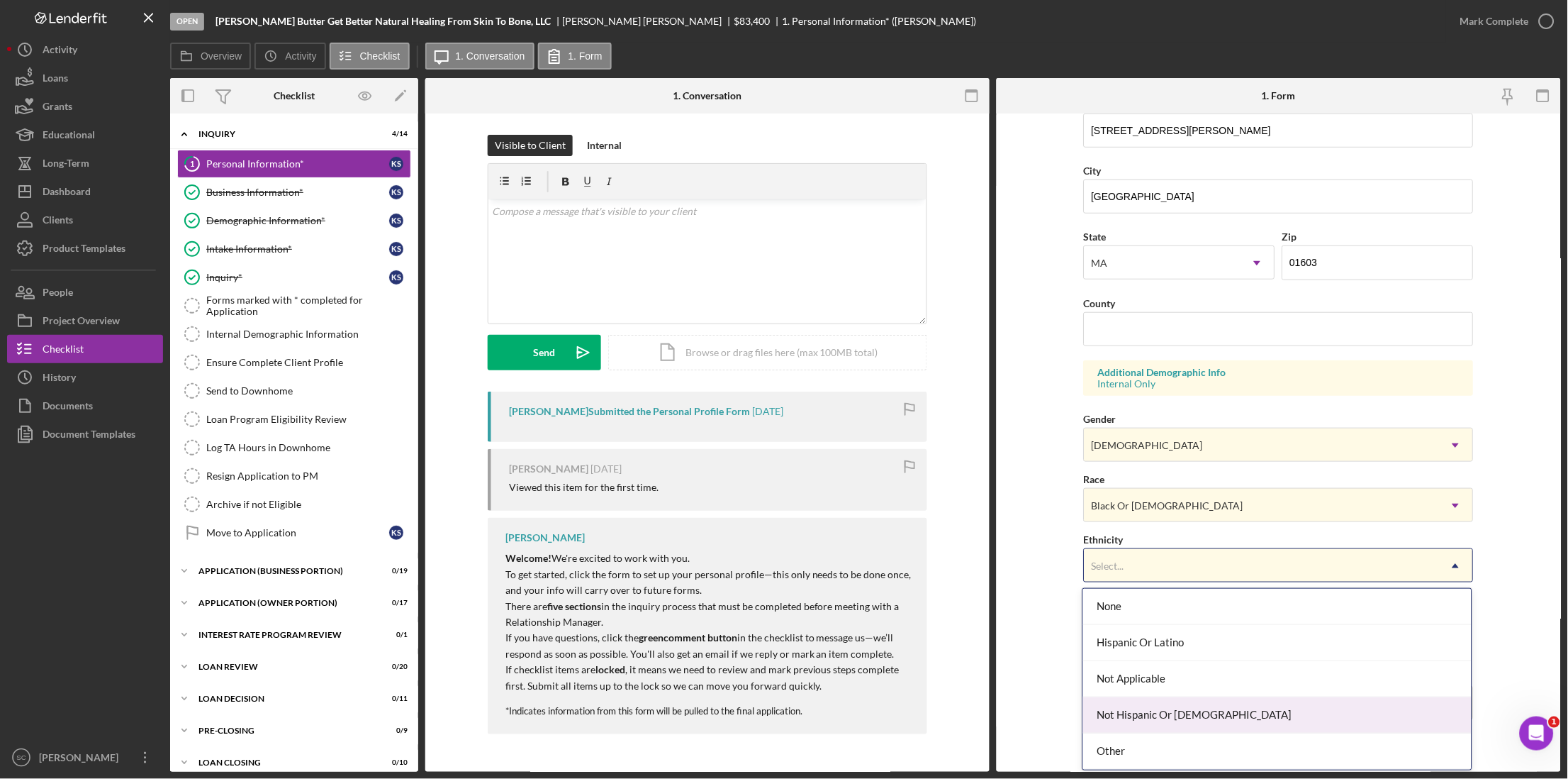
click at [1140, 519] on div "Not Hispanic Or [DEMOGRAPHIC_DATA]" at bounding box center [1277, 715] width 388 height 36
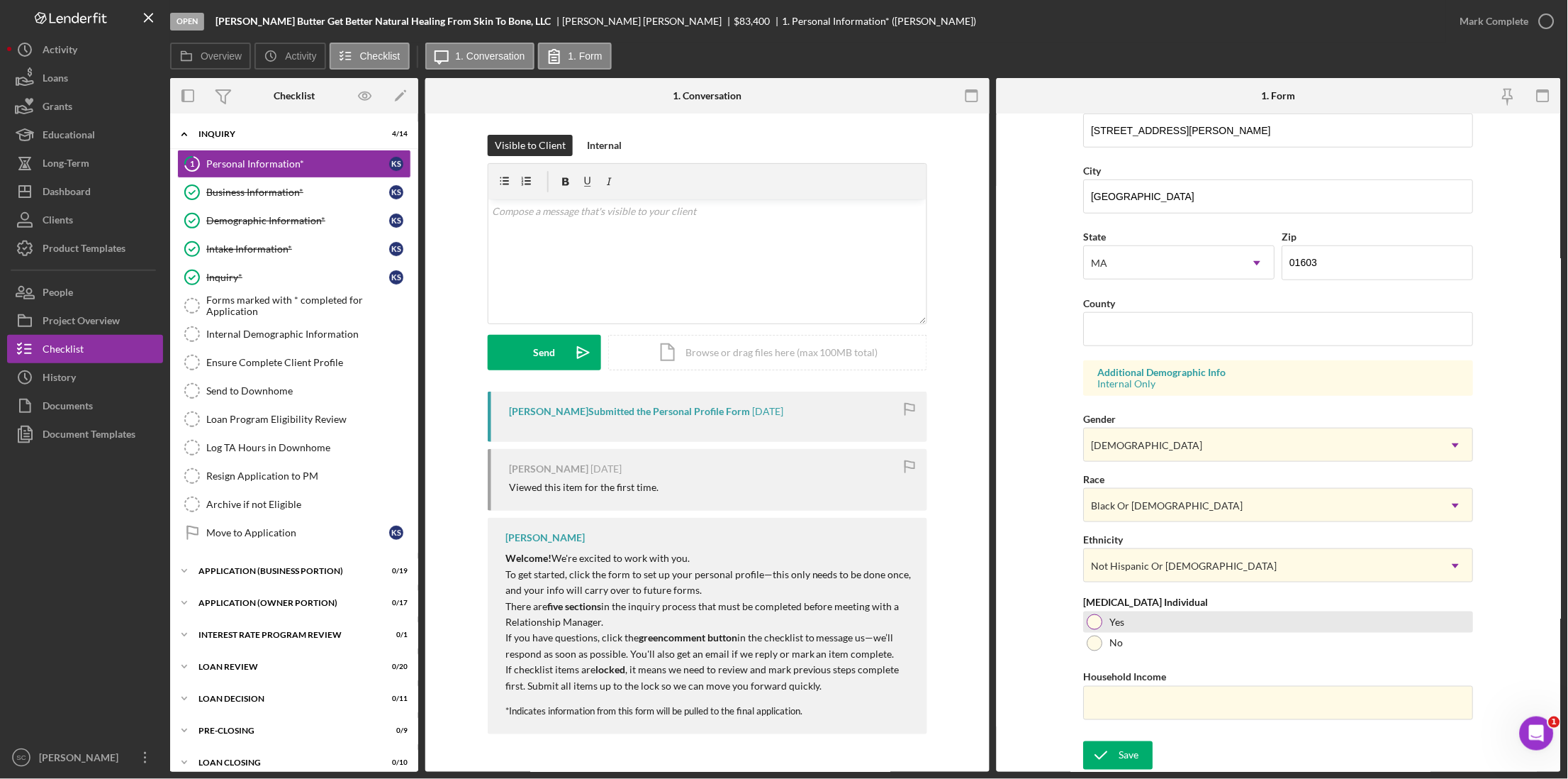
click at [1094, 519] on div at bounding box center [1095, 622] width 16 height 16
click at [1103, 519] on input "Household Income" at bounding box center [1279, 702] width 390 height 34
type input "$63,000"
click at [1103, 519] on icon "submit" at bounding box center [1101, 755] width 35 height 35
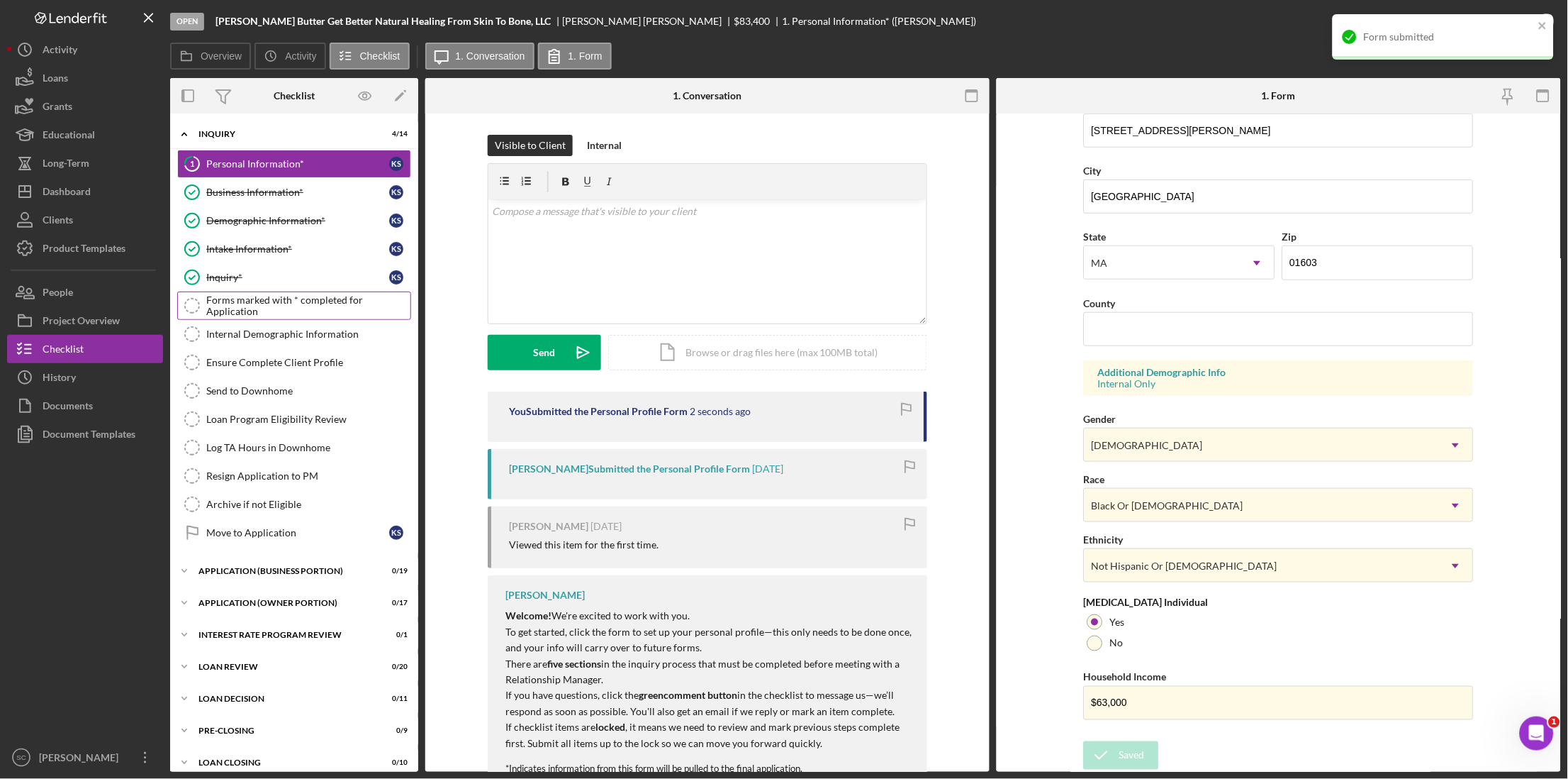
click at [266, 308] on div "Forms marked with * completed for Application" at bounding box center [308, 305] width 204 height 22
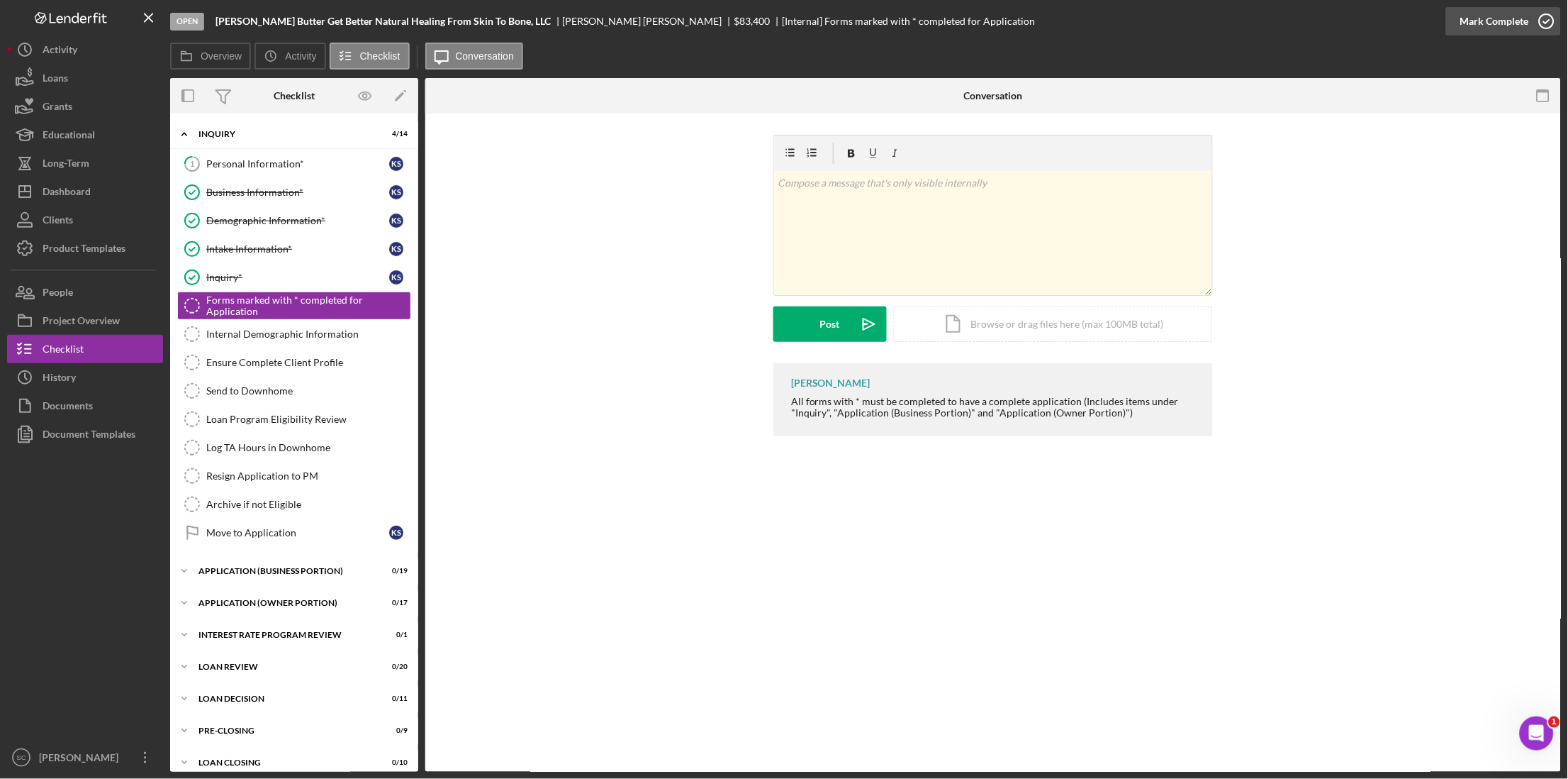
click at [1188, 24] on button "Mark Complete" at bounding box center [1503, 21] width 115 height 28
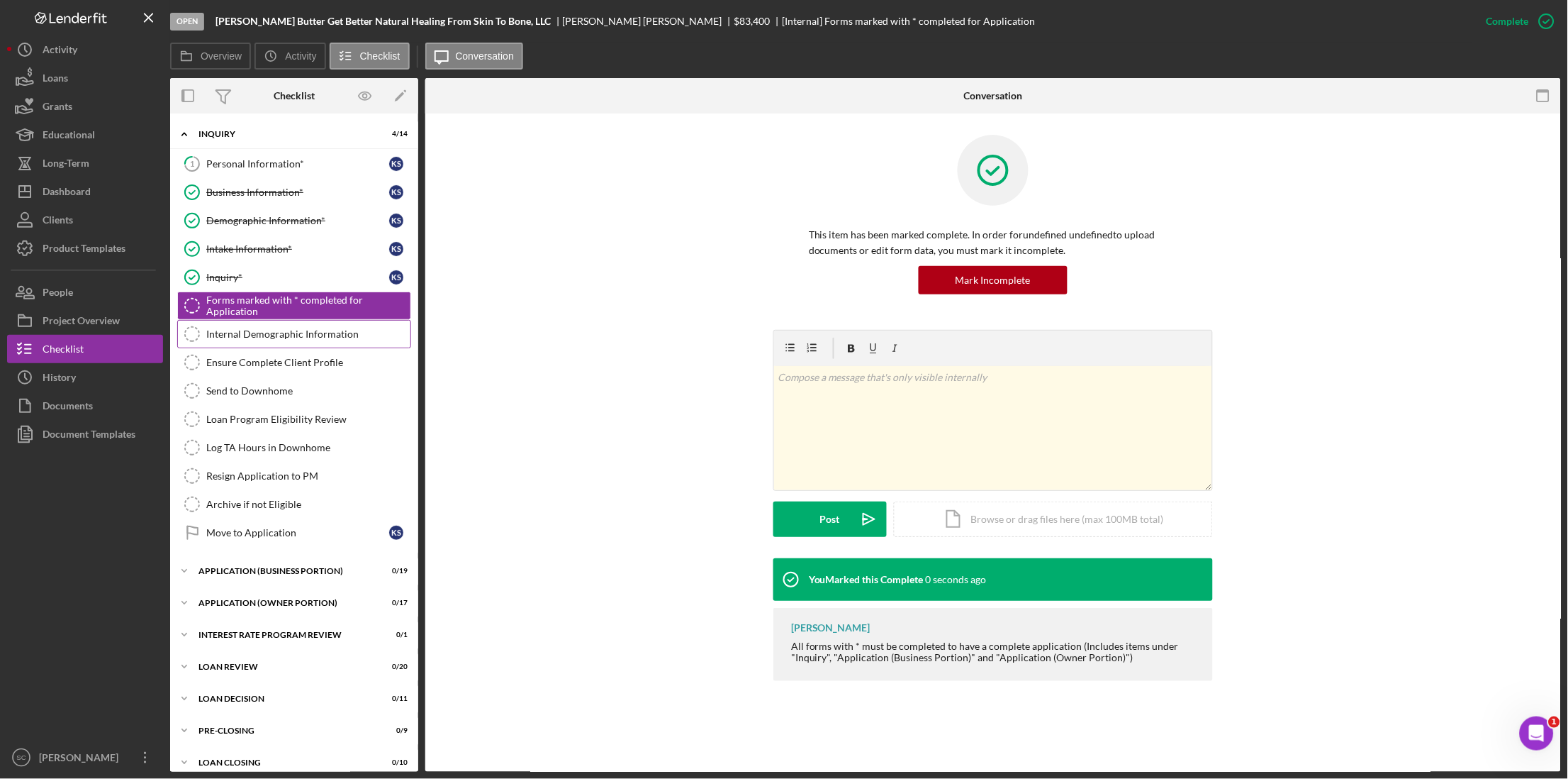
click at [250, 344] on link "Internal Demographic Information Internal Demographic Information" at bounding box center [294, 334] width 234 height 28
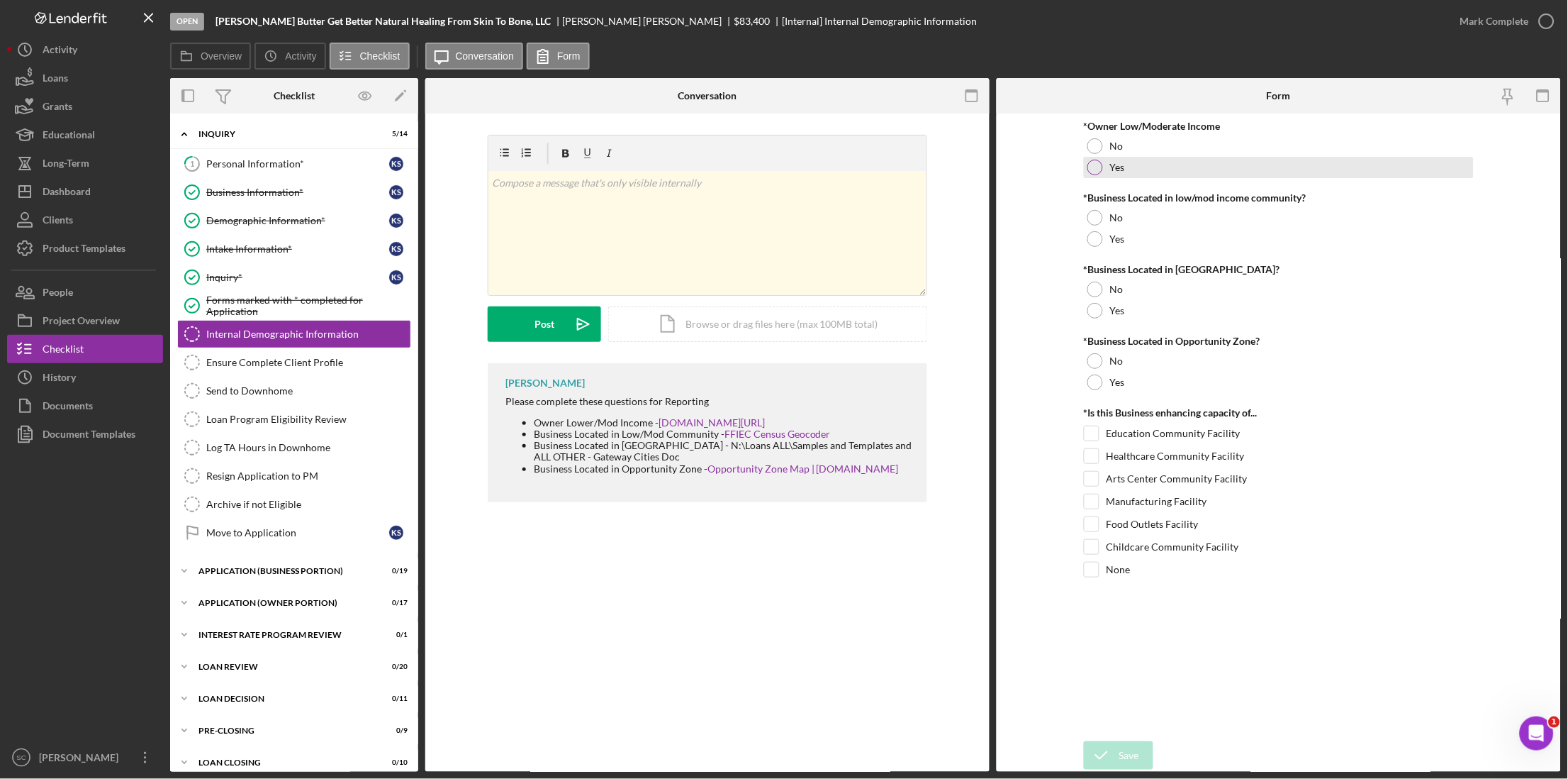
click at [1089, 167] on div at bounding box center [1095, 167] width 16 height 16
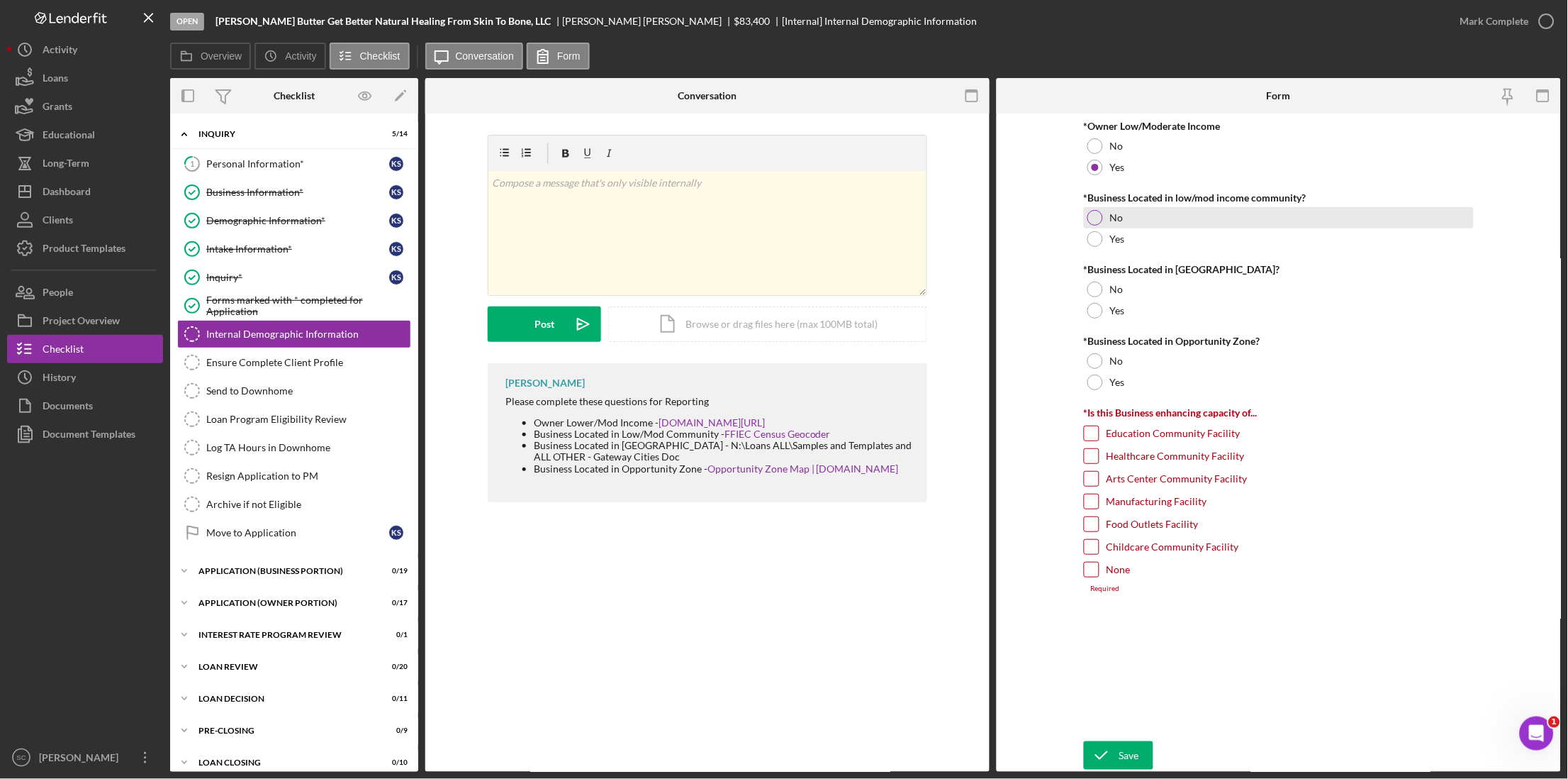
click at [1188, 221] on div "No" at bounding box center [1279, 217] width 390 height 21
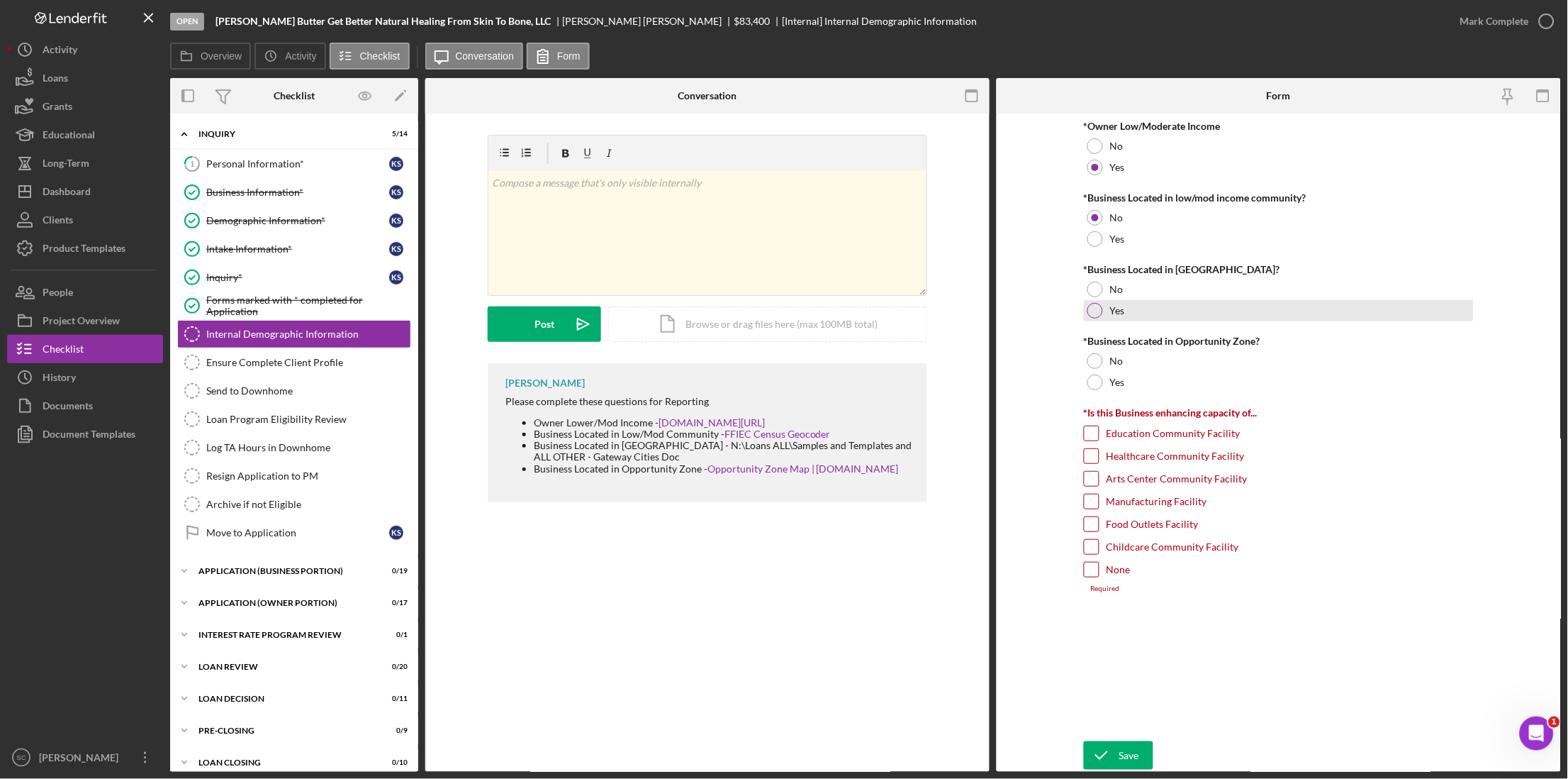
click at [1098, 309] on div at bounding box center [1095, 310] width 16 height 16
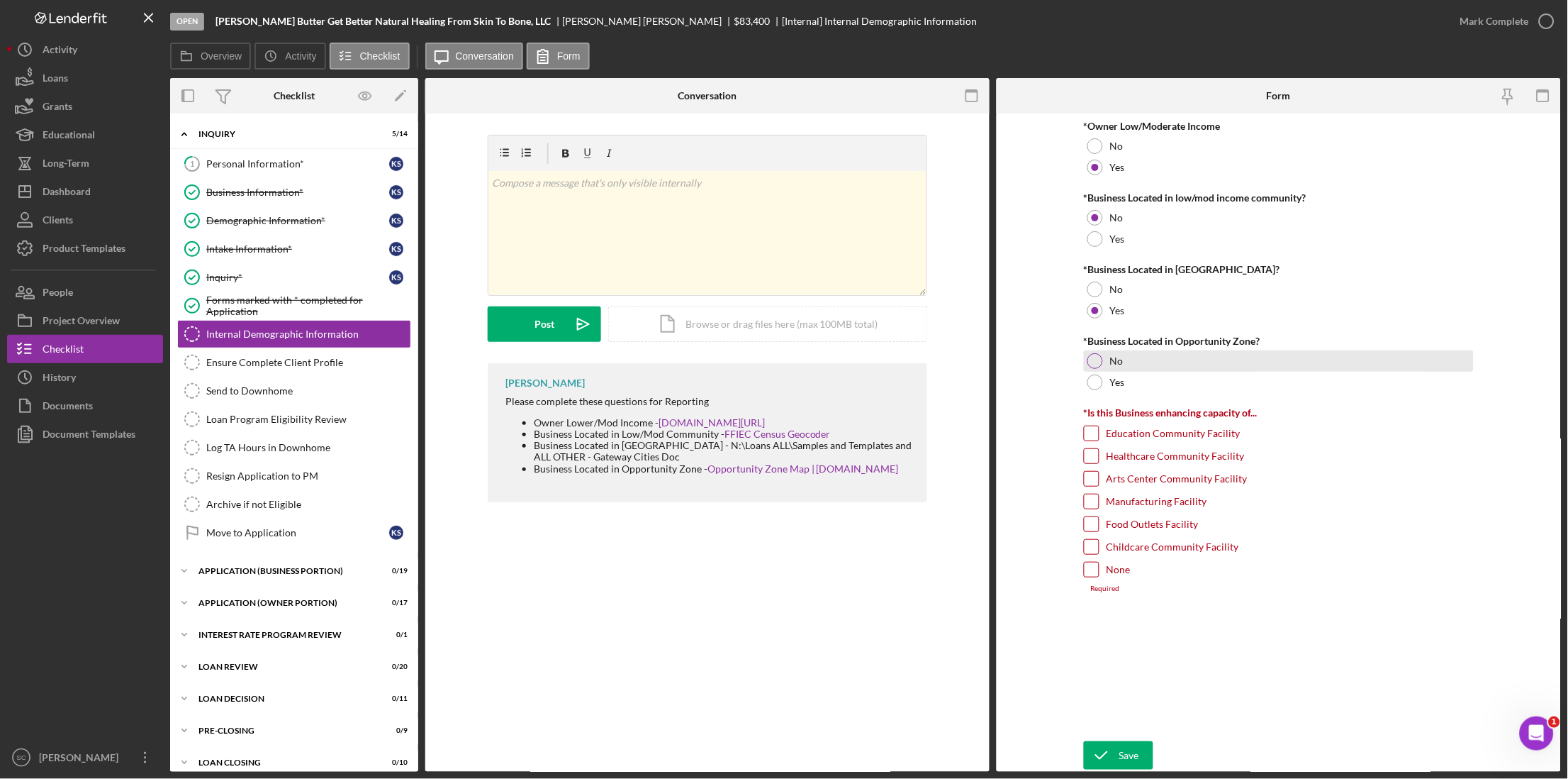
click at [1093, 358] on div at bounding box center [1095, 361] width 16 height 16
drag, startPoint x: 1090, startPoint y: 575, endPoint x: 1095, endPoint y: 612, distance: 37.3
click at [1090, 519] on input "None" at bounding box center [1092, 570] width 14 height 14
checkbox input "true"
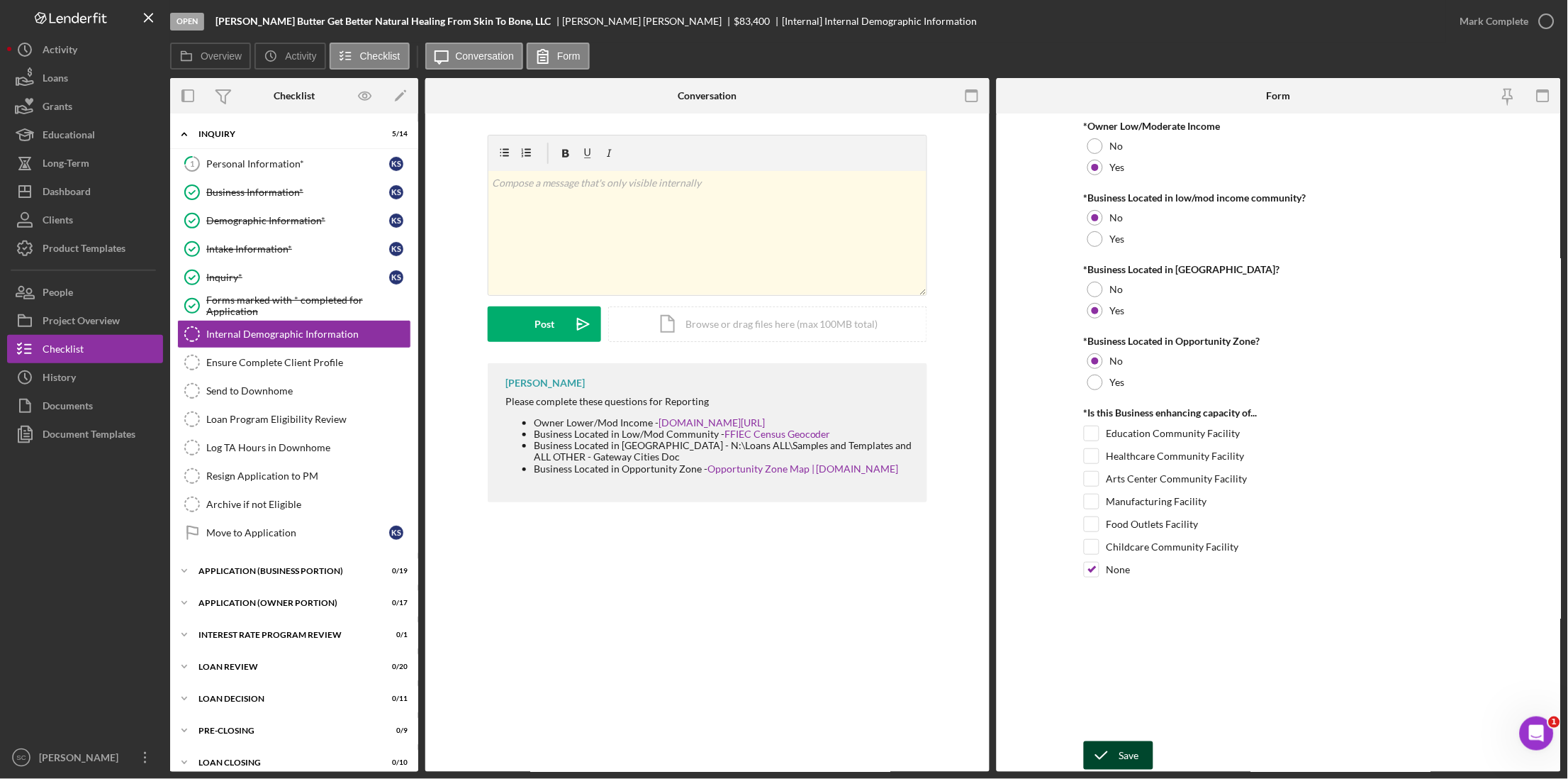
click at [1110, 519] on icon "submit" at bounding box center [1101, 755] width 35 height 35
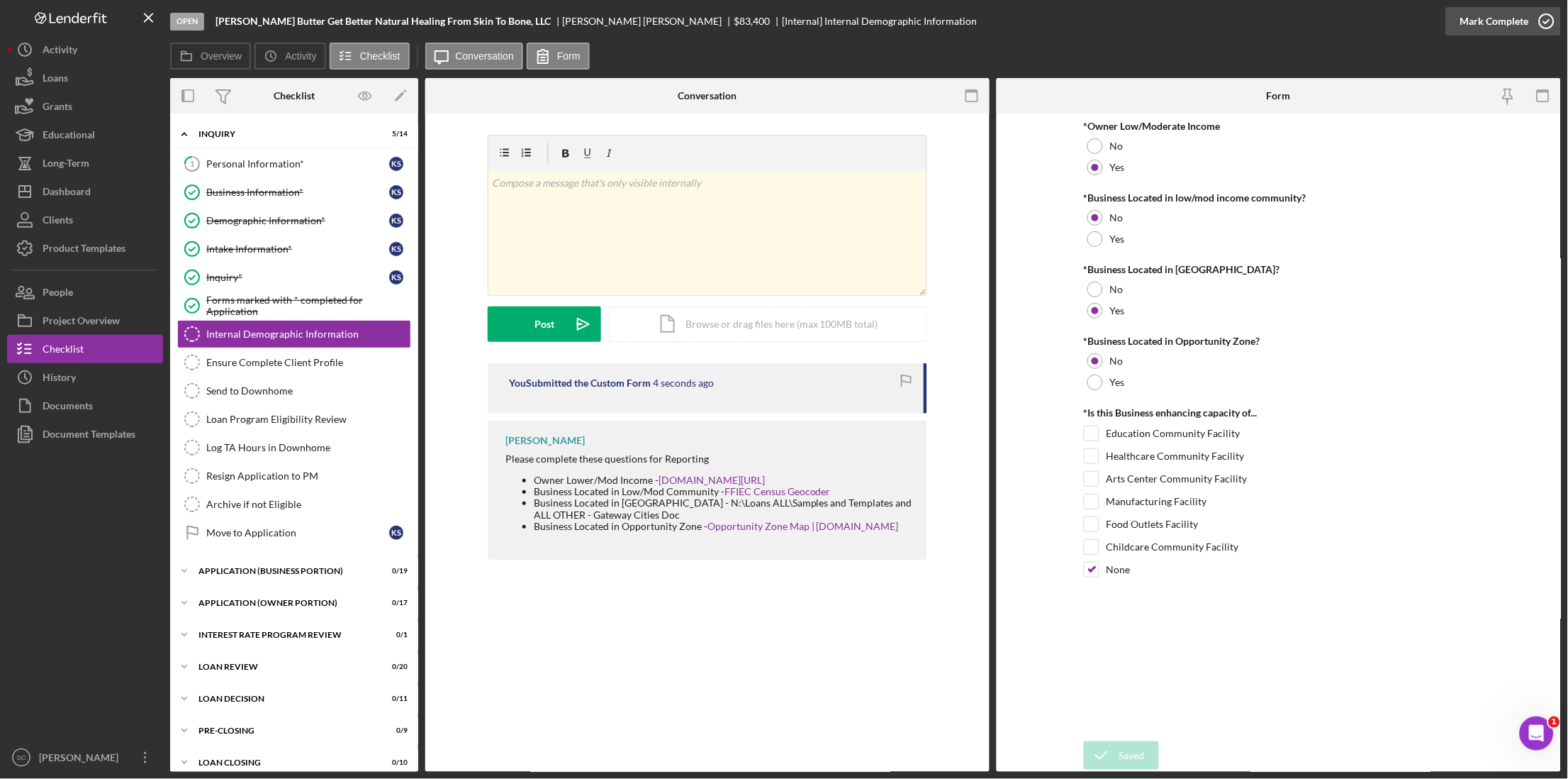
click at [1188, 20] on div "Mark Complete" at bounding box center [1494, 21] width 69 height 28
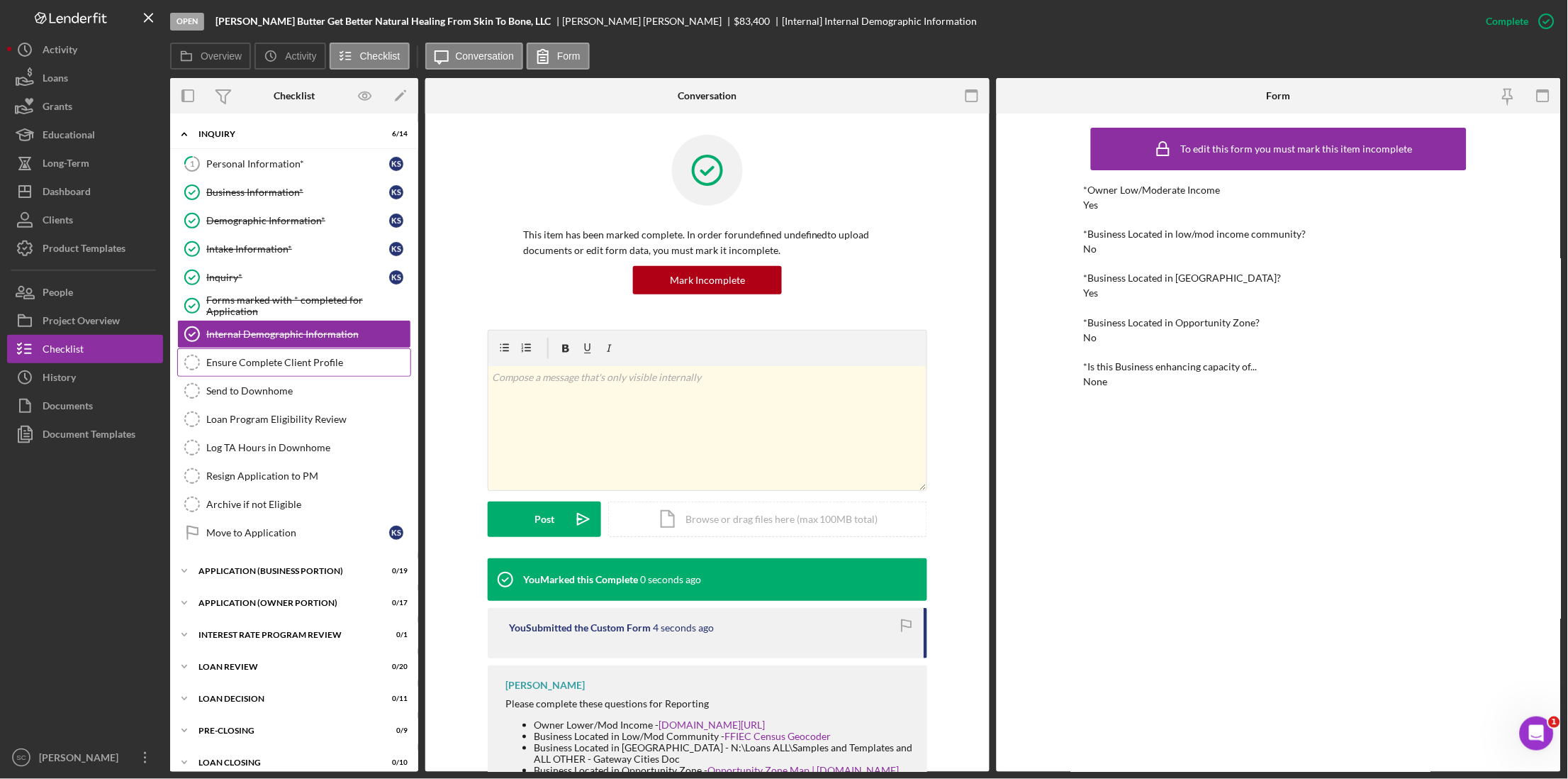
click at [229, 365] on div "Ensure Complete Client Profile" at bounding box center [308, 362] width 204 height 12
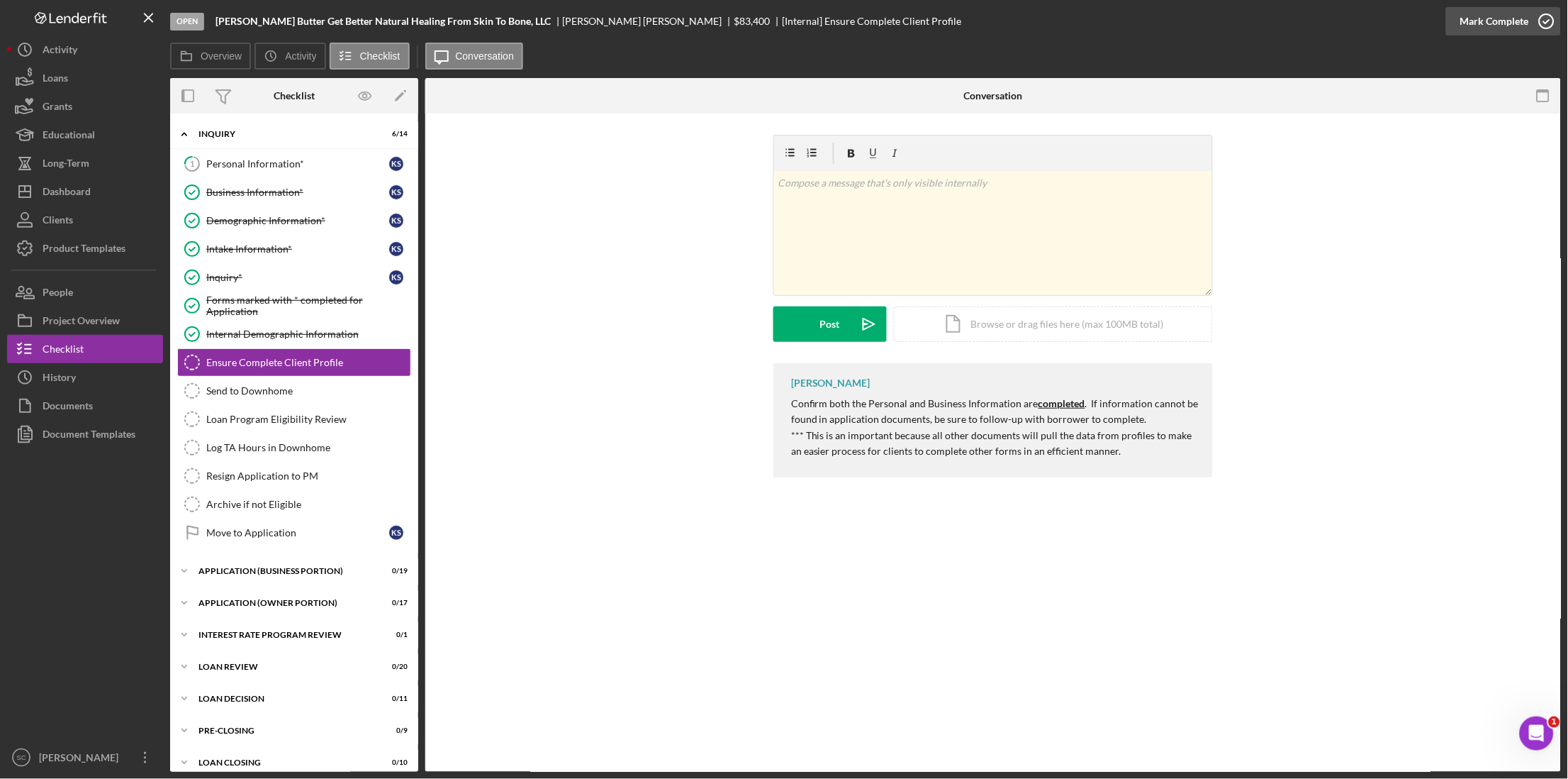
drag, startPoint x: 1473, startPoint y: 20, endPoint x: 1032, endPoint y: 170, distance: 465.8
click at [1188, 20] on div "Mark Complete" at bounding box center [1494, 21] width 69 height 28
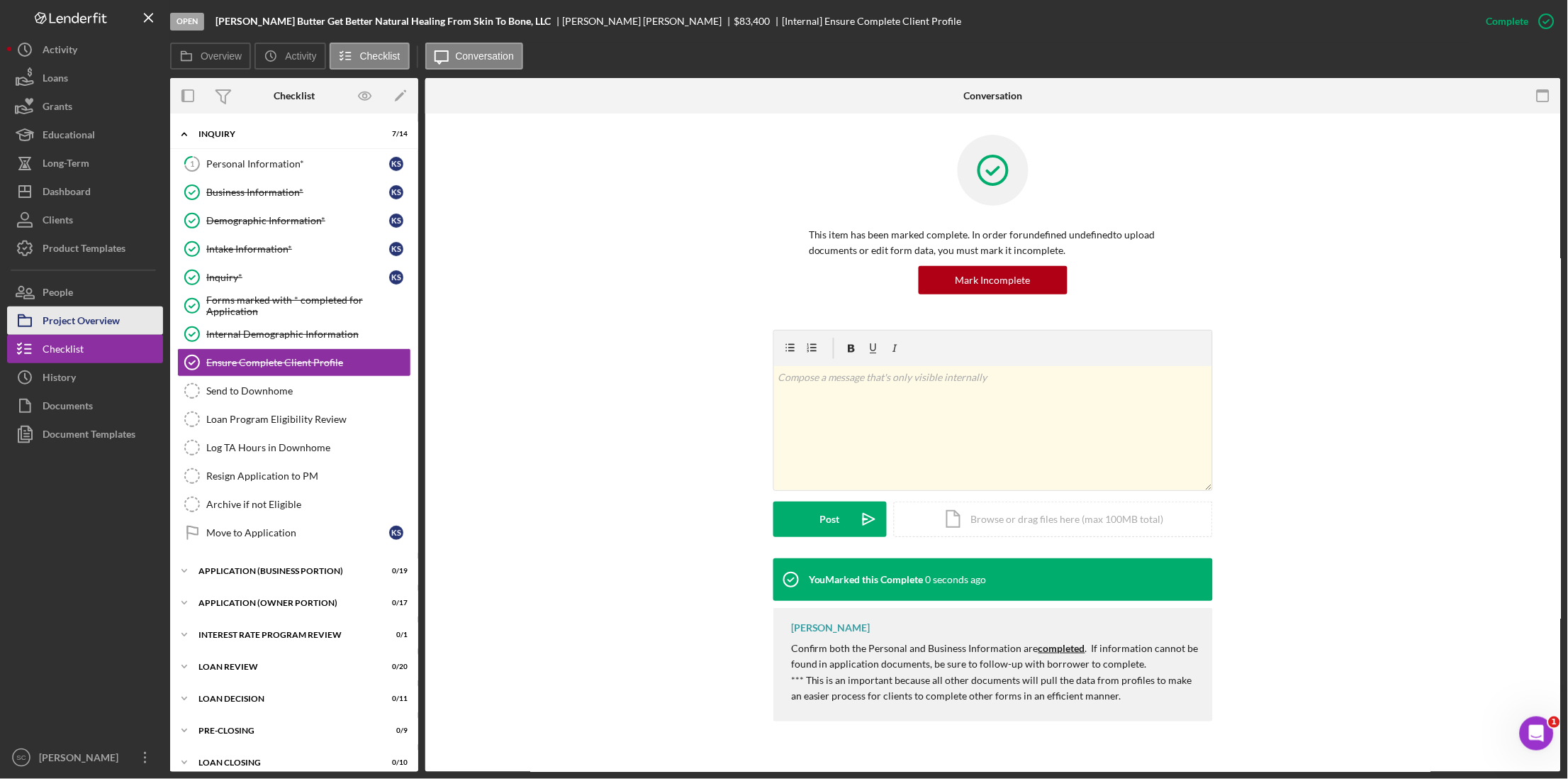
click at [80, 322] on div "Project Overview" at bounding box center [81, 322] width 77 height 32
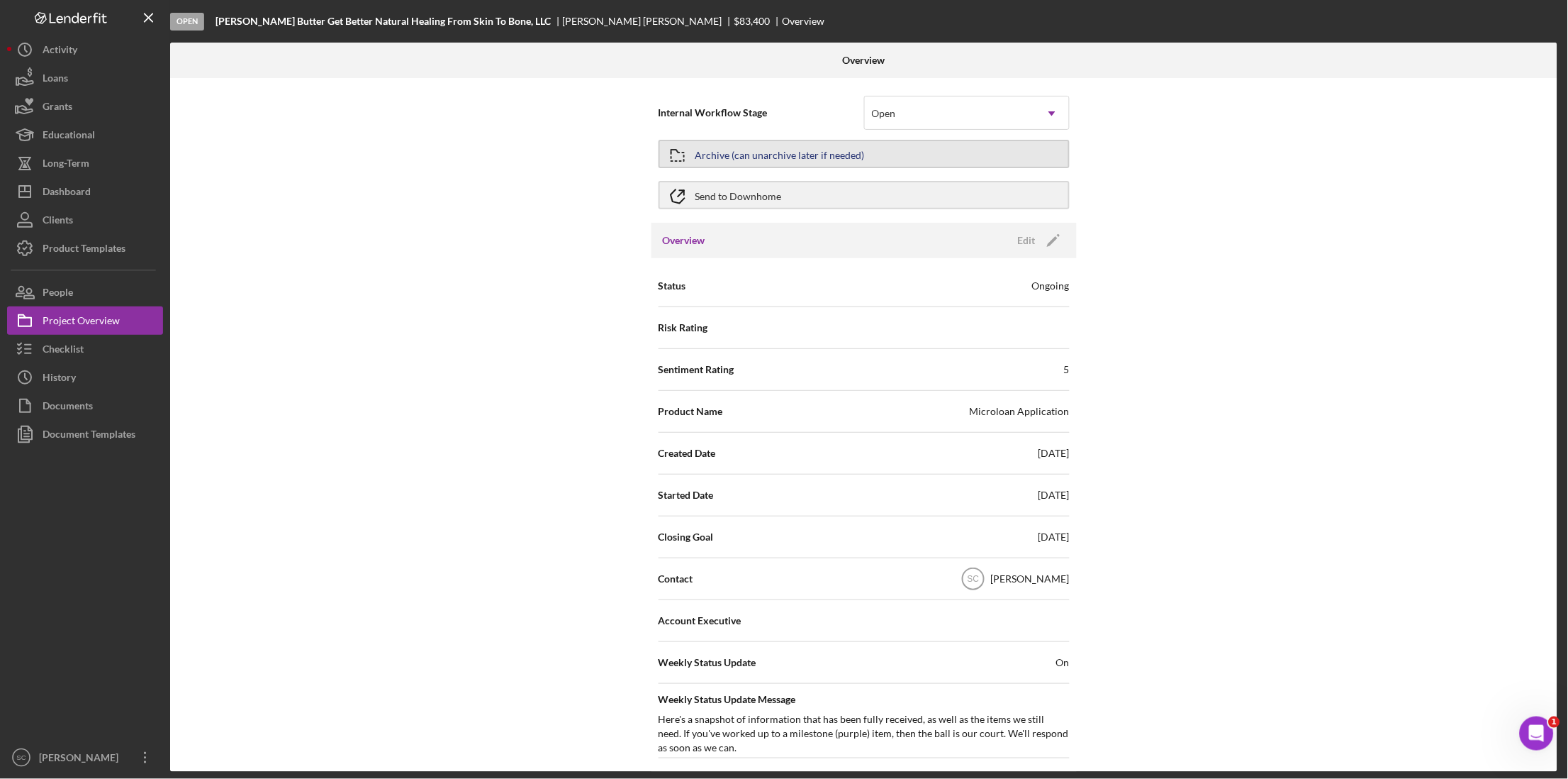
click at [861, 152] on button "Archive (can unarchive later if needed)" at bounding box center [864, 154] width 411 height 28
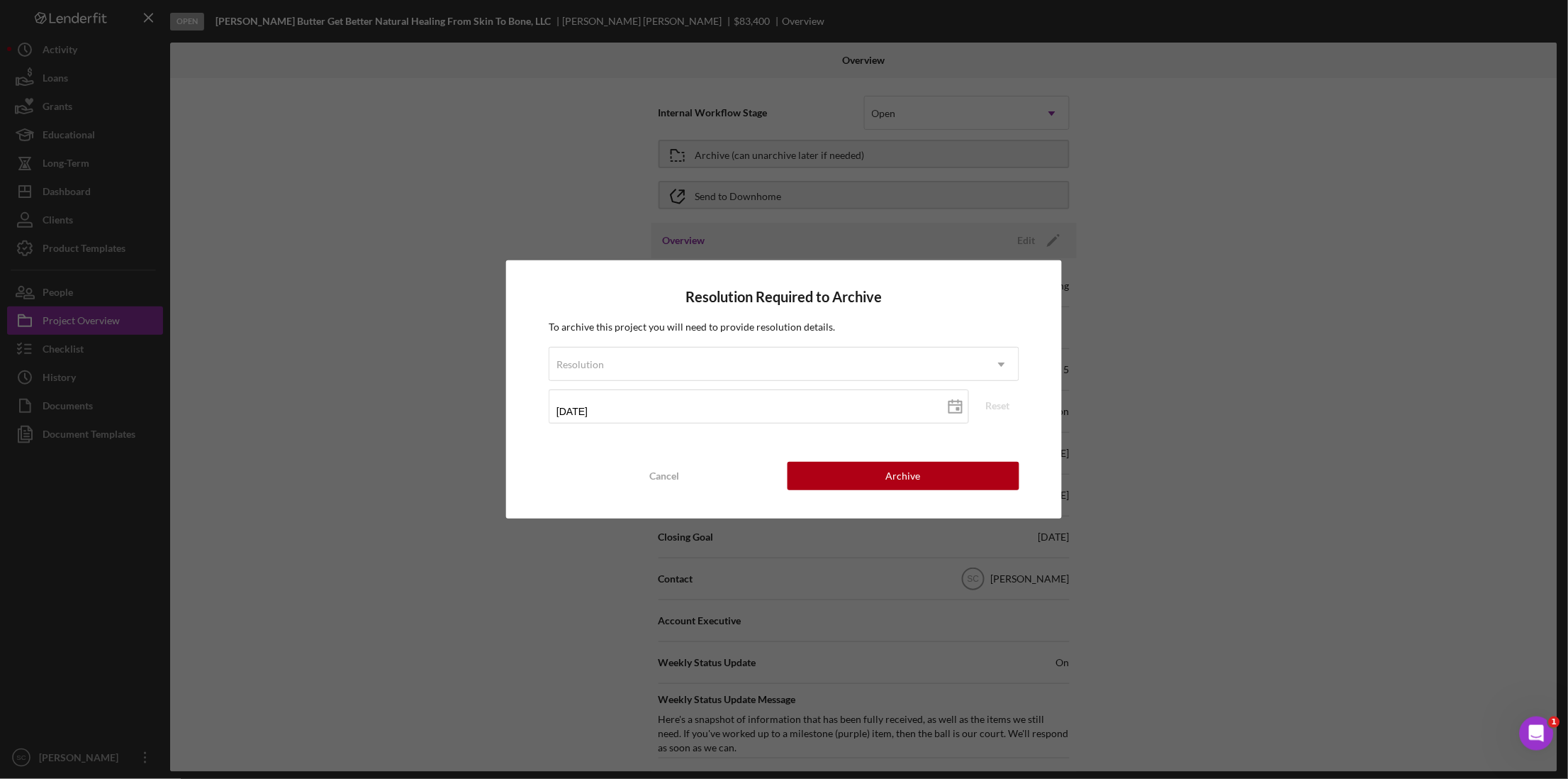
click at [427, 209] on div "Resolution Required to Archive To archive this project you will need to provide…" at bounding box center [784, 389] width 1568 height 779
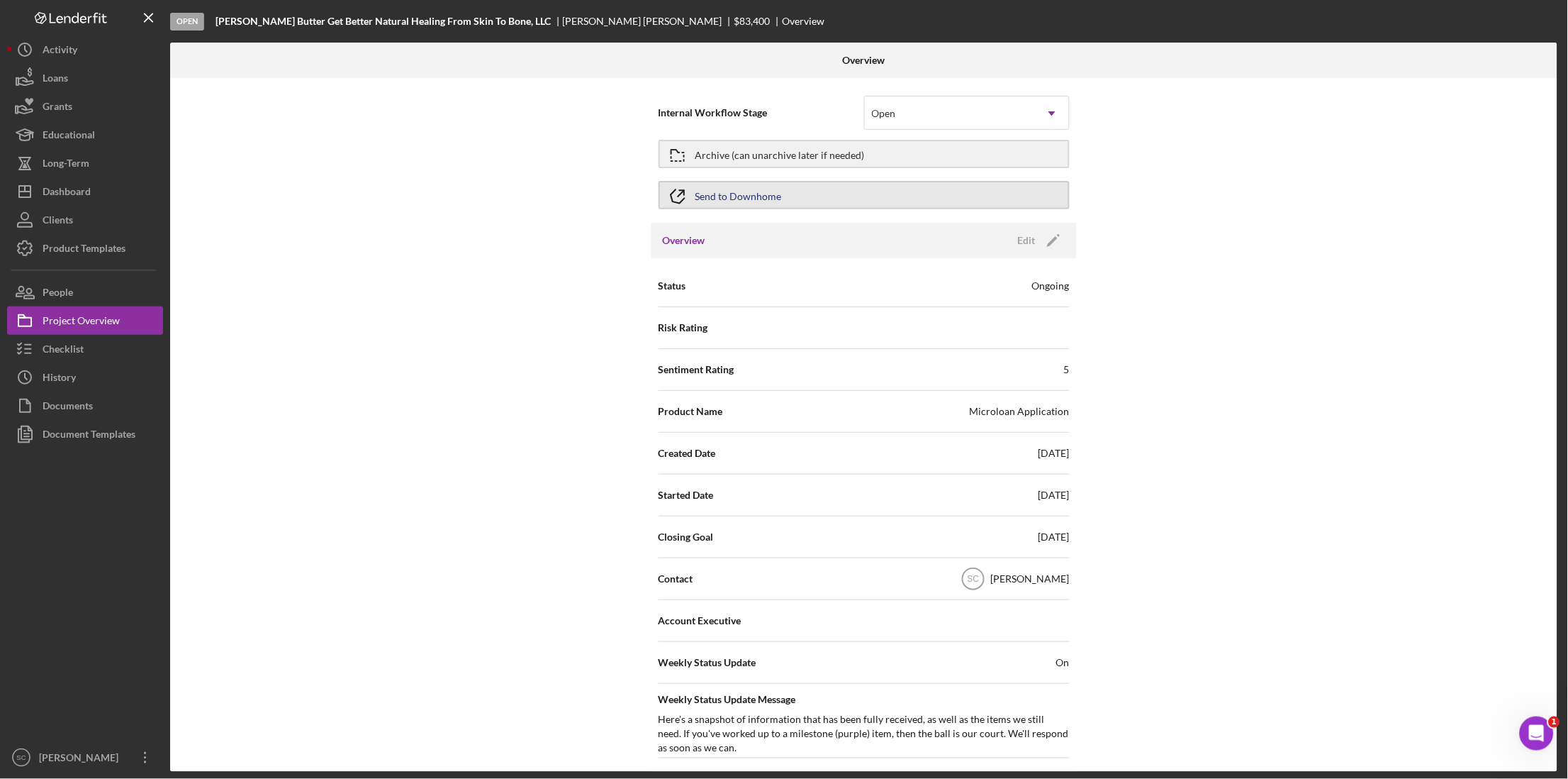
click at [787, 188] on button "Send to Downhome" at bounding box center [864, 195] width 411 height 28
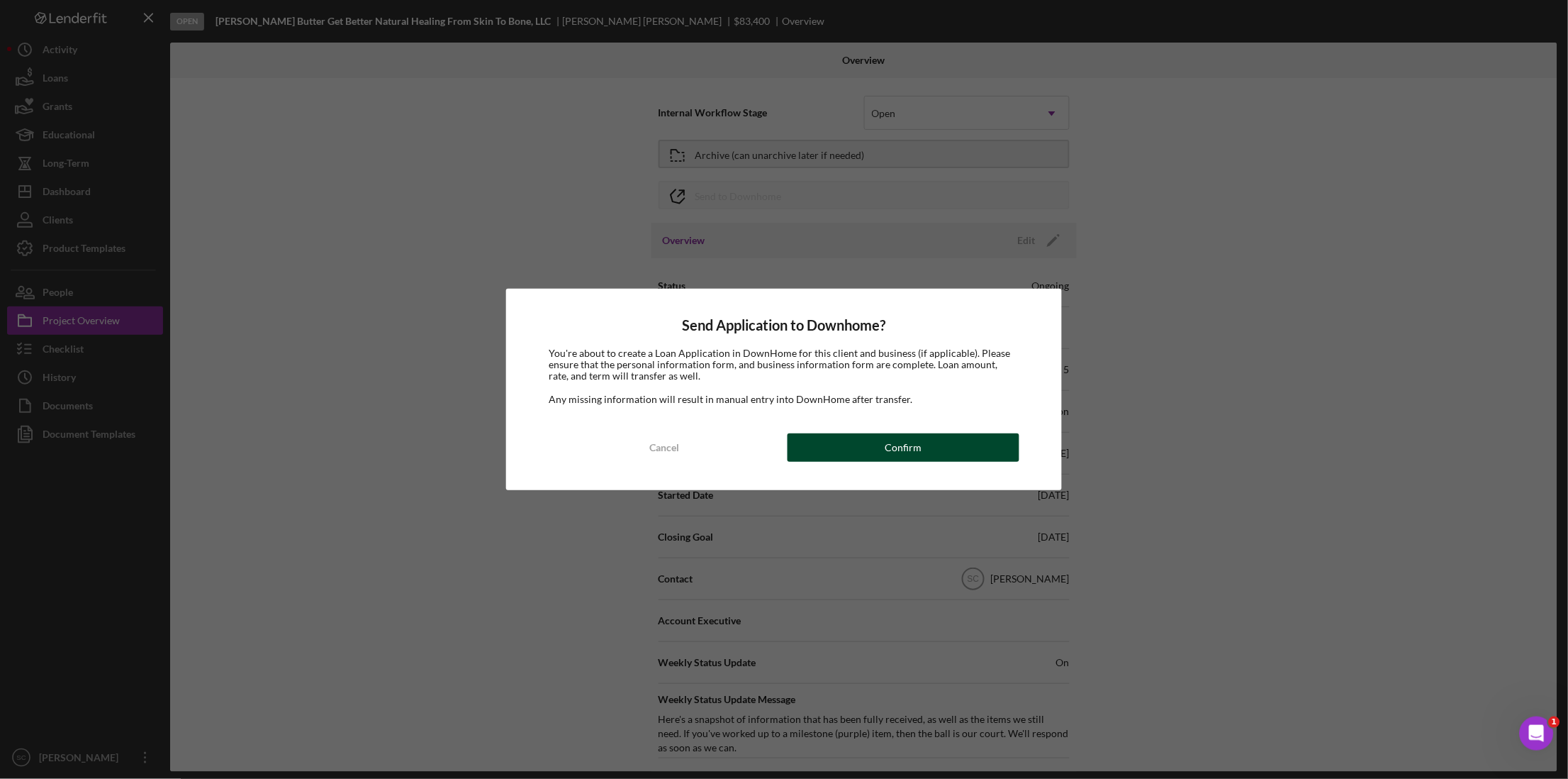
click at [845, 450] on button "Confirm" at bounding box center [903, 447] width 232 height 28
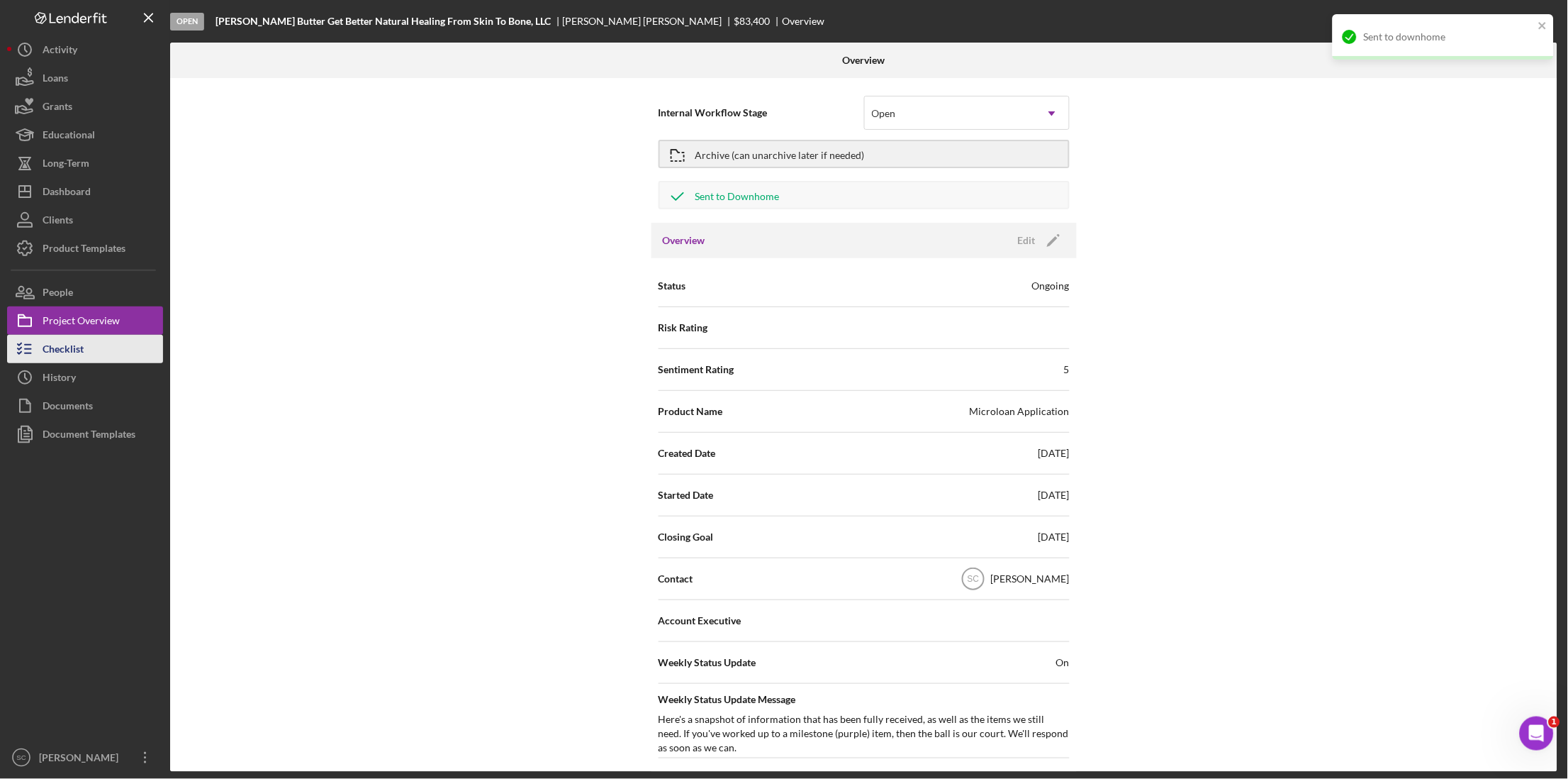
click at [103, 341] on button "Checklist" at bounding box center [85, 349] width 156 height 28
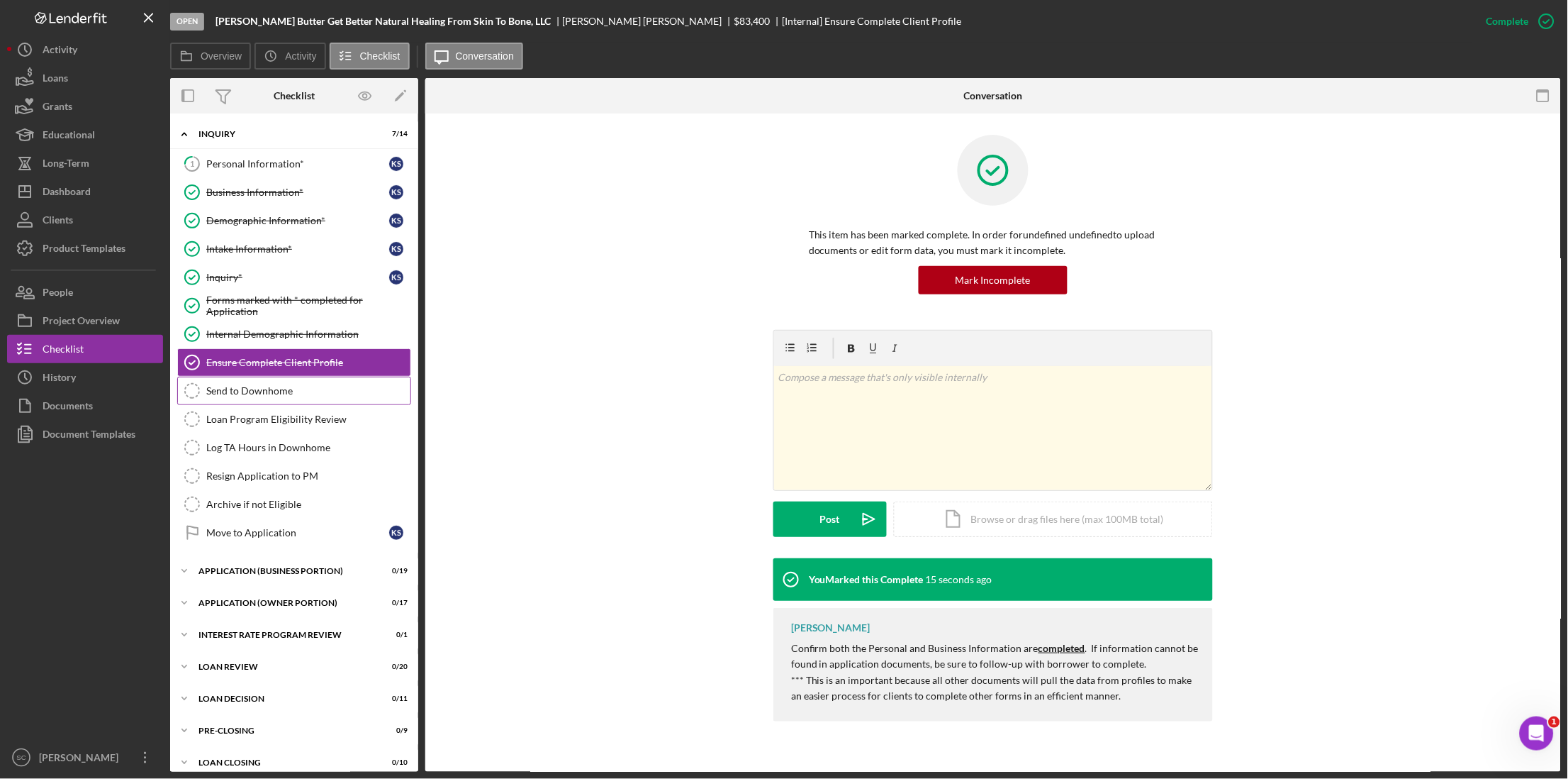
drag, startPoint x: 234, startPoint y: 395, endPoint x: 377, endPoint y: 387, distance: 143.2
click at [237, 394] on div "Send to Downhome" at bounding box center [308, 391] width 204 height 12
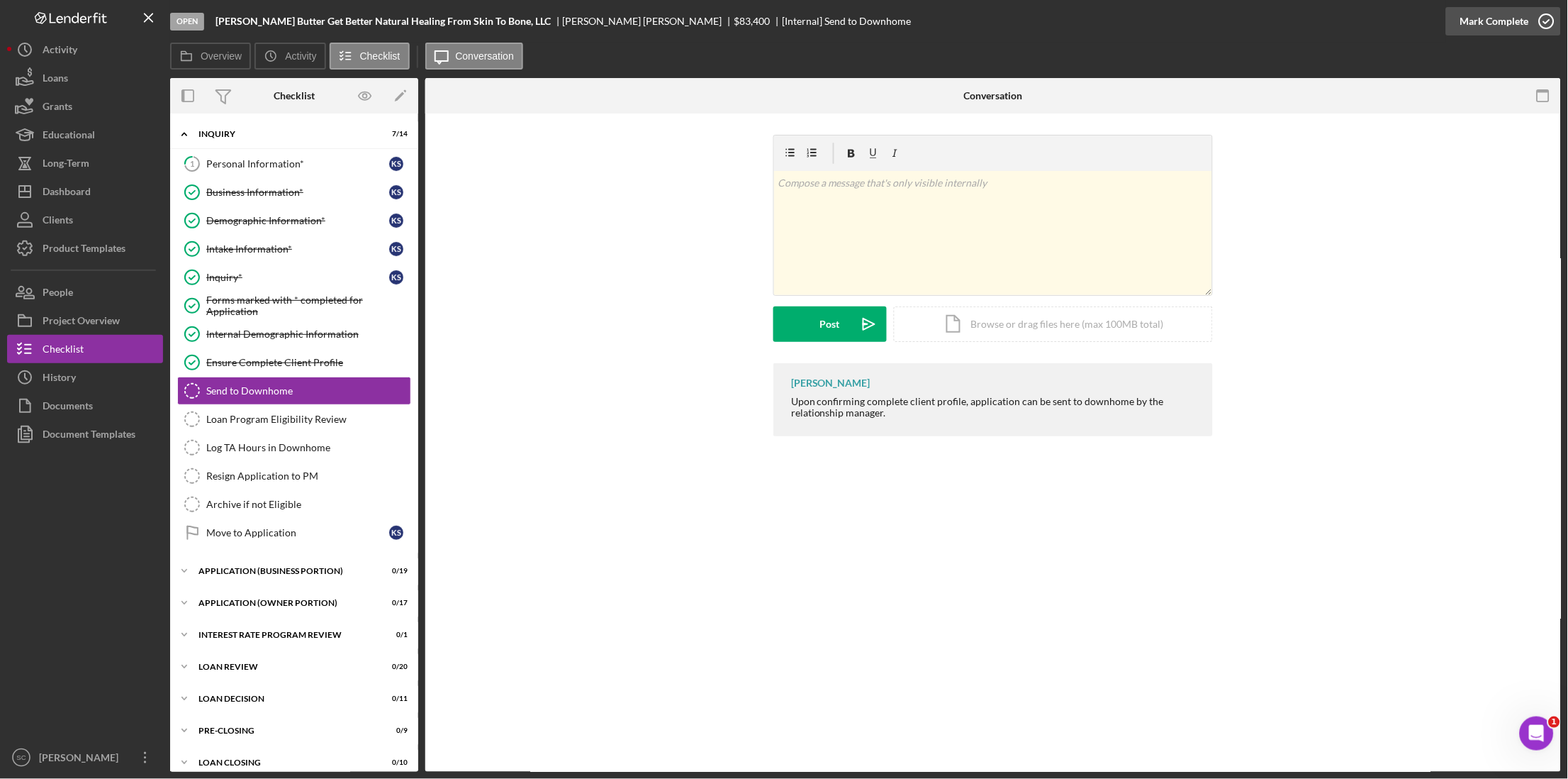
click at [1188, 22] on div "Mark Complete" at bounding box center [1494, 21] width 69 height 28
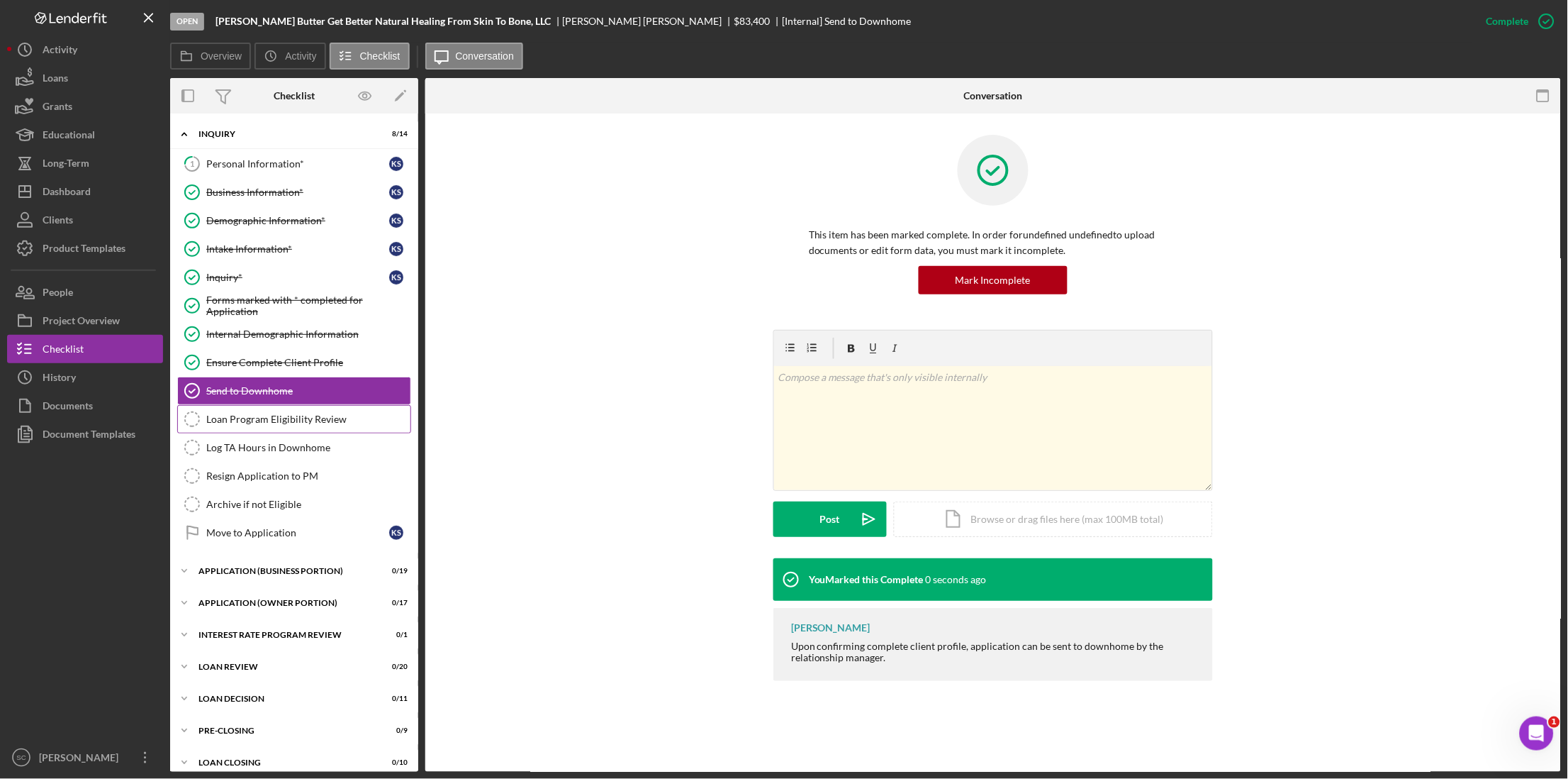
click at [275, 413] on link "Loan Program Eligibility Review Loan Program Eligibility Review" at bounding box center [294, 419] width 234 height 28
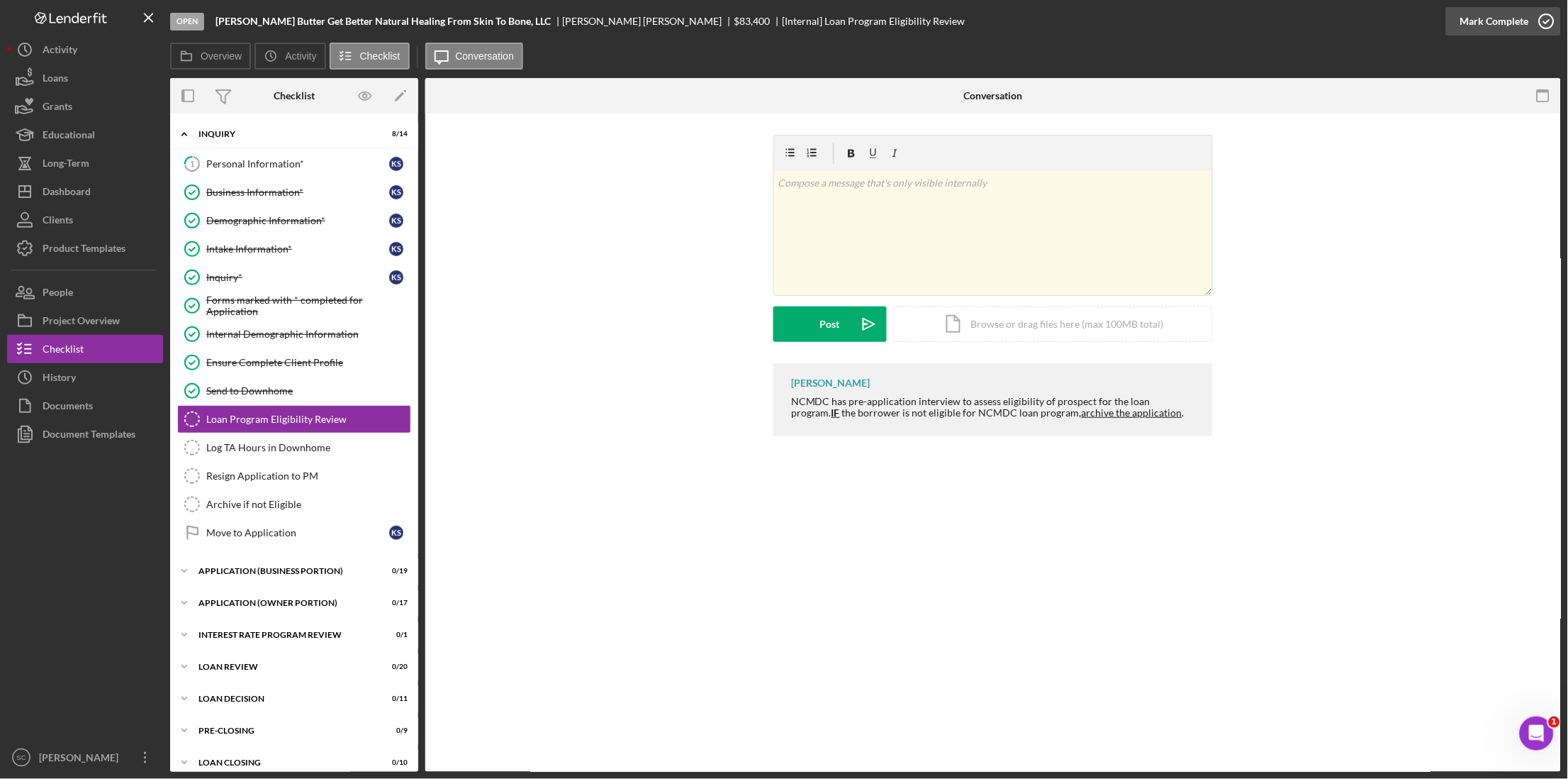
click at [1188, 28] on div "Mark Complete" at bounding box center [1494, 21] width 69 height 28
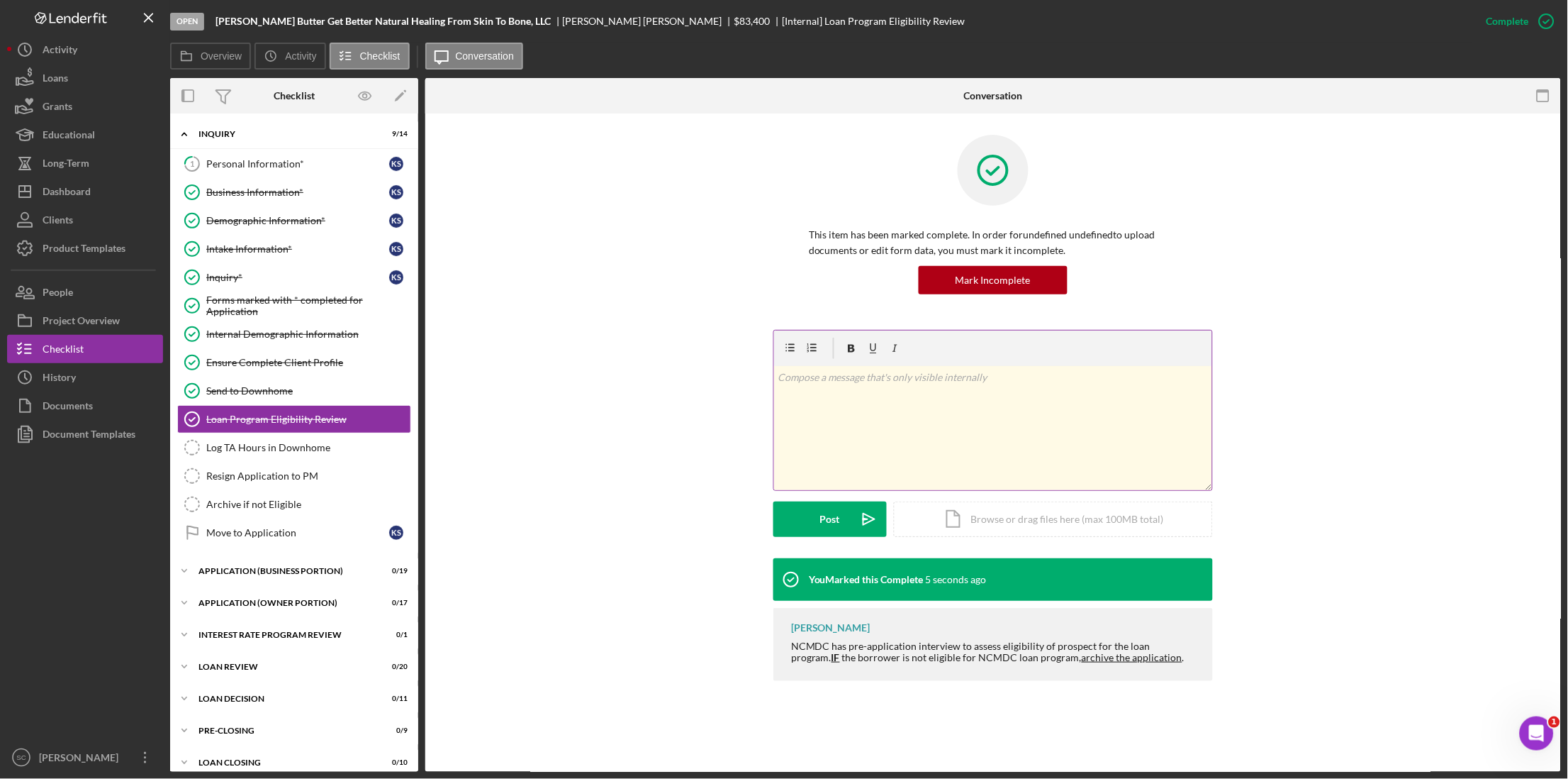
click at [854, 397] on div "v Color teal Color pink Remove color Add row above Add row below Add column bef…" at bounding box center [993, 428] width 438 height 124
click at [839, 518] on button "Post Icon/icon-invite-send" at bounding box center [830, 519] width 113 height 35
